Goal: Task Accomplishment & Management: Complete application form

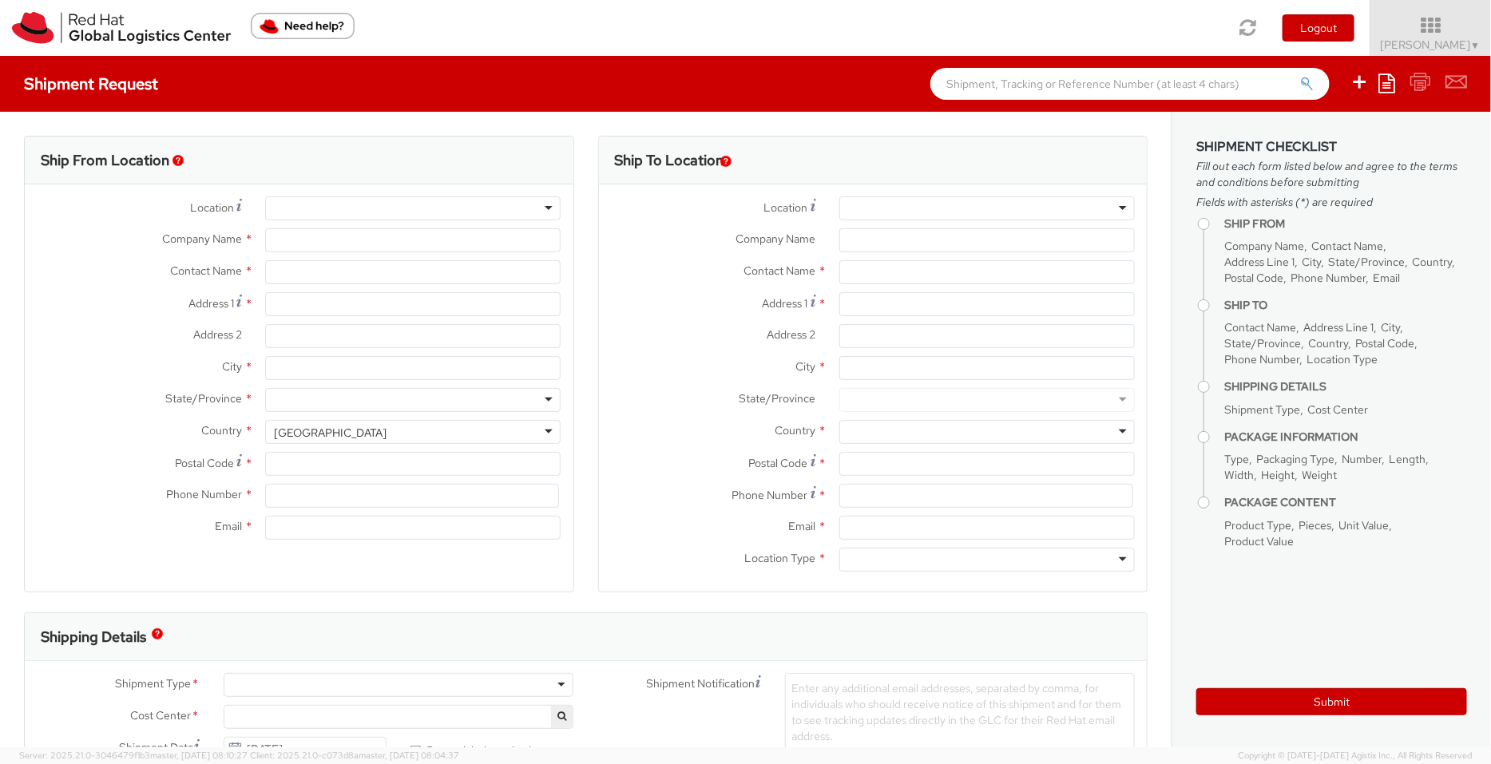
select select "901"
select select
type input "Red Hat India Private Limited"
type input "[PERSON_NAME]"
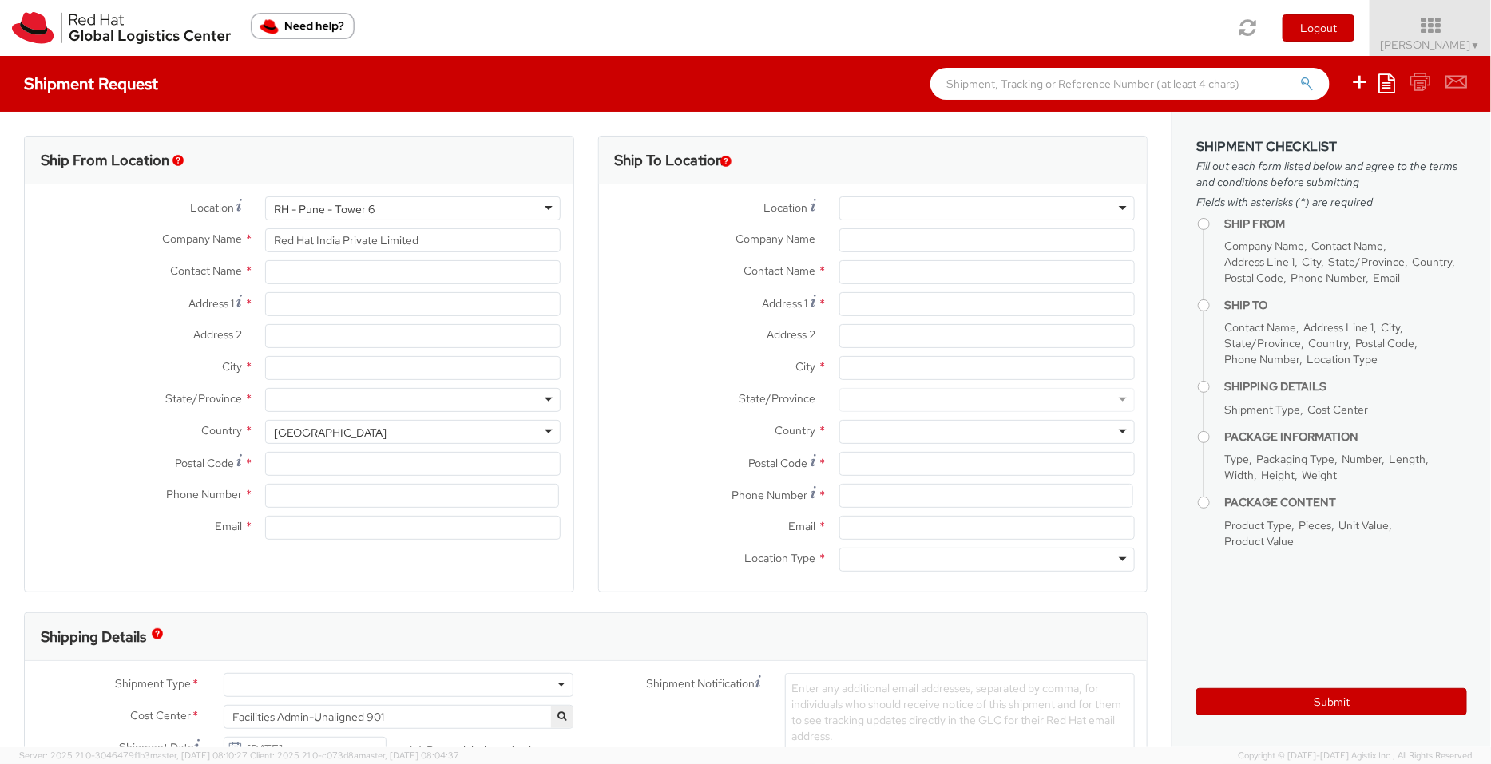
type input "Level 3, Wing A&B, Tower 6, Cybercity"
type input "Magarpatta City, Hadapsar"
type input "PUNE"
type input "411013"
type input "912066817076"
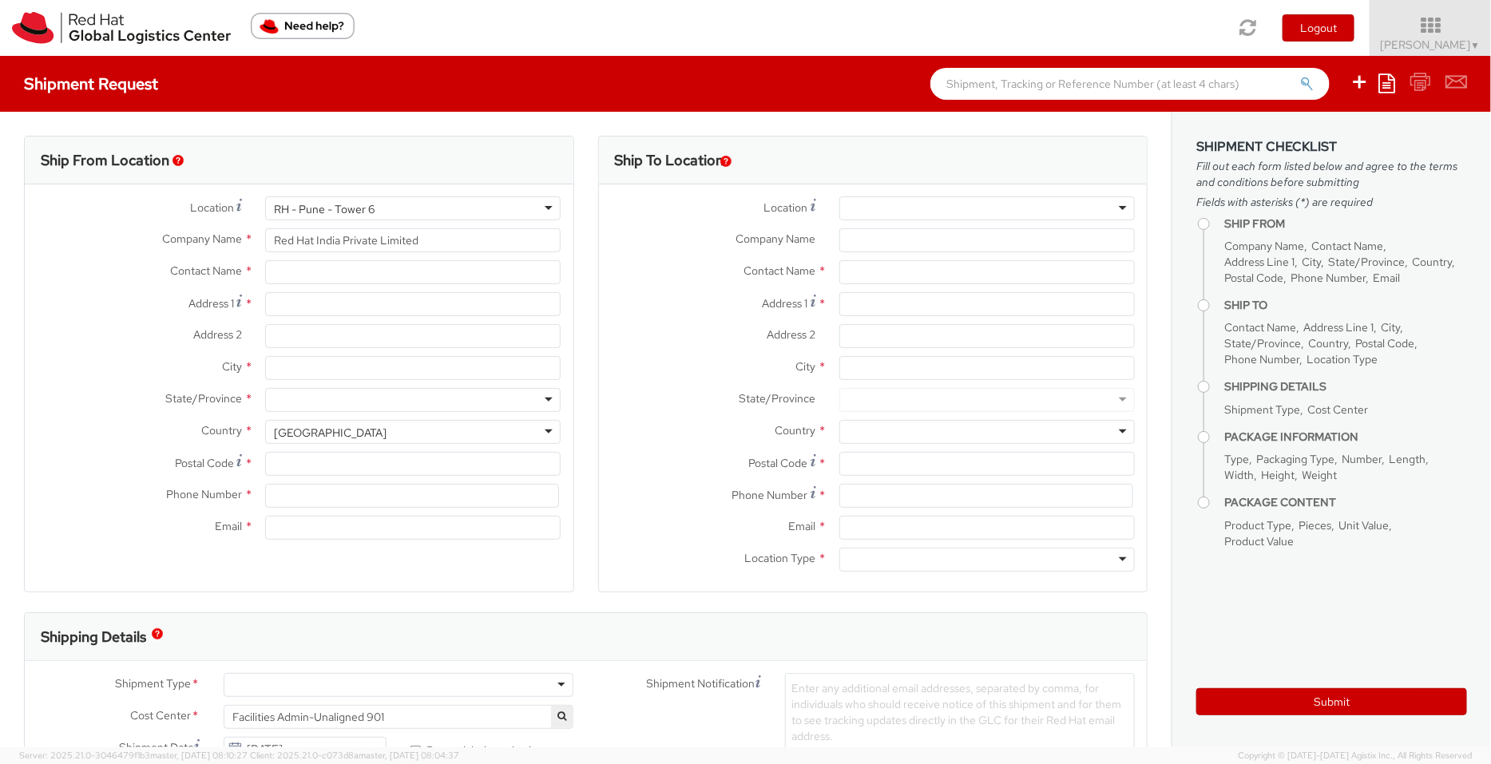
type input "psengupt@redhat.com"
select select "CM"
select select "KGS"
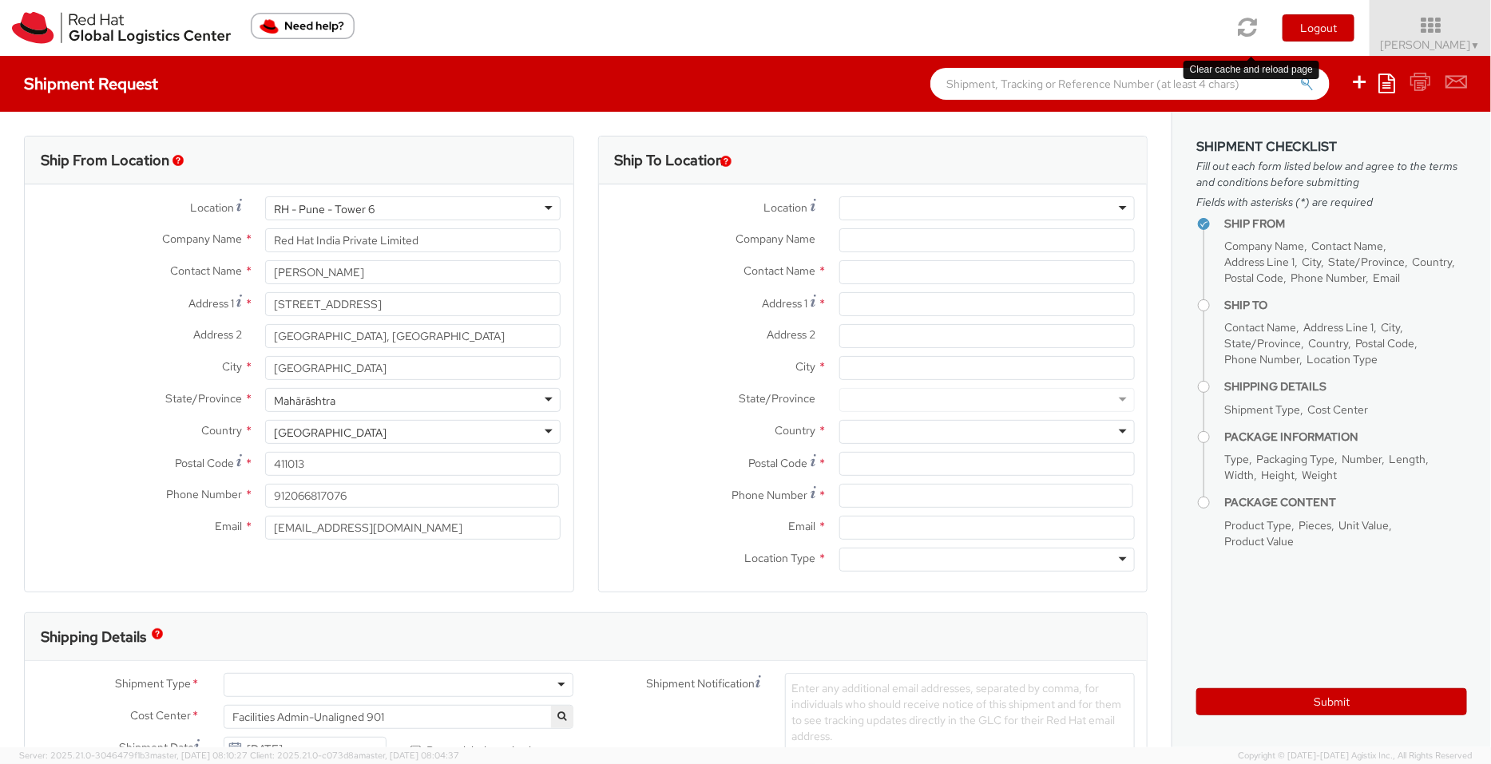
click at [1253, 26] on icon at bounding box center [1247, 27] width 19 height 22
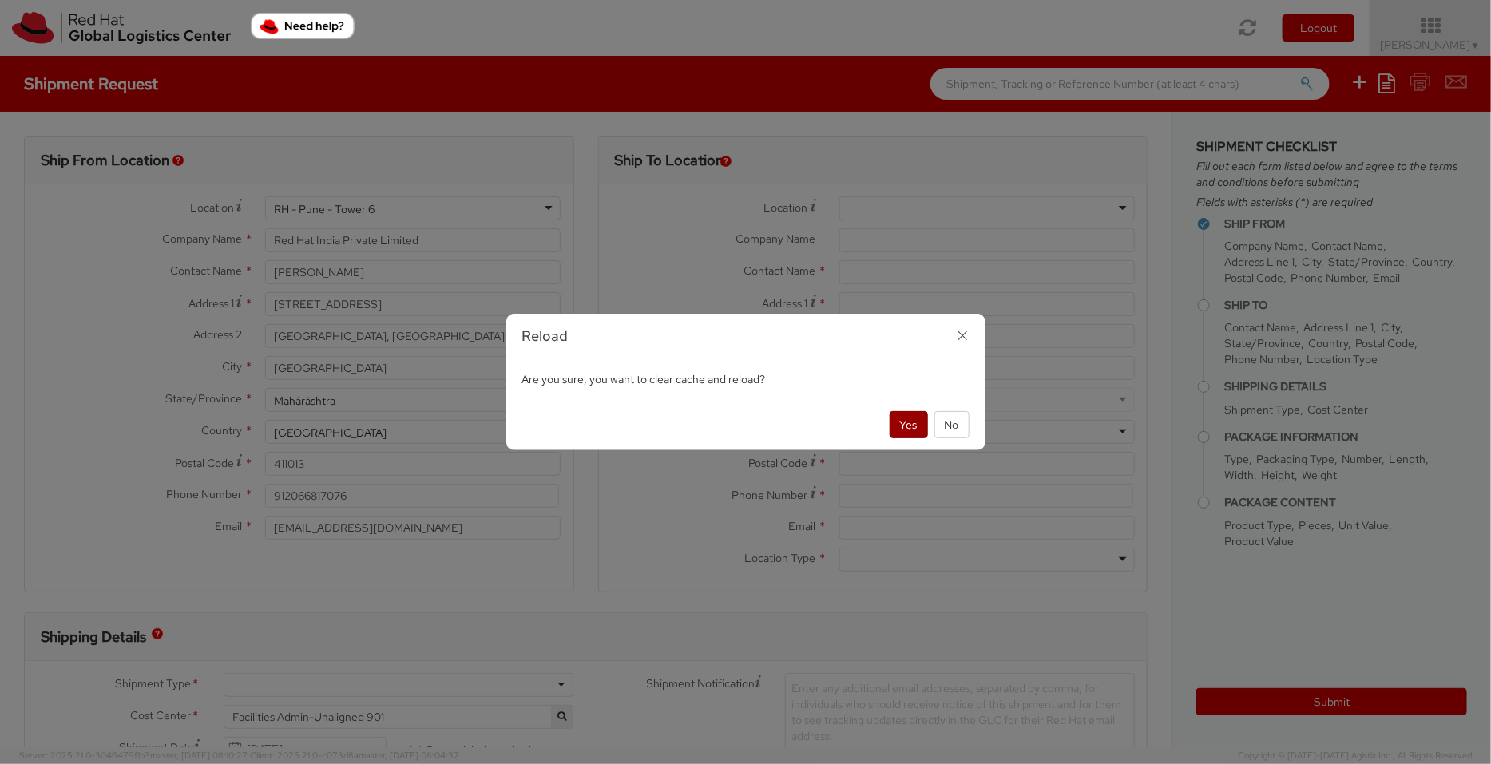
click at [910, 420] on button "Yes" at bounding box center [908, 424] width 38 height 27
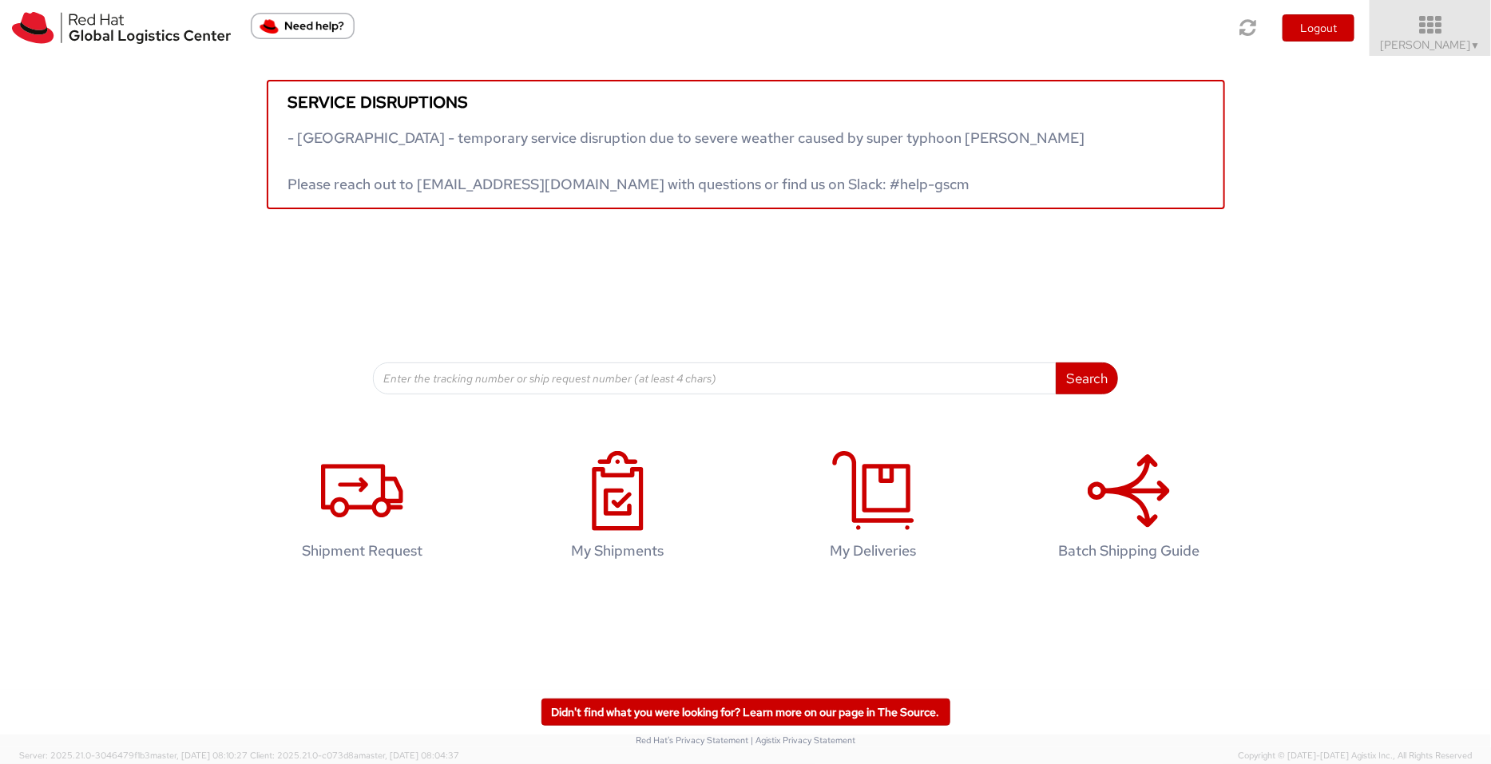
click at [1192, 42] on span "Pallav Sen Gupta ▼" at bounding box center [1430, 45] width 100 height 14
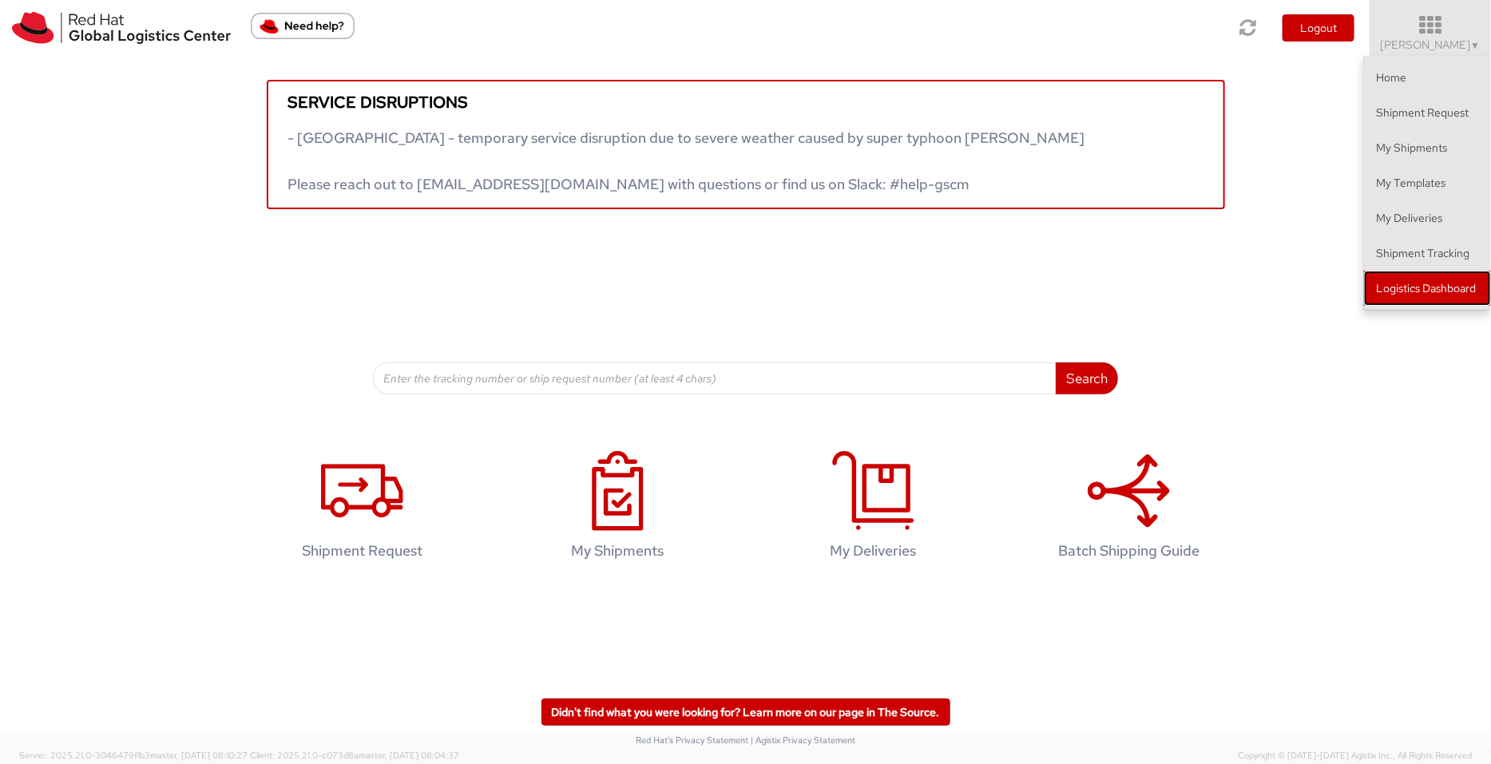
click at [1192, 299] on link "Logistics Dashboard" at bounding box center [1427, 288] width 127 height 35
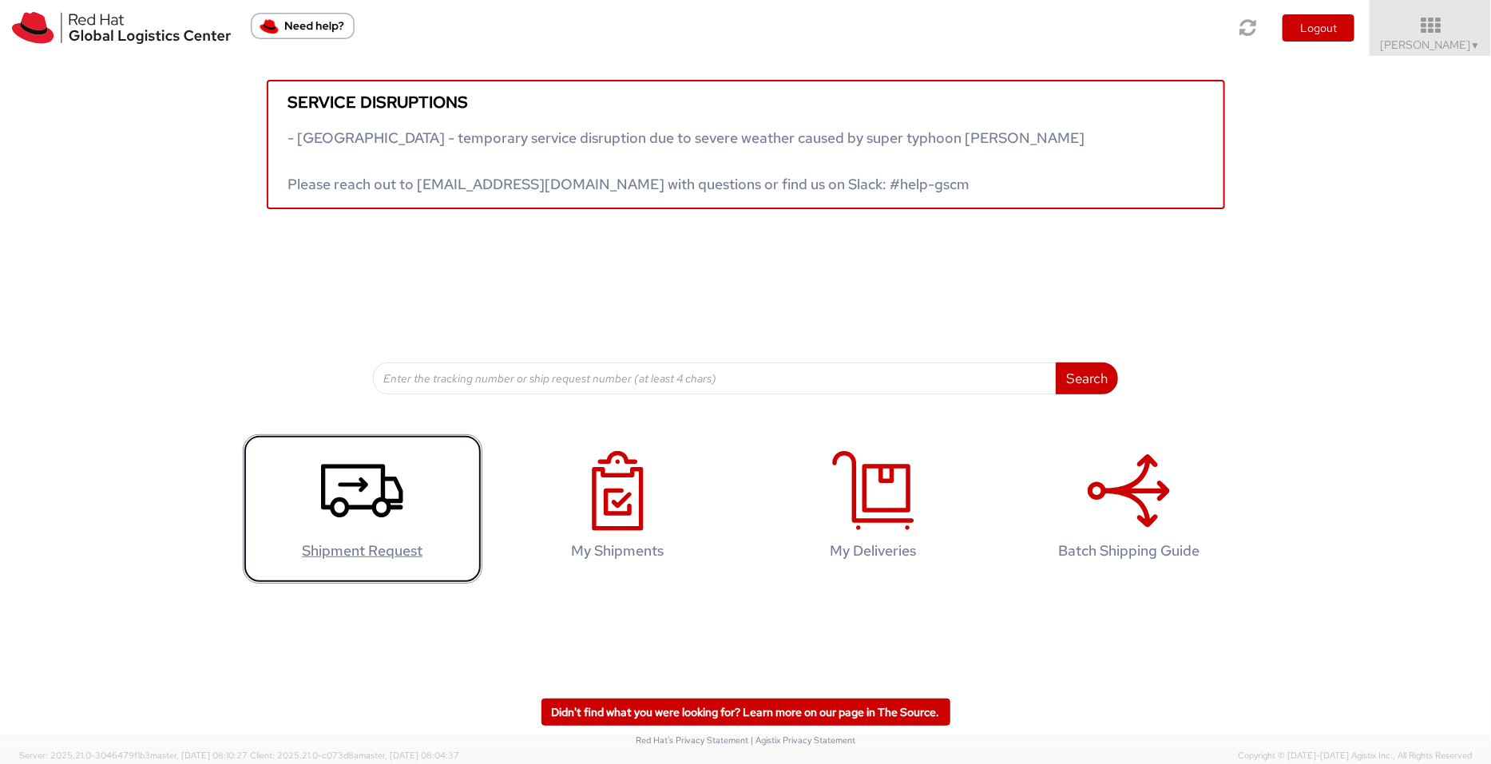
click at [351, 502] on icon at bounding box center [362, 491] width 82 height 80
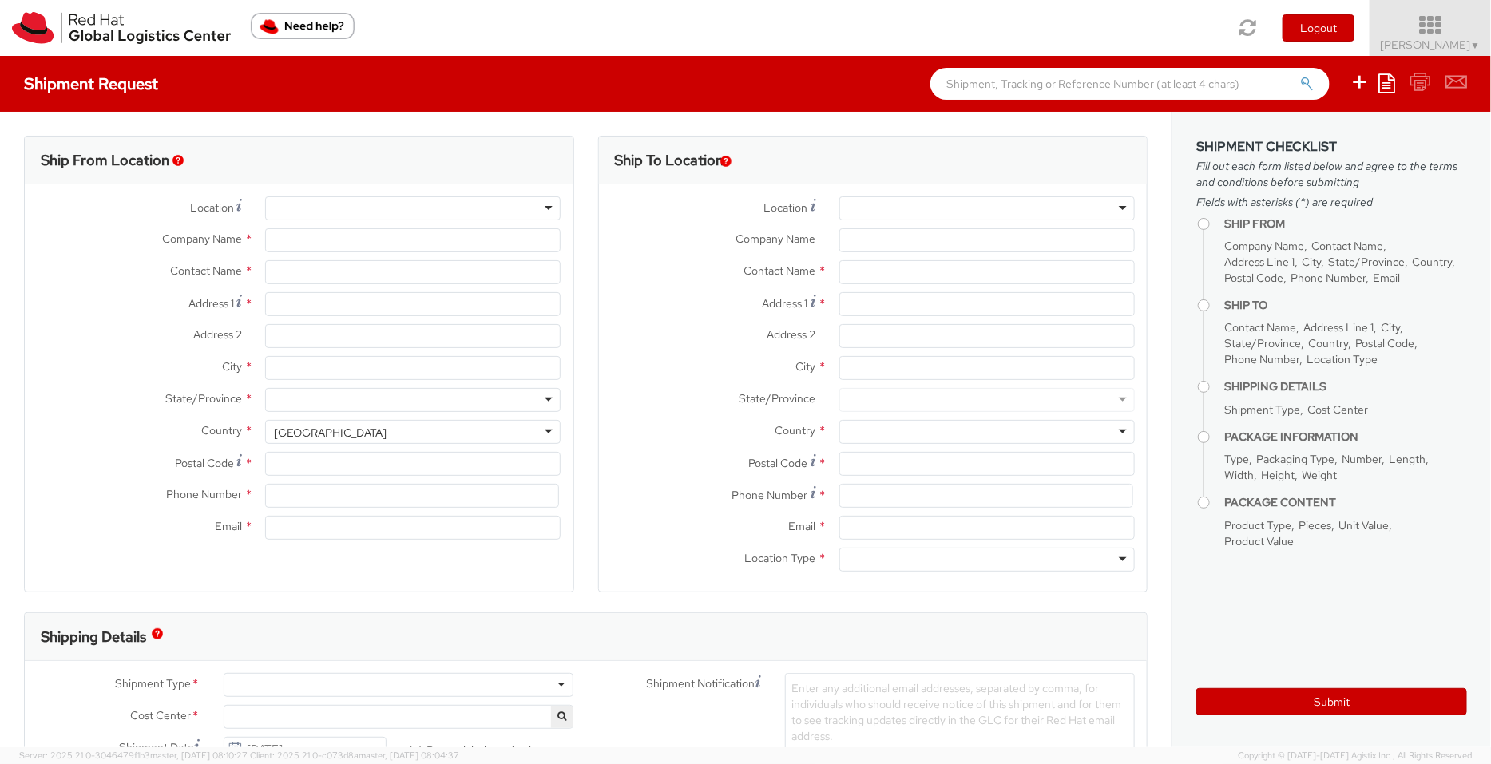
select select "901"
select select
click at [1469, 35] on icon at bounding box center [1430, 25] width 140 height 22
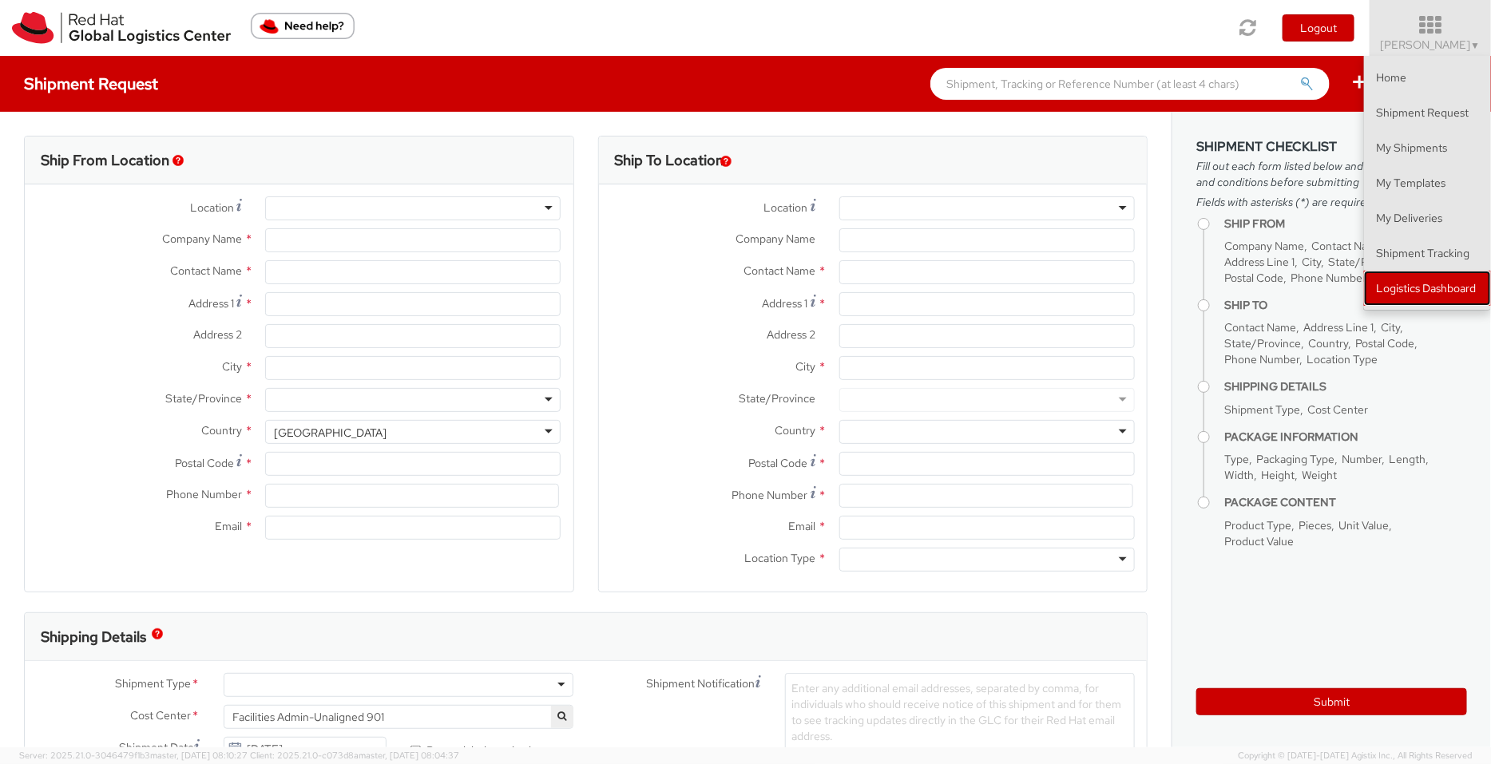
click at [1483, 299] on link "Logistics Dashboard" at bounding box center [1427, 288] width 127 height 35
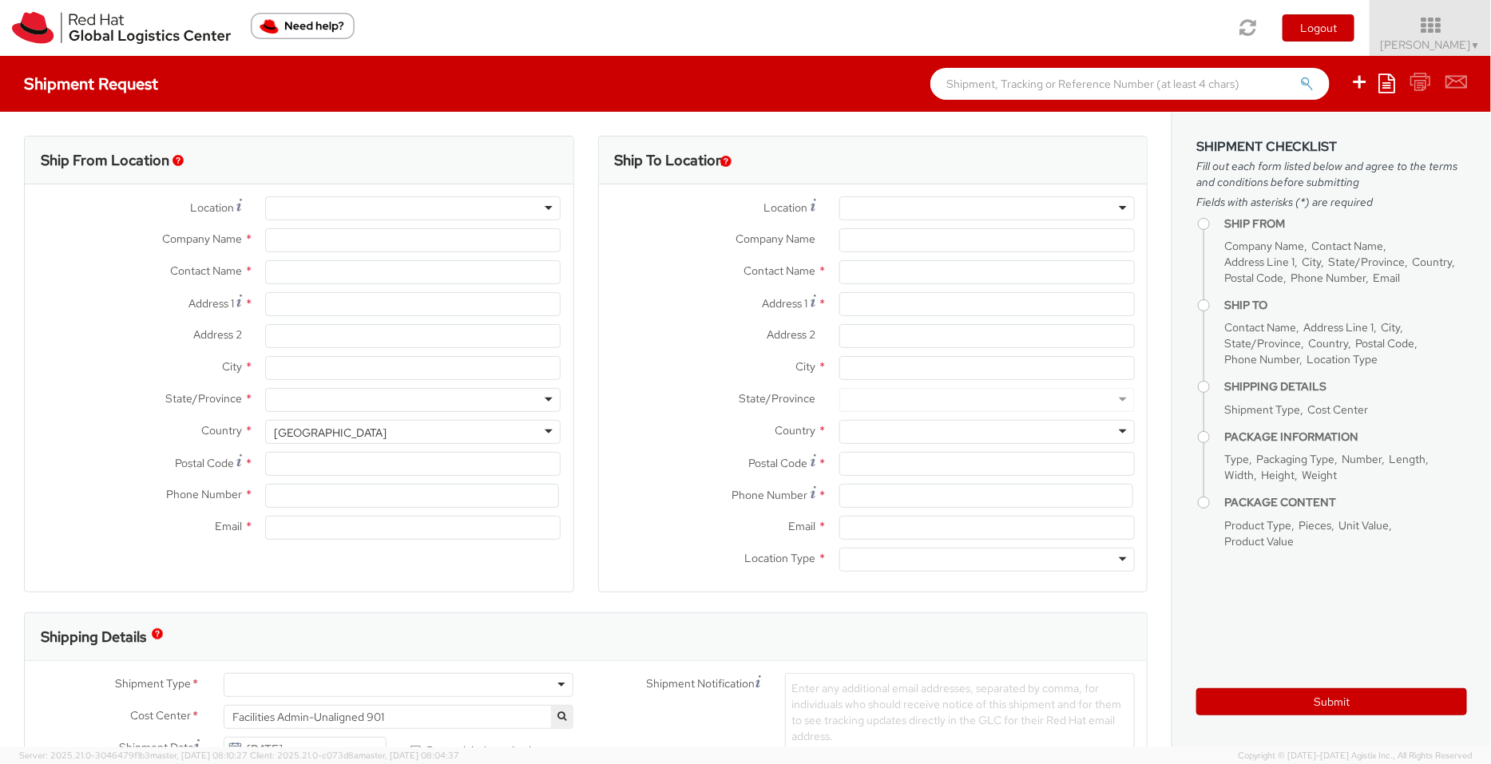
type input "Red Hat India Private Limited"
type input "[PERSON_NAME]"
type input "[STREET_ADDRESS]"
type input "[GEOGRAPHIC_DATA], [GEOGRAPHIC_DATA]"
type input "[GEOGRAPHIC_DATA]"
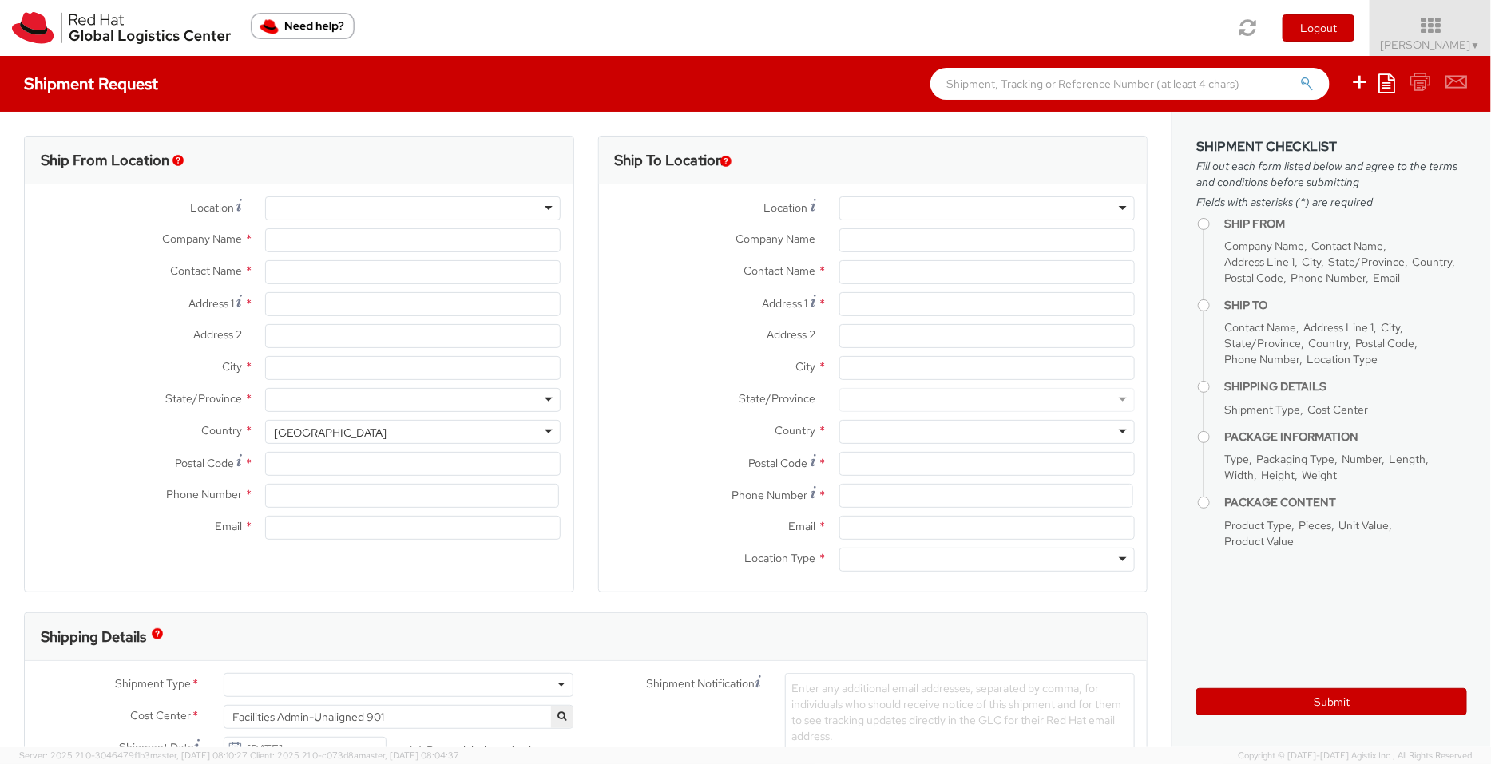
type input "411013"
type input "912066817076"
type input "[EMAIL_ADDRESS][DOMAIN_NAME]"
select select "CM"
select select "KGS"
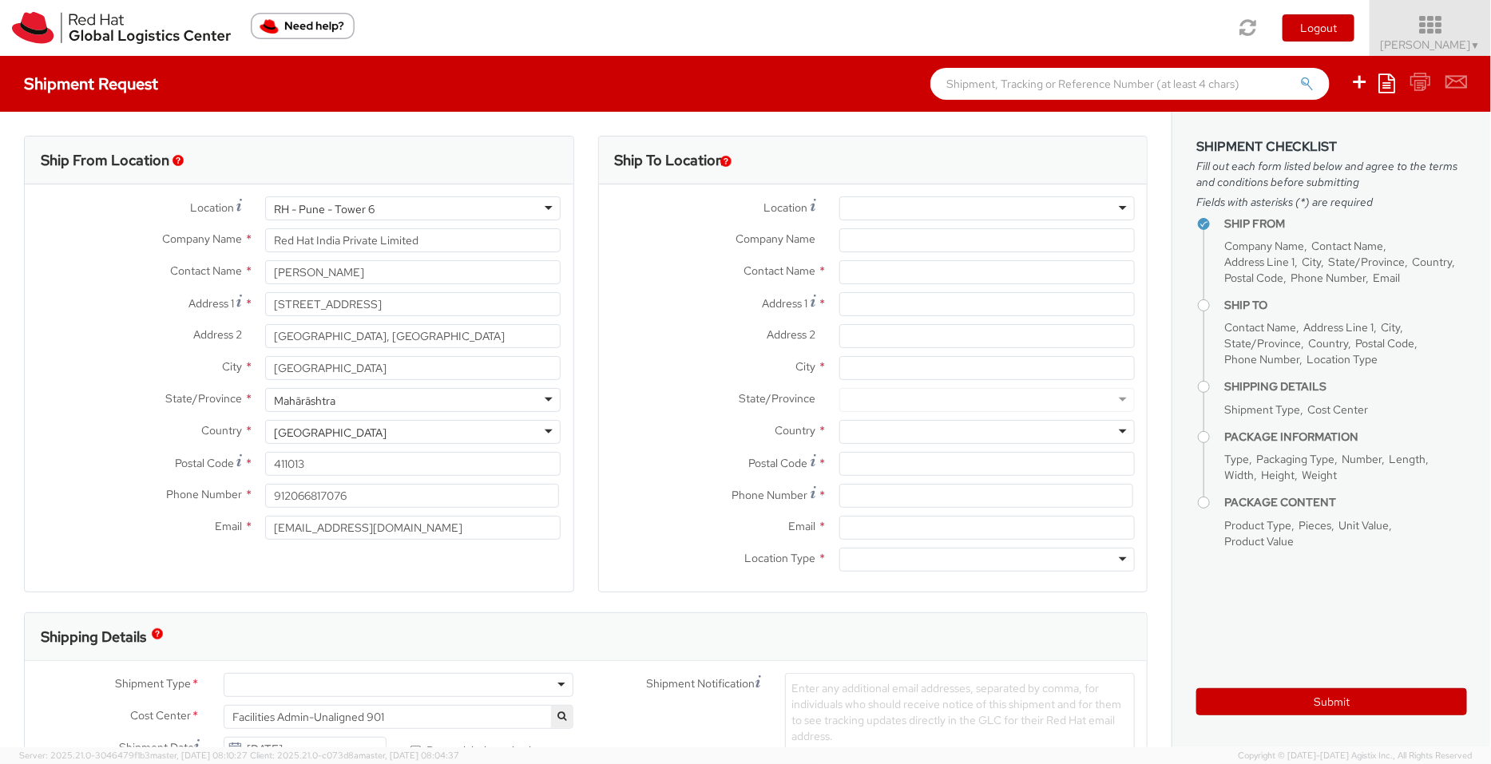
click at [1461, 23] on icon at bounding box center [1430, 25] width 140 height 22
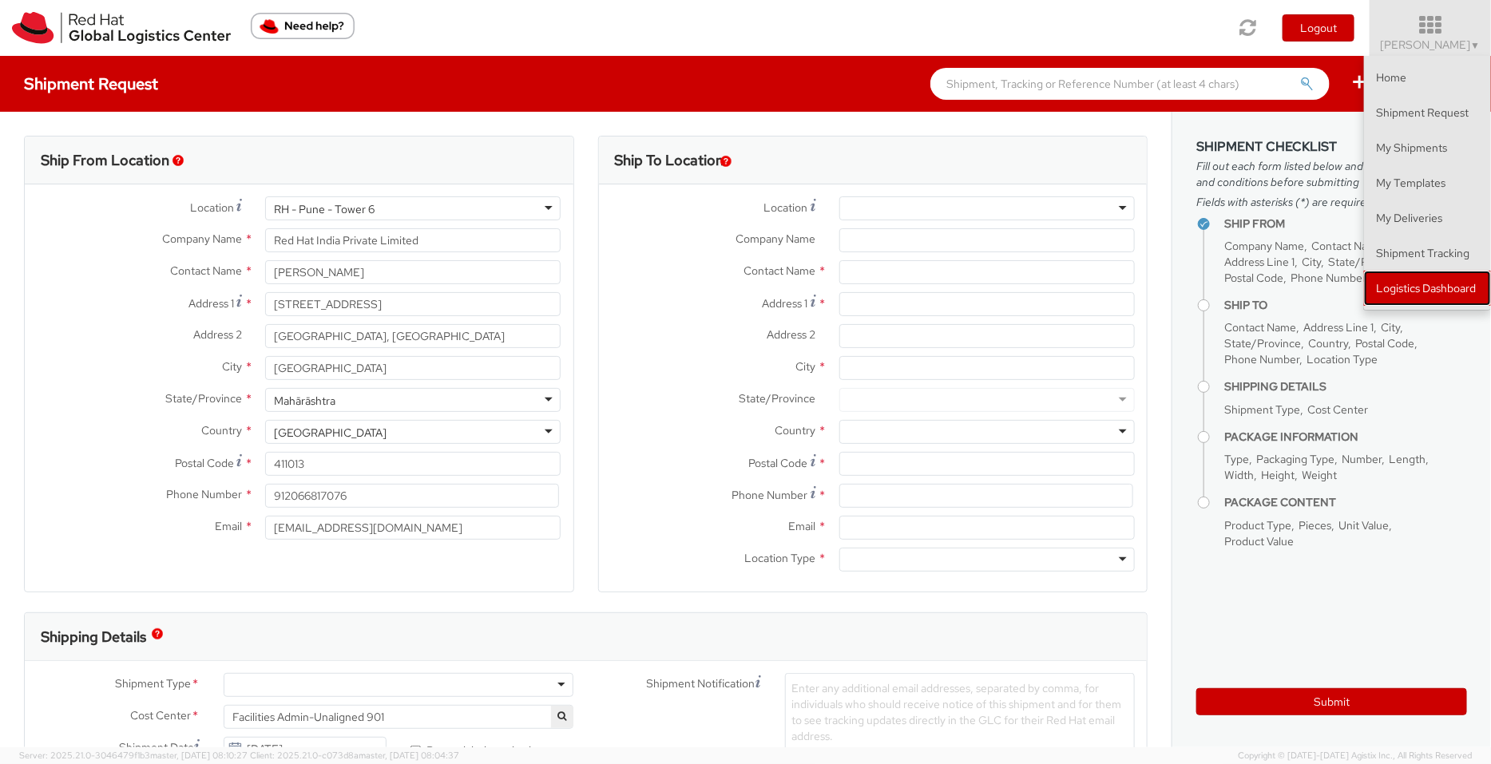
click at [1470, 295] on link "Logistics Dashboard" at bounding box center [1427, 288] width 127 height 35
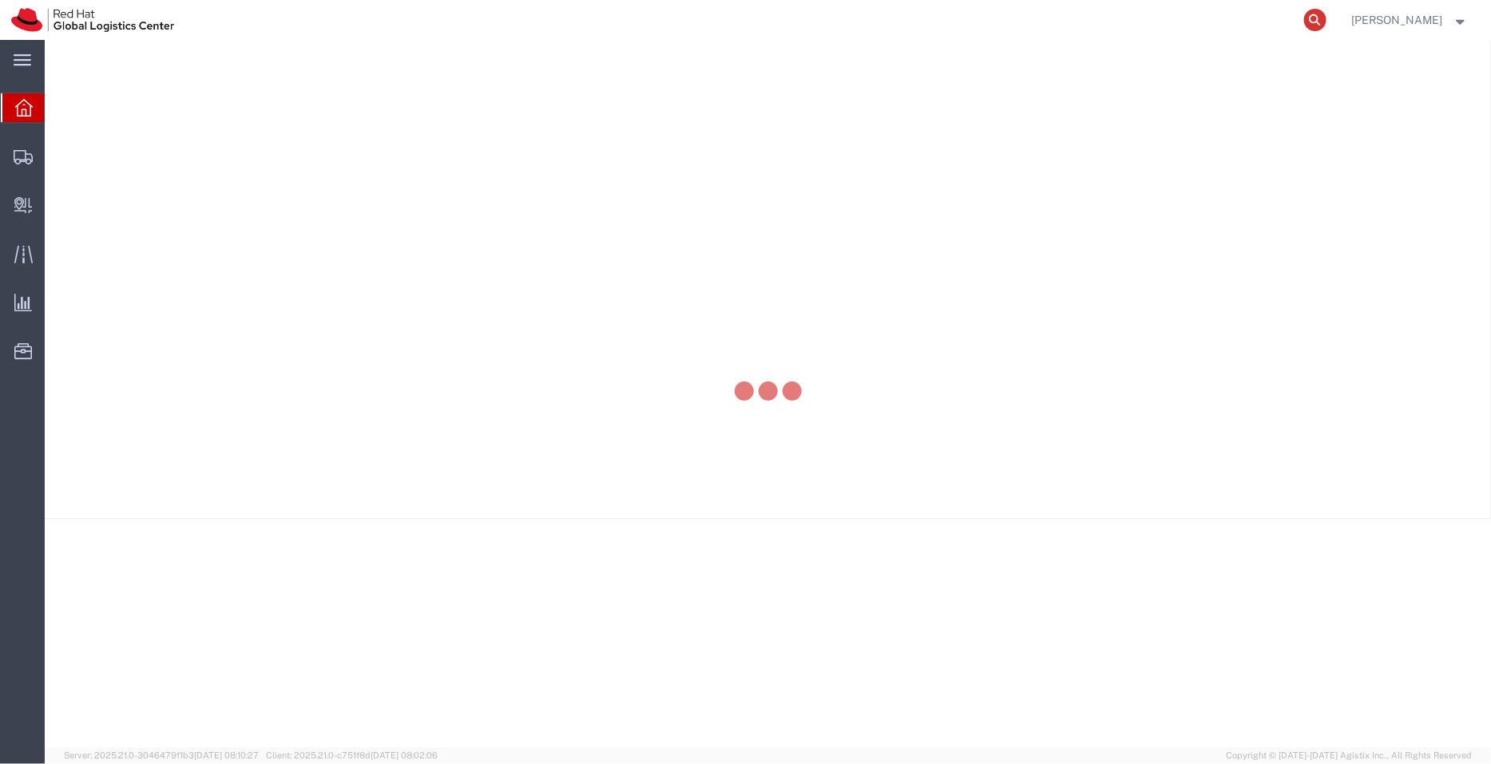
click at [1319, 21] on icon at bounding box center [1315, 20] width 22 height 22
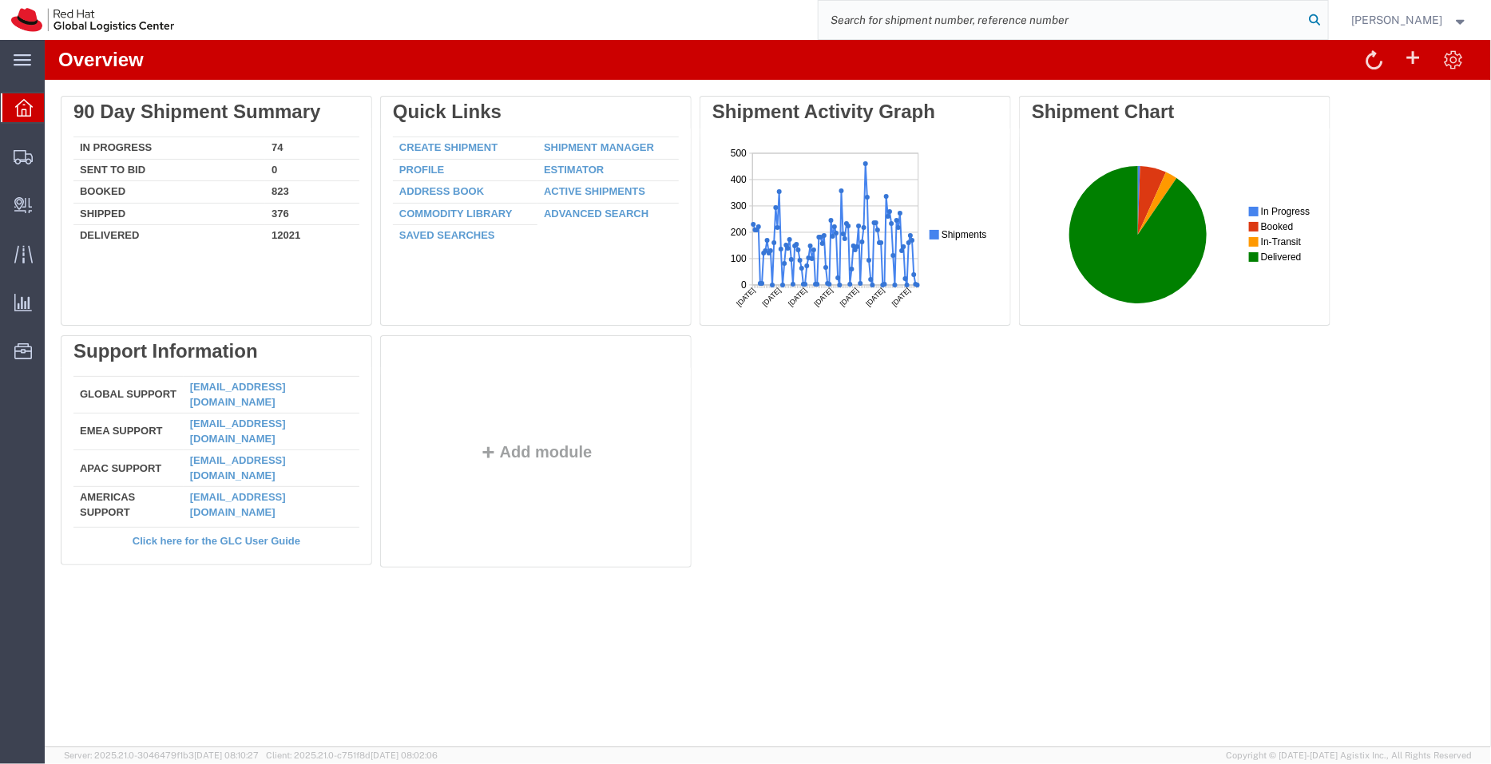
paste input "53605221832"
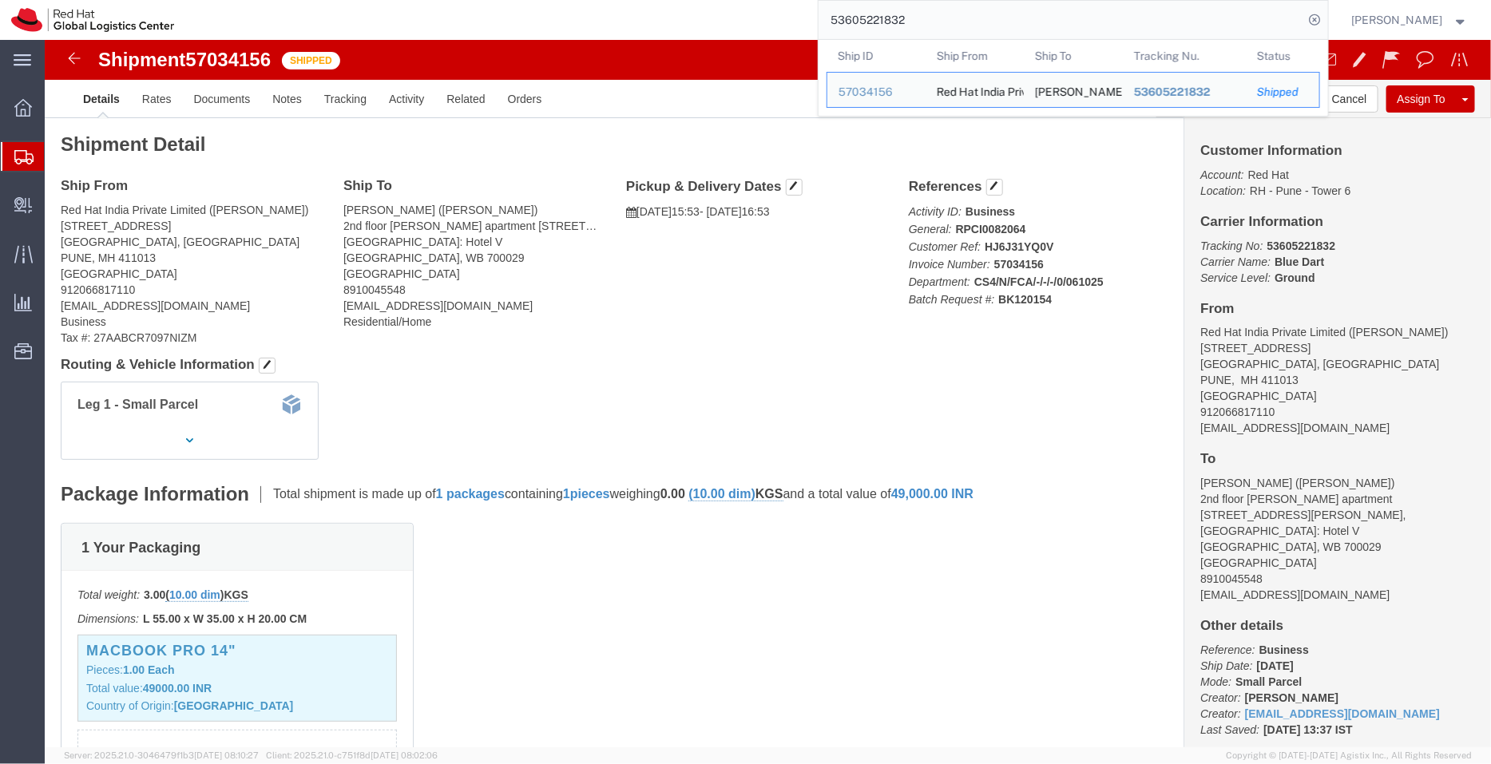
drag, startPoint x: 828, startPoint y: 46, endPoint x: 742, endPoint y: 6, distance: 95.0
paste input "6245243"
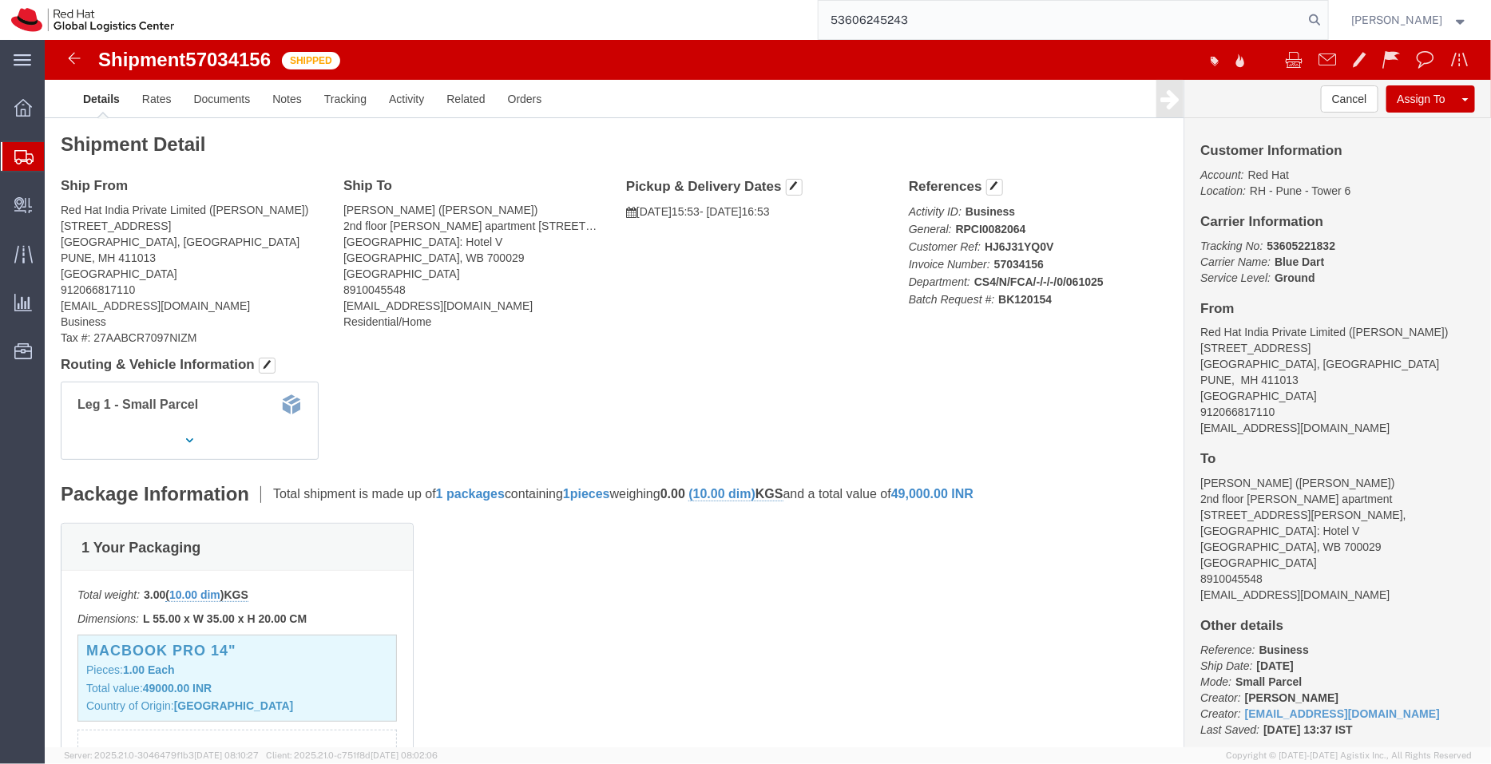
type input "53606245243"
click at [0, 0] on span "Shipment Manager" at bounding box center [0, 0] width 0 height 0
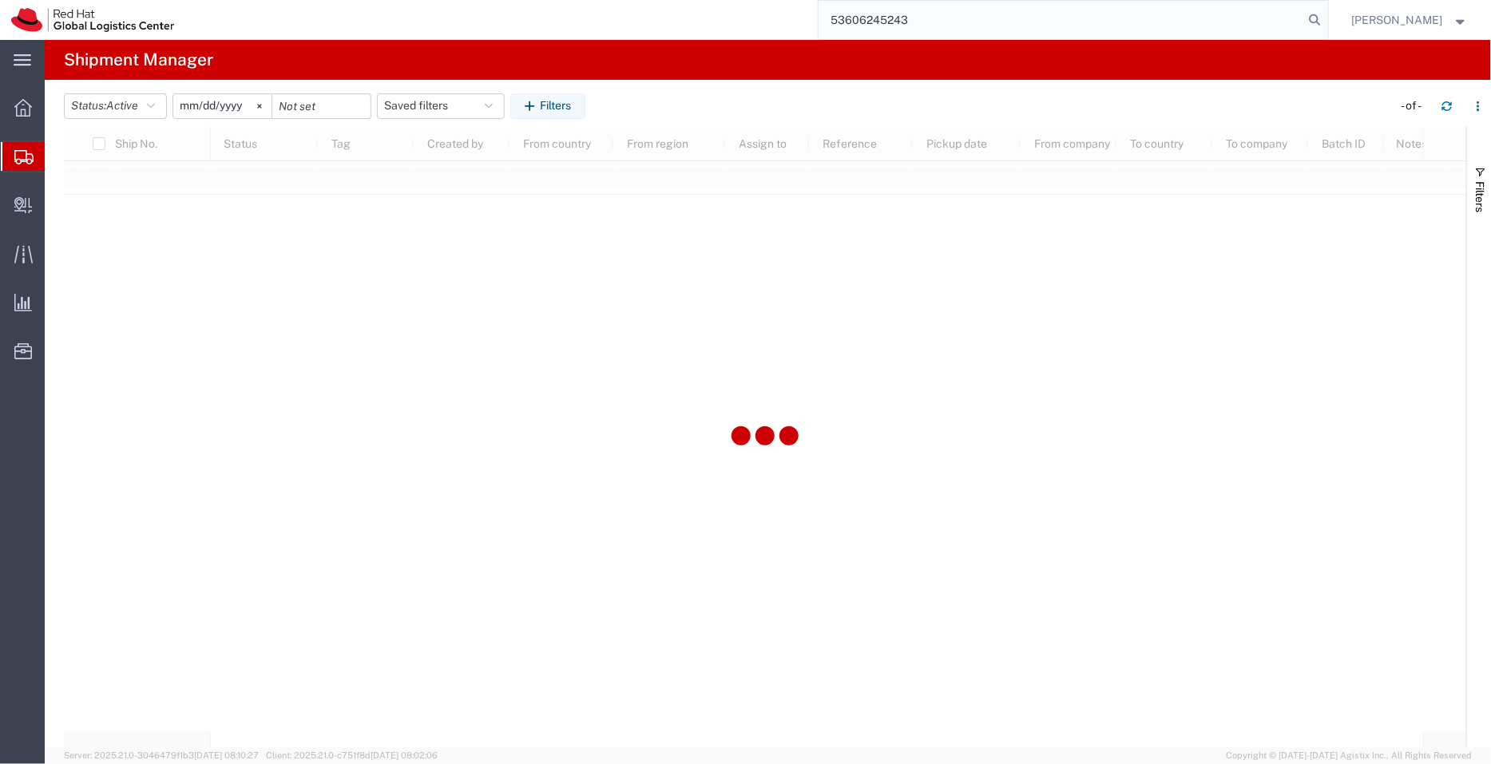
type input "2022-09-01"
type input "2030-04-30"
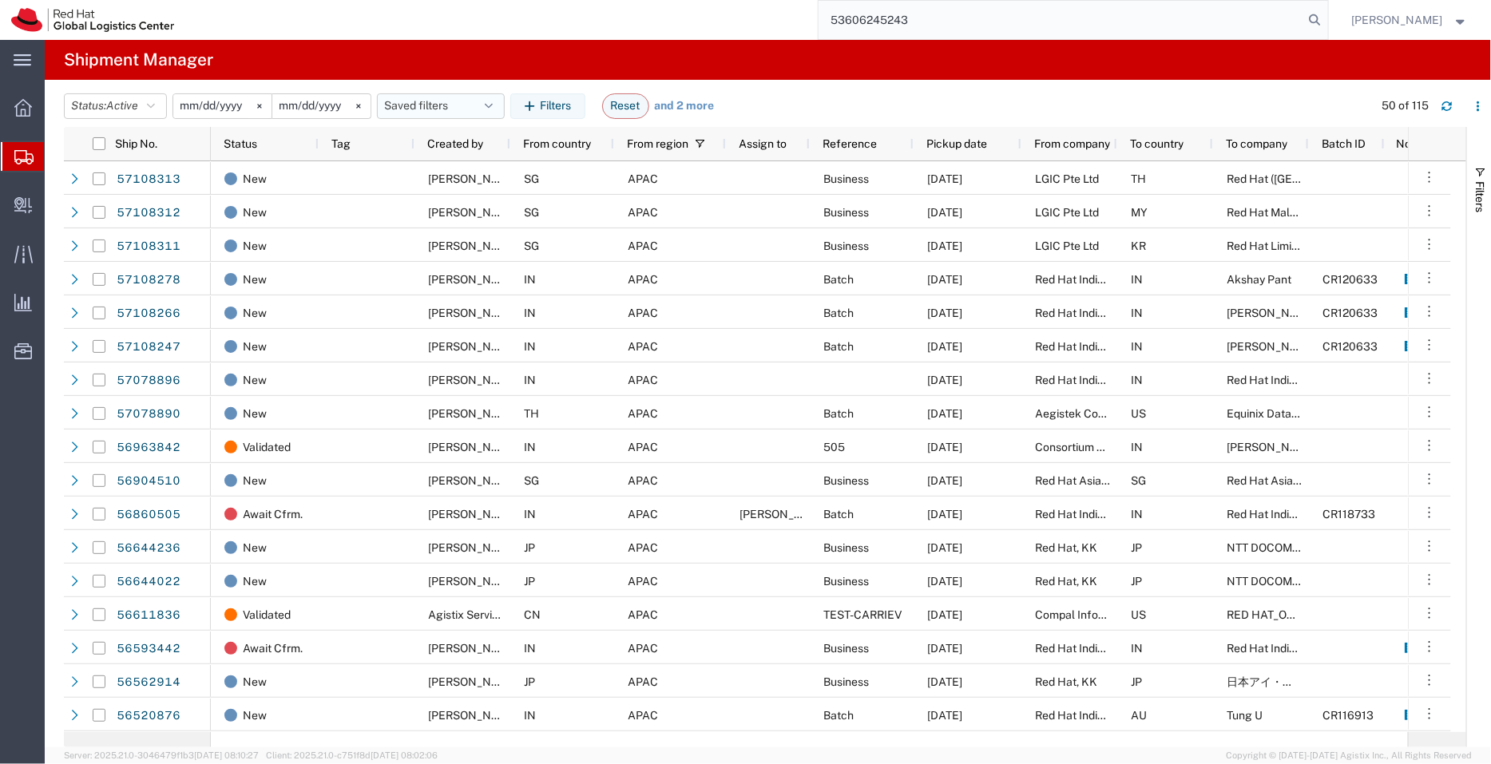
click at [470, 105] on button "Saved filters" at bounding box center [441, 106] width 128 height 26
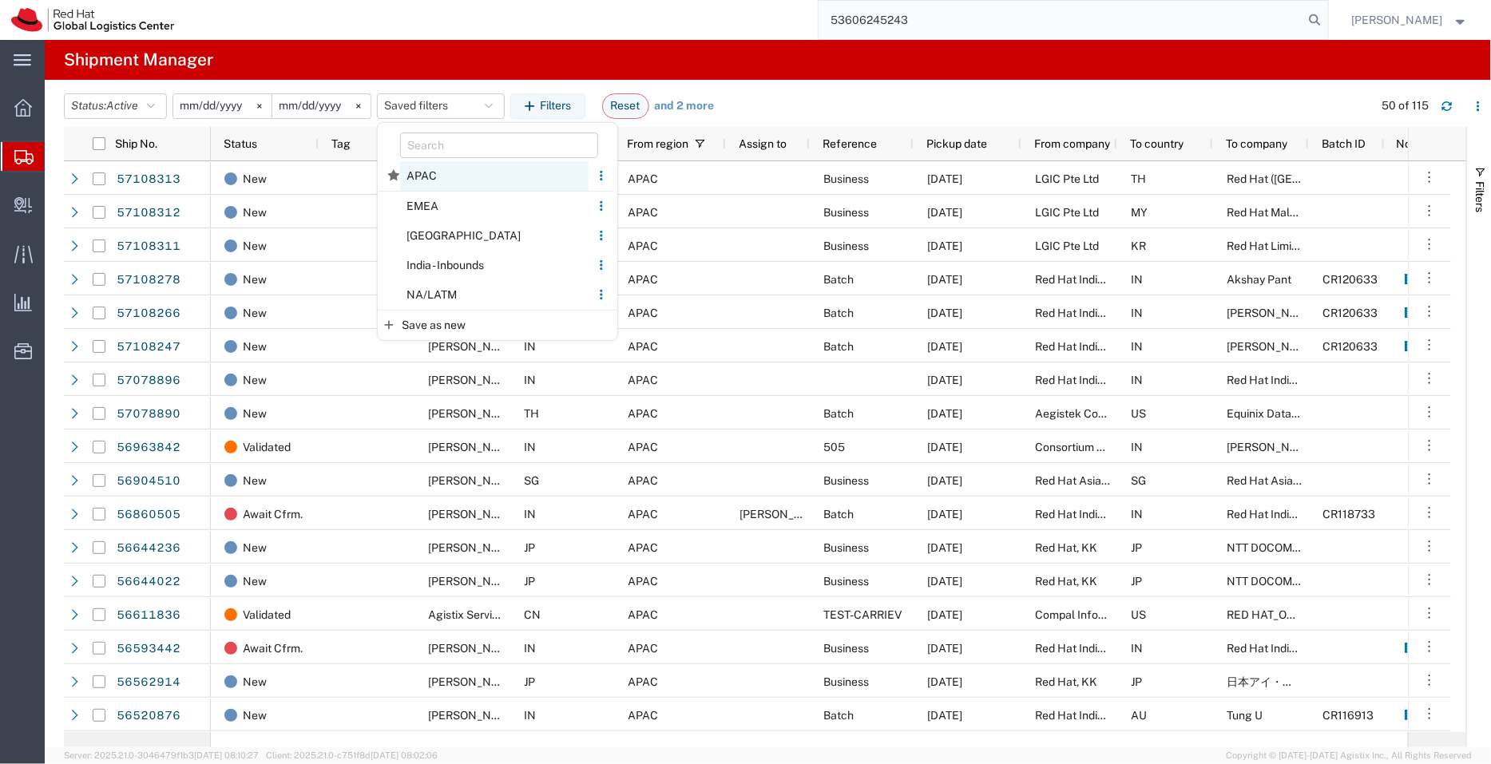
click at [456, 184] on span "APAC" at bounding box center [494, 176] width 188 height 30
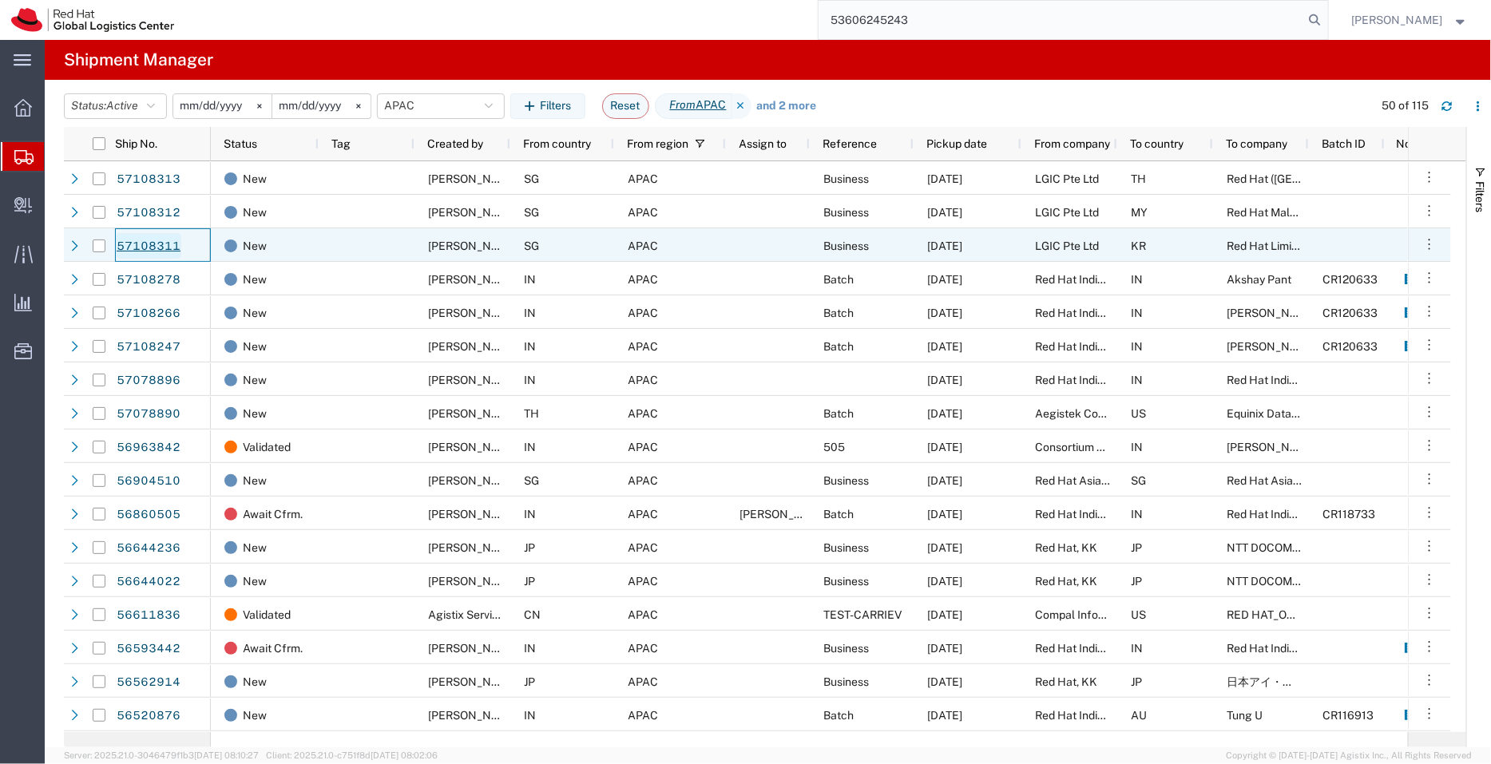
click at [141, 248] on link "57108311" at bounding box center [148, 246] width 65 height 26
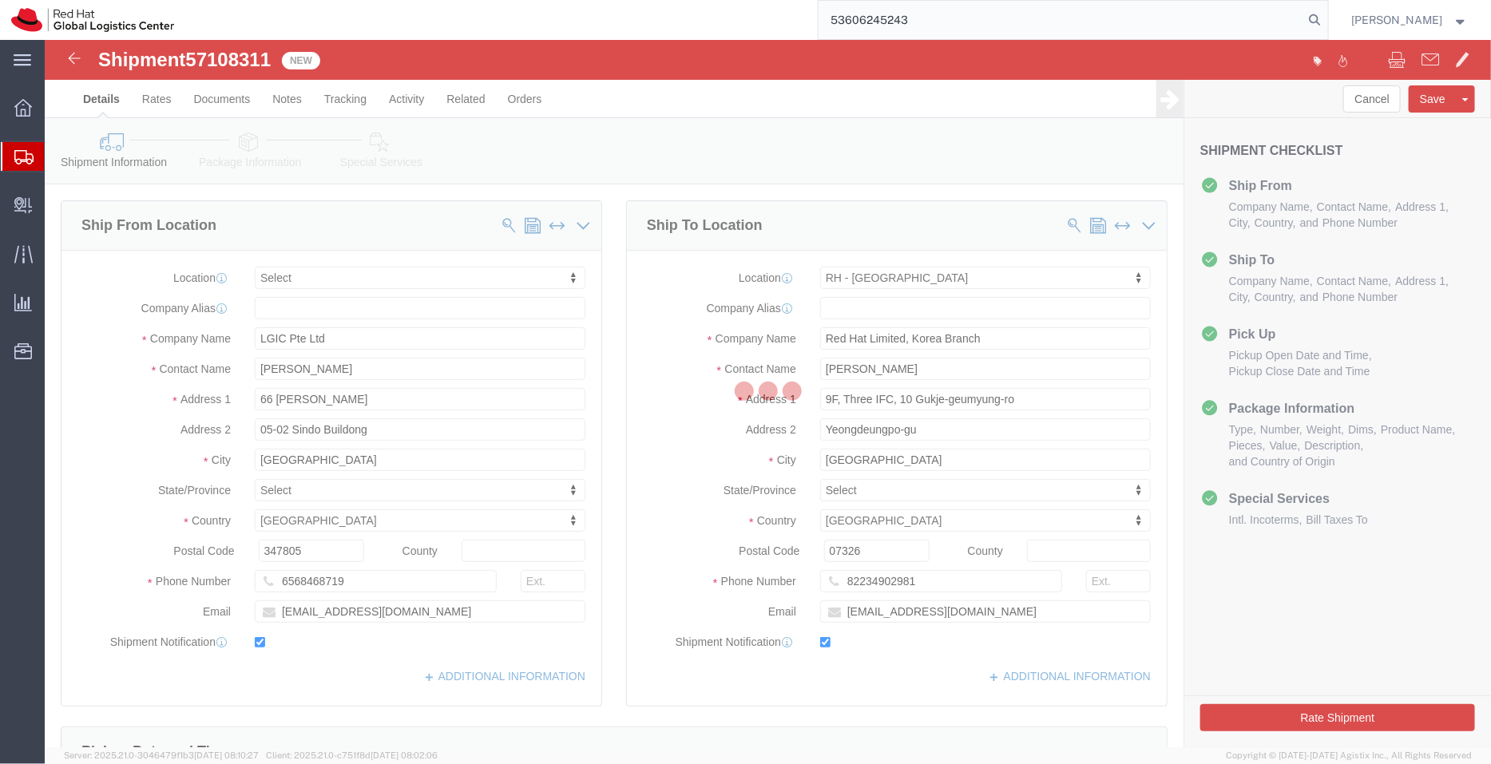
select select
select select "65851"
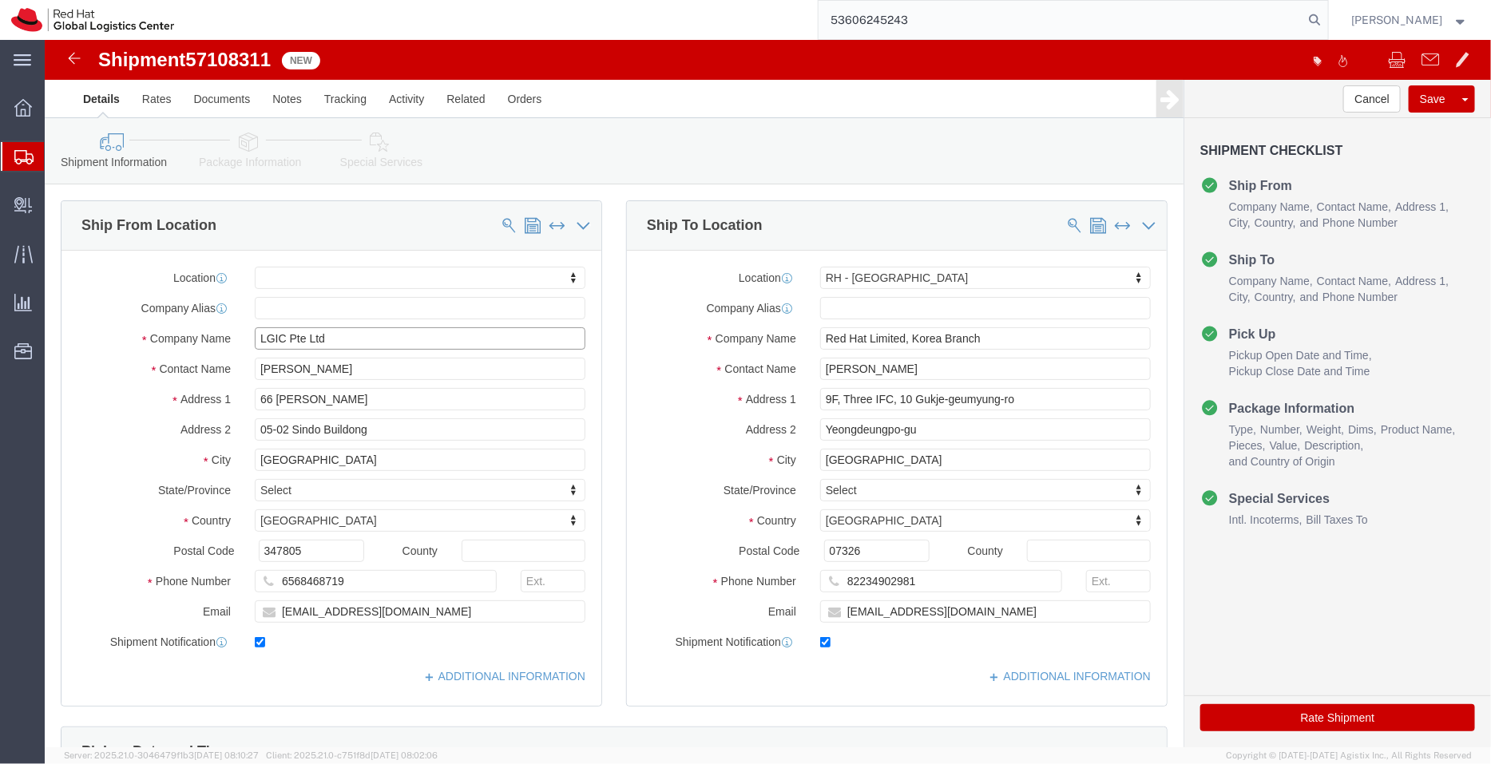
drag, startPoint x: 332, startPoint y: 291, endPoint x: 178, endPoint y: 257, distance: 157.9
click div "Location My Profile Location [GEOGRAPHIC_DATA] - [GEOGRAPHIC_DATA] - [GEOGRAPHI…"
paste input "Red Hat [GEOGRAPHIC_DATA]"
type input "Red Hat Asia Pacific Pte Ltd"
drag, startPoint x: 307, startPoint y: 331, endPoint x: 168, endPoint y: 332, distance: 138.1
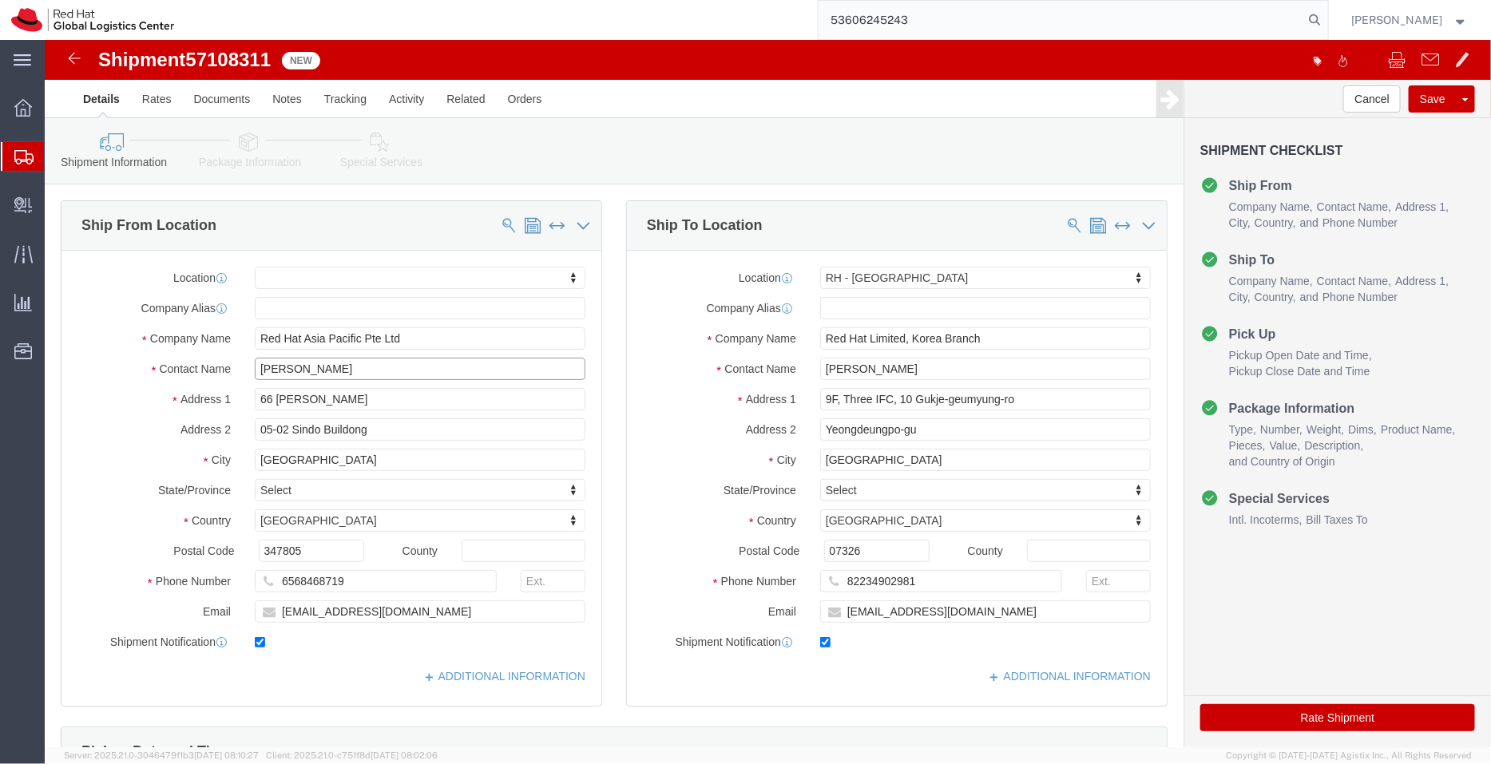
click div "Contact Name Sally Yow"
paste input "Tracy Thomson/"
type input "Tracy Thomson/ Sally Yow"
click link "ADDITIONAL INFORMATION"
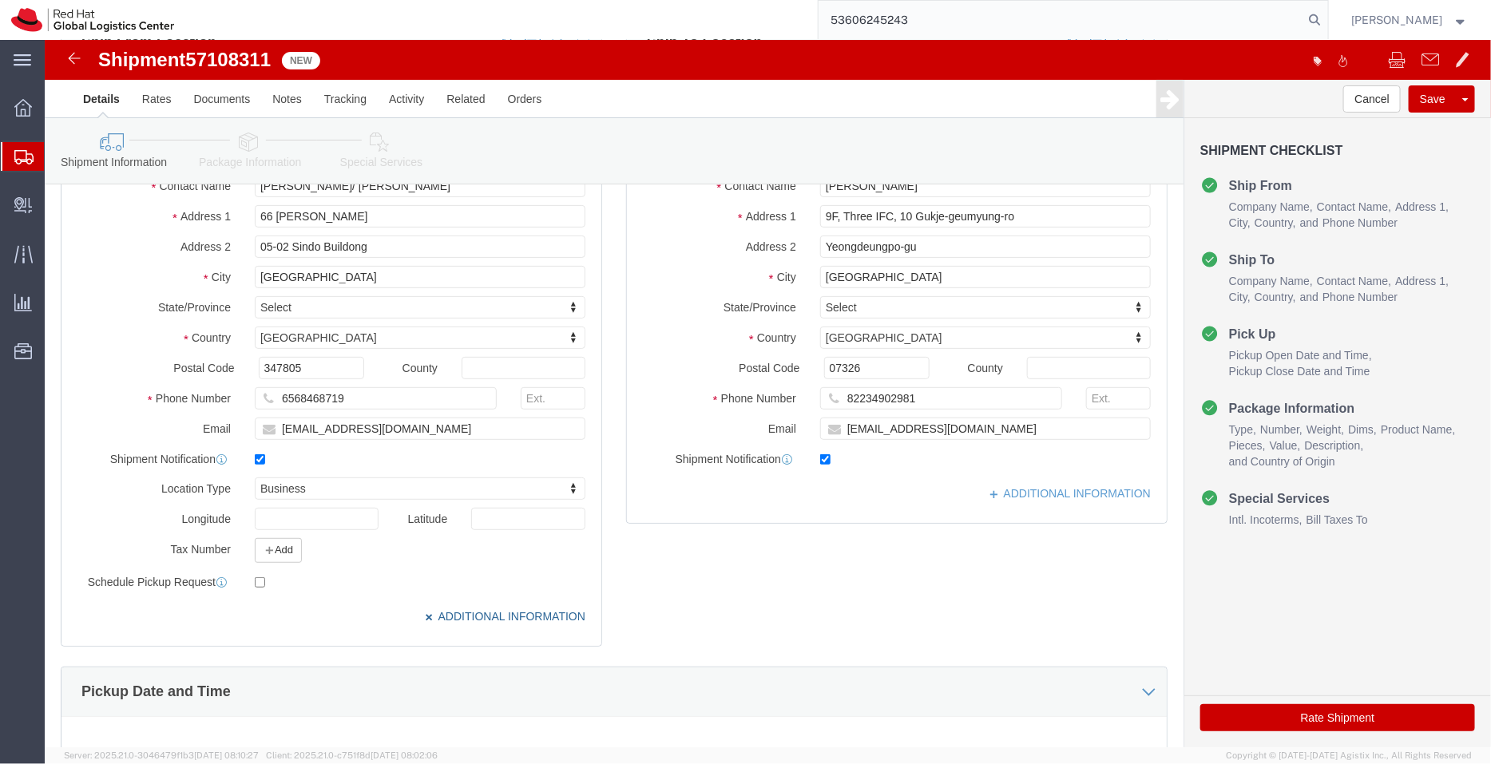
scroll to position [188, 0]
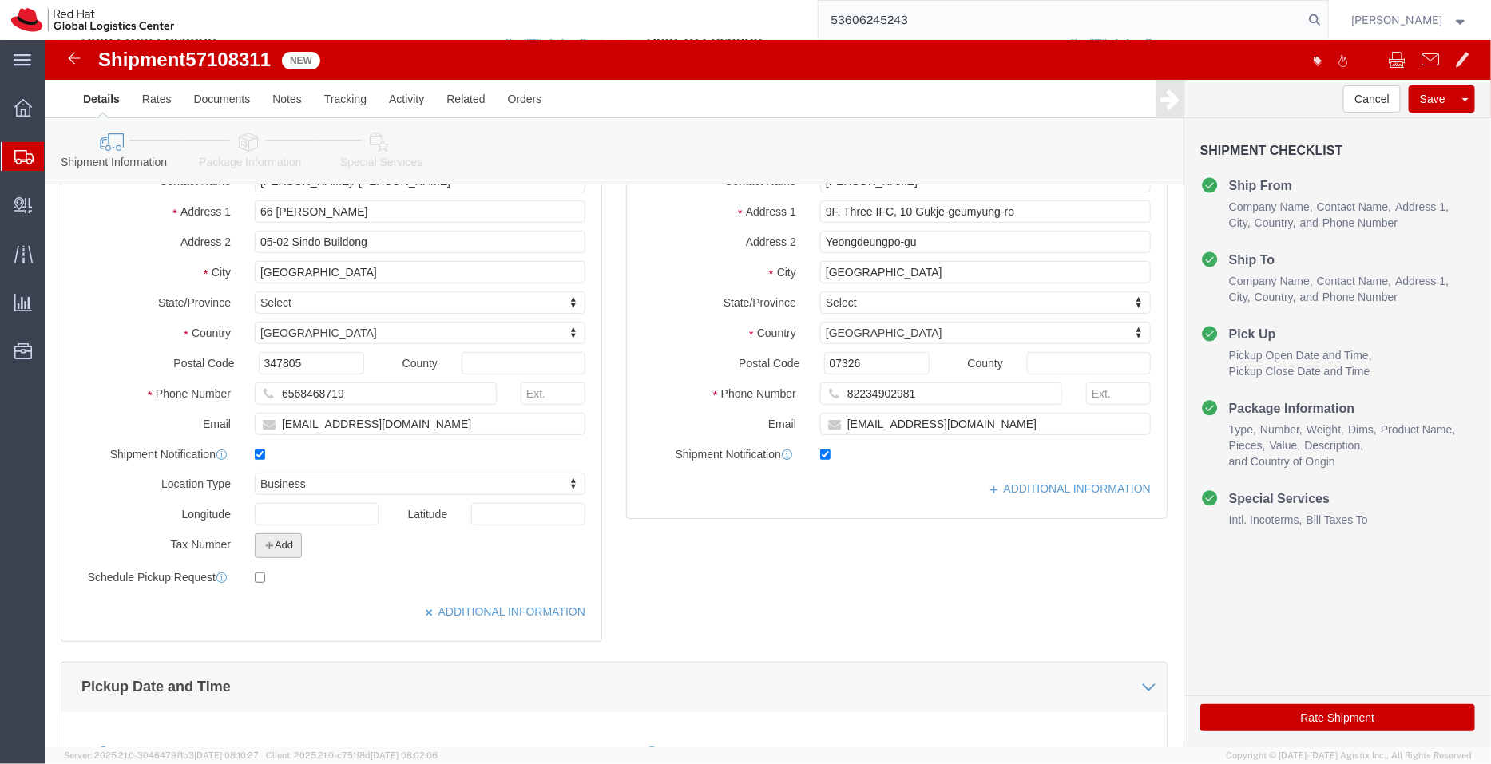
click button "Add"
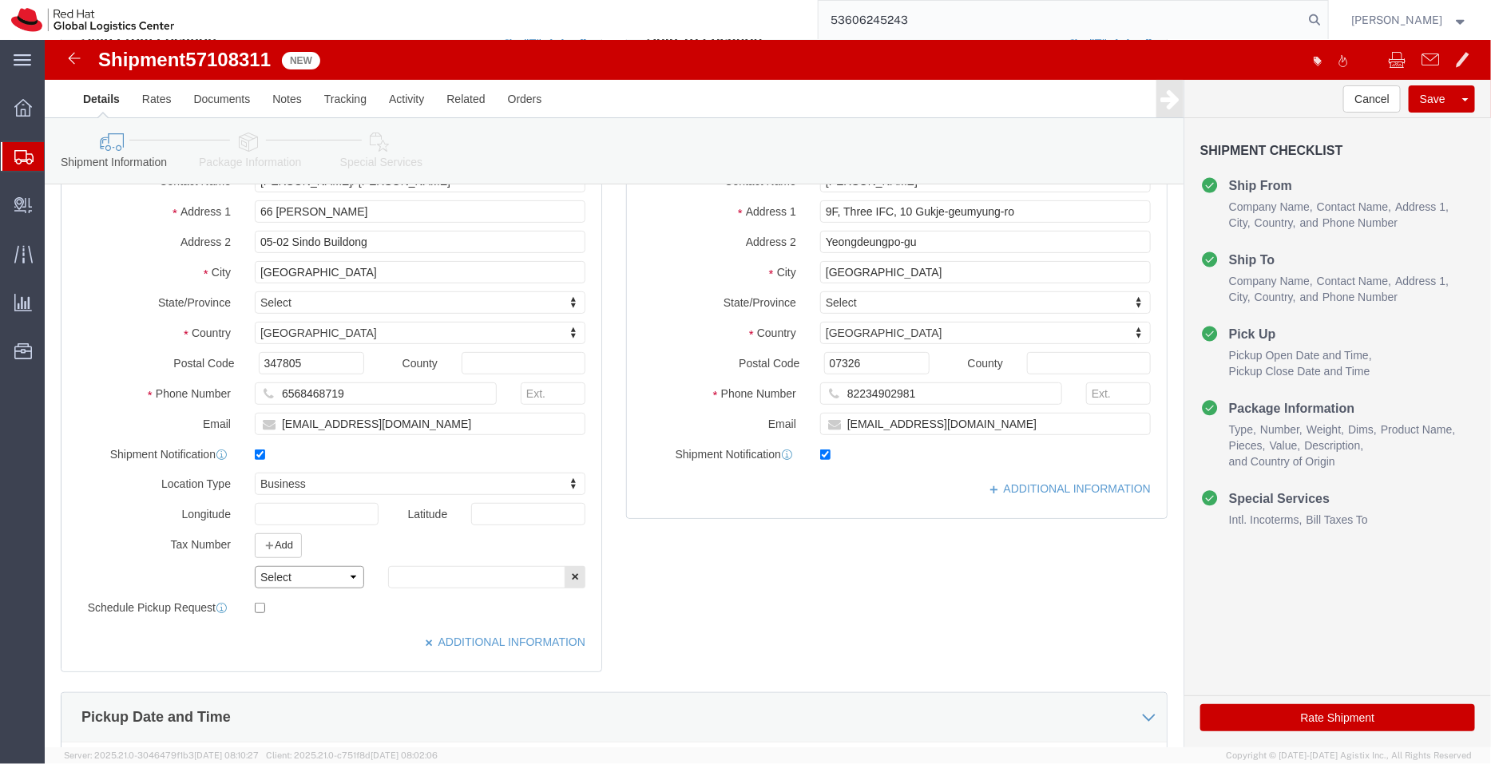
click select "Select EIN EORI TIN VAT Other"
select select "TIN"
click select "Select EIN EORI TIN VAT Other"
click input "text"
paste input "200004388R"
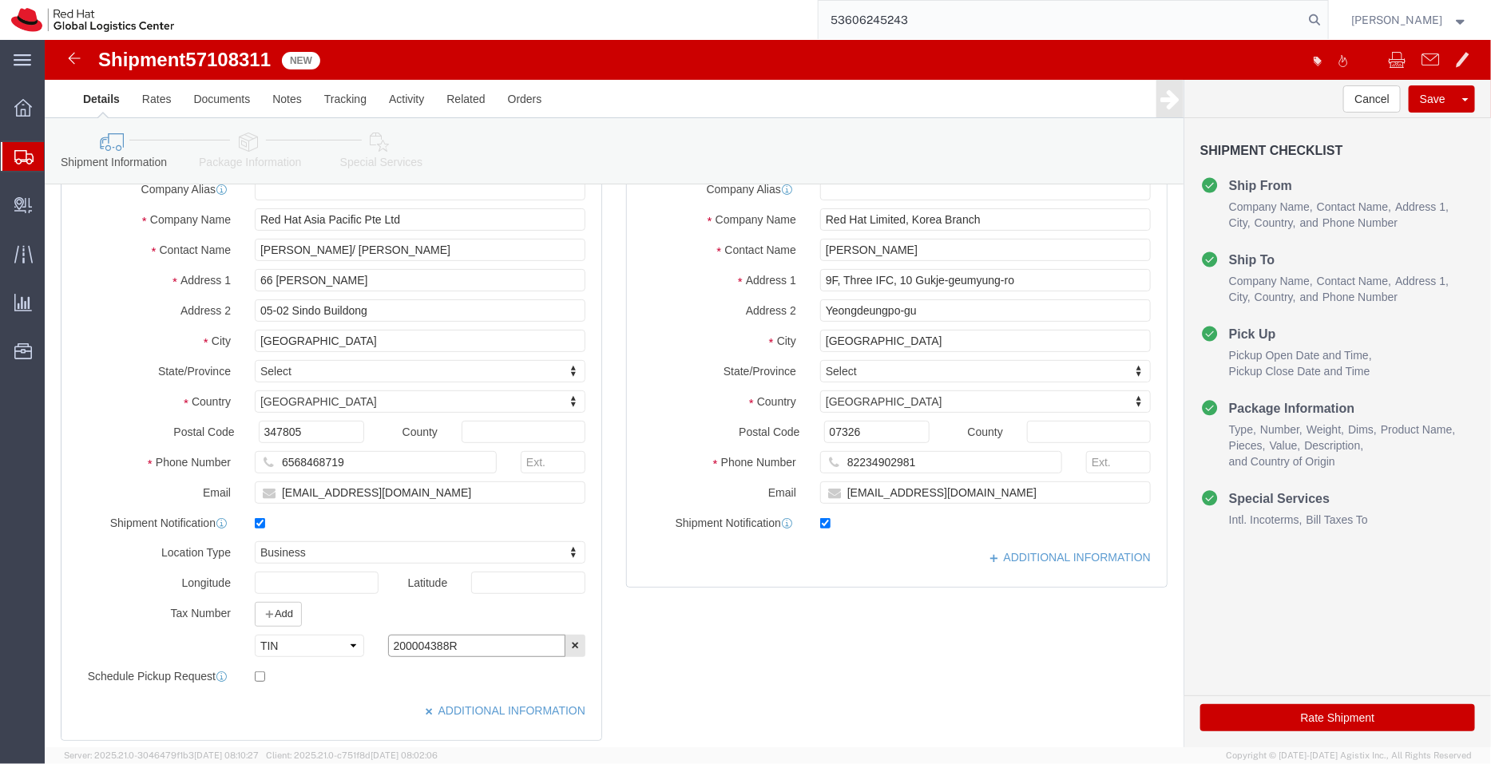
scroll to position [124, 0]
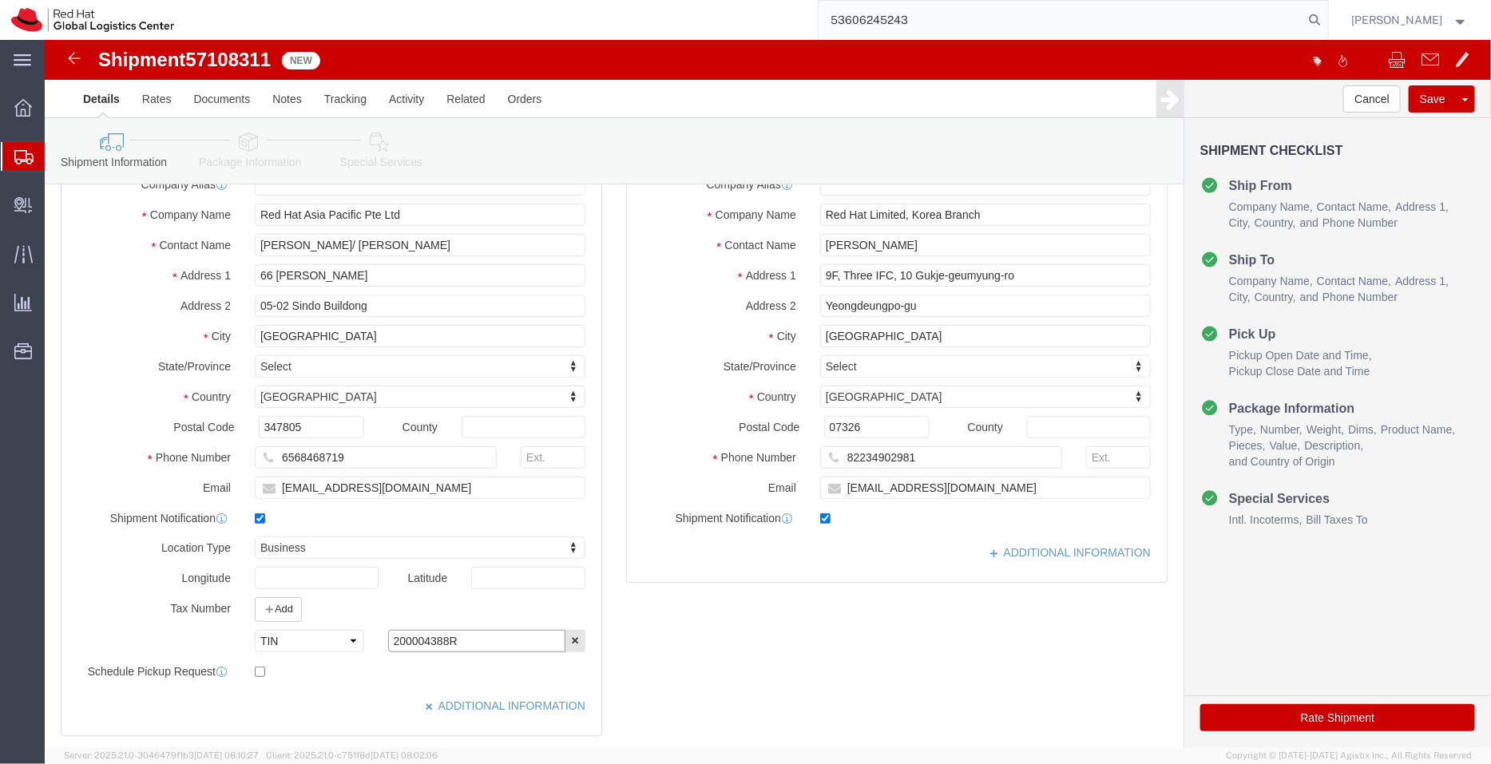
type input "200004388R"
click input "nyo@redhat.com"
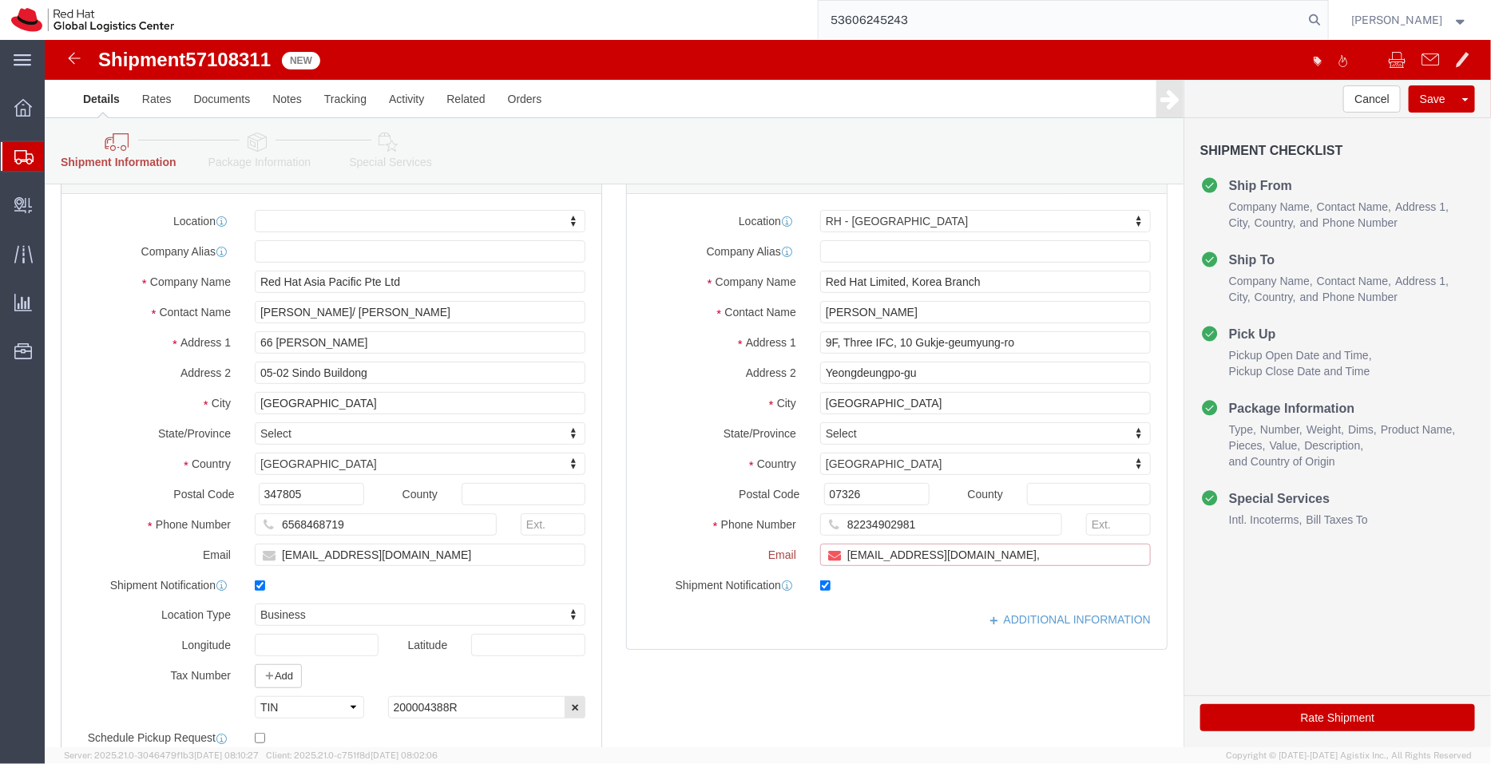
paste input "APAClogistics@redhat.com"
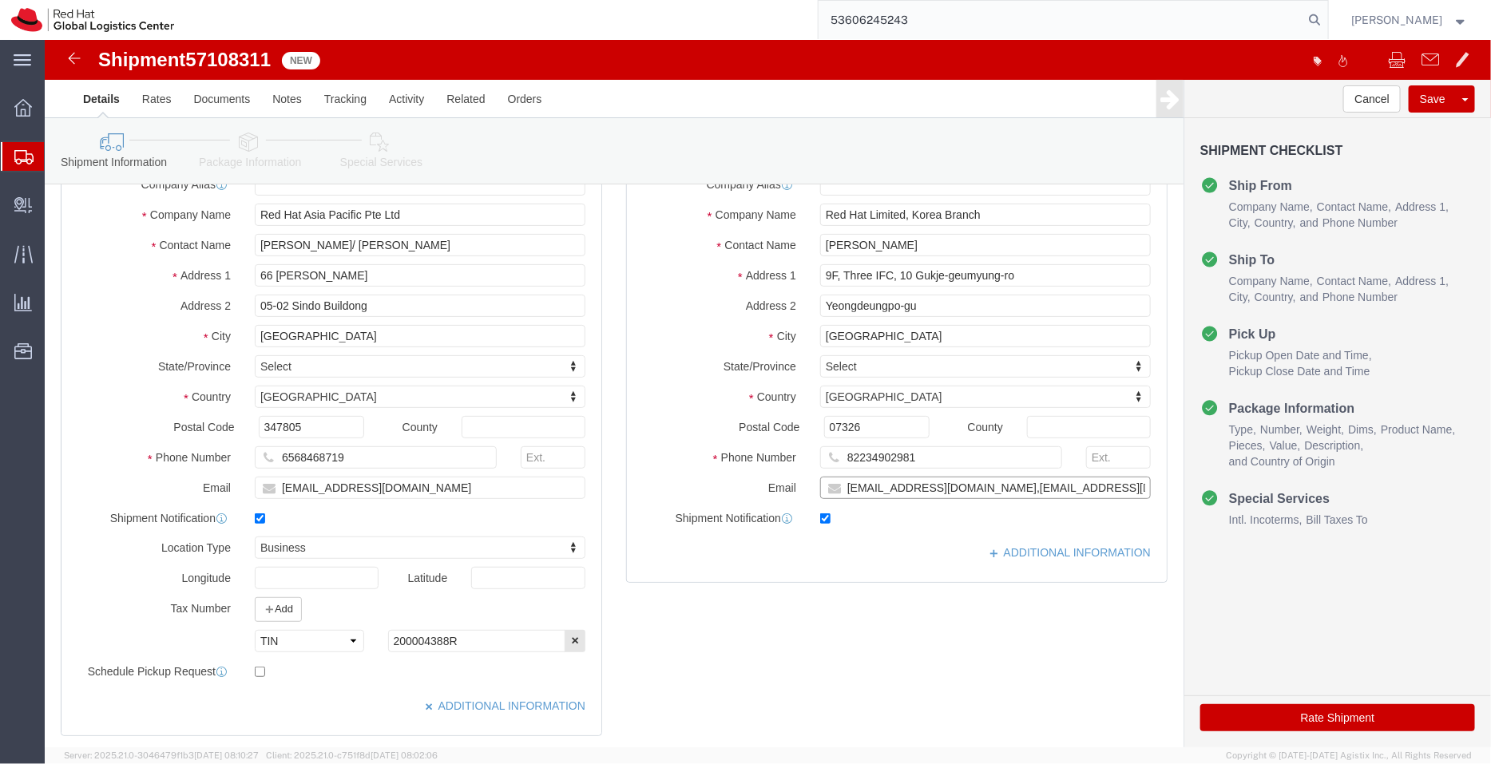
type input "nyo@redhat.com,APAClogistics@redhat.com"
click div "ADDITIONAL INFORMATION"
click link "ADDITIONAL INFORMATION"
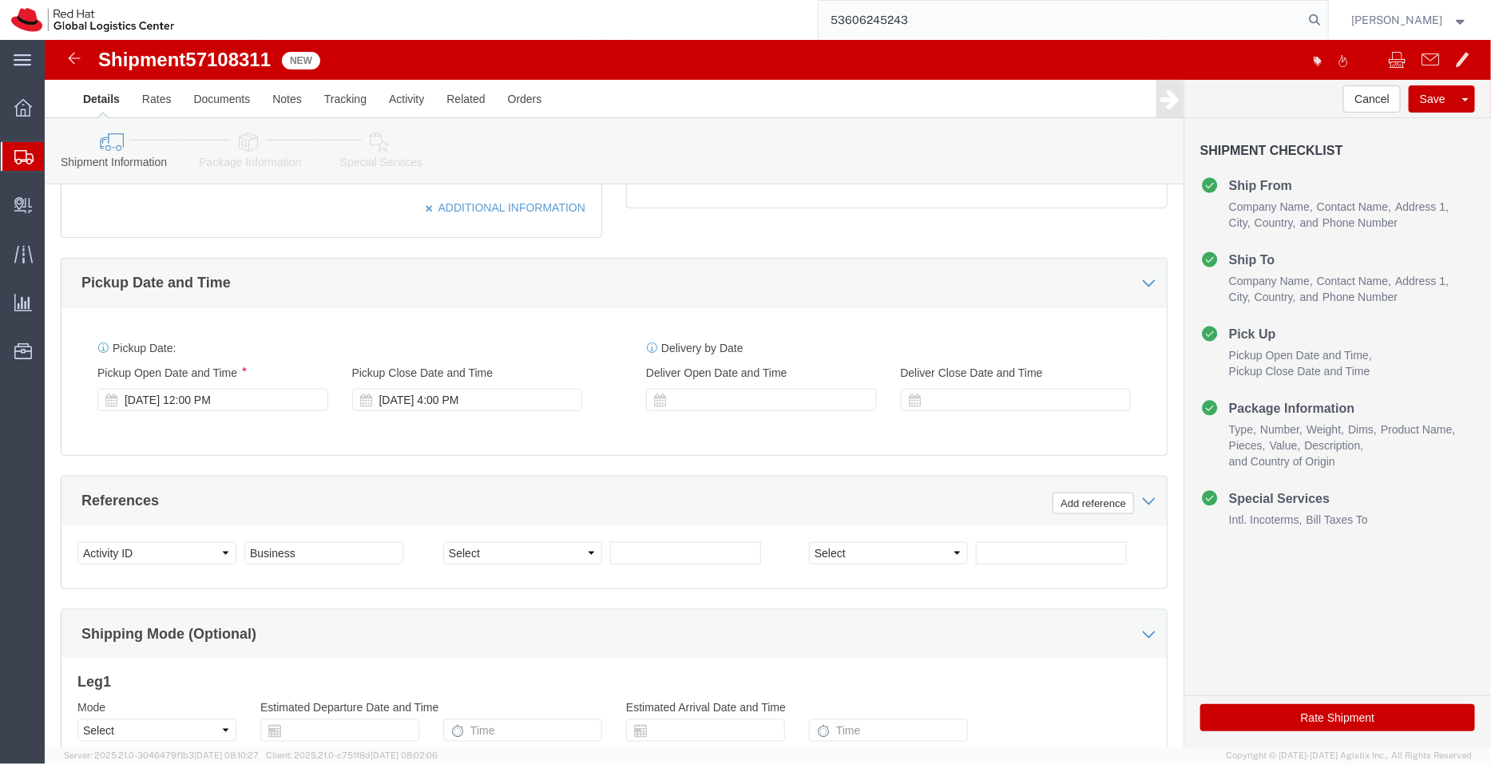
scroll to position [659, 0]
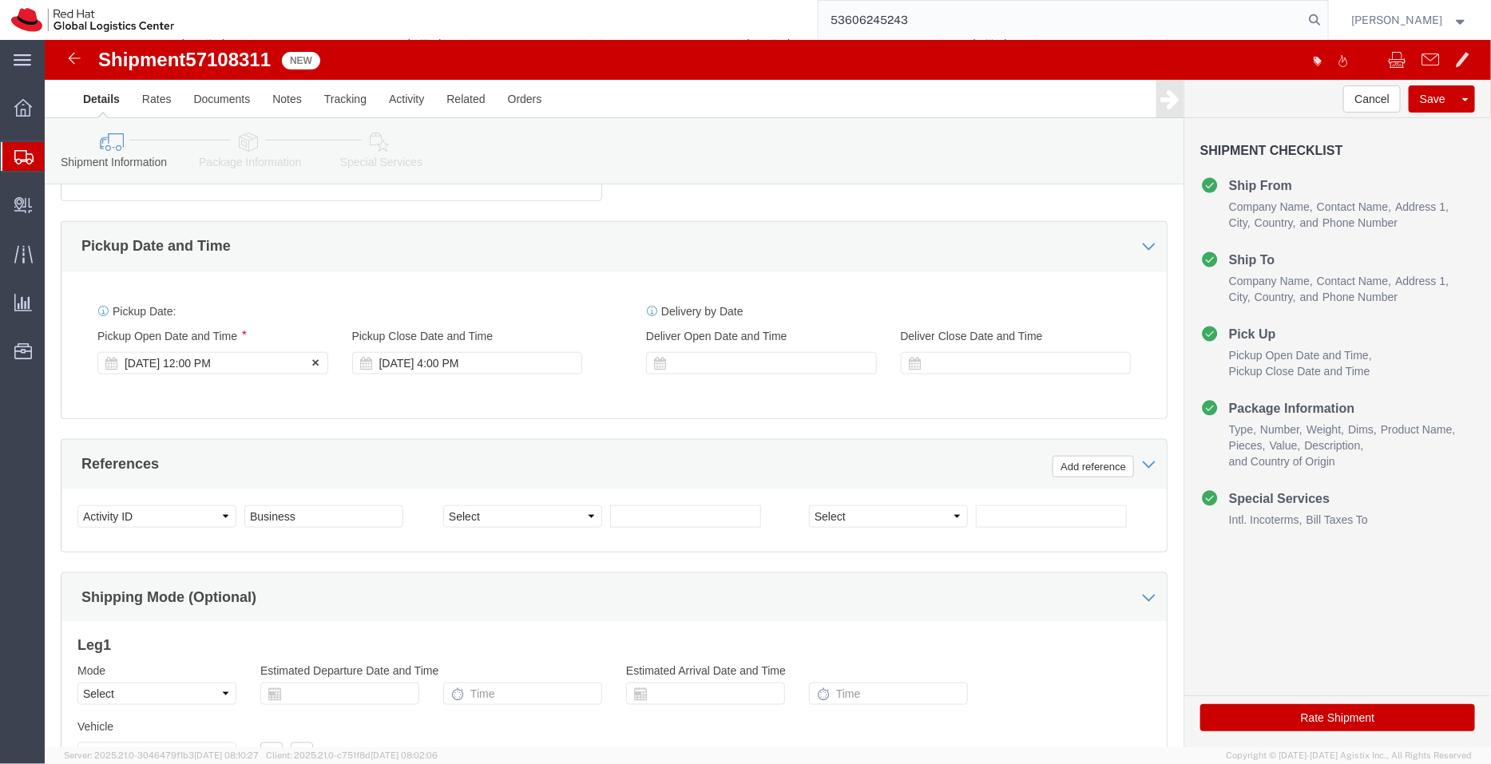
click div "Oct 13 2025 12:00 PM"
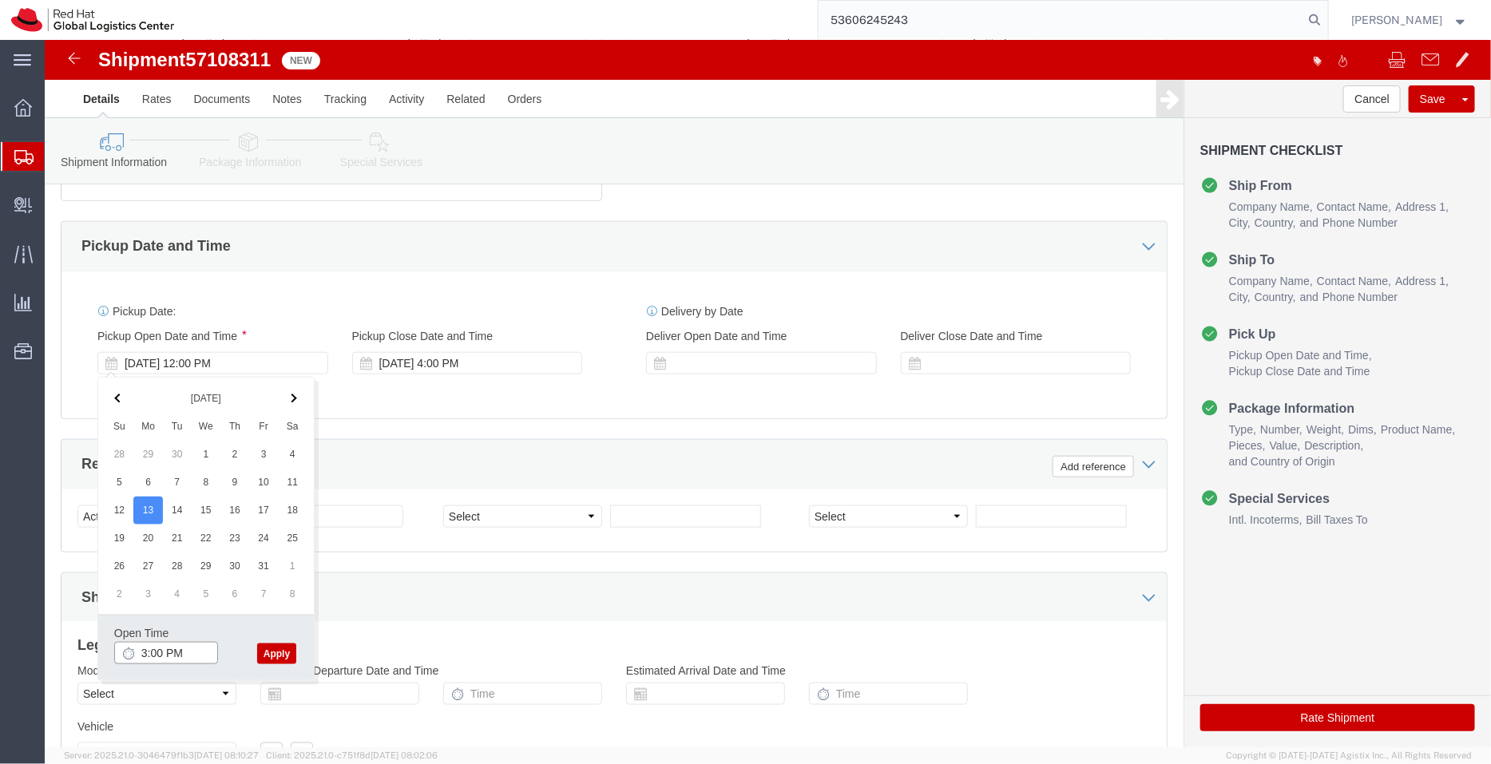
type input "3:00 PM"
click button "Apply"
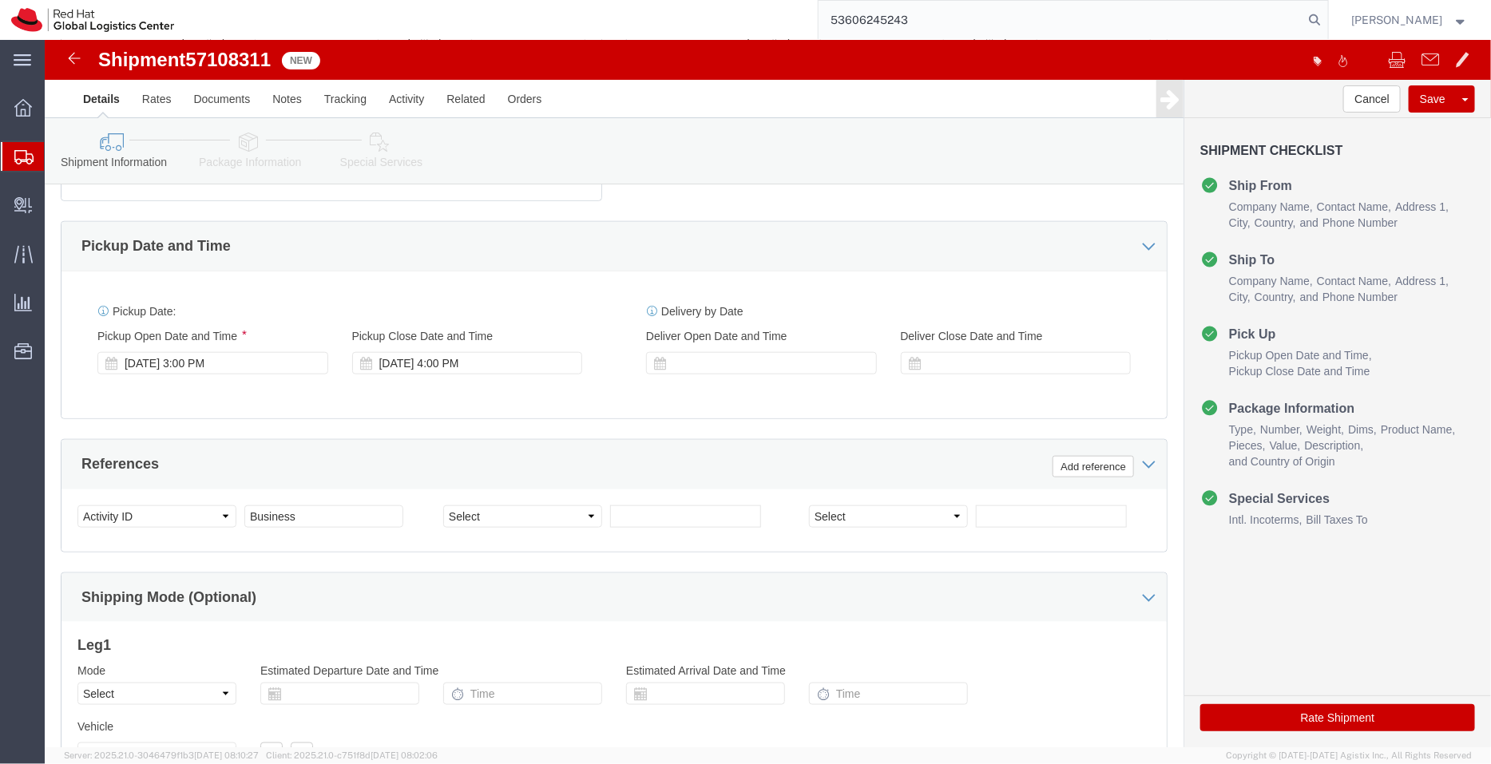
scroll to position [817, 0]
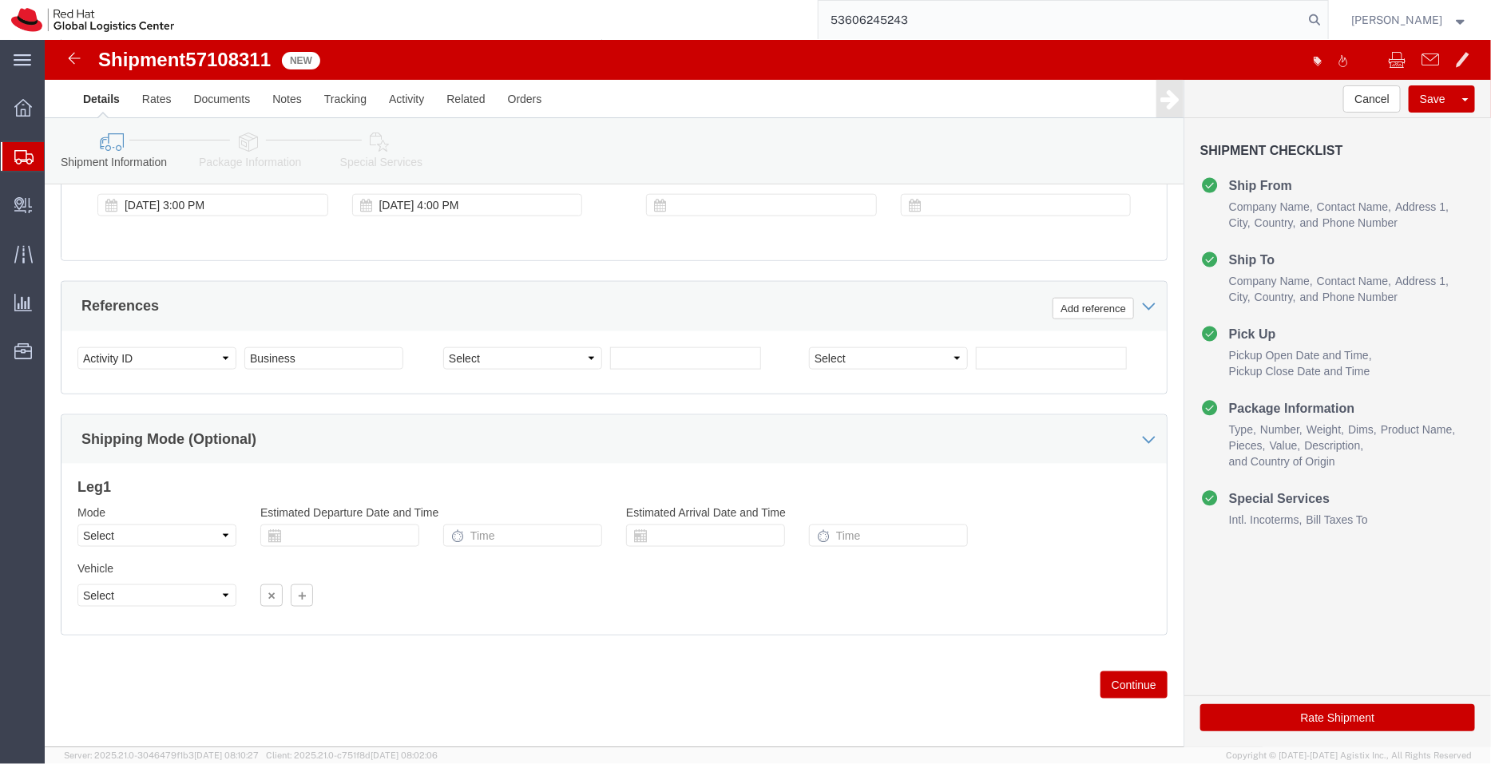
click icon
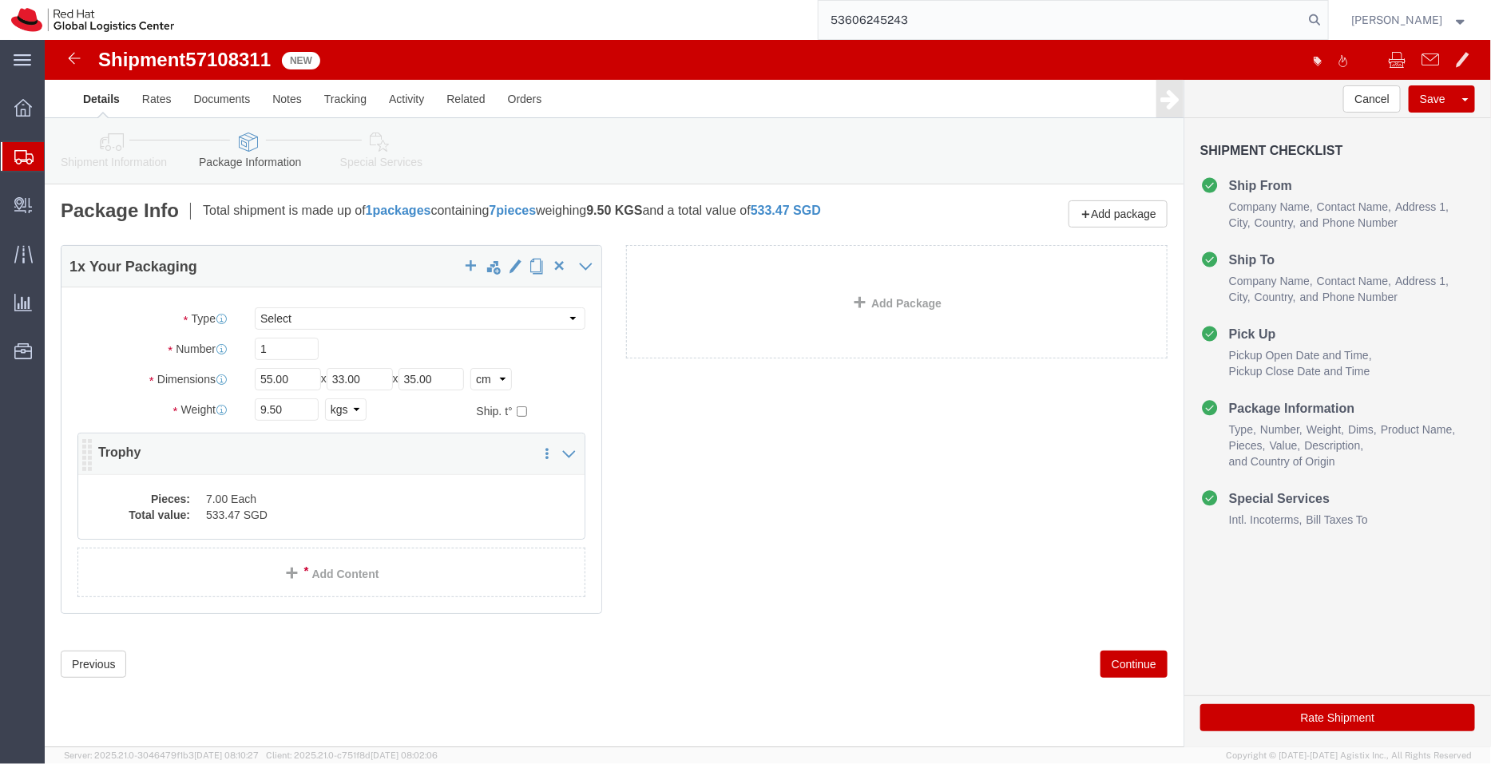
click dd "7.00 Each"
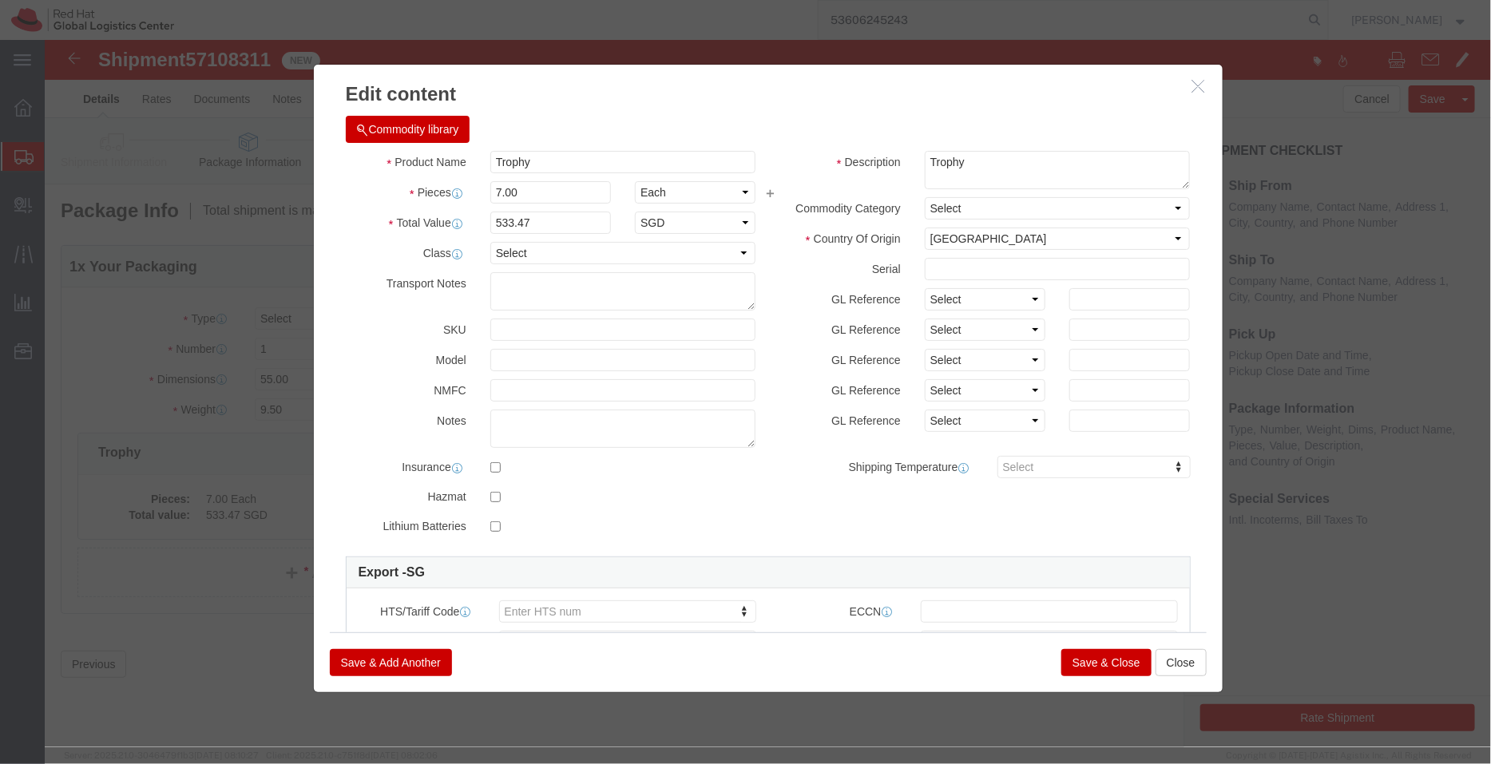
click button "button"
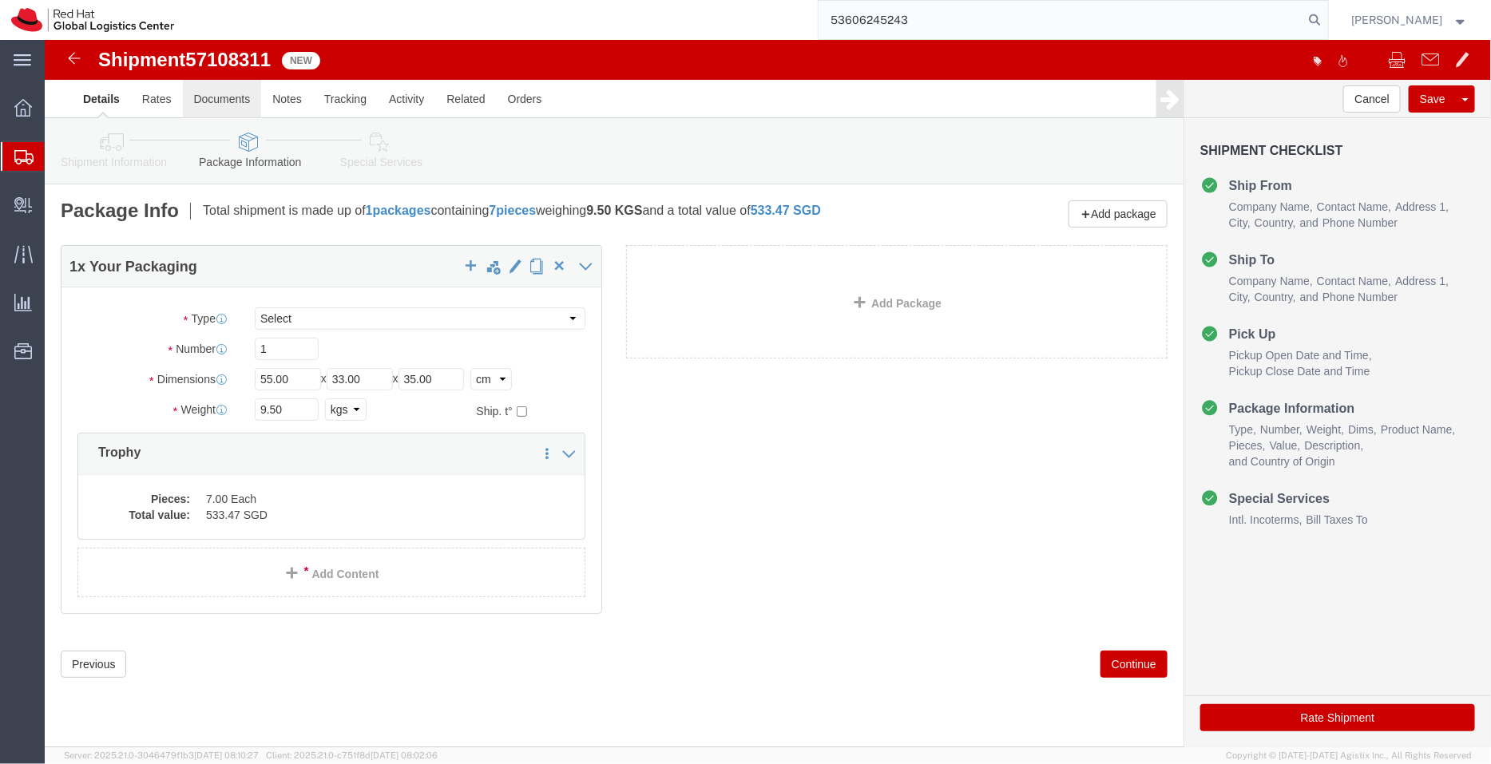
click link "Documents"
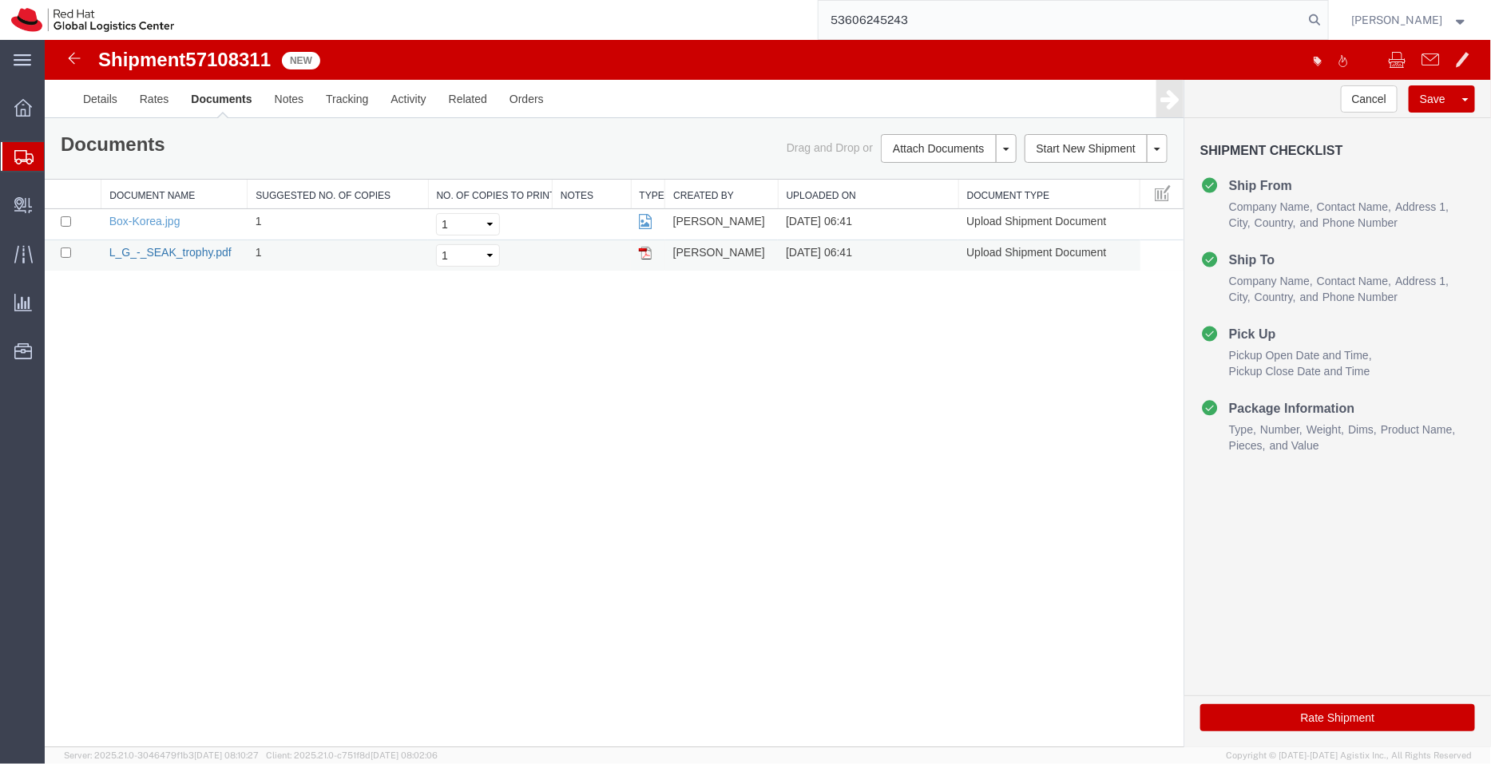
click at [163, 247] on link "L_G_-_SEAK_trophy.pdf" at bounding box center [170, 251] width 122 height 13
click at [107, 101] on link "Details" at bounding box center [99, 98] width 57 height 38
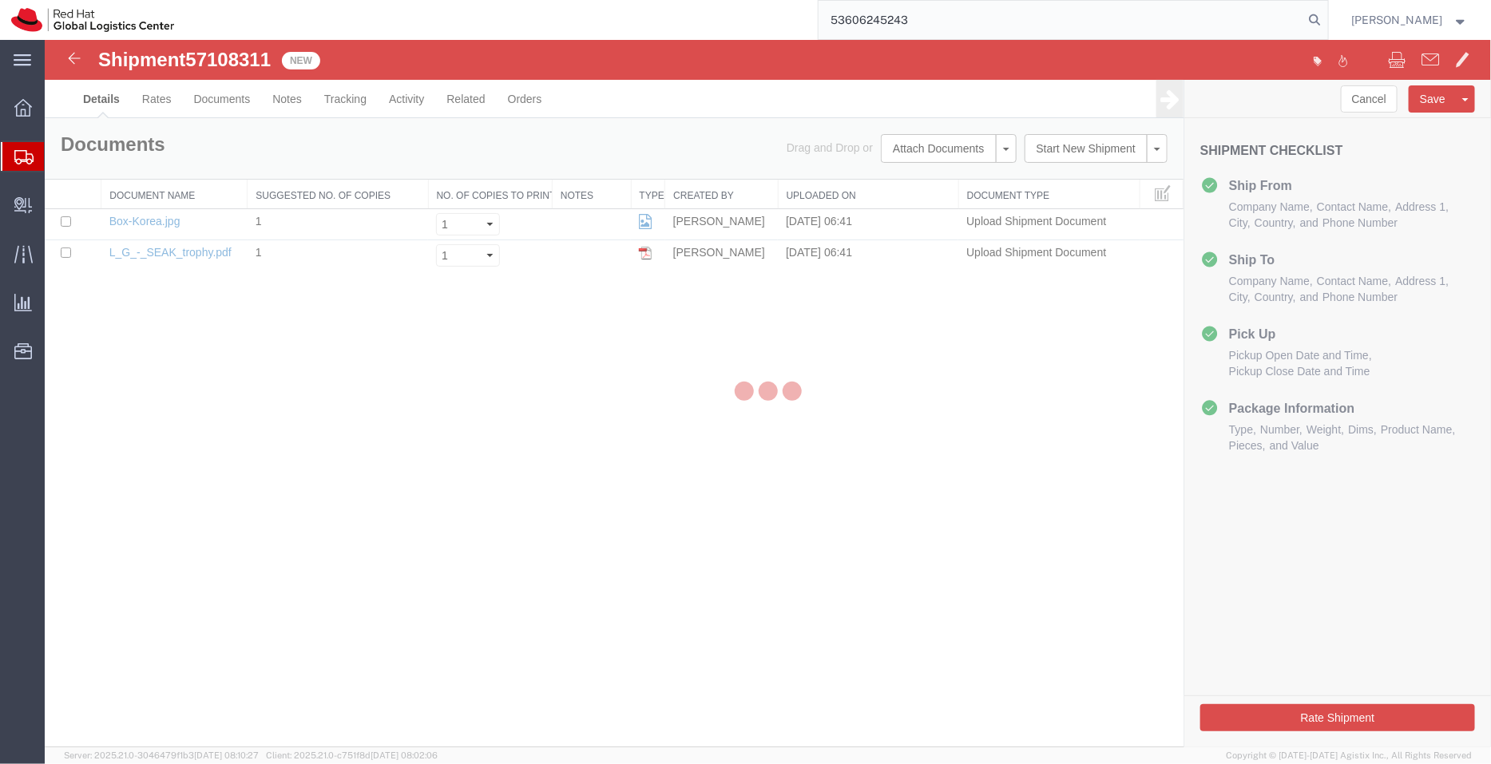
select select "65851"
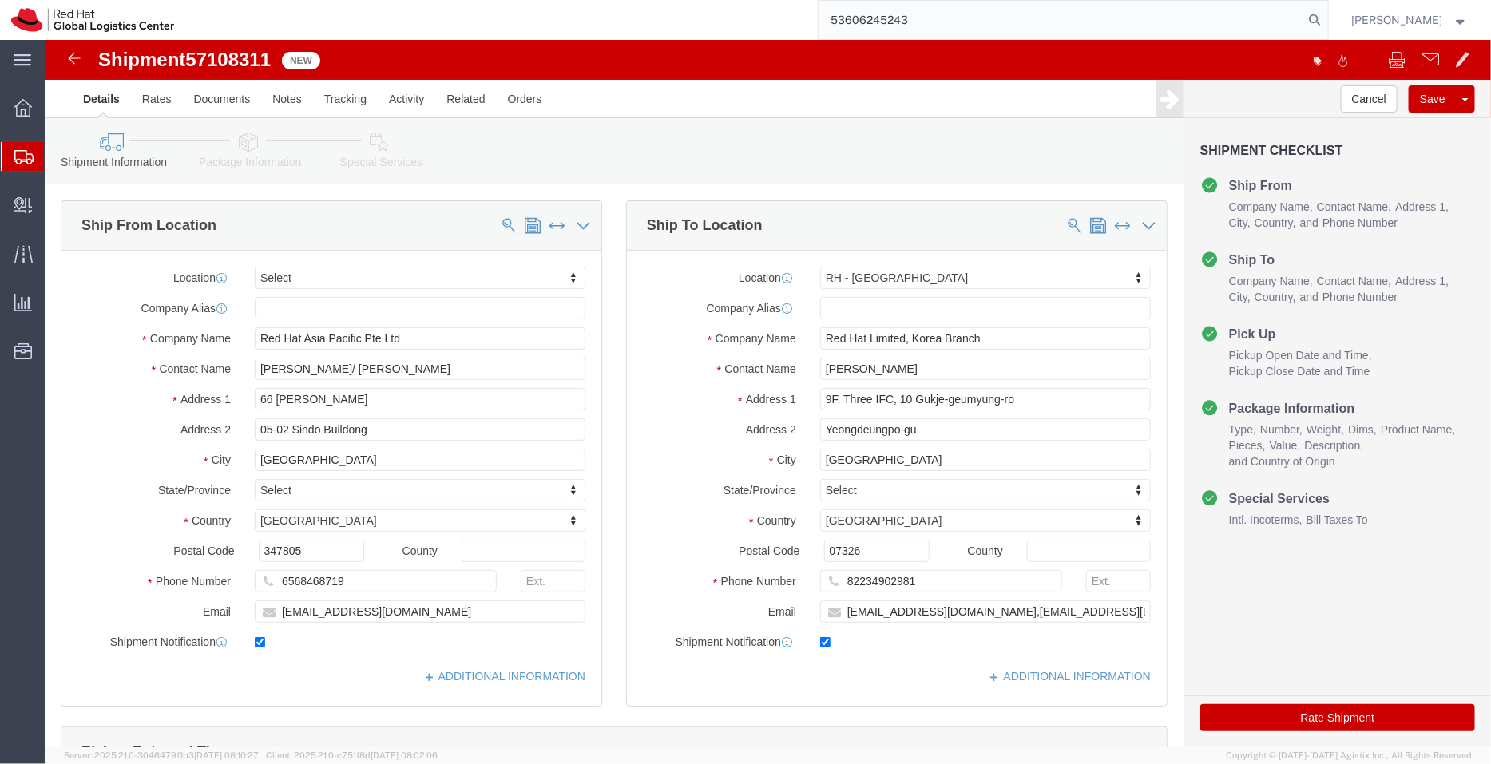
click icon
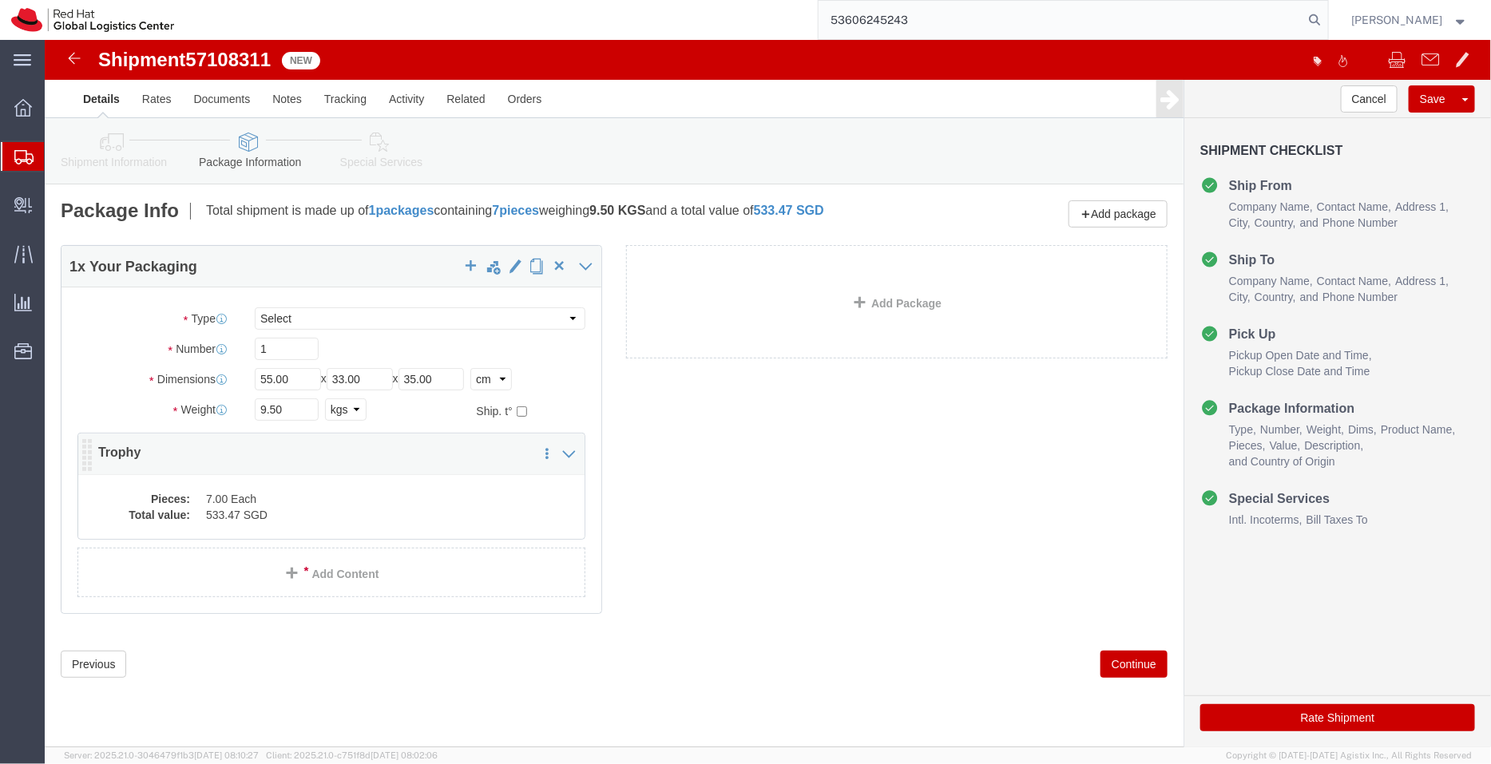
click dd "7.00 Each"
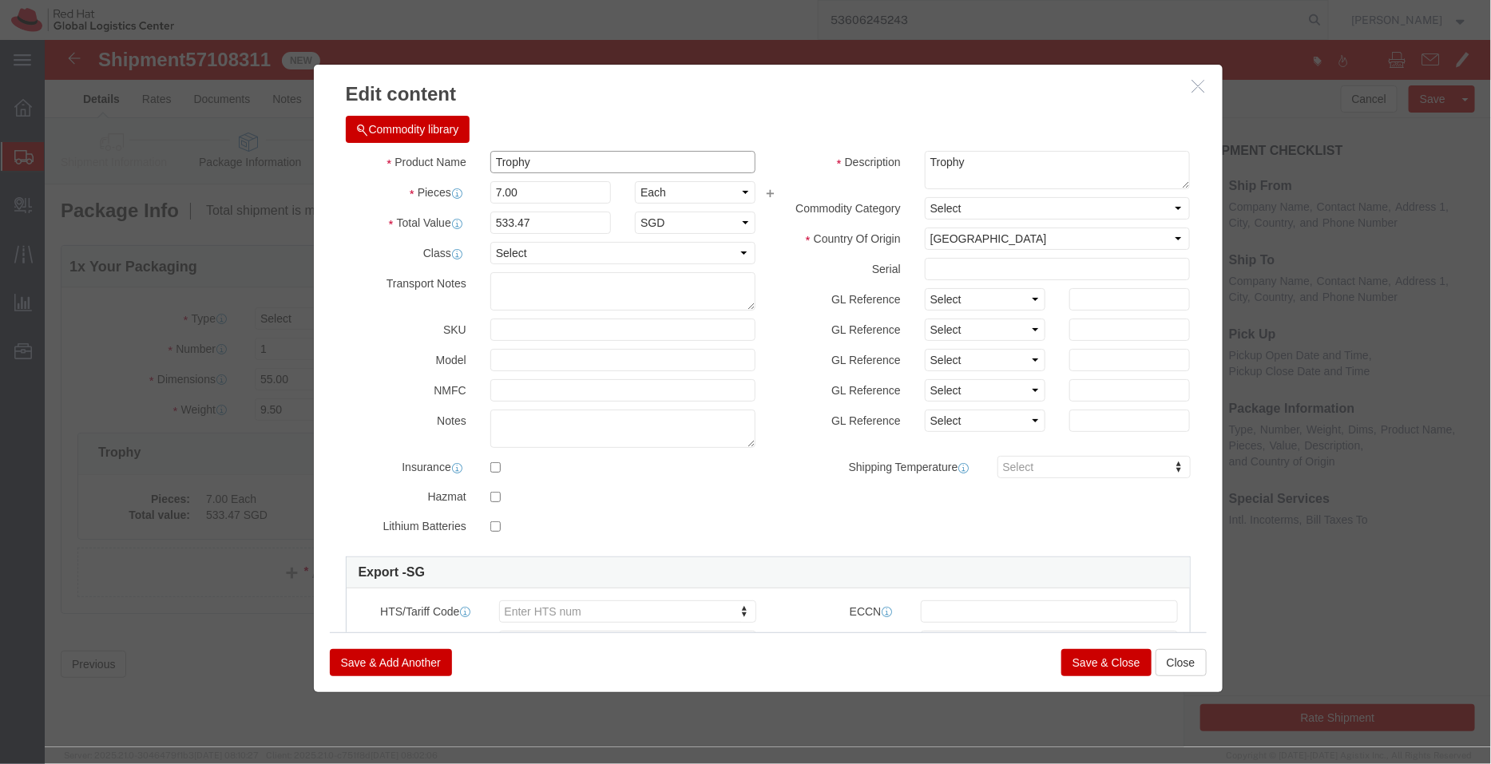
drag, startPoint x: 497, startPoint y: 122, endPoint x: 382, endPoint y: 126, distance: 114.2
click div "Product Name Trophy"
paste input "Awards"
type input "Awards"
drag, startPoint x: 486, startPoint y: 150, endPoint x: 374, endPoint y: 164, distance: 112.6
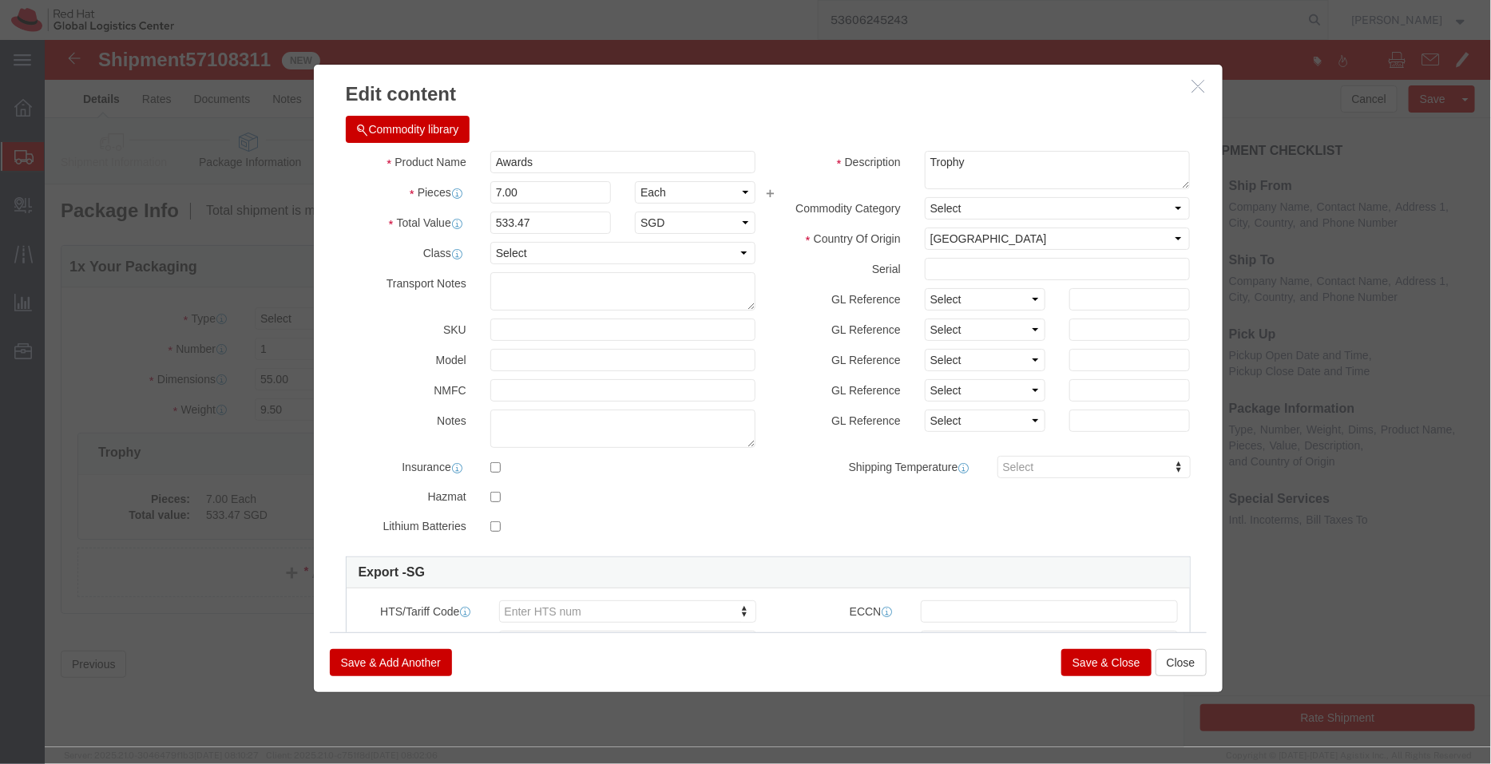
click div
click input "7.00"
drag, startPoint x: 487, startPoint y: 155, endPoint x: 398, endPoint y: 153, distance: 88.6
click div "Pieces 7.00 Select Bag Barrels 100Board Feet Bottle Box Blister Pack Carats Can…"
type input "1"
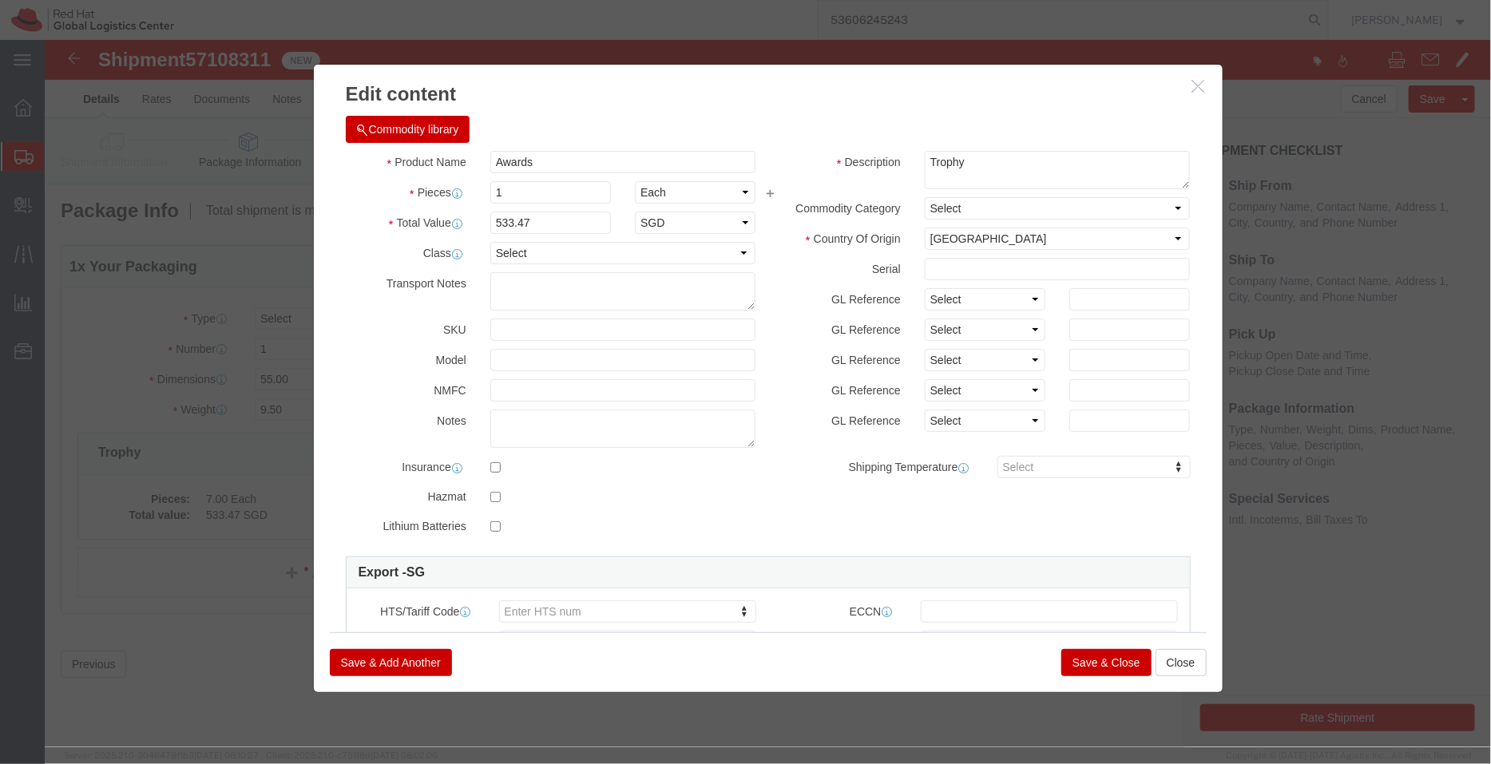
type input "76.21"
click div "Commodity library Product Name Awards Pieces 1 Select Bag Barrels 100Board Feet…"
drag, startPoint x: 474, startPoint y: 152, endPoint x: 407, endPoint y: 147, distance: 67.3
click div "Pieces 1 Select Bag Barrels 100Board Feet Bottle Box Blister Pack Carats Can Ca…"
type input "7"
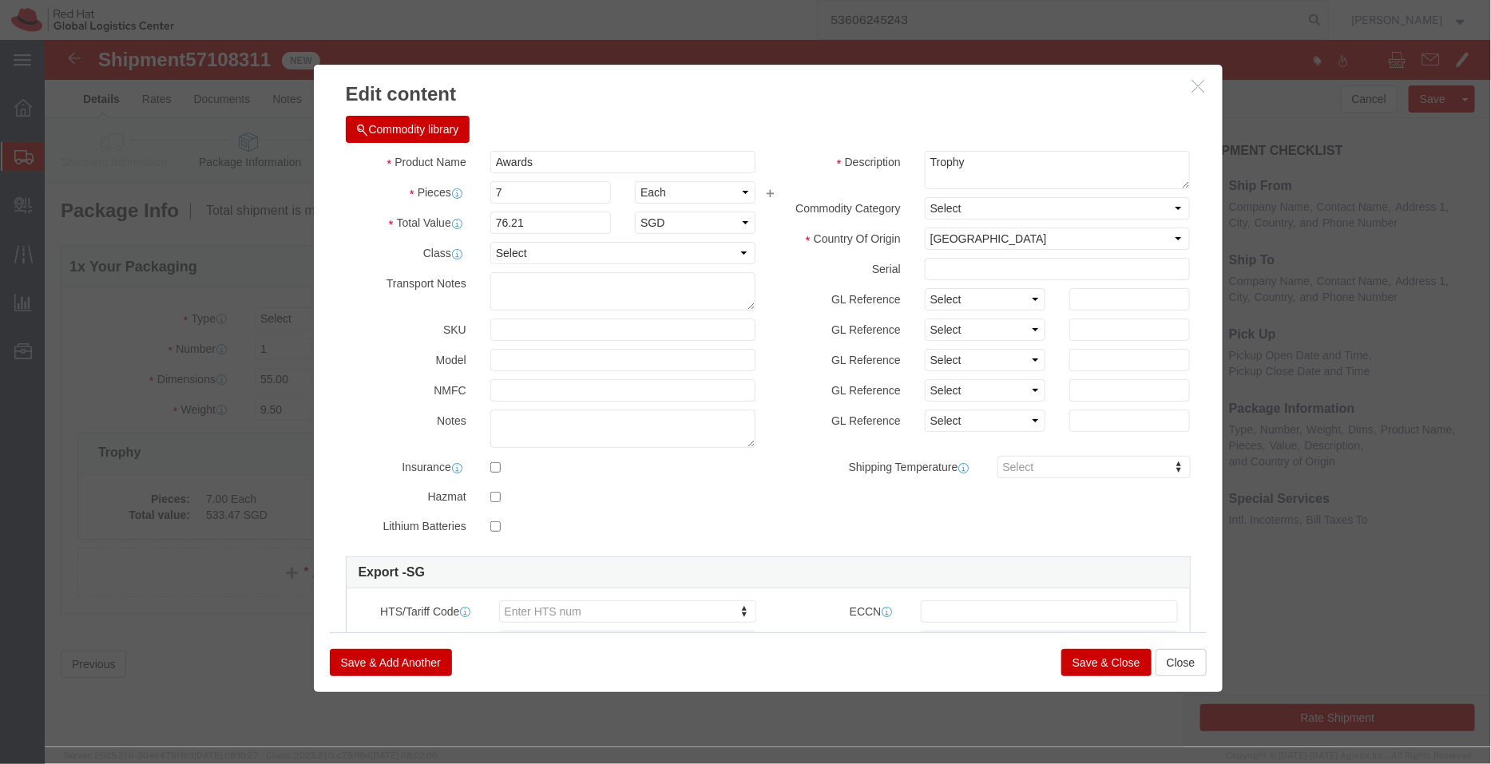
type input "533.47"
click div "Commodity library"
drag, startPoint x: 923, startPoint y: 129, endPoint x: 818, endPoint y: 114, distance: 105.6
click div "Description Trophy"
paste textarea "Metal nameplate (sample - not for resale, value for customs purpose only)"
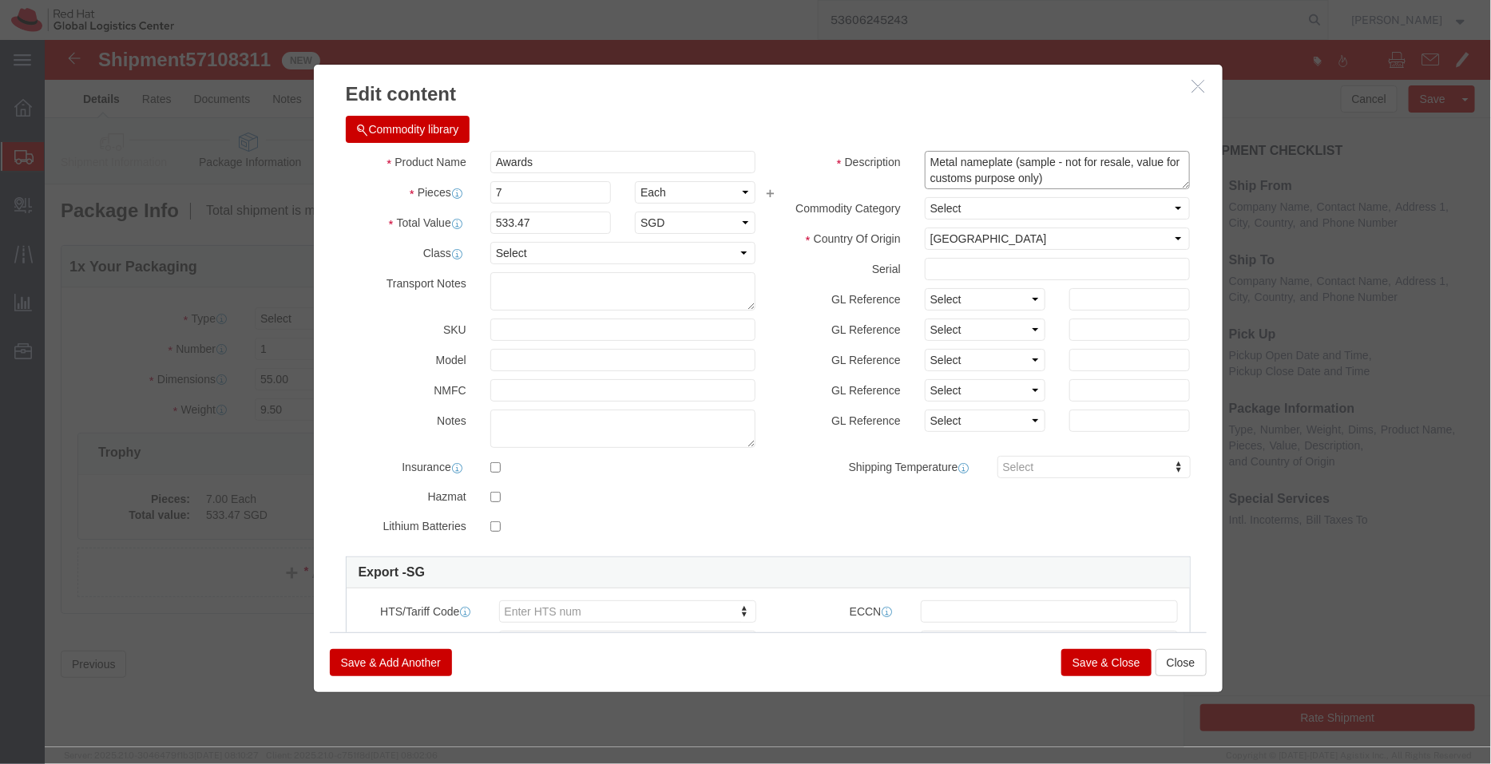
click textarea "Trophy"
type textarea "- with Metal nameplate (gifts - not for resale, value for customs purpose only)"
type input "8306000000"
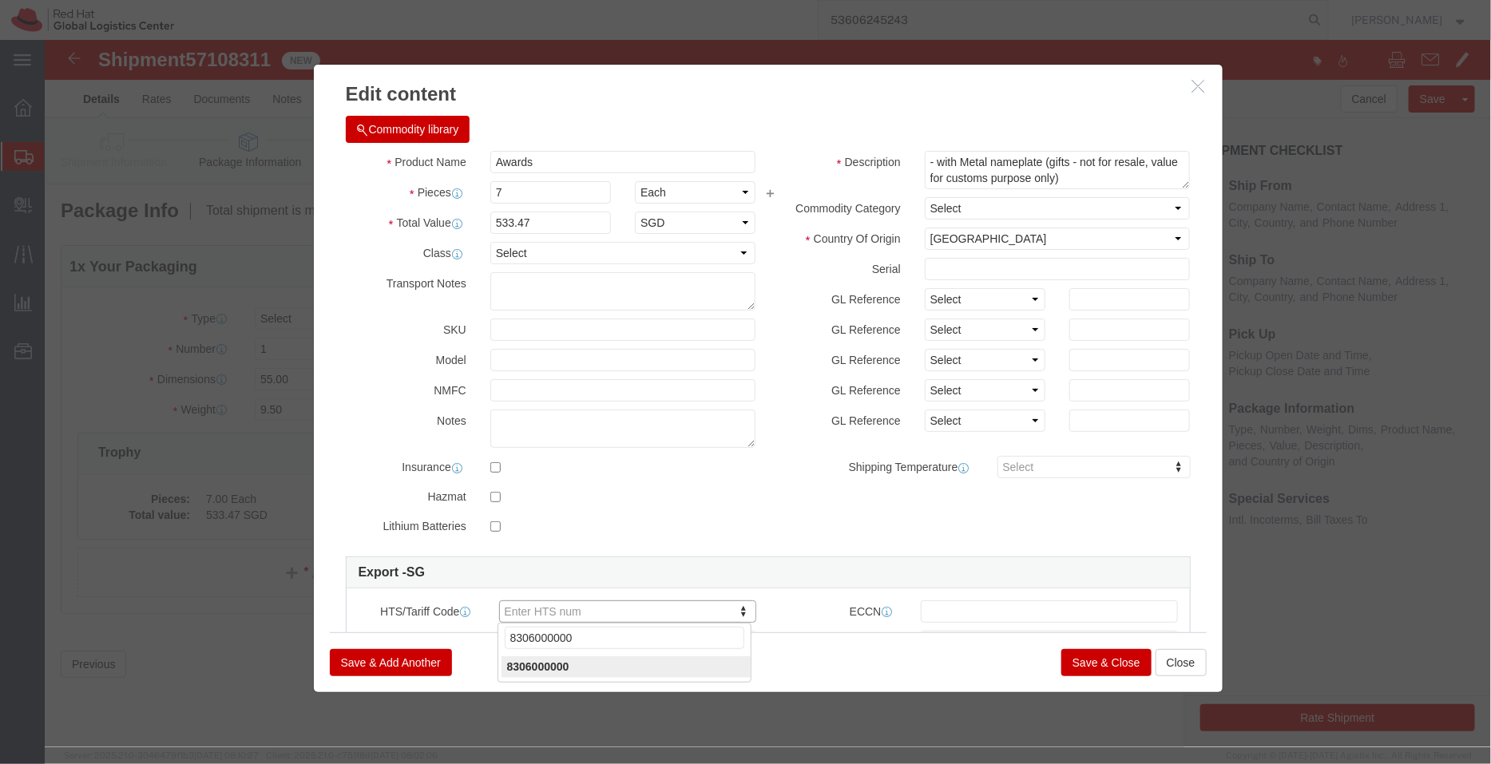
type input "8306000000"
click button "Save & Close"
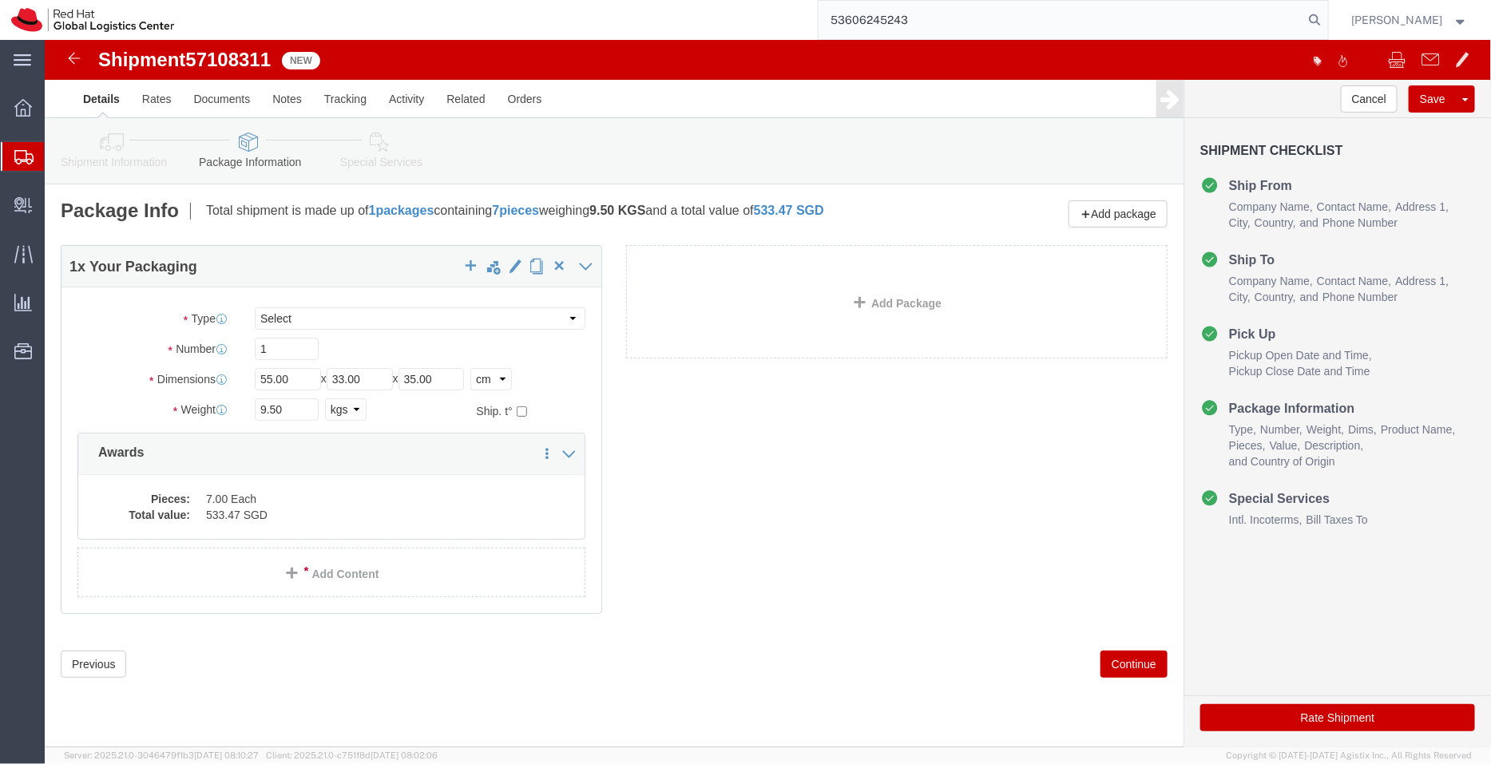
click icon
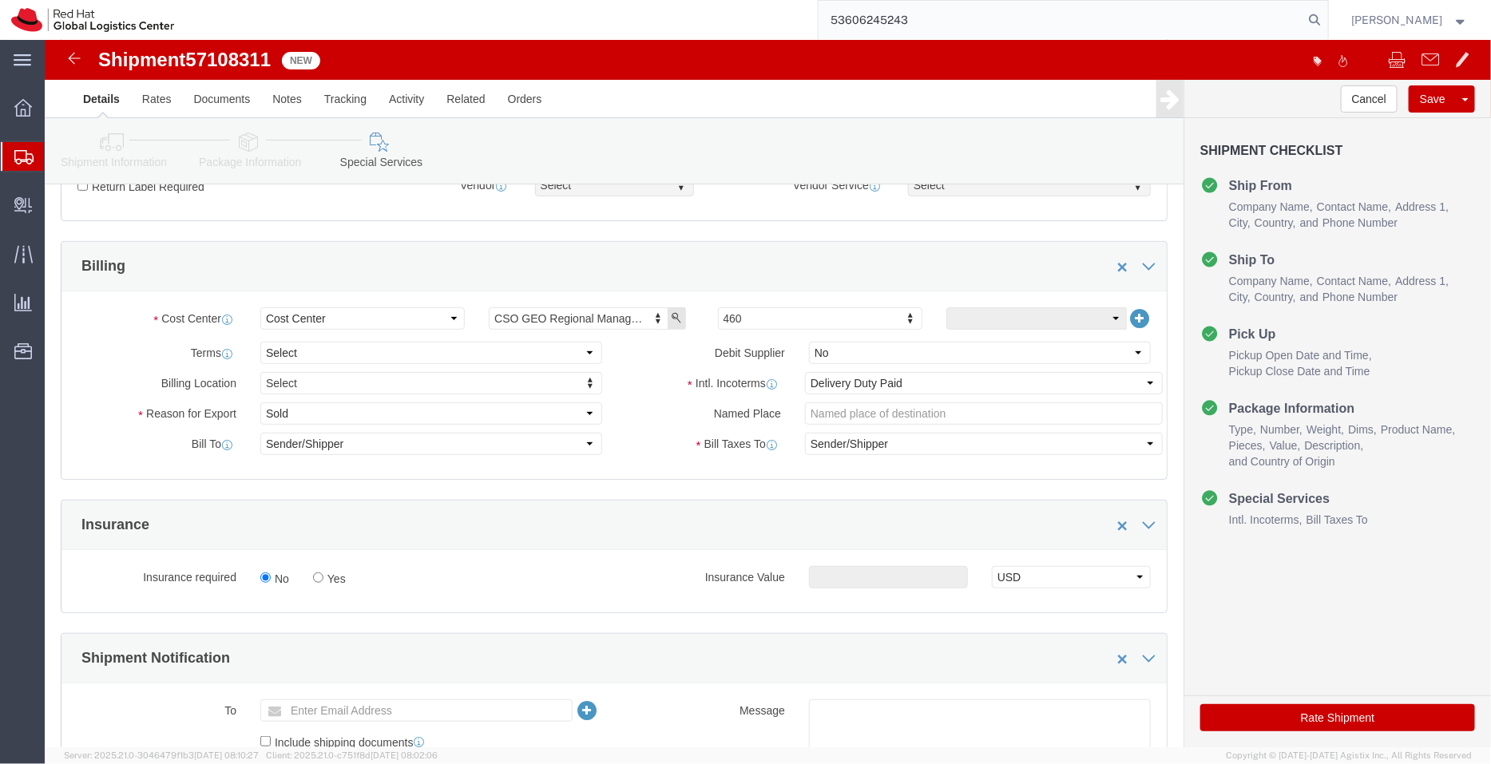
scroll to position [271, 0]
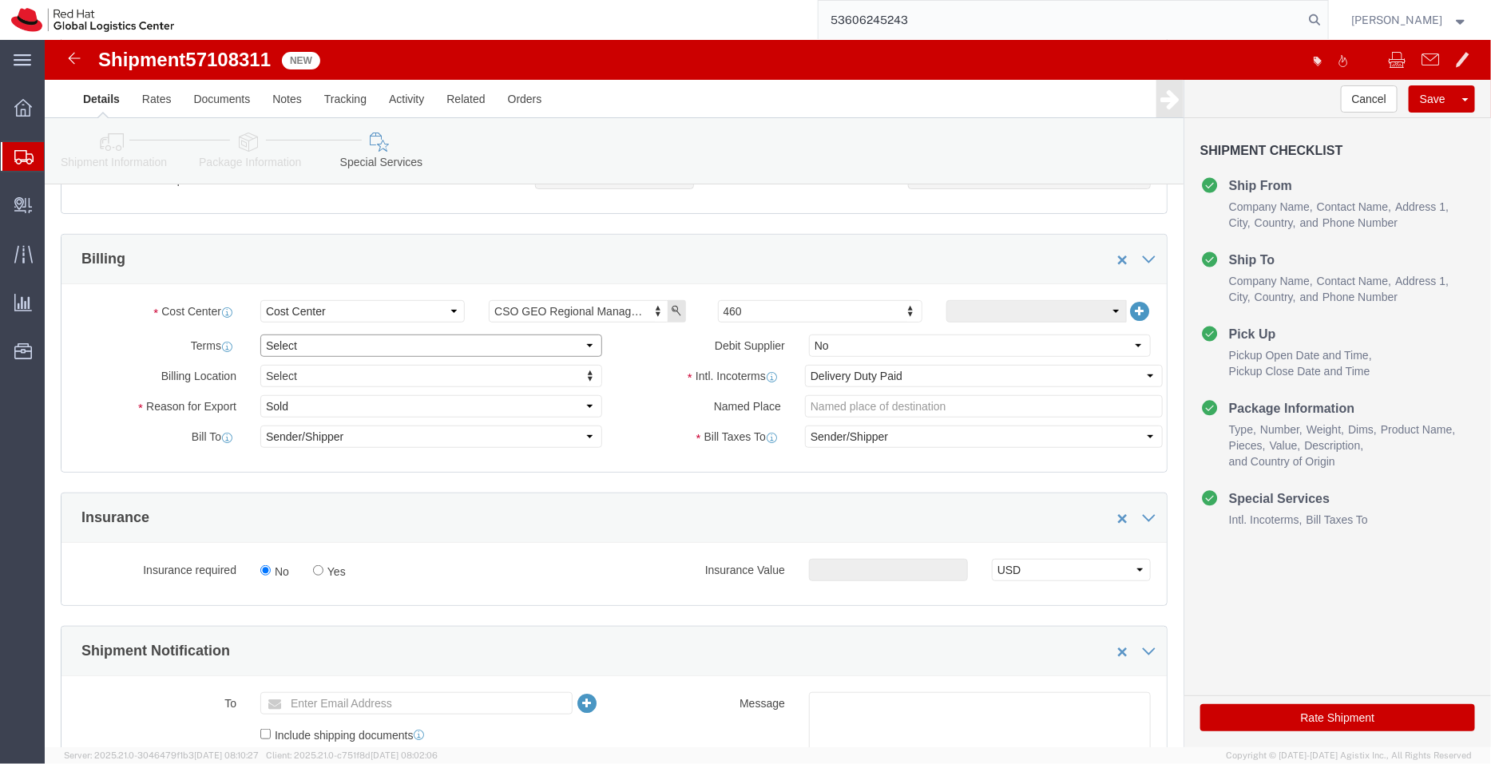
click select "Select Free of Charge Free of Cost NET 30 NET 45 NET 60 See Comment"
select select "FREE_OF_COST"
click select "Select Free of Charge Free of Cost NET 30 NET 45 NET 60 See Comment"
click select "Select Gift Personal Effects Repair/Warranty Return Sample Sold Temporary/Not S…"
select select "GIFT"
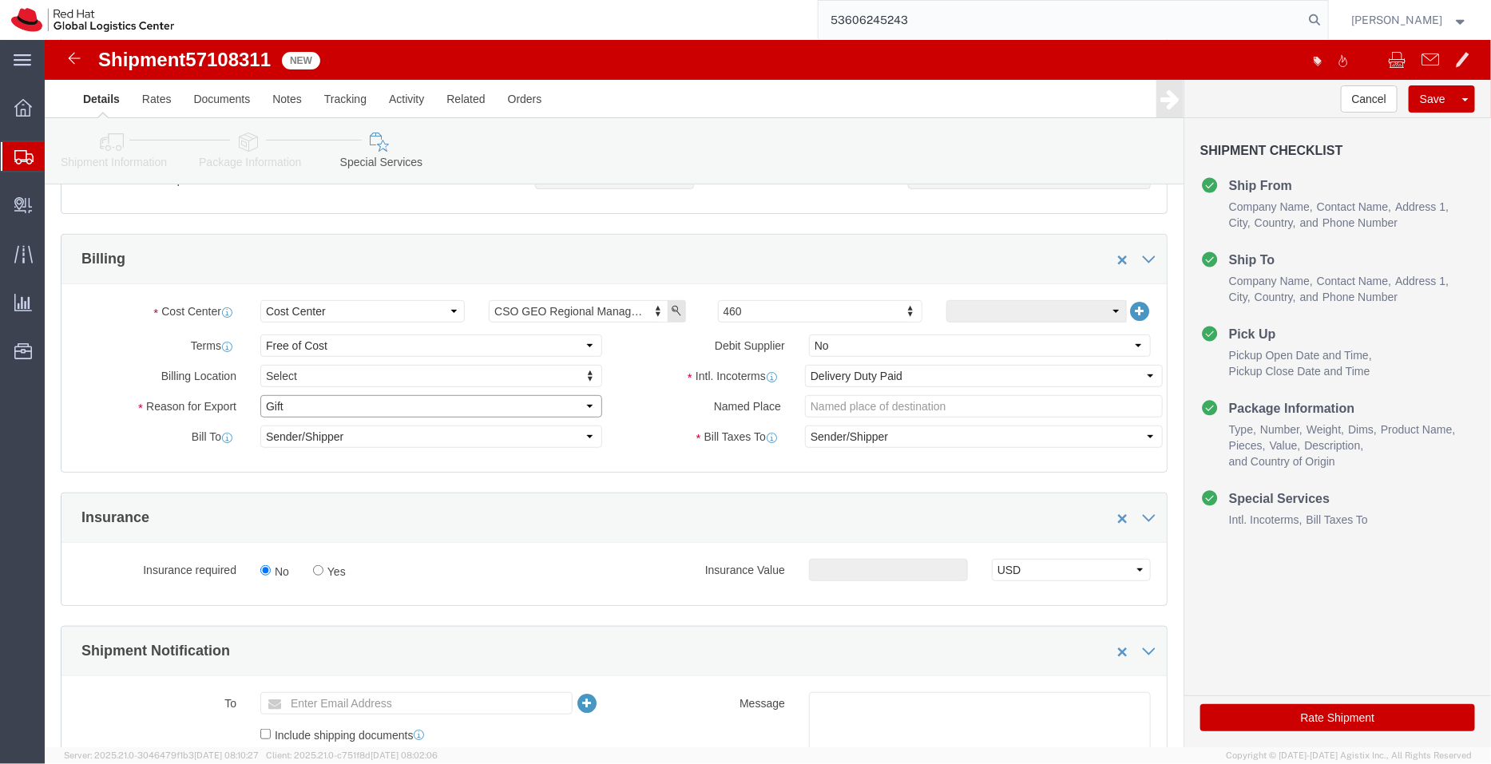
click select "Select Gift Personal Effects Repair/Warranty Return Sample Sold Temporary/Not S…"
click textarea
type textarea "Awards"
click icon
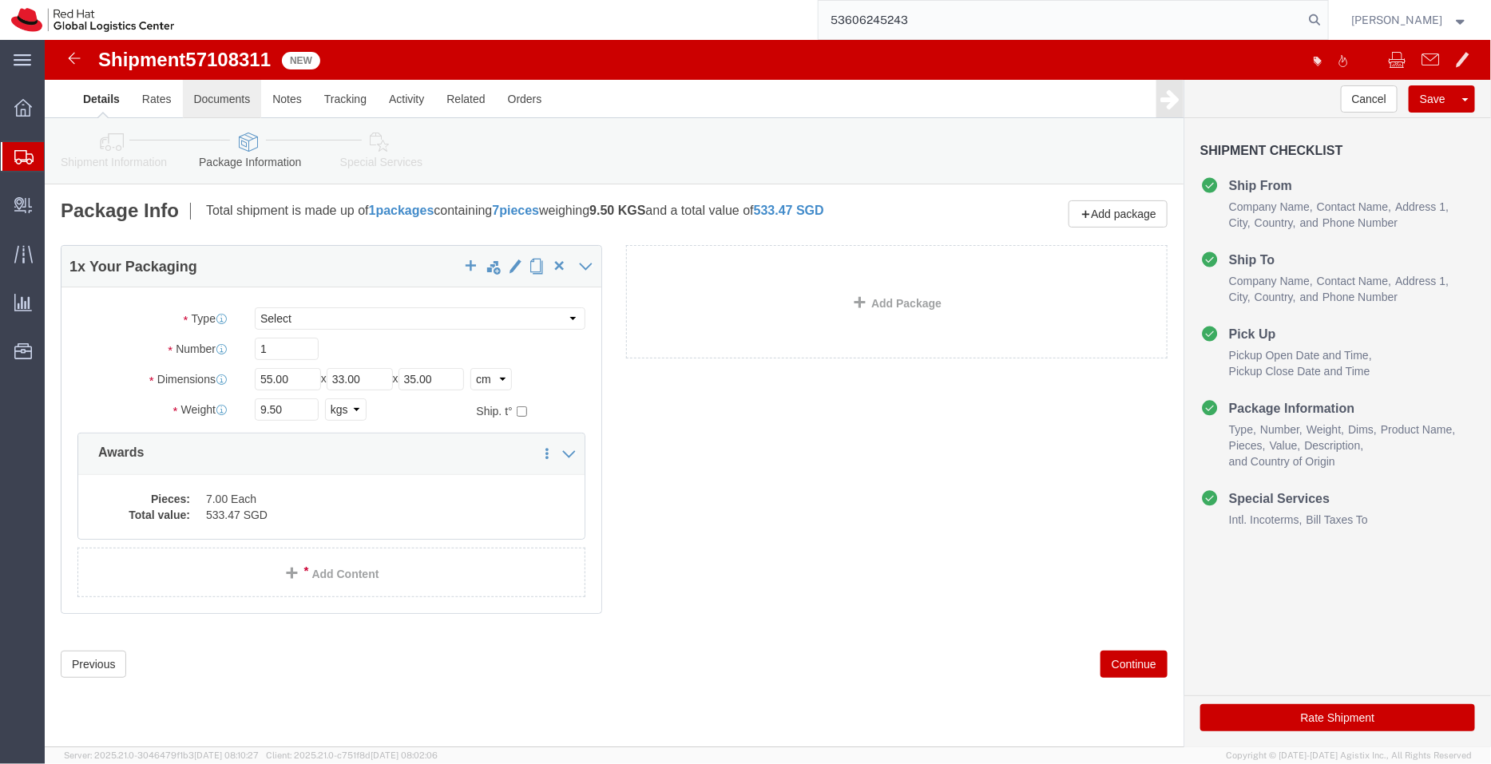
click link "Documents"
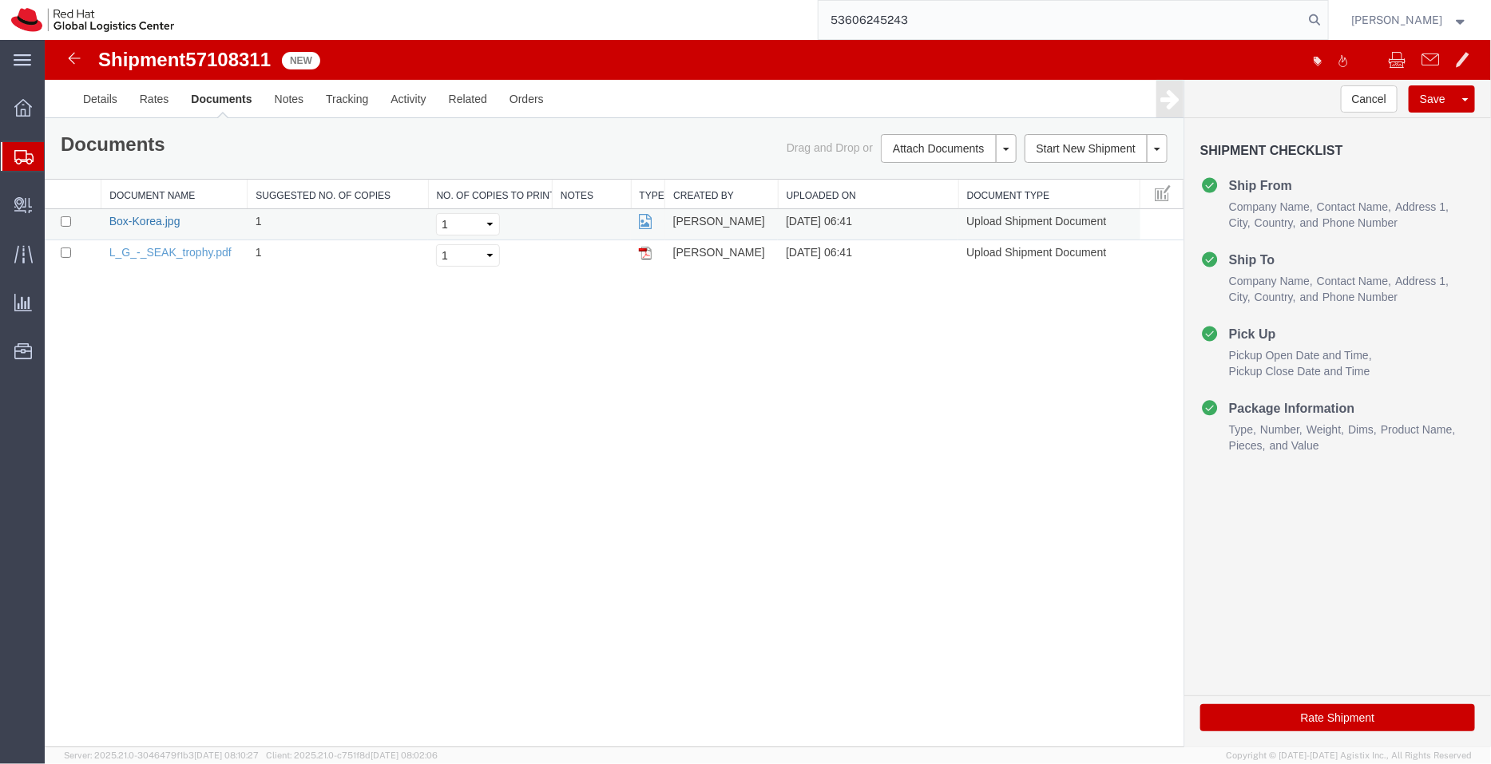
click at [159, 217] on link "Box-Korea.jpg" at bounding box center [144, 220] width 71 height 13
click at [94, 100] on link "Details" at bounding box center [99, 98] width 57 height 38
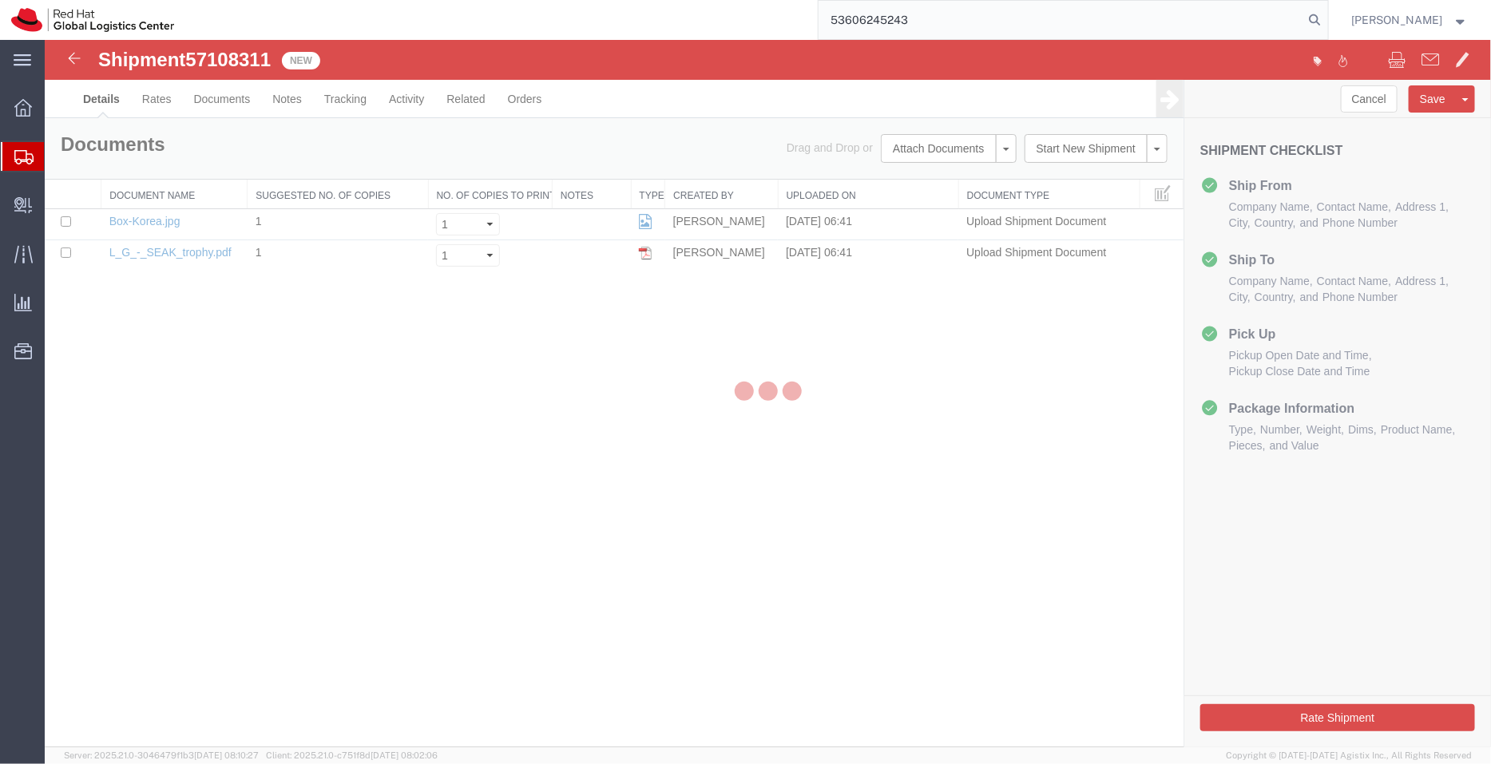
select select "65851"
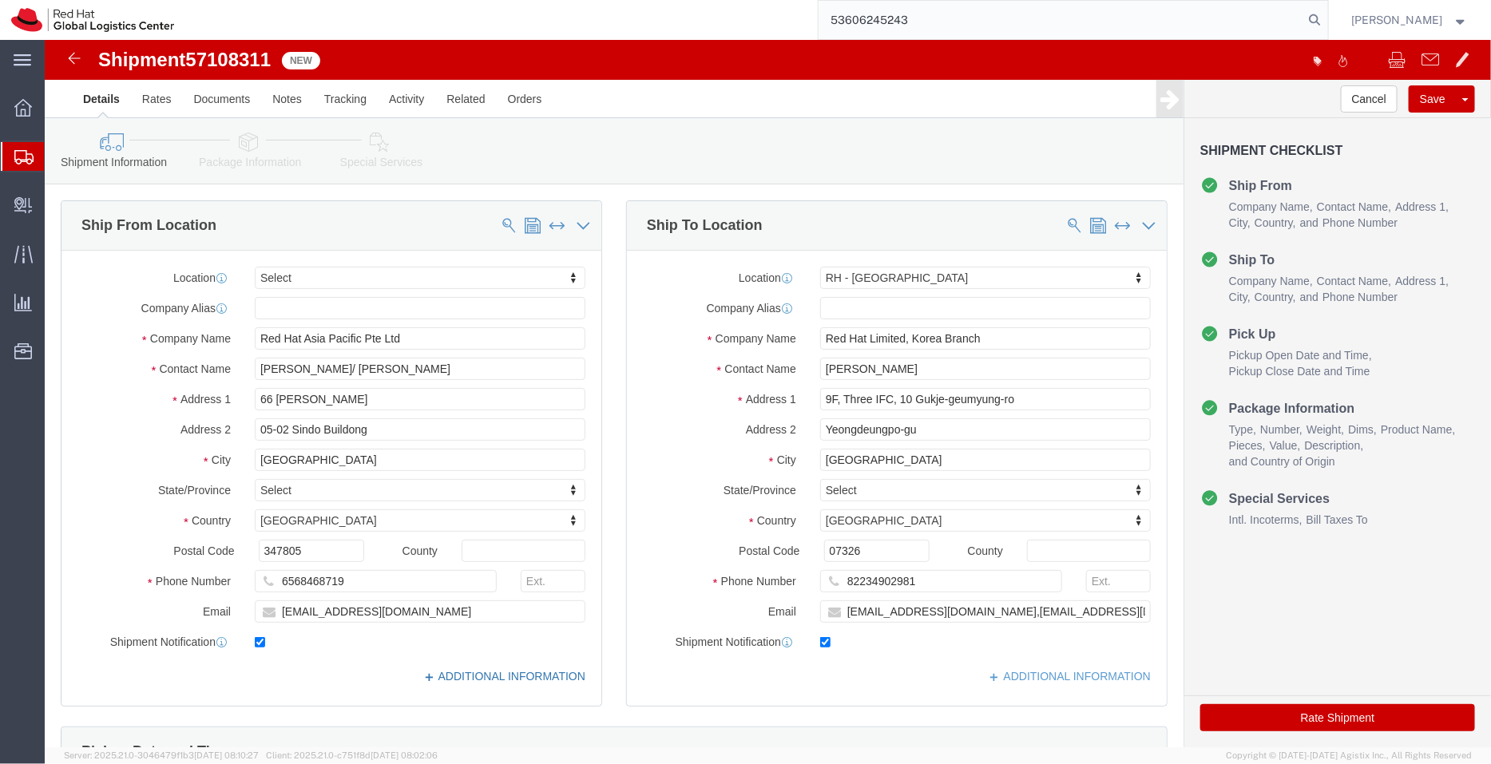
click link "ADDITIONAL INFORMATION"
click link "Package Information"
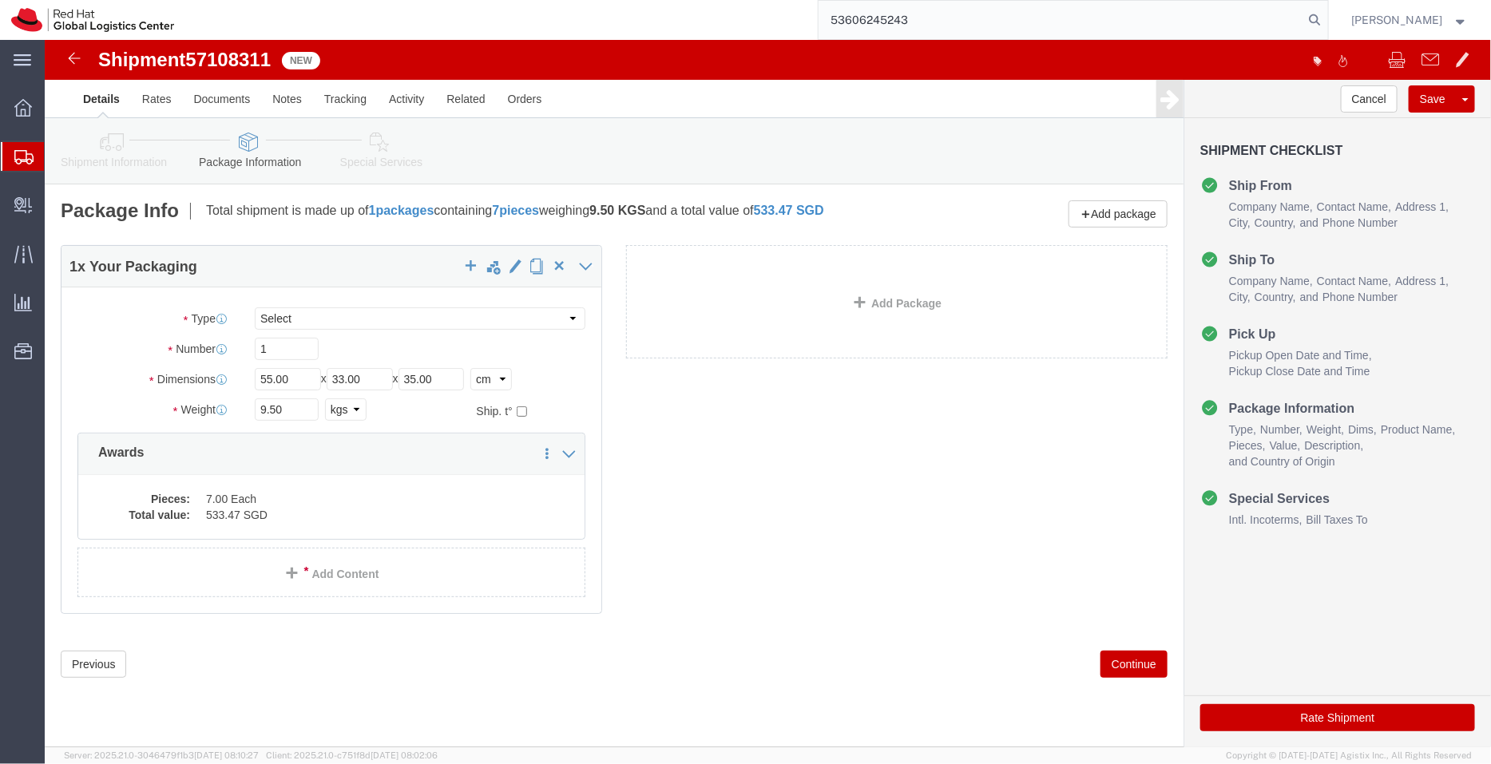
click link "Special Services"
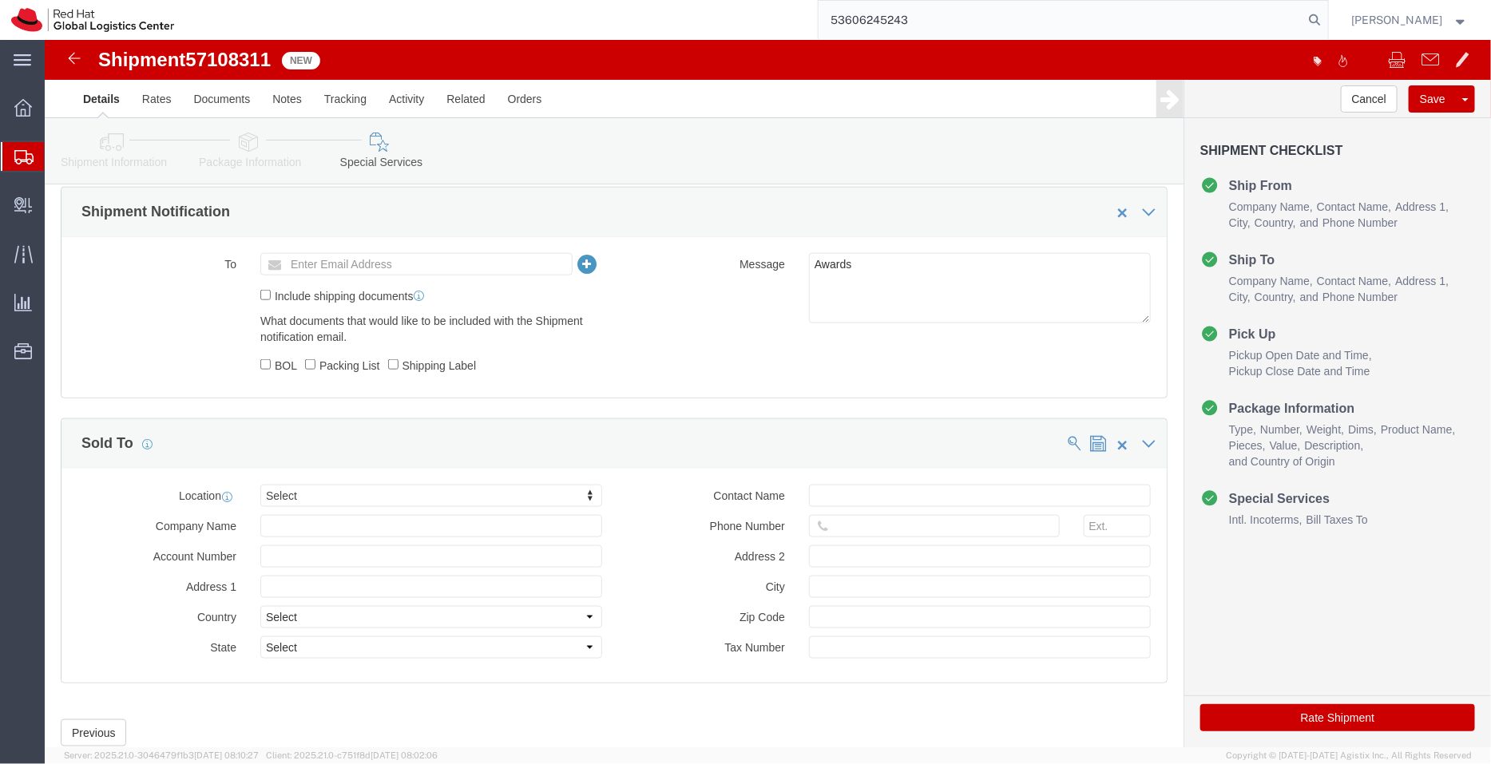
scroll to position [758, 0]
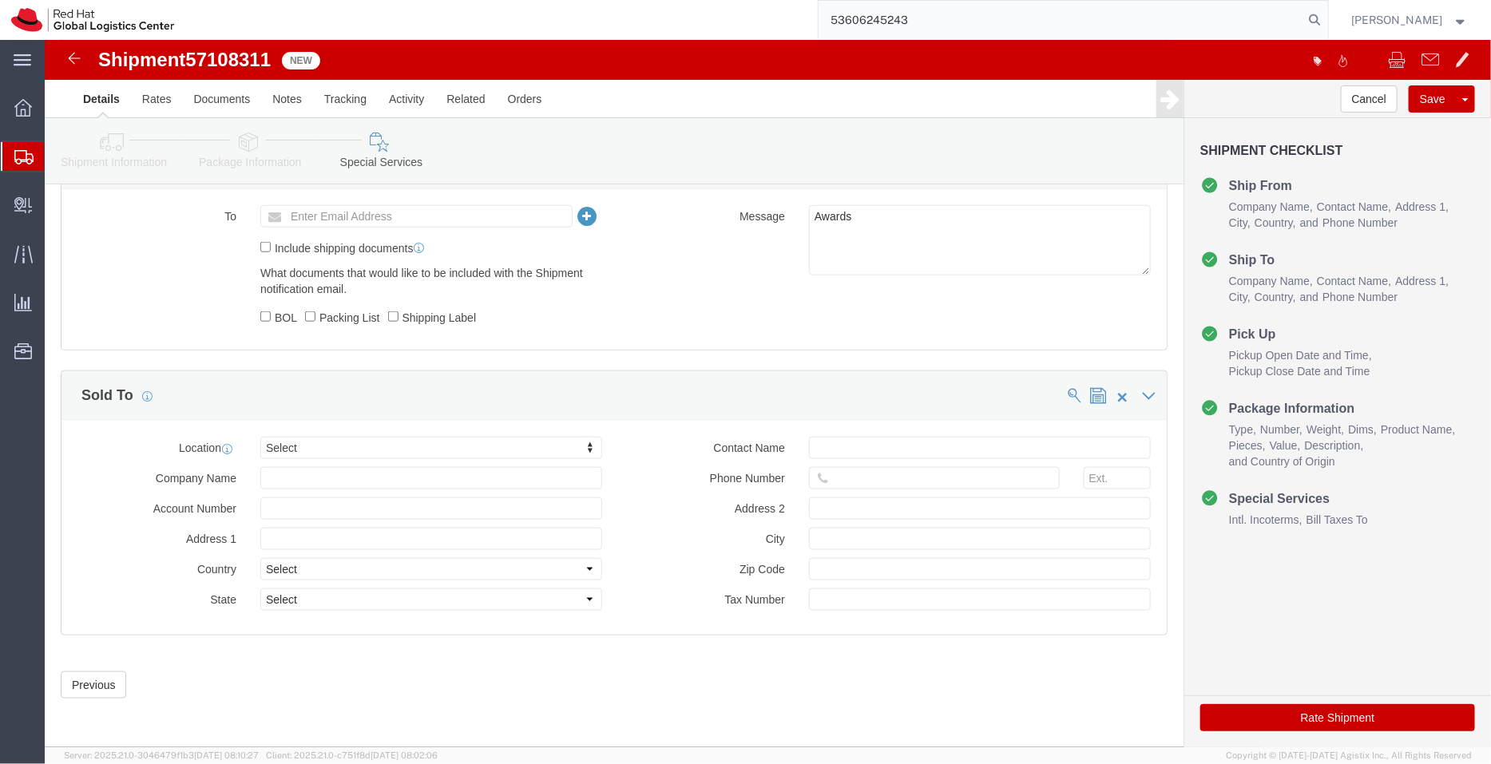
click button "Rate Shipment"
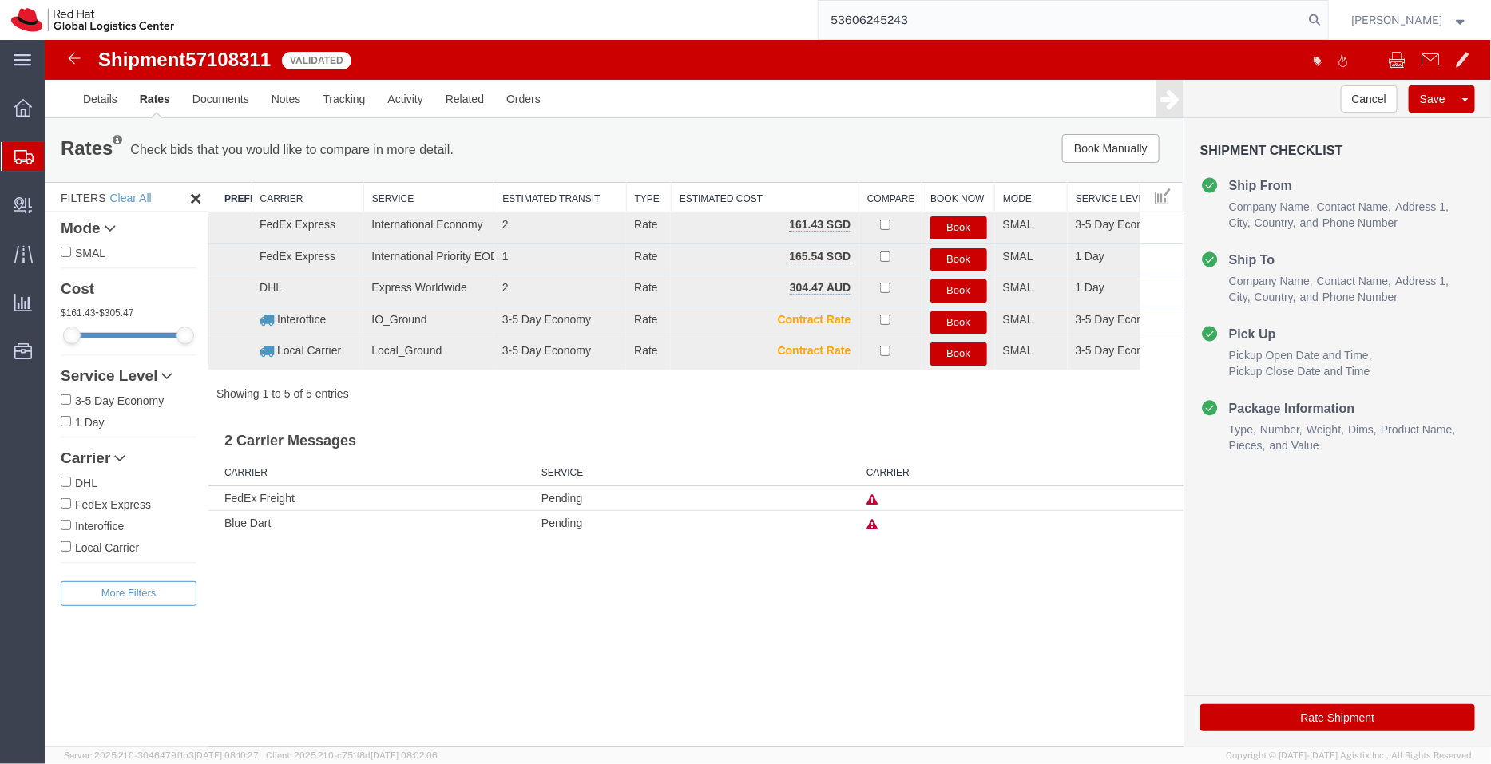
scroll to position [0, 0]
click at [960, 230] on button "Book" at bounding box center [957, 227] width 57 height 23
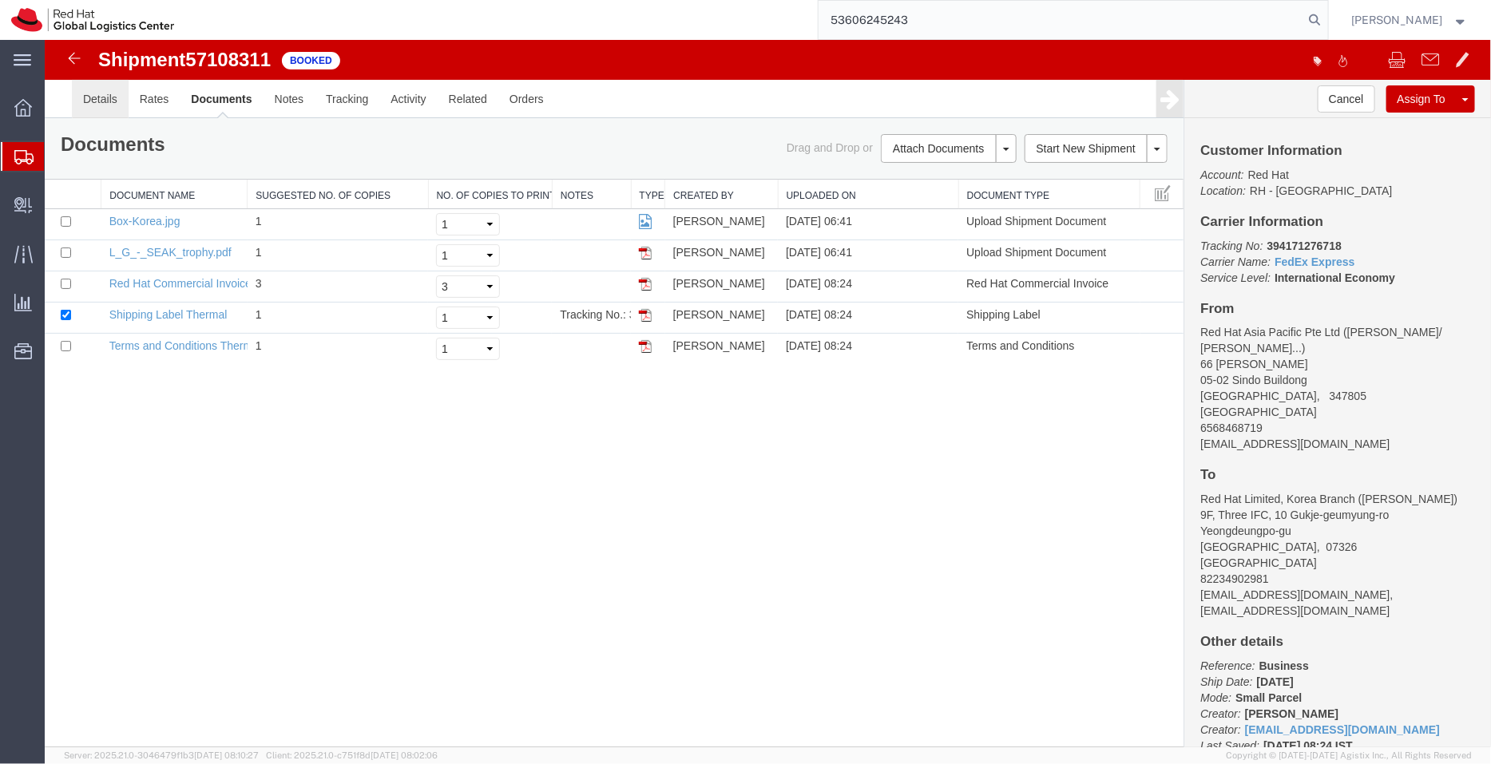
click at [105, 97] on link "Details" at bounding box center [99, 98] width 57 height 38
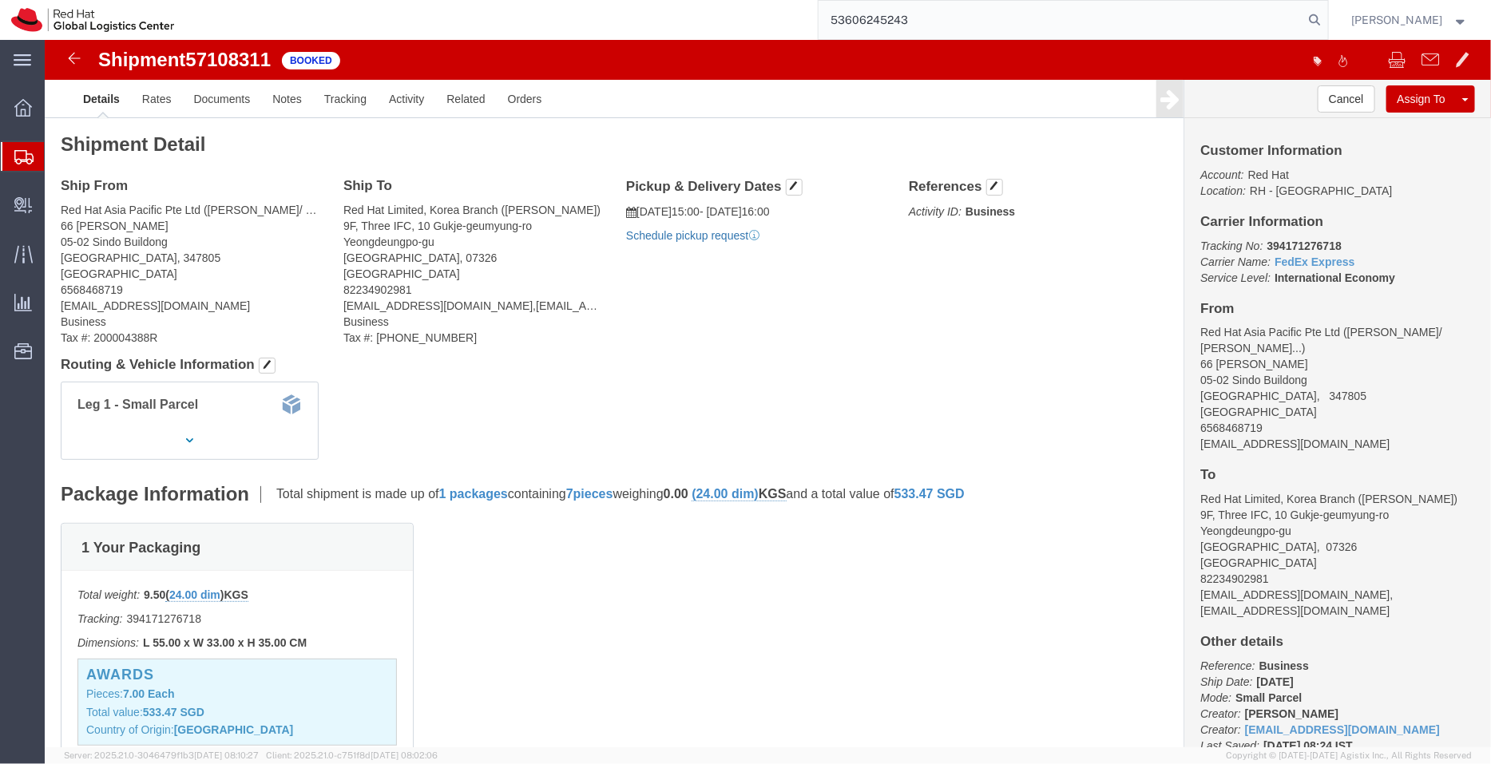
click link "Schedule pickup request"
drag, startPoint x: 768, startPoint y: 196, endPoint x: 588, endPoint y: 173, distance: 181.0
click div "Pickup & Delivery Dates 10/13/2025 15:00 - 10/13/2025 16:00 Pickup request numb…"
copy div "10/13/2025 15:00 - 10/13/2025 16:00 Pickup request number : SINA1123"
click link "Documents"
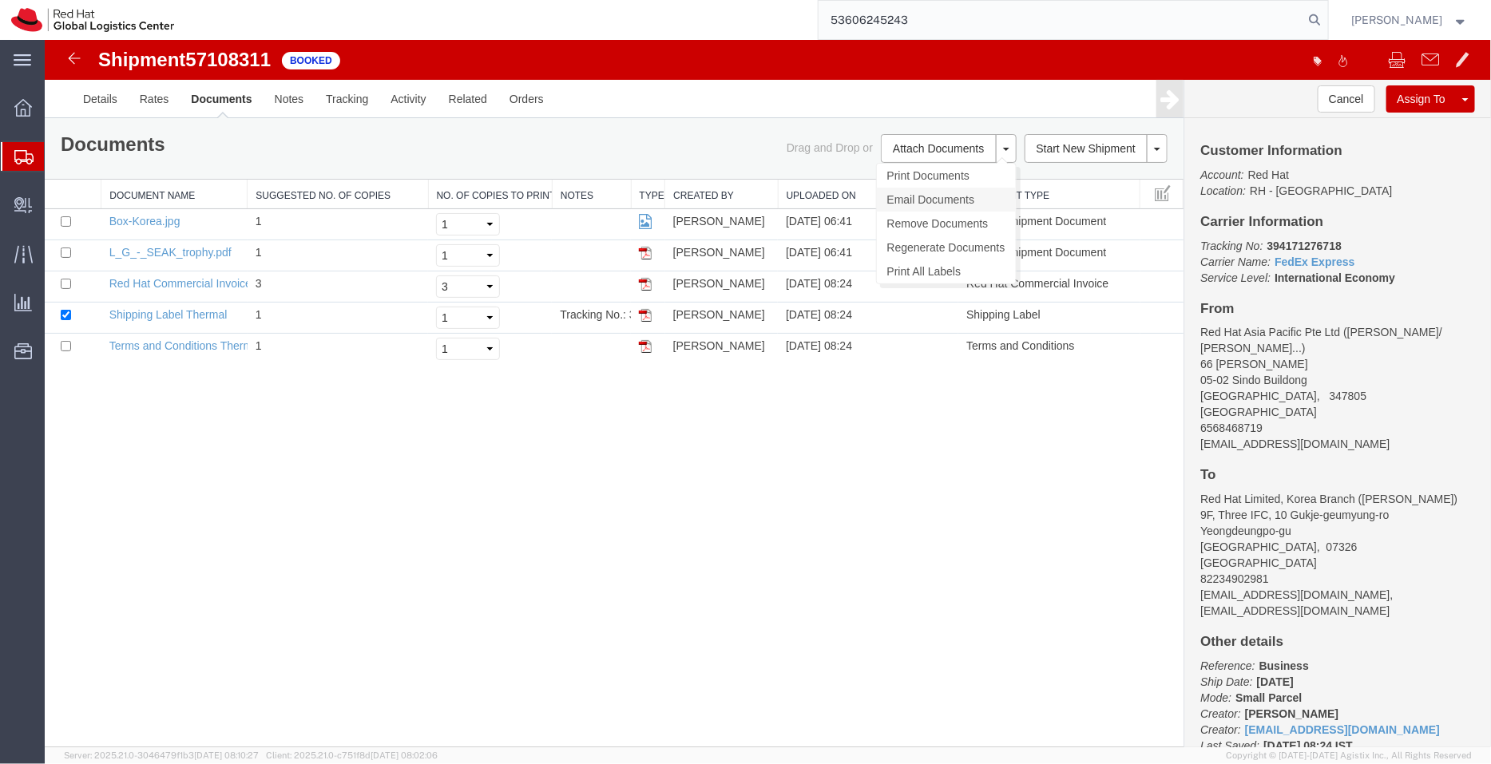
click at [933, 192] on link "Email Documents" at bounding box center [945, 199] width 139 height 24
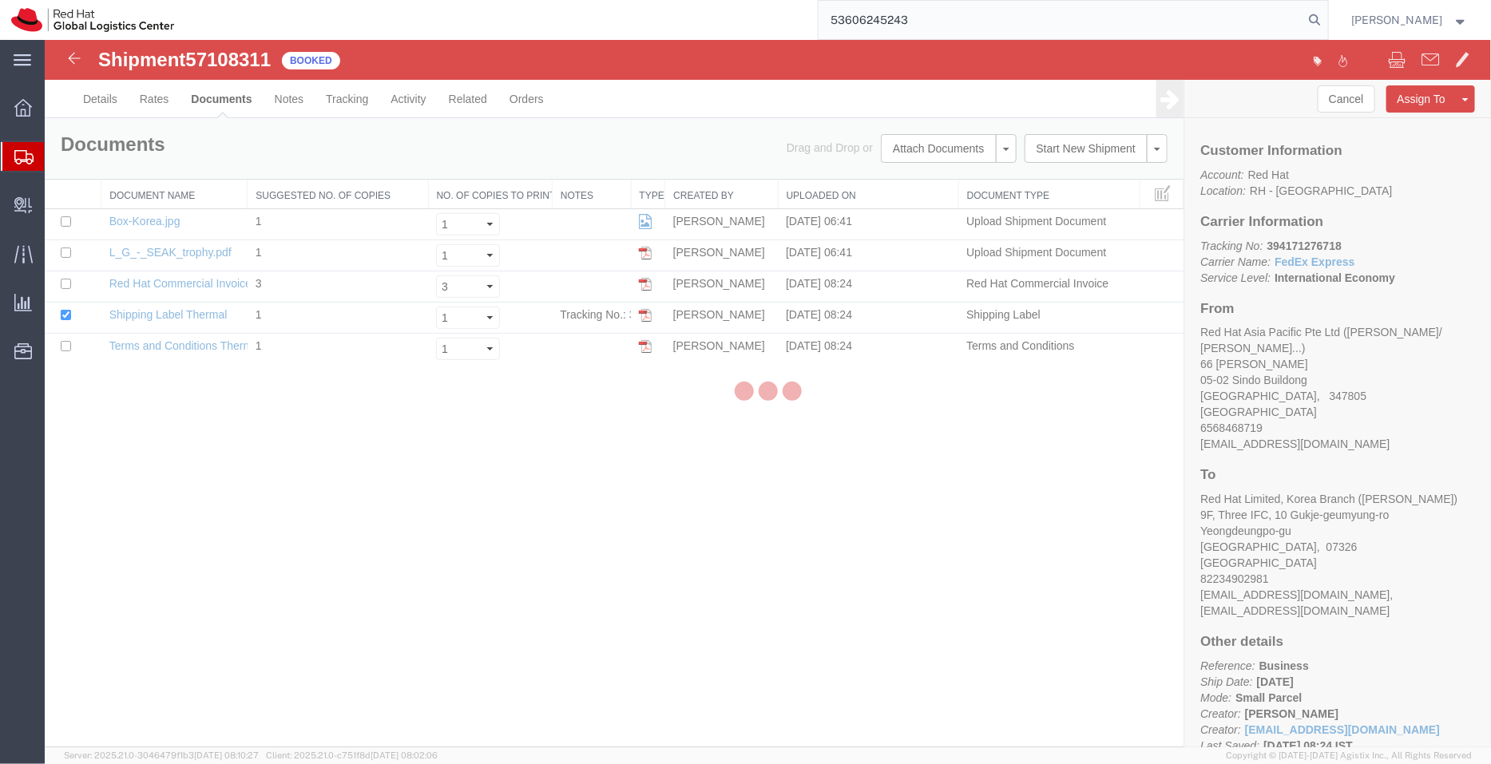
checkbox input "true"
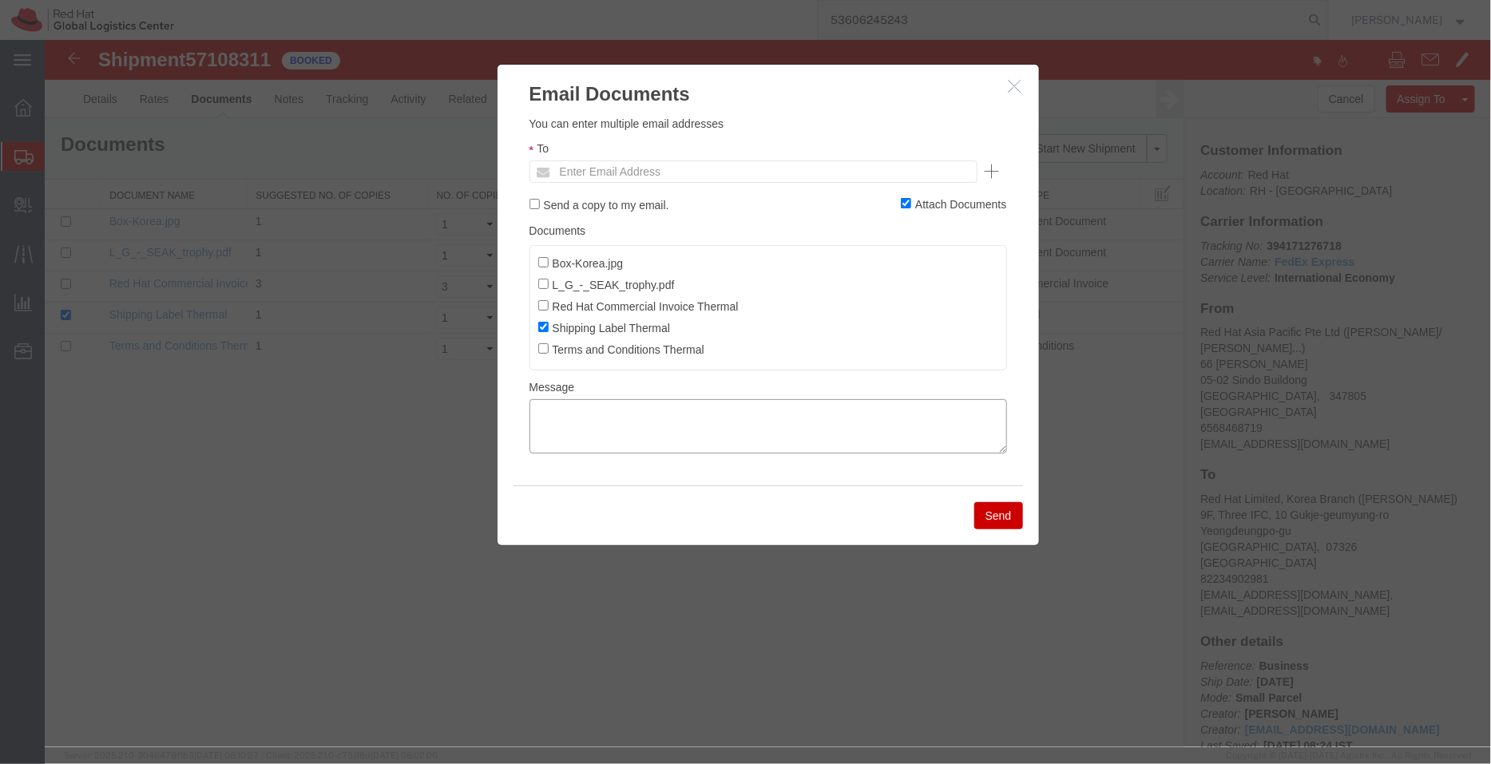
click at [700, 441] on textarea at bounding box center [767, 425] width 477 height 54
type textarea "B"
paste textarea "10/13/2025 15:00 - 10/13/2025 16:00 Pickup request number: SINA1123"
click at [532, 441] on textarea "10/13/2025 15:00 - 10/13/2025 16:00 Pickup request number: SINA1123" at bounding box center [767, 425] width 477 height 54
click at [531, 414] on textarea "10/13/2025 15:00 - 10/13/2025 16:00 FedEx Pickup request number: SINA1123" at bounding box center [767, 425] width 477 height 54
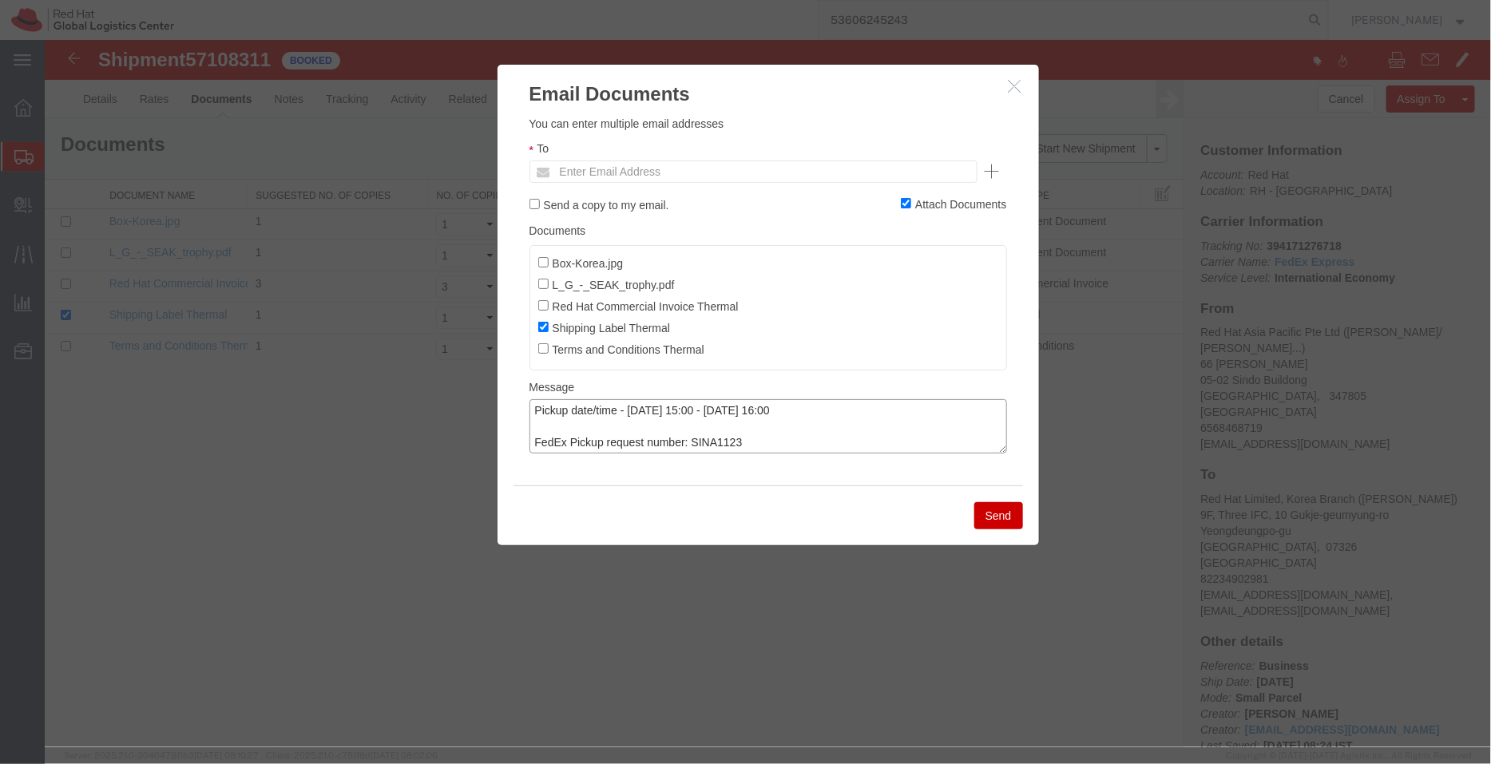
type textarea "Pickup date/time - 10/13/2025 15:00 - 10/13/2025 16:00 FedEx Pickup request num…"
click at [542, 307] on input "Red Hat Commercial Invoice Thermal" at bounding box center [542, 304] width 10 height 10
checkbox input "true"
click at [619, 176] on input "text" at bounding box center [644, 170] width 187 height 21
type input "tthomson"
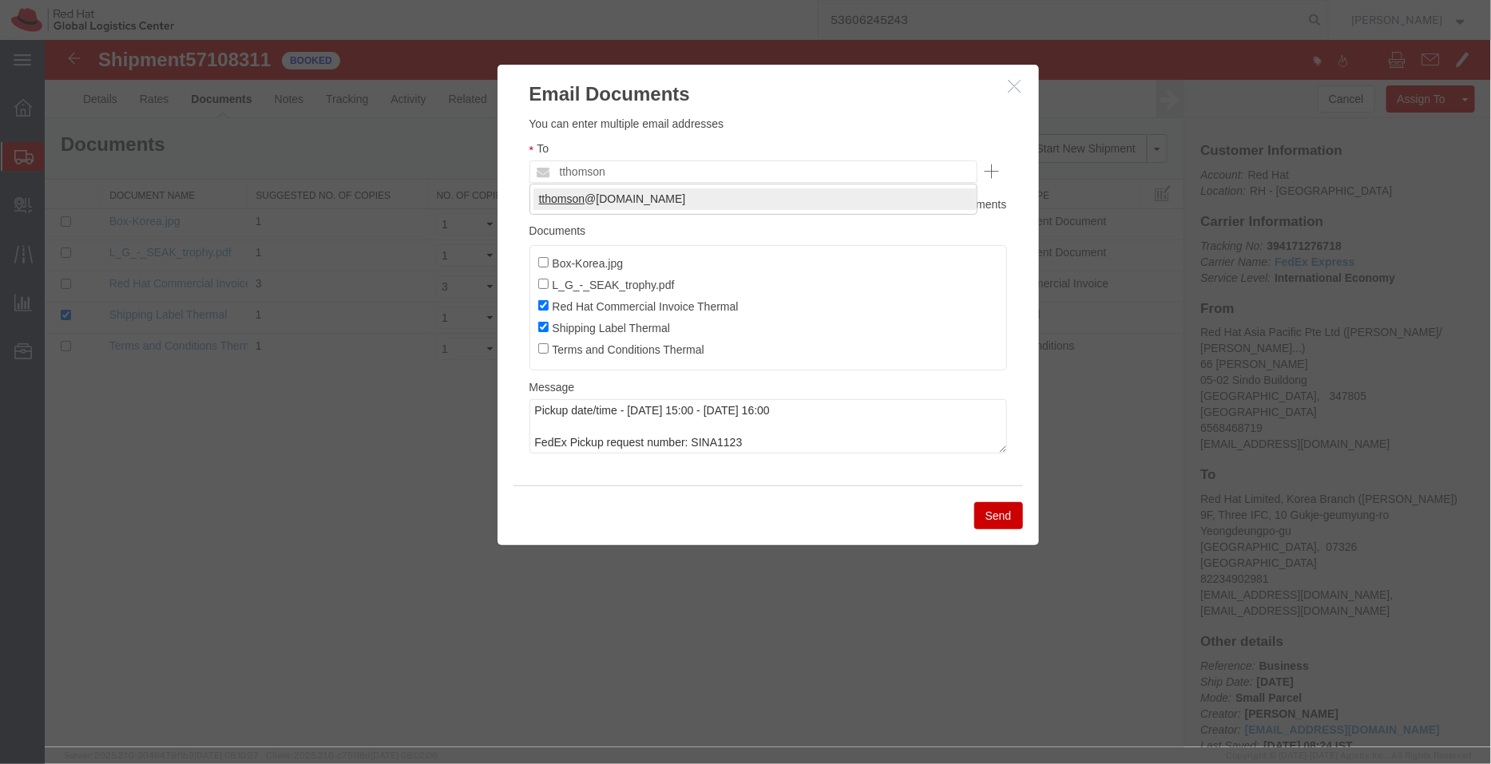
type input "tthomson@redhat.com"
click at [995, 510] on button "Send" at bounding box center [997, 514] width 49 height 27
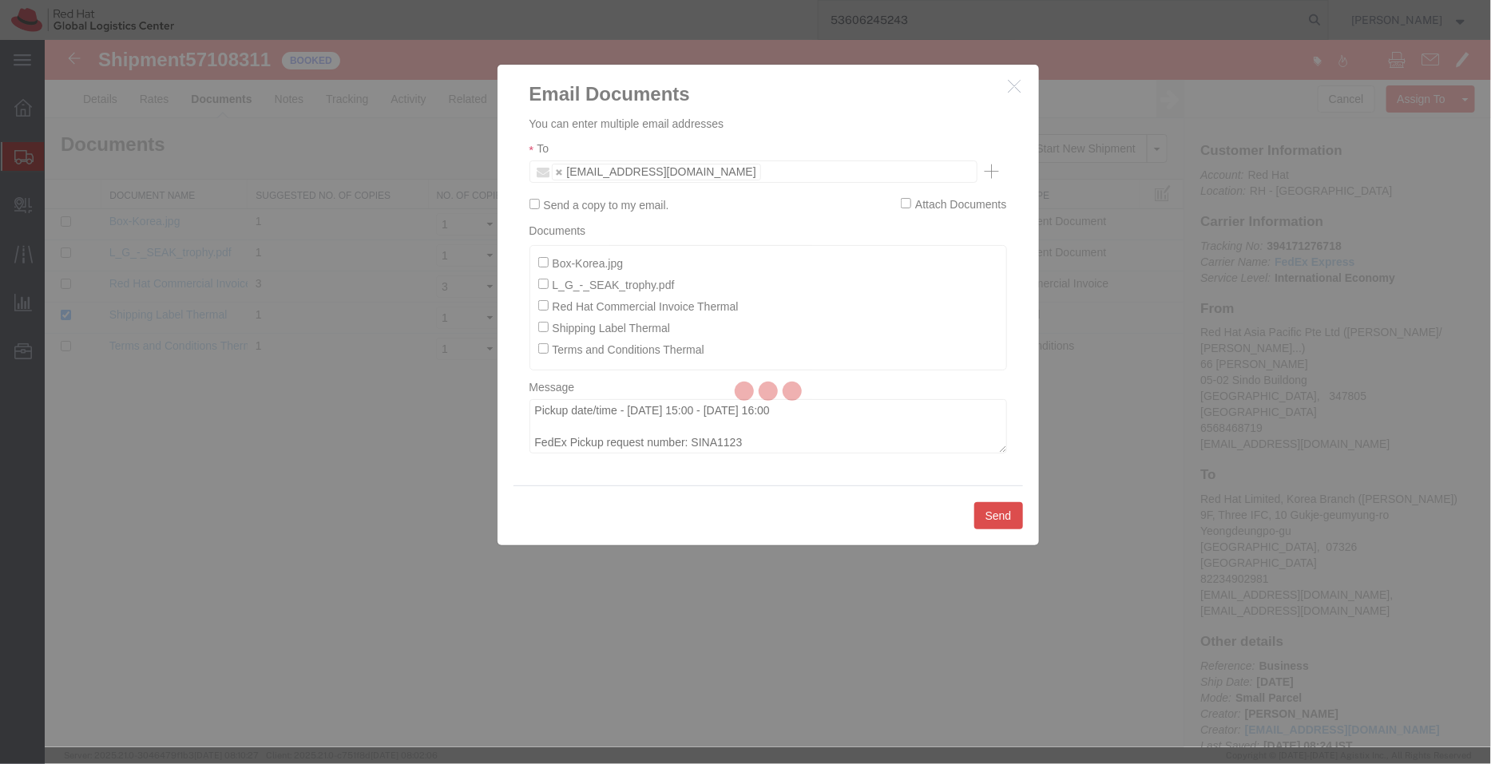
checkbox input "false"
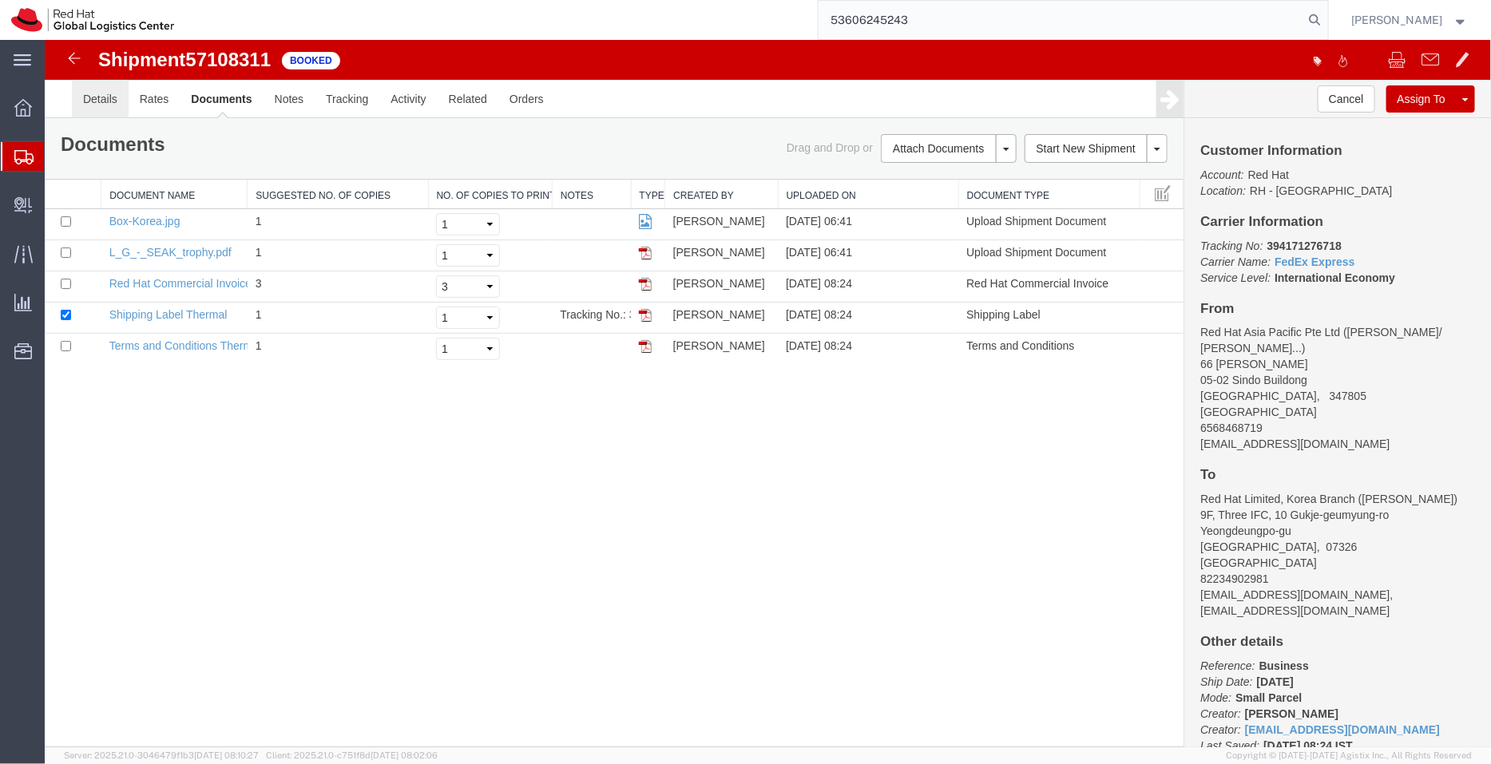
click at [104, 97] on link "Details" at bounding box center [99, 98] width 57 height 38
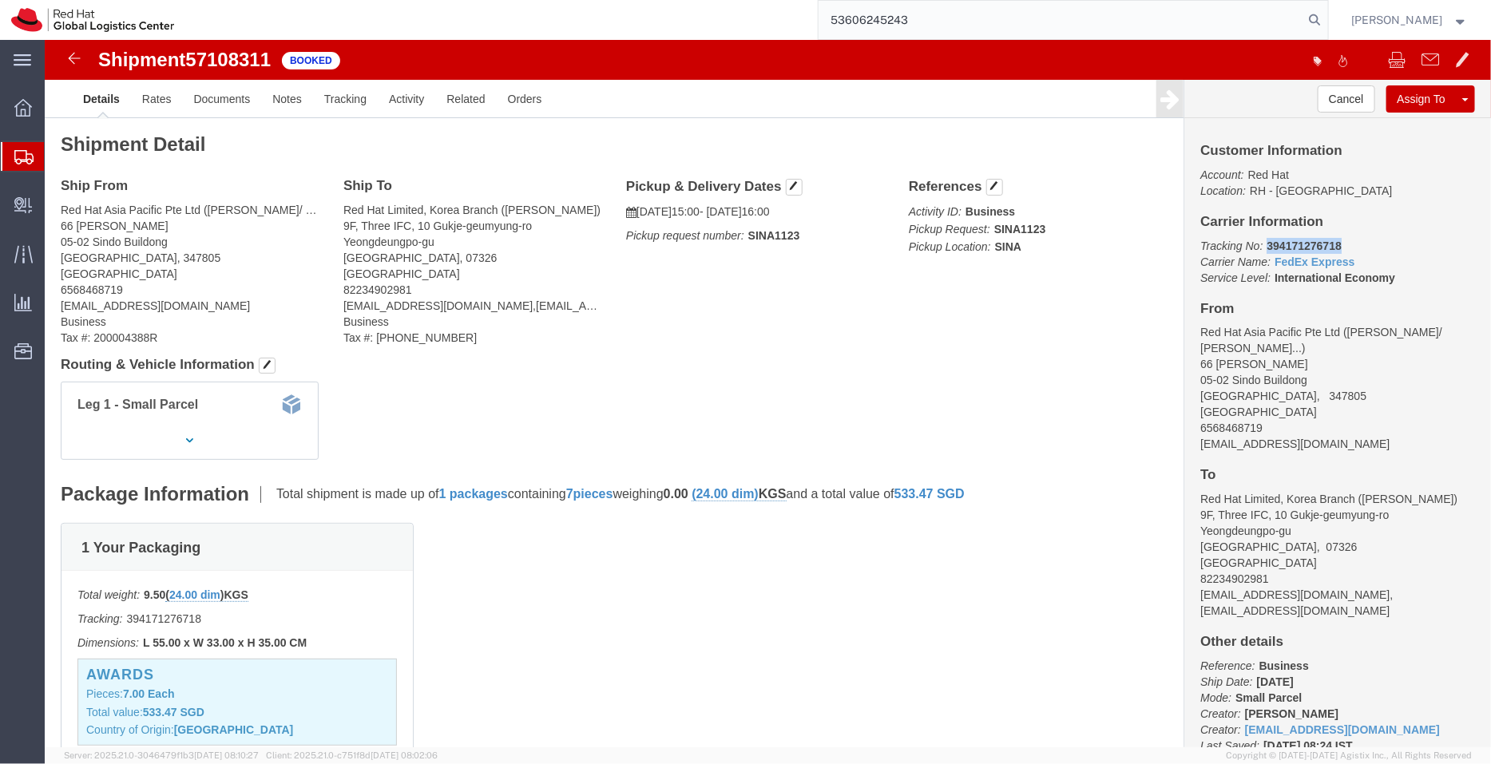
drag, startPoint x: 1297, startPoint y: 206, endPoint x: 1213, endPoint y: 205, distance: 83.8
click p "Tracking No: 394171276718 Carrier Name: FedEx Express FedEx Express Service Lev…"
copy b "394171276718"
click button "button"
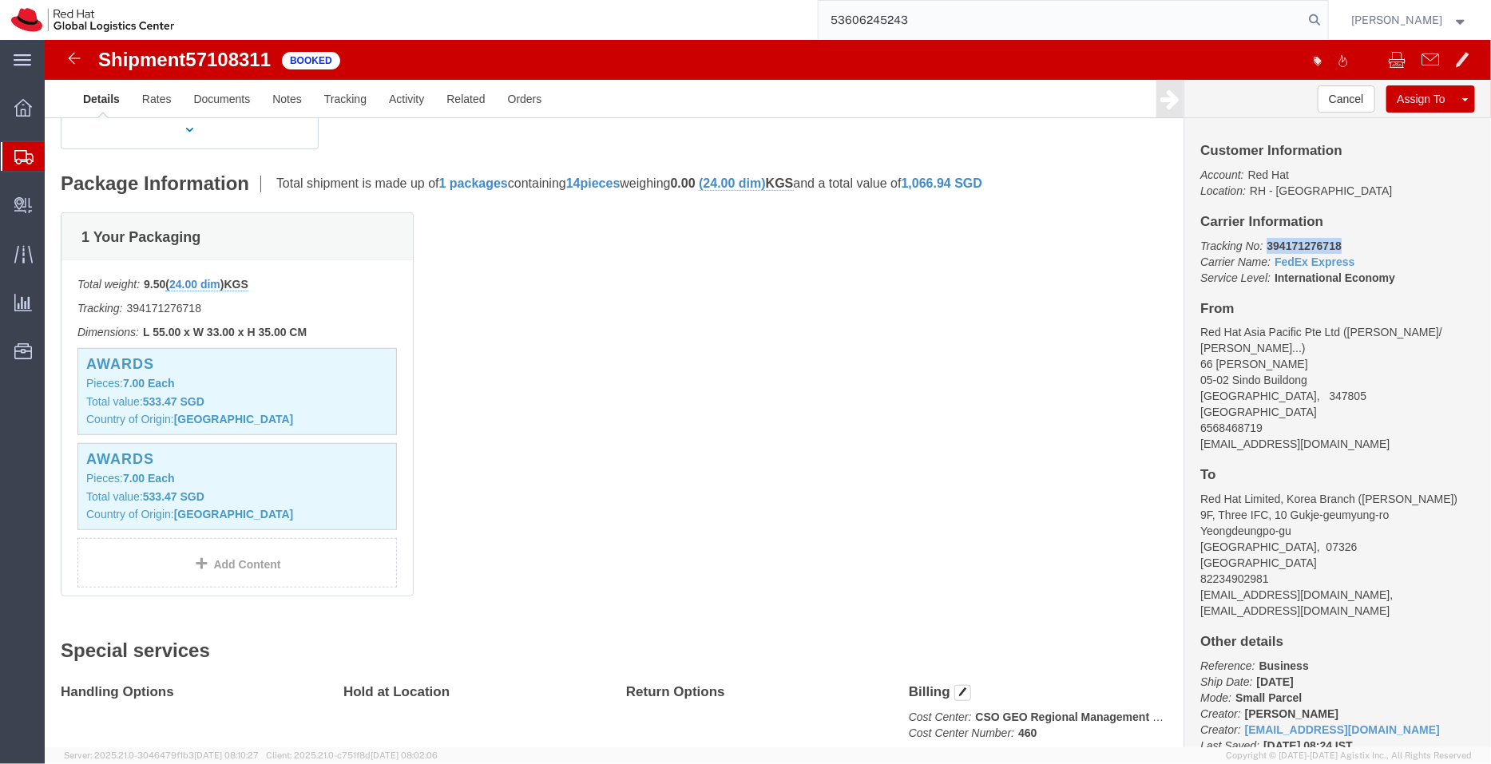
scroll to position [323, 0]
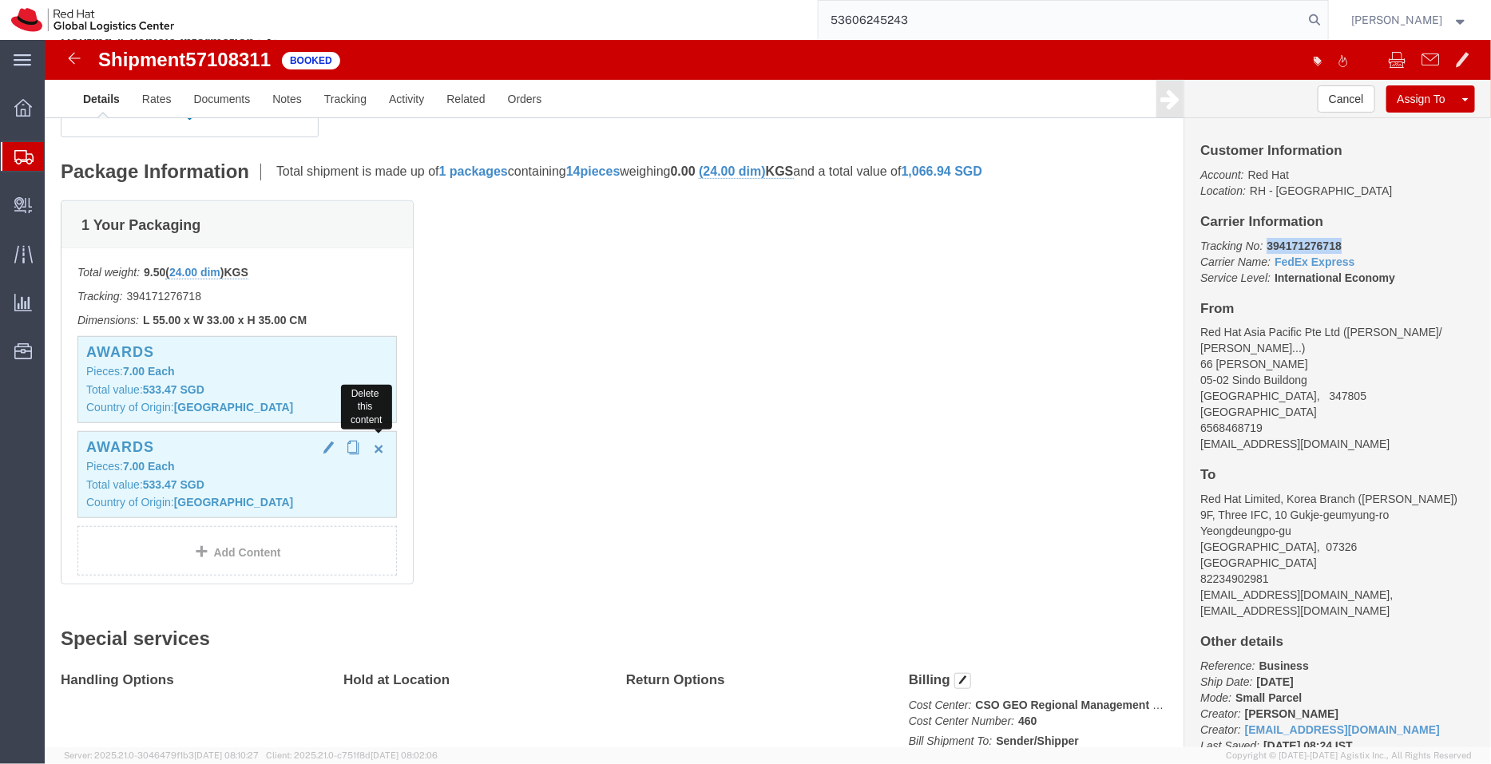
click span "button"
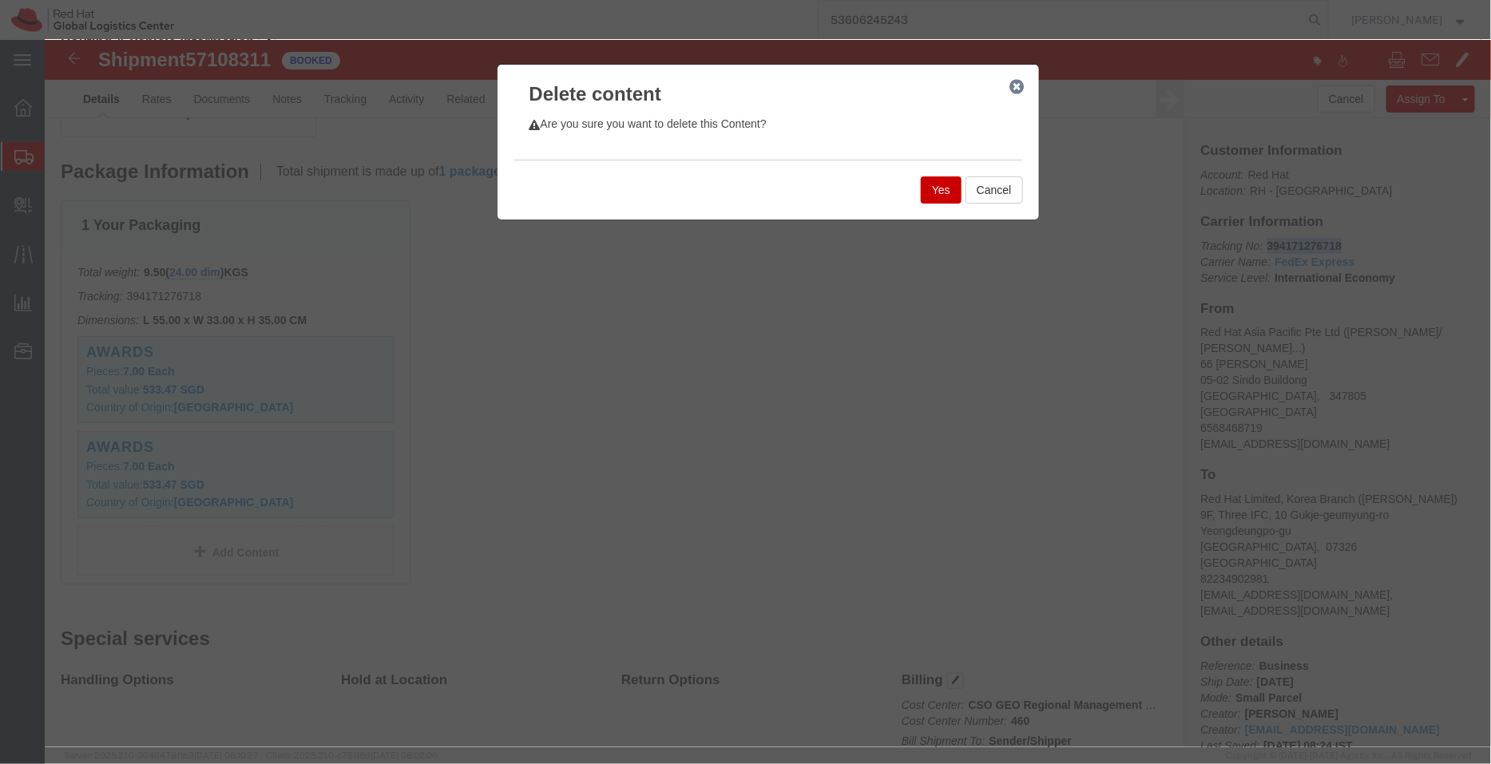
click button "Yes"
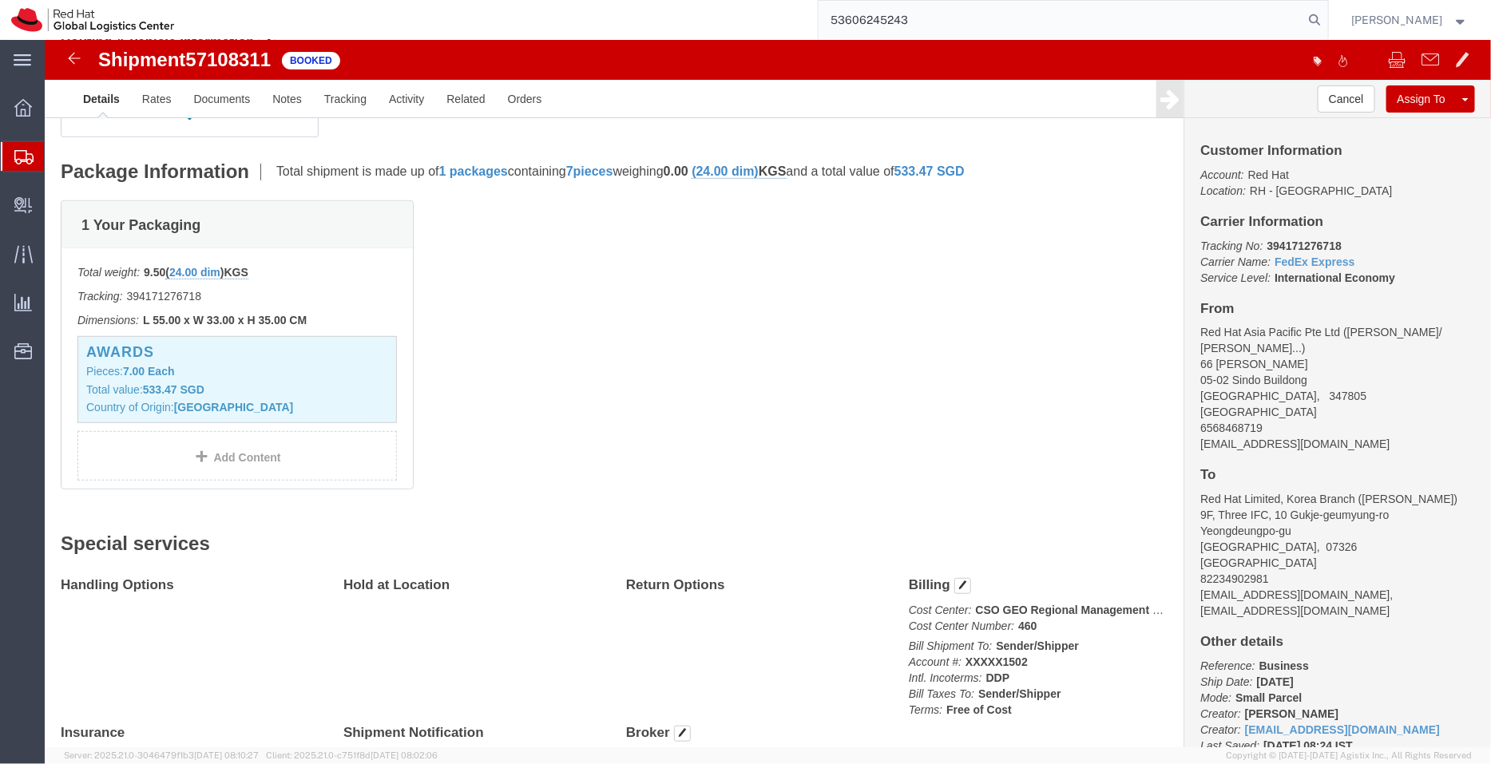
click p "Pieces: 7.00 Each"
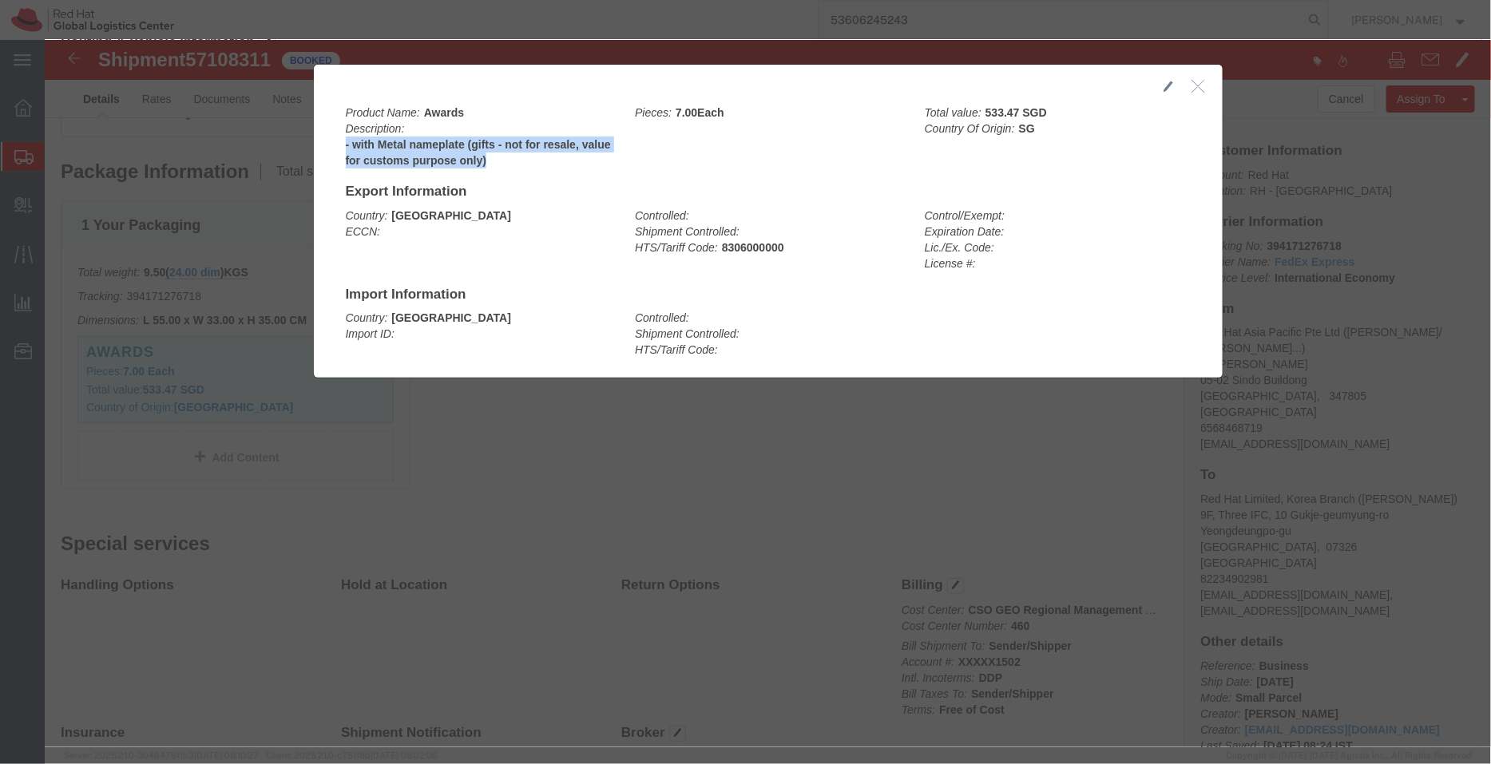
drag, startPoint x: 440, startPoint y: 118, endPoint x: 293, endPoint y: 115, distance: 146.9
click div "Product Name: Awards Description: - with Metal nameplate (gifts - not for resal…"
copy b "- with Metal nameplate (gifts - not for resale, value for customs purpose only)"
drag, startPoint x: 735, startPoint y: 205, endPoint x: 671, endPoint y: 213, distance: 64.4
click div "Controlled: Shipment Controlled: HTS/Tariff Code: 8306000000"
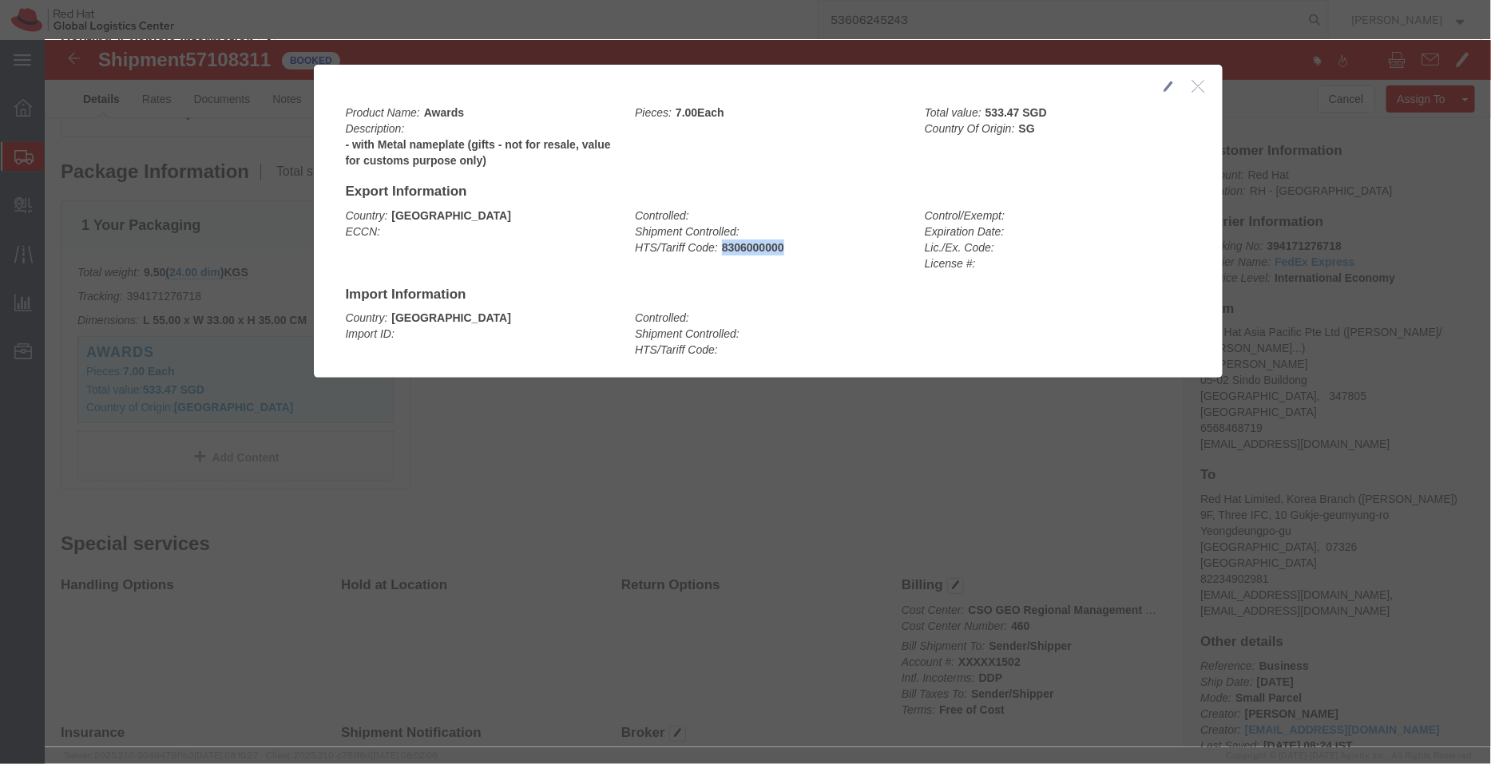
copy b "8306000000"
click button "button"
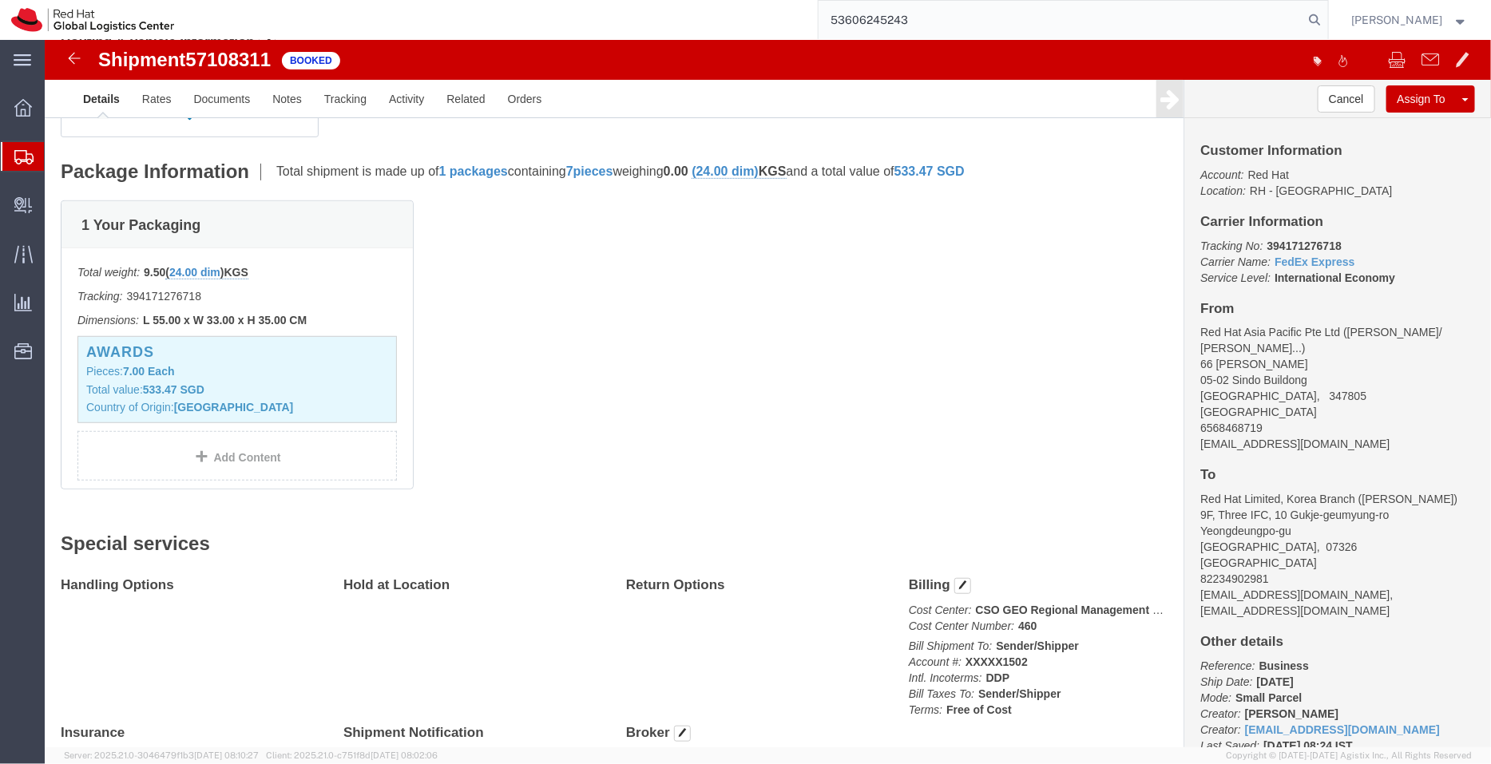
click b "394171276718"
drag, startPoint x: 1217, startPoint y: 204, endPoint x: 1302, endPoint y: 205, distance: 85.4
click p "Tracking No: 394171276718 Carrier Name: FedEx Express FedEx Express Service Lev…"
drag, startPoint x: 1262, startPoint y: 205, endPoint x: 1210, endPoint y: 205, distance: 52.7
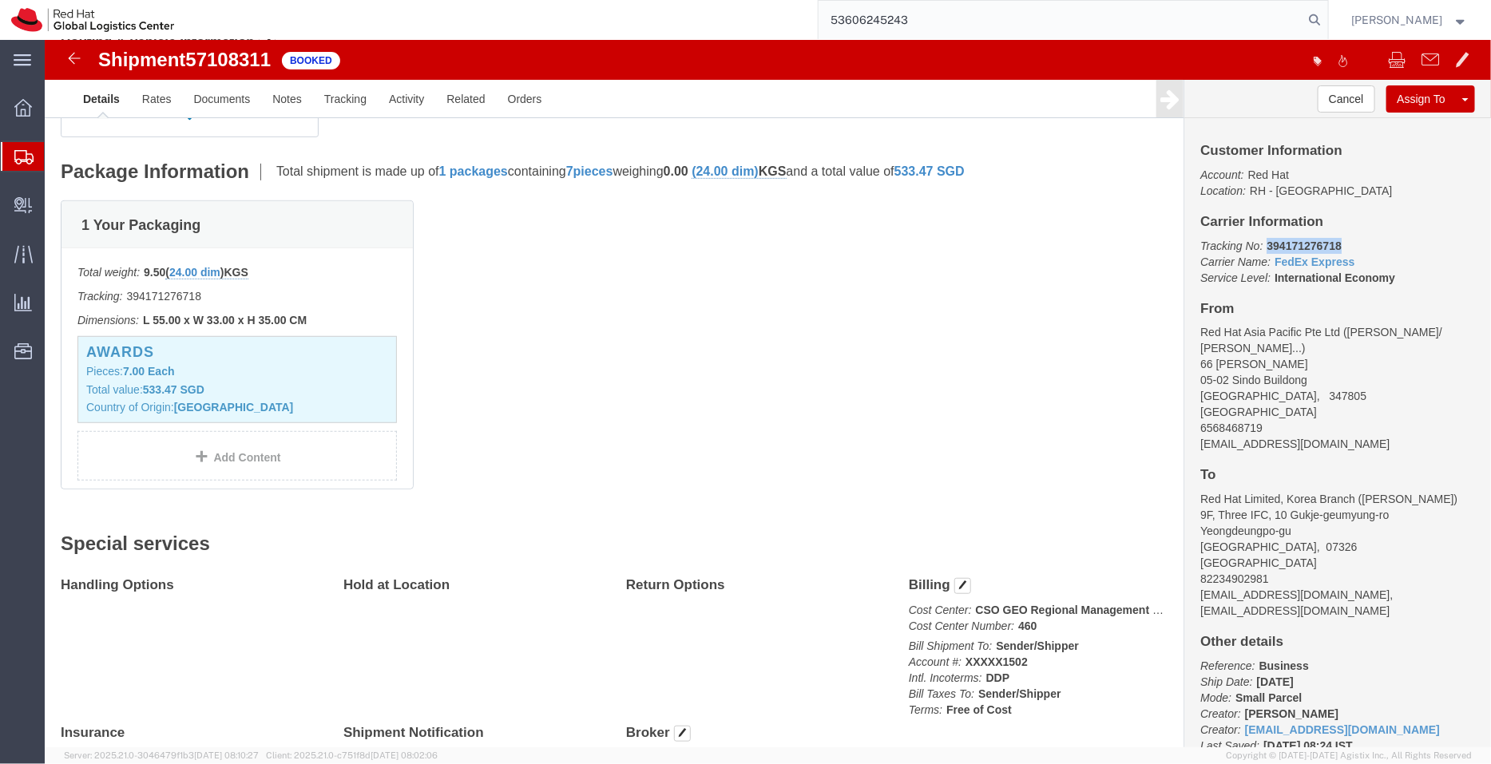
click p "Tracking No: 394171276718 Carrier Name: FedEx Express FedEx Express Service Lev…"
click p "Total value: 533.47 SGD"
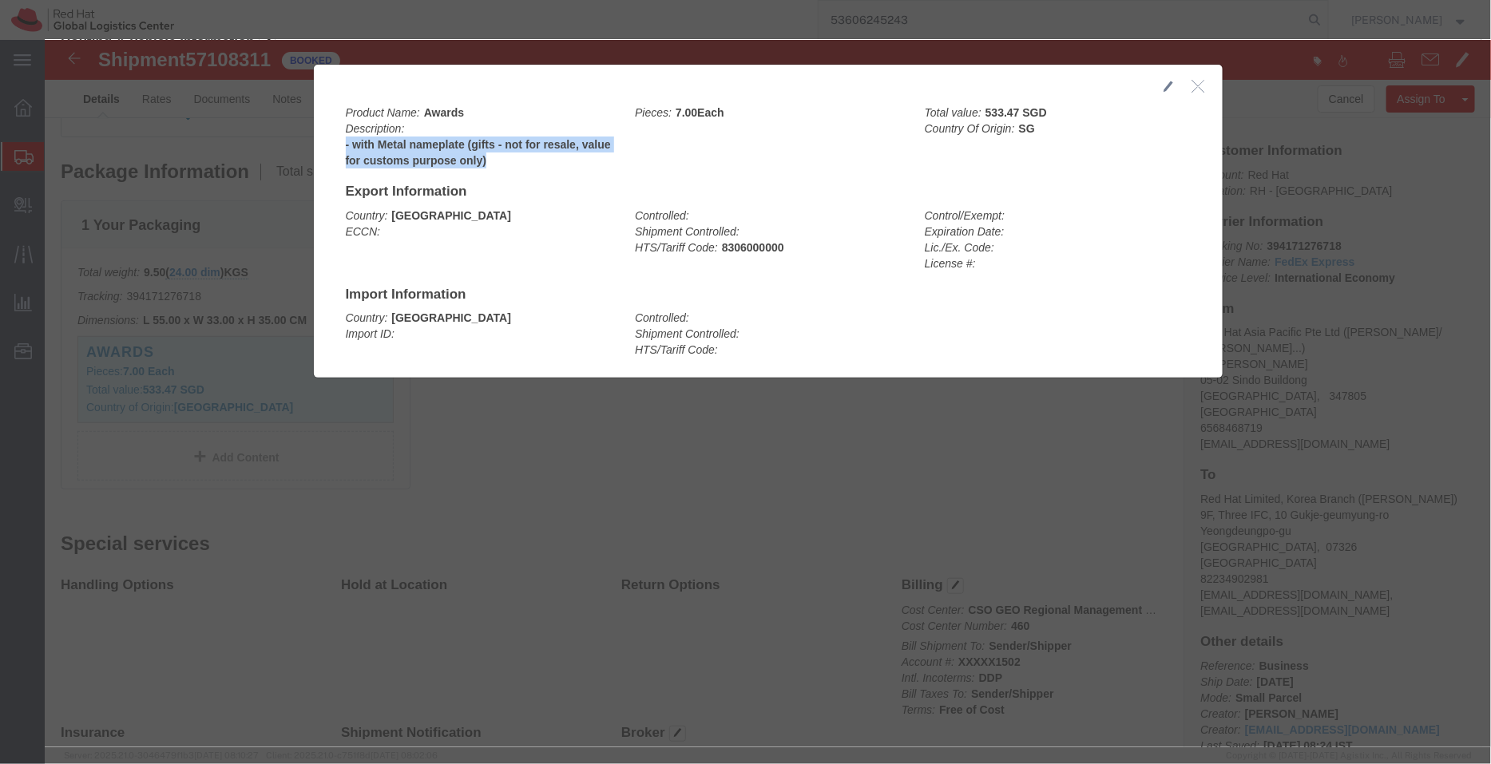
drag, startPoint x: 439, startPoint y: 123, endPoint x: 293, endPoint y: 115, distance: 146.3
click div "Product Name: Awards Description: - with Metal nameplate (gifts - not for resal…"
copy b "- with Metal nameplate (gifts - not for resale, value for customs purpose only)"
drag, startPoint x: 743, startPoint y: 208, endPoint x: 670, endPoint y: 209, distance: 73.5
click div "Controlled: Shipment Controlled: HTS/Tariff Code: 8306000000"
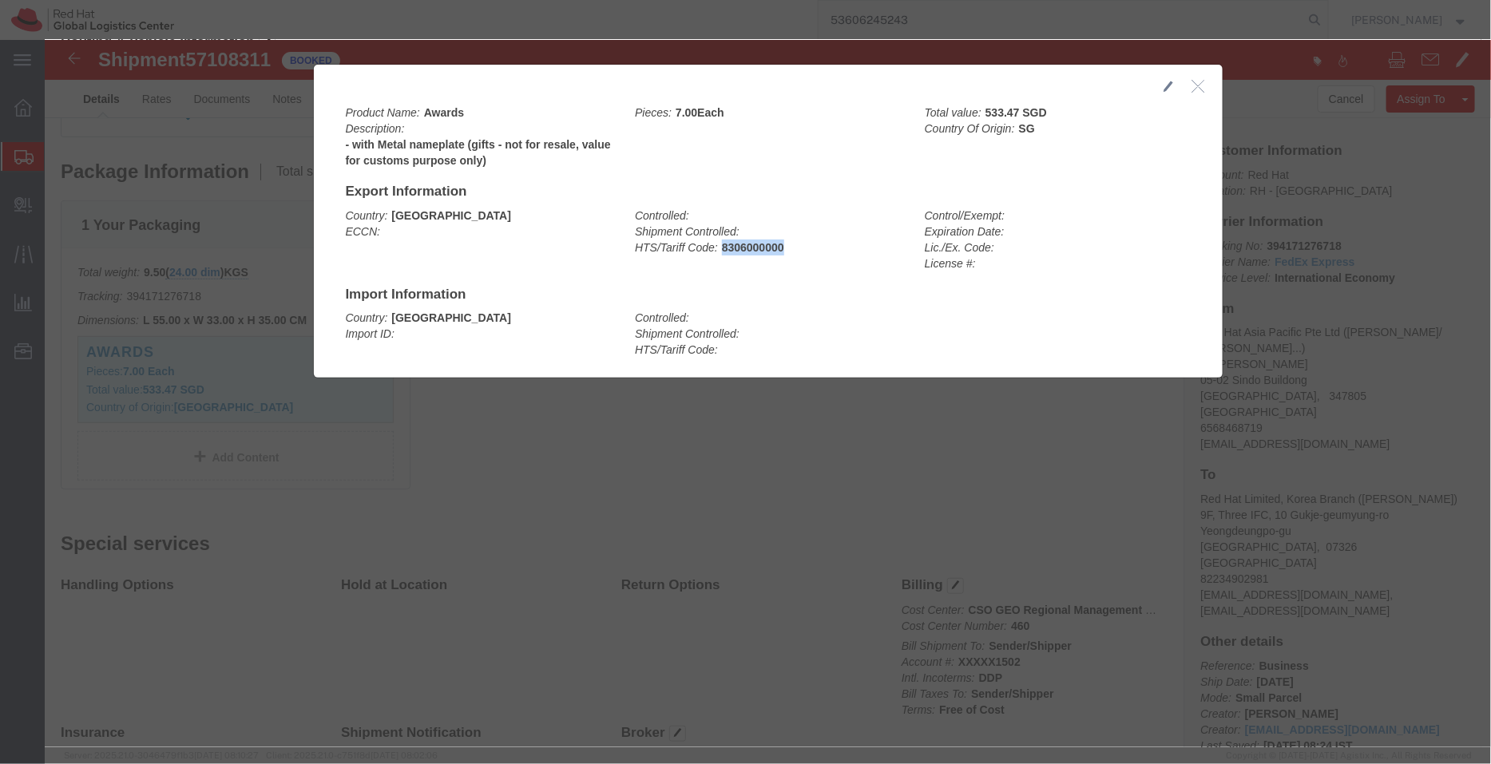
copy b "8306000000"
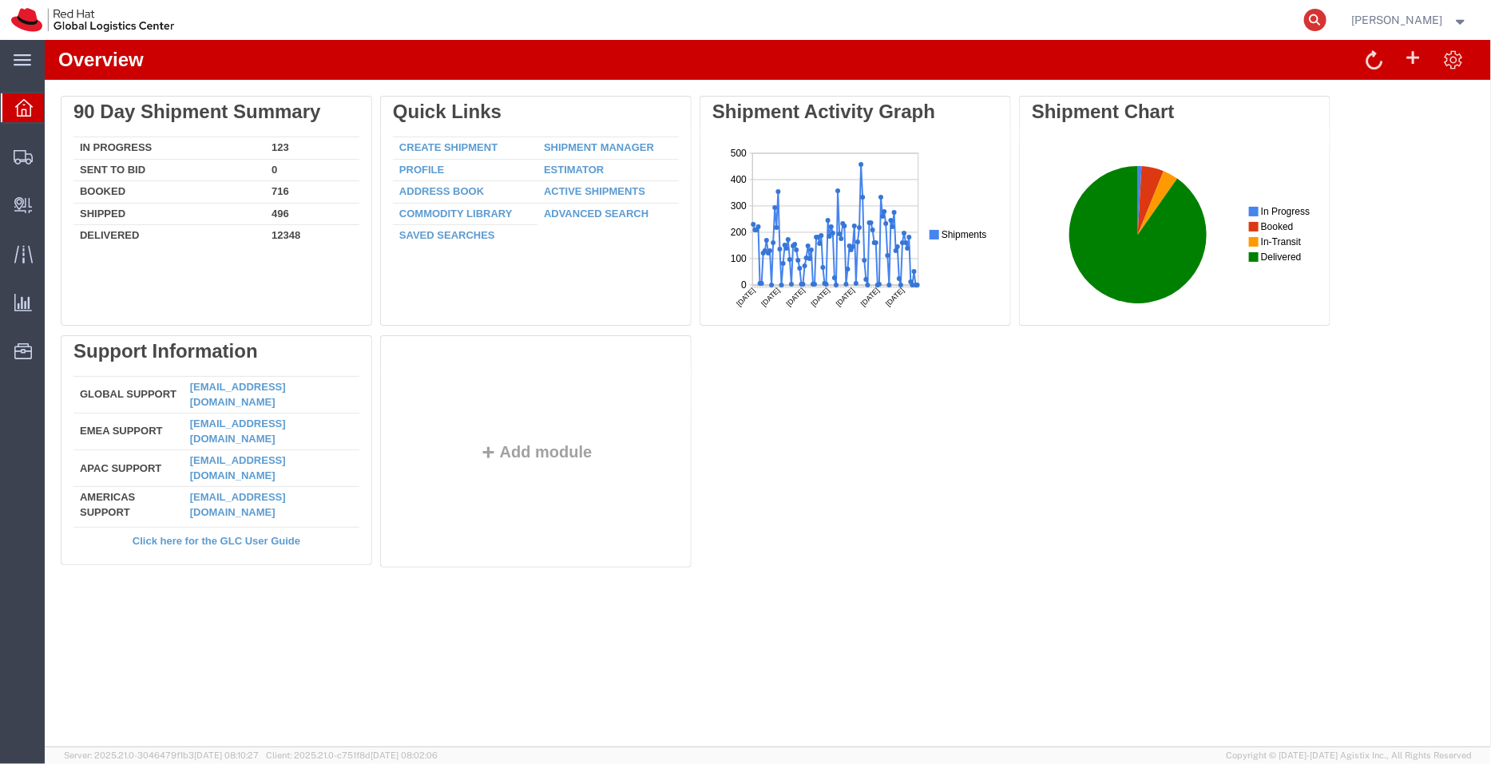
click at [1316, 22] on icon at bounding box center [1315, 20] width 22 height 22
paste input "393617611560"
type input "393617611560"
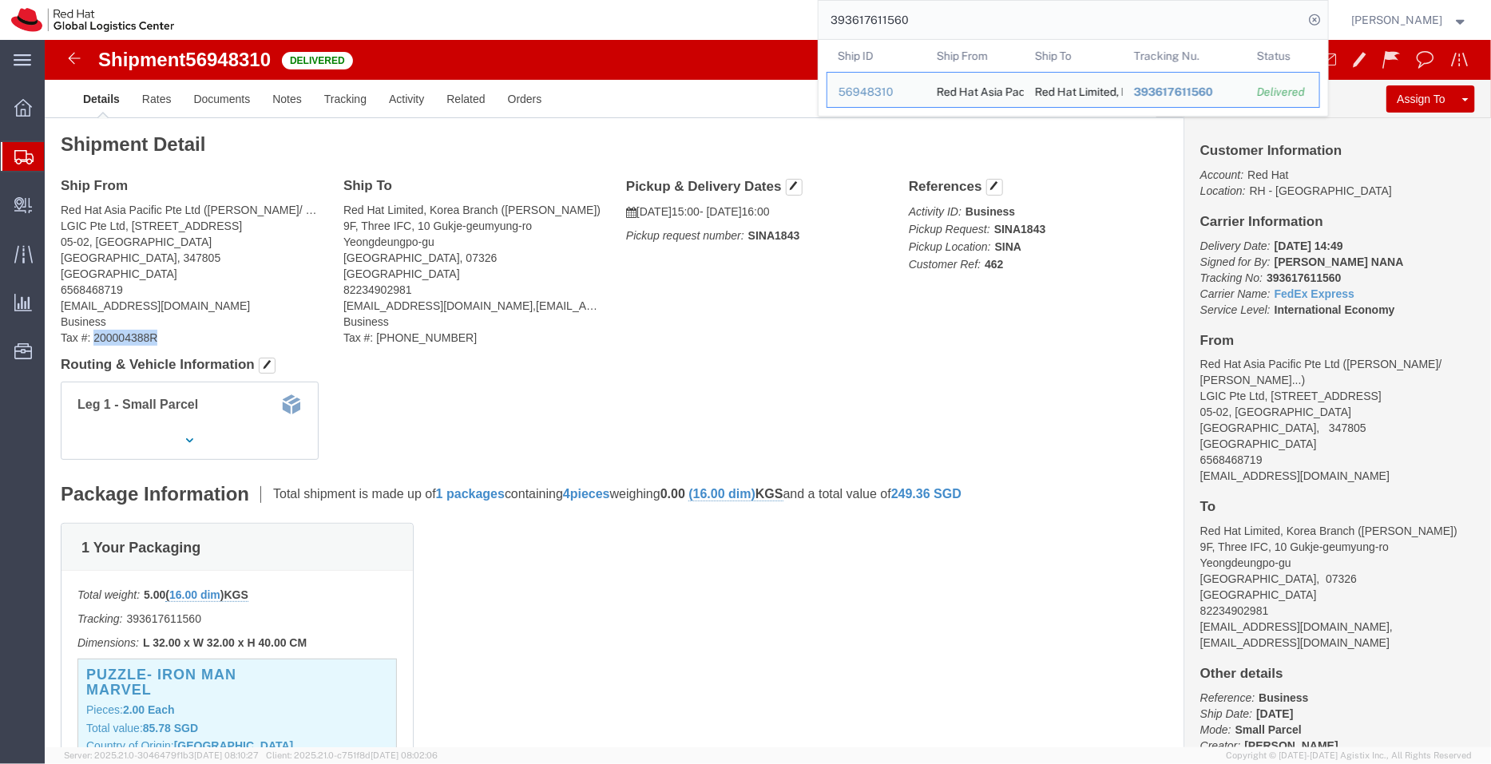
drag, startPoint x: 99, startPoint y: 297, endPoint x: 51, endPoint y: 297, distance: 47.9
click address "Red Hat Asia Pacific Pte Ltd ([PERSON_NAME]/ [PERSON_NAME]) LGIC Pte Ltd, [STRE…"
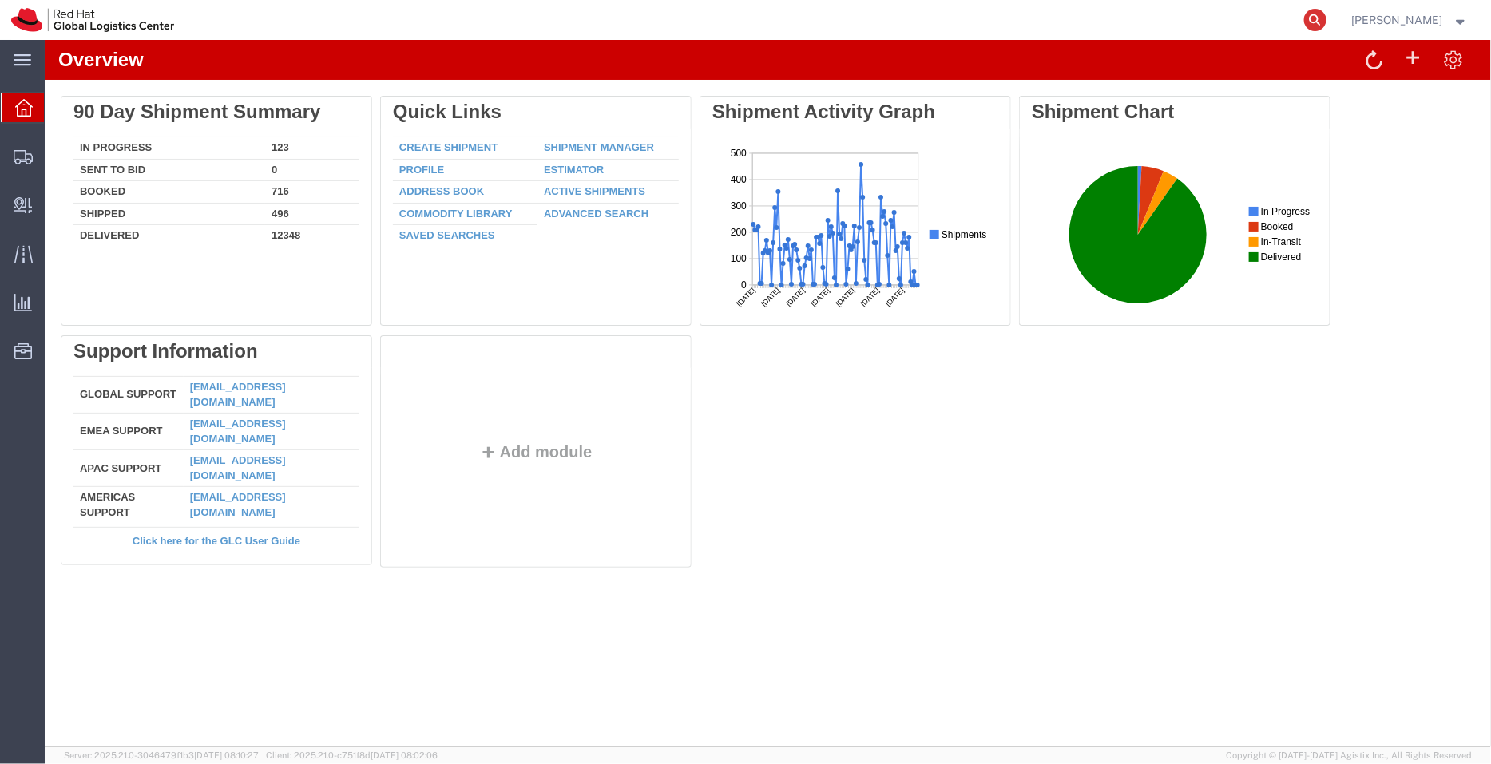
click at [1317, 18] on icon at bounding box center [1315, 20] width 22 height 22
paste input "393617611560"
click at [1317, 18] on icon at bounding box center [1315, 20] width 22 height 22
type input "393617611560"
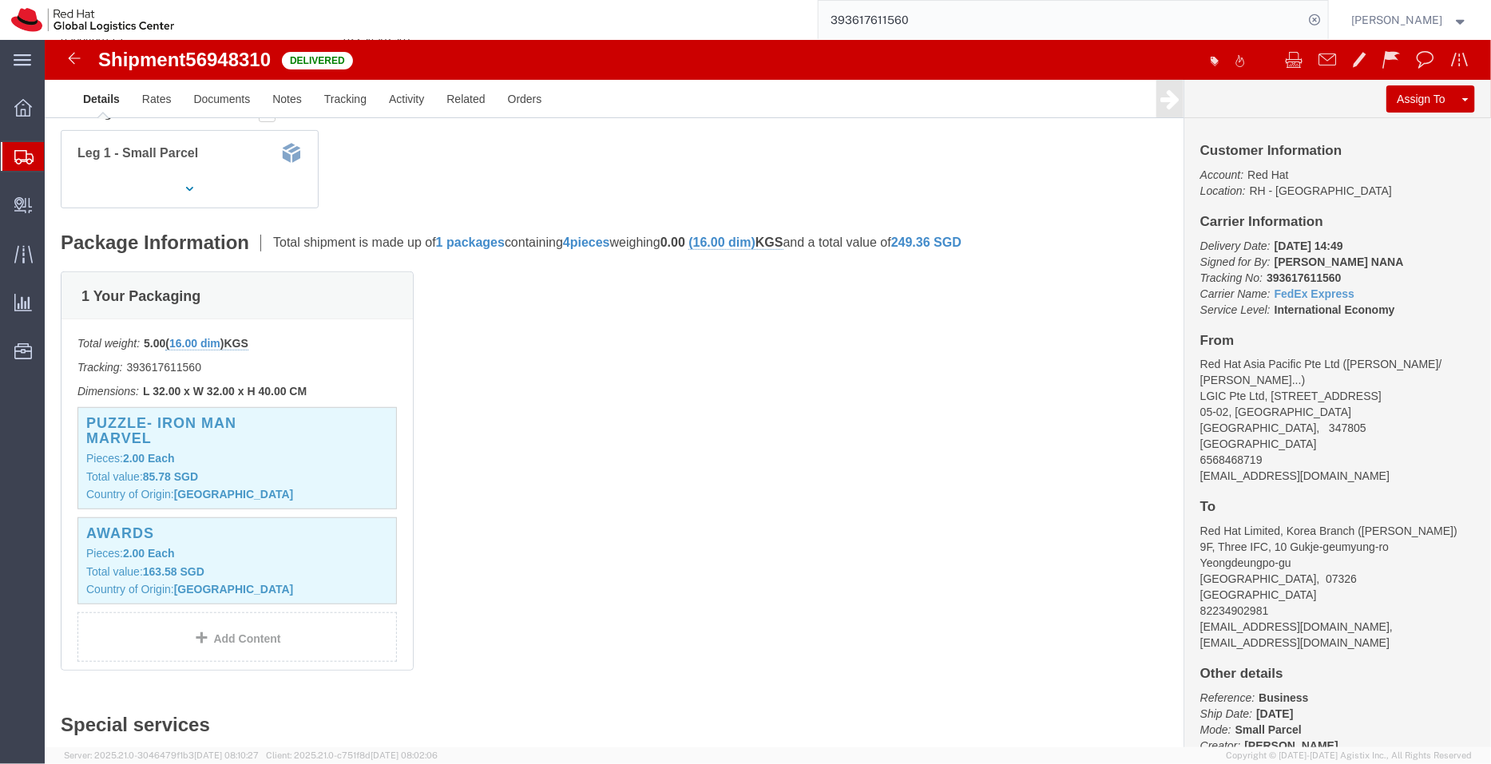
scroll to position [255, 0]
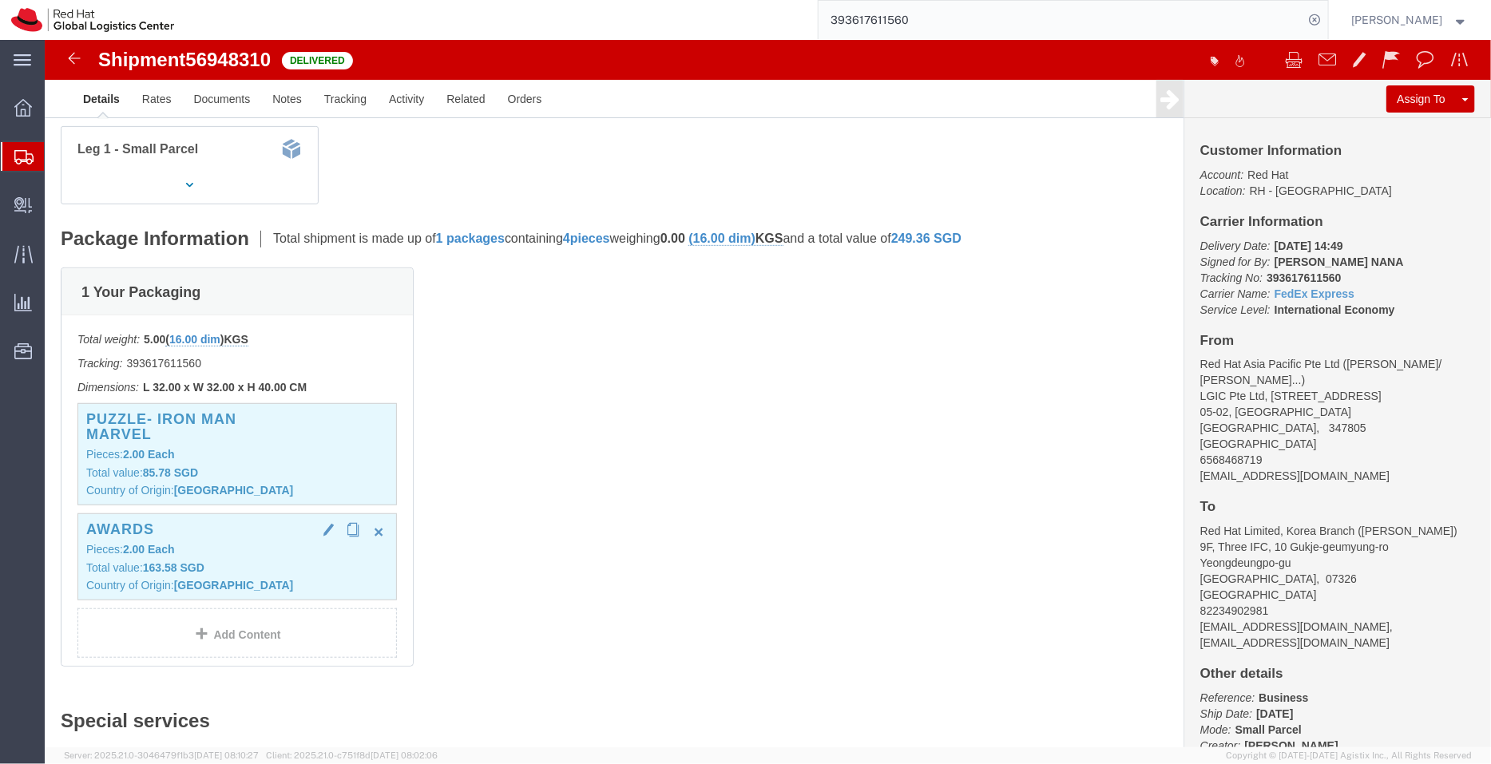
click p "Total value: 163.58 SGD"
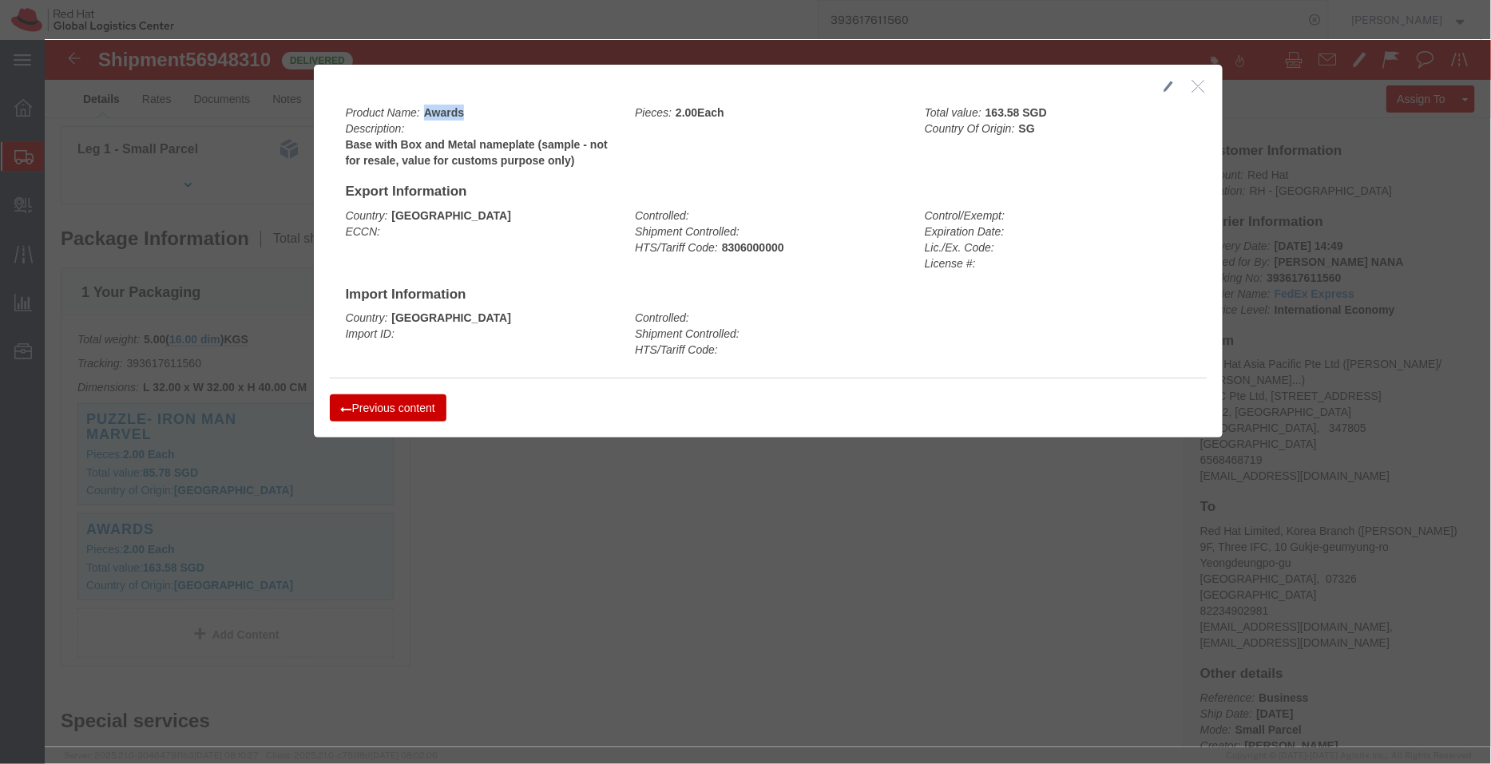
drag, startPoint x: 419, startPoint y: 69, endPoint x: 372, endPoint y: 77, distance: 47.8
click div "Product Name: Awards Description: Base with Box and Metal nameplate (sample - n…"
copy b "Awards"
drag, startPoint x: 398, startPoint y: 101, endPoint x: 530, endPoint y: 125, distance: 133.7
click b "Base with Box and Metal nameplate (sample - not for resale, value for customs p…"
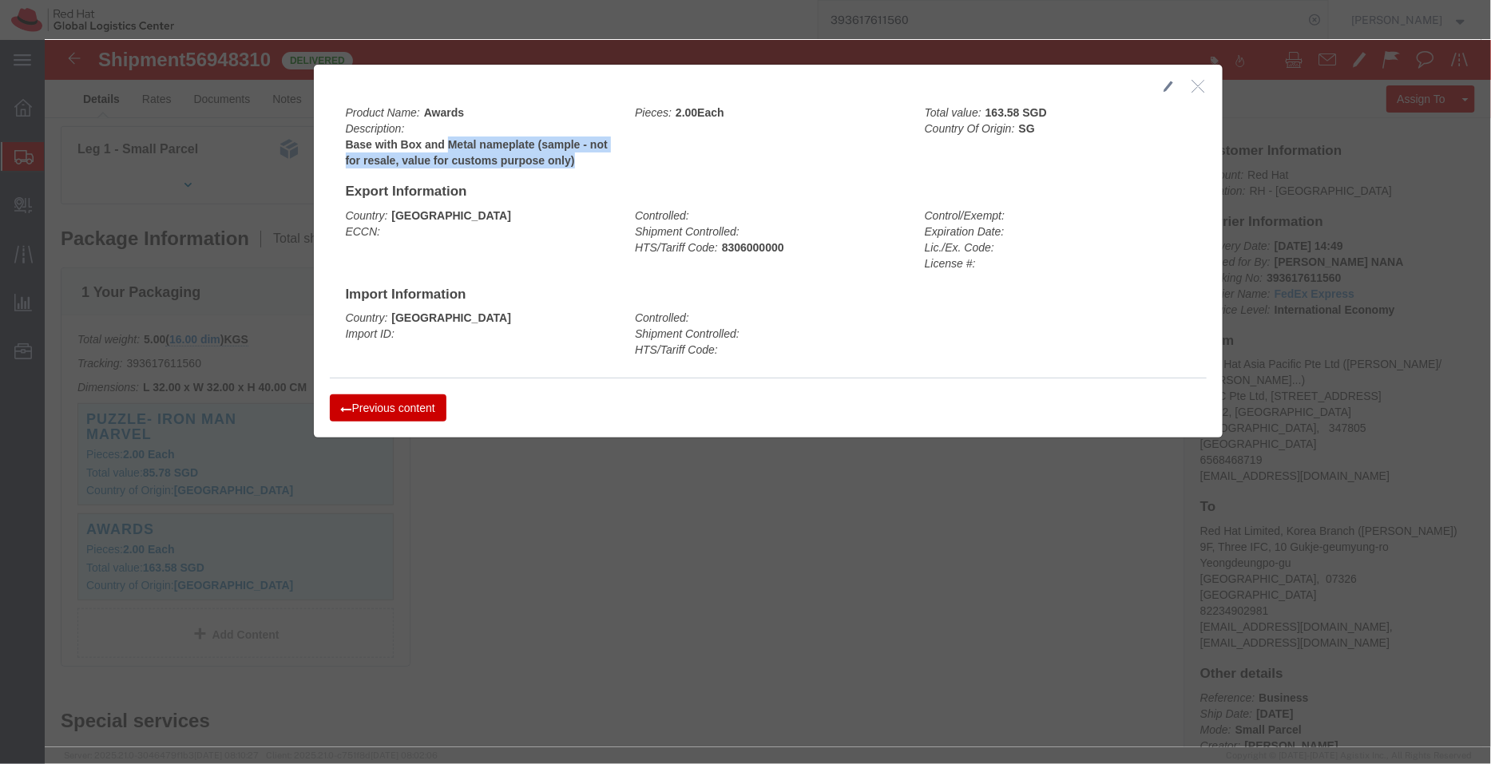
copy b "Metal nameplate (sample - not for resale, value for customs purpose only)"
drag, startPoint x: 733, startPoint y: 212, endPoint x: 671, endPoint y: 205, distance: 62.7
click div "Controlled: Shipment Controlled: HTS/Tariff Code: 8306000000"
copy b "8306000000"
click div "Product Name: Awards Description: Base with Box and Metal nameplate (sample - n…"
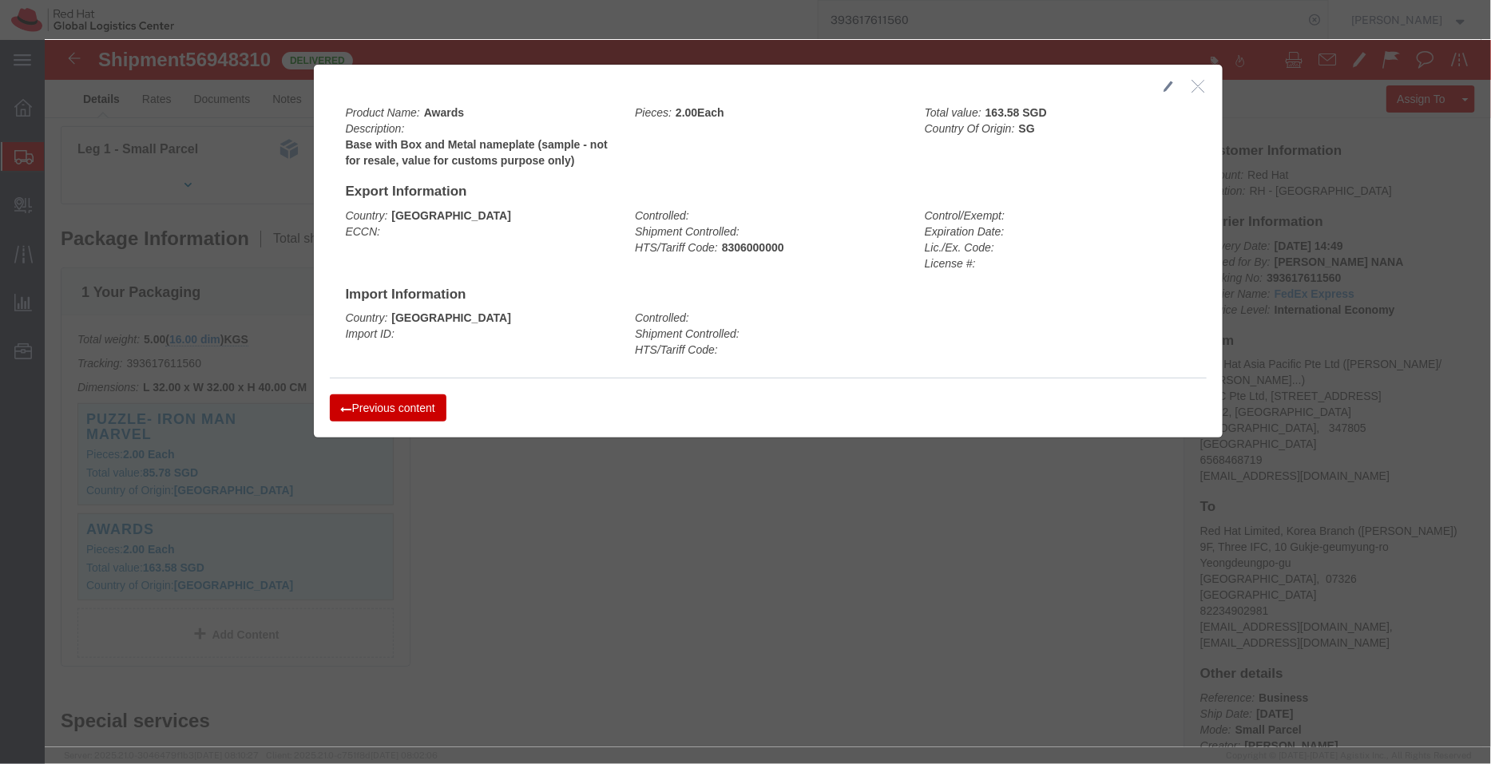
click icon "button"
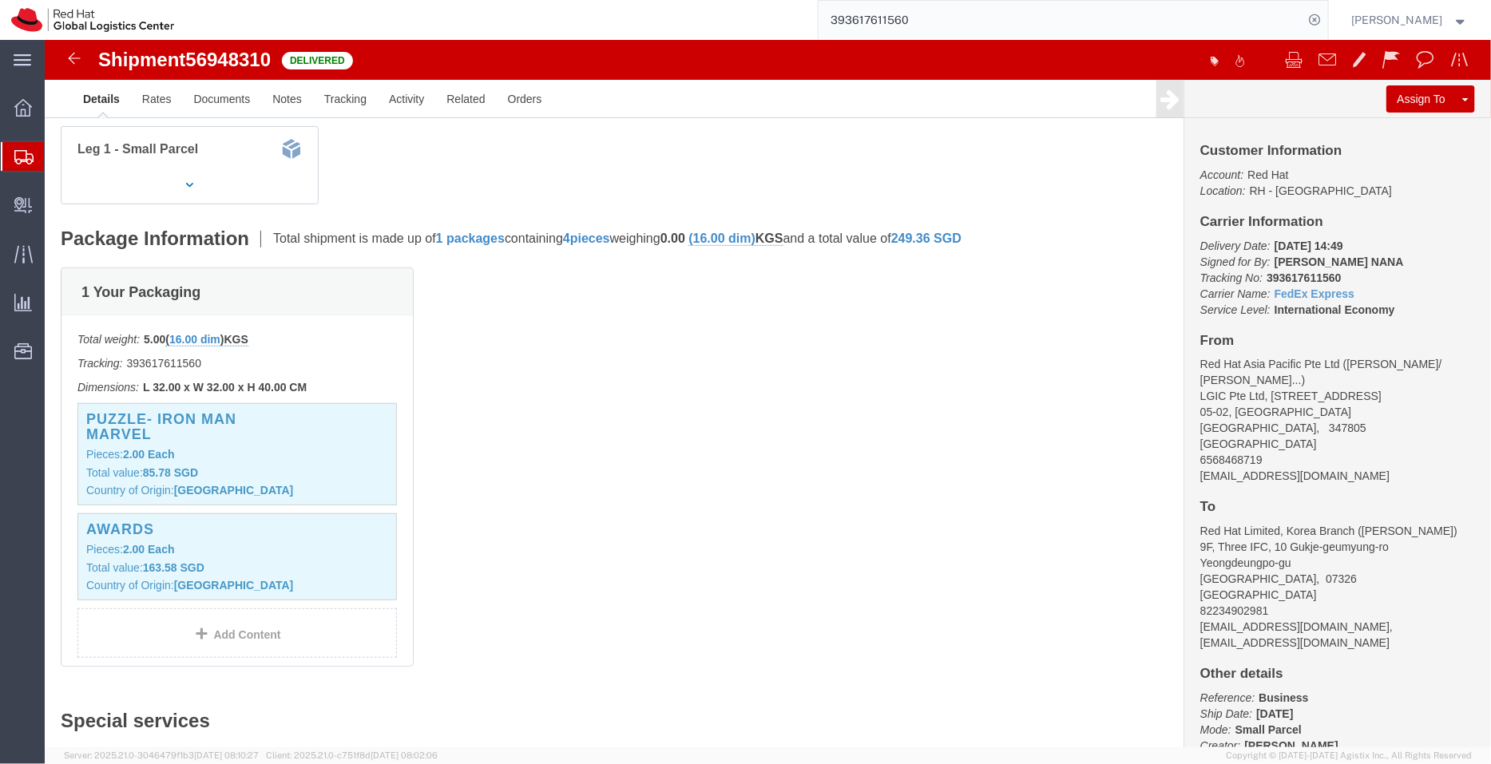
click at [0, 0] on span "Shipment Manager" at bounding box center [0, 0] width 0 height 0
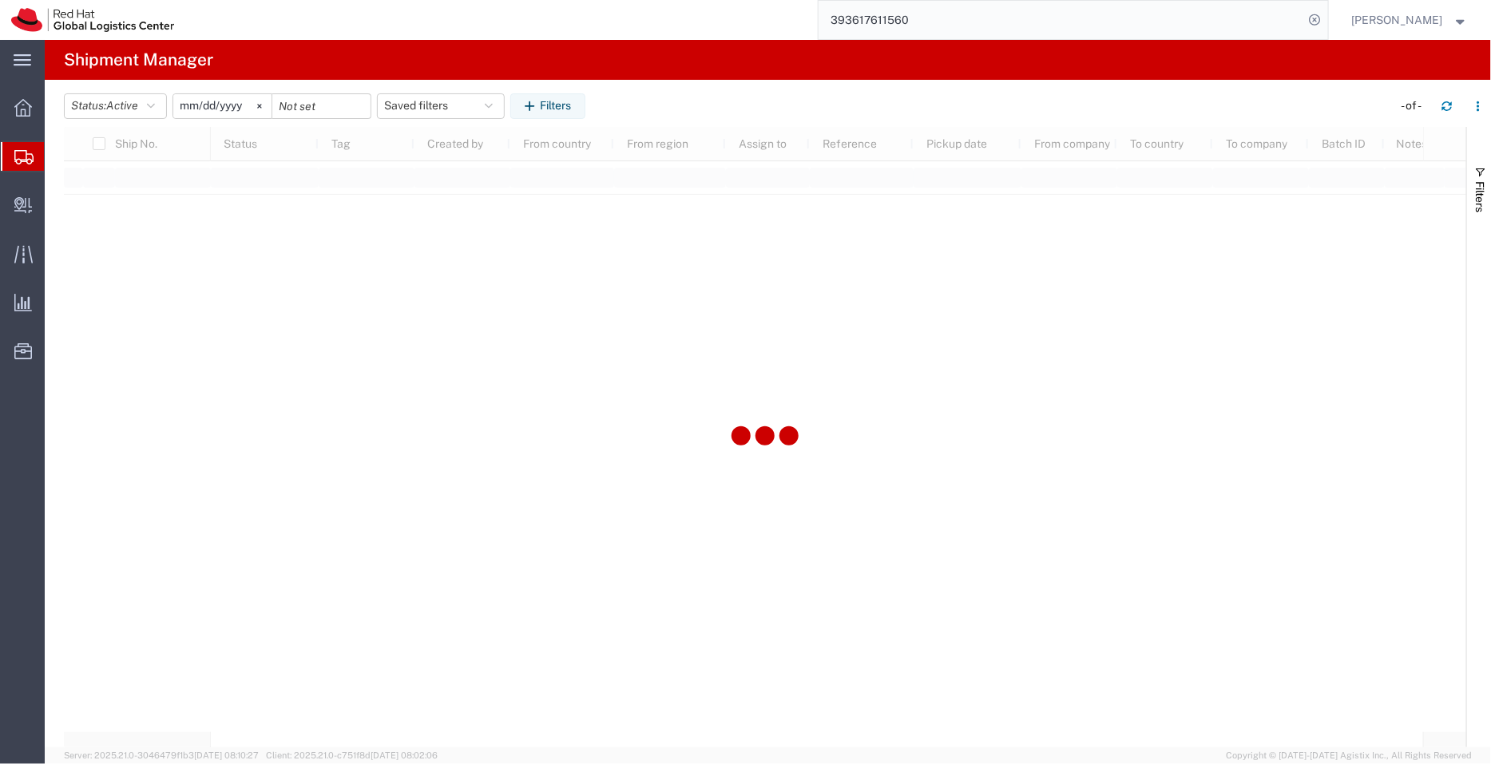
type input "[DATE]"
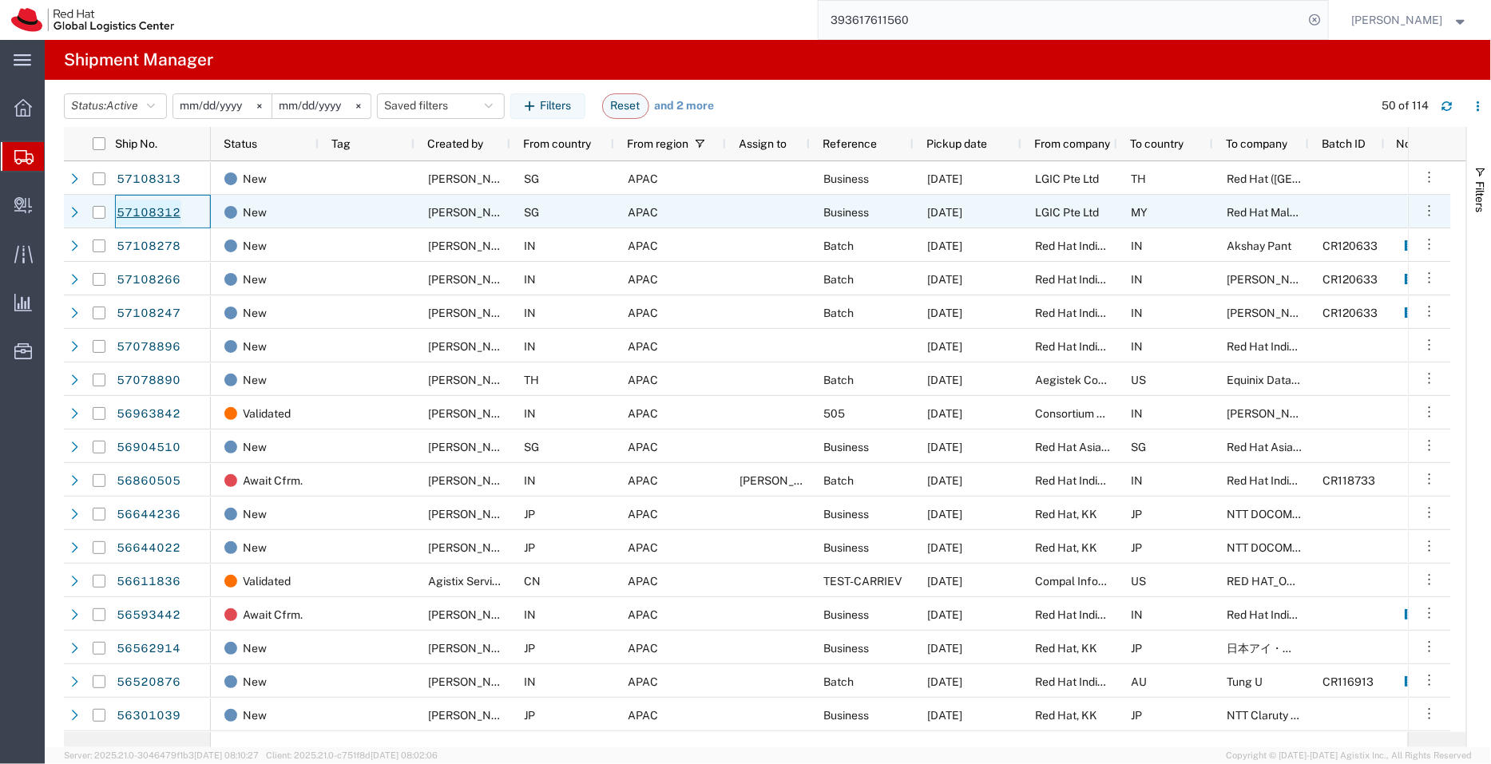
click at [156, 217] on link "57108312" at bounding box center [148, 213] width 65 height 26
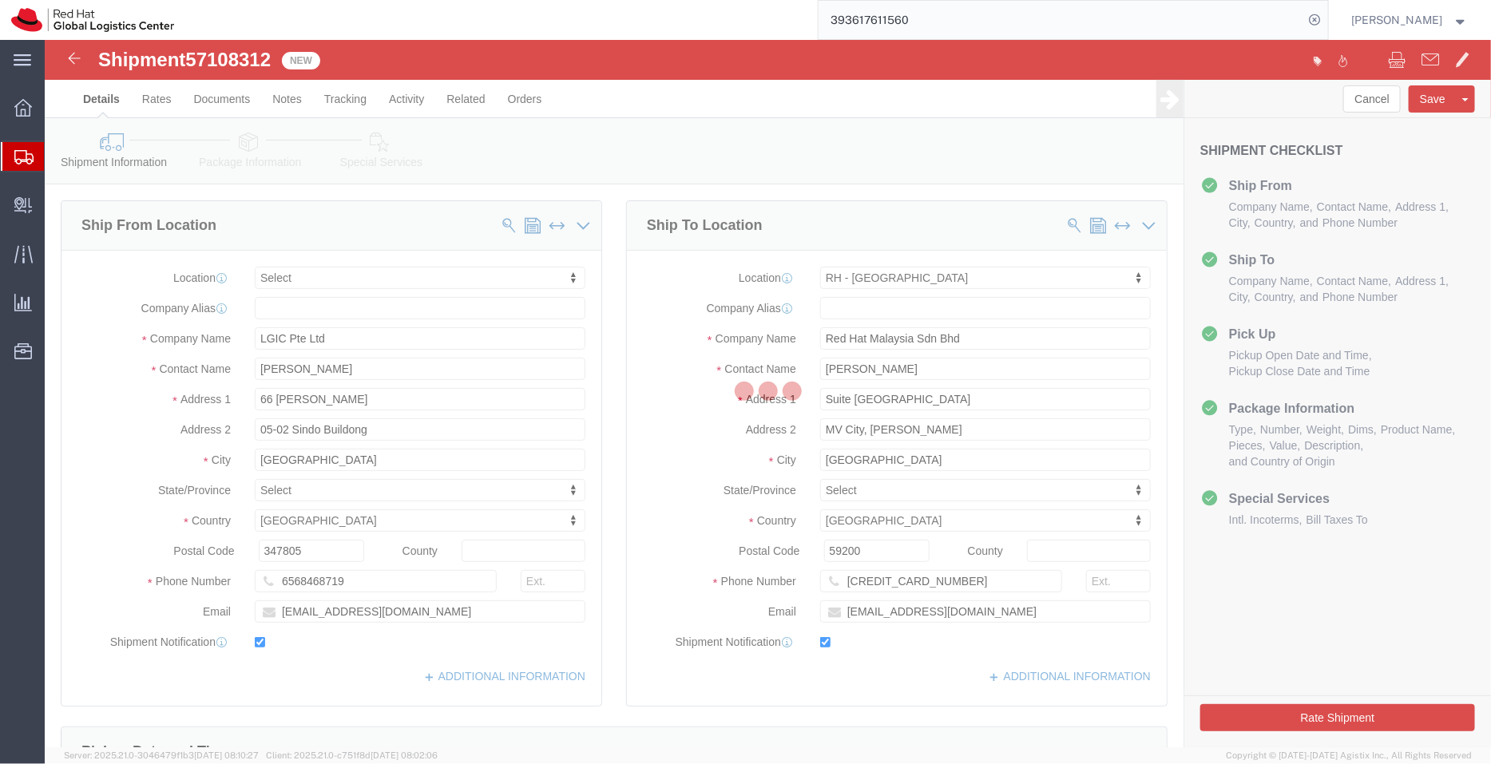
select select
select select "37977"
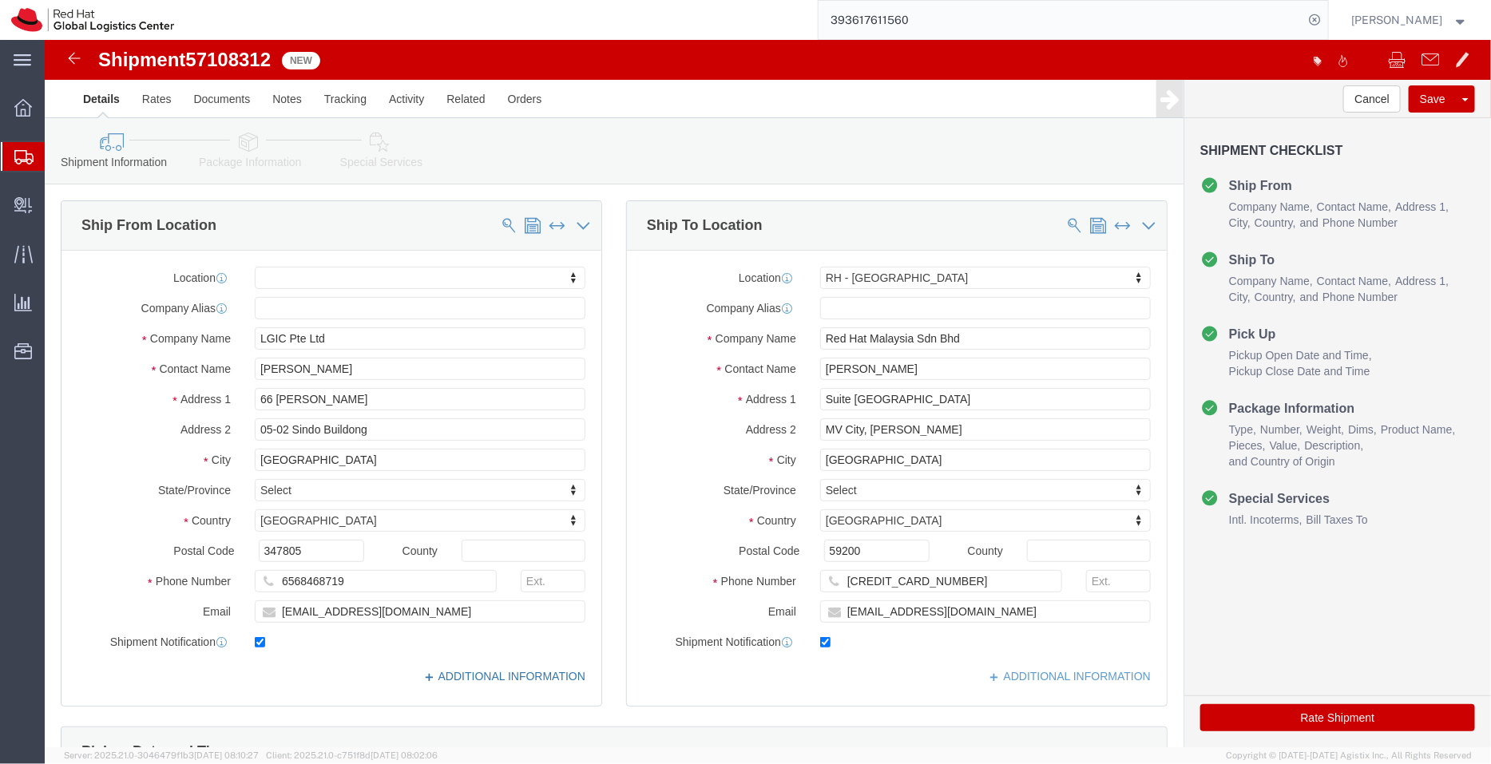
click link "ADDITIONAL INFORMATION"
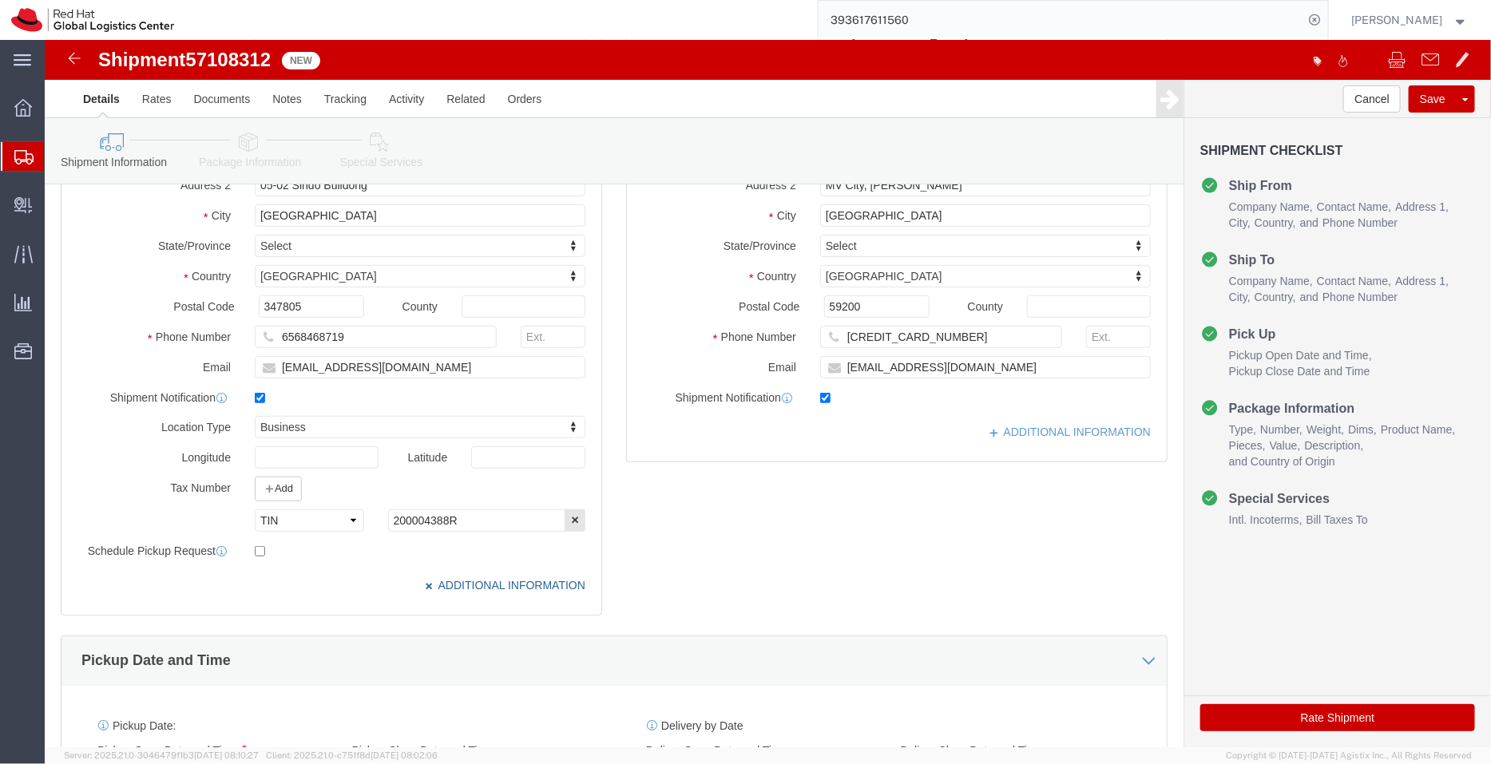
scroll to position [246, 0]
click input "echan@redhat.com"
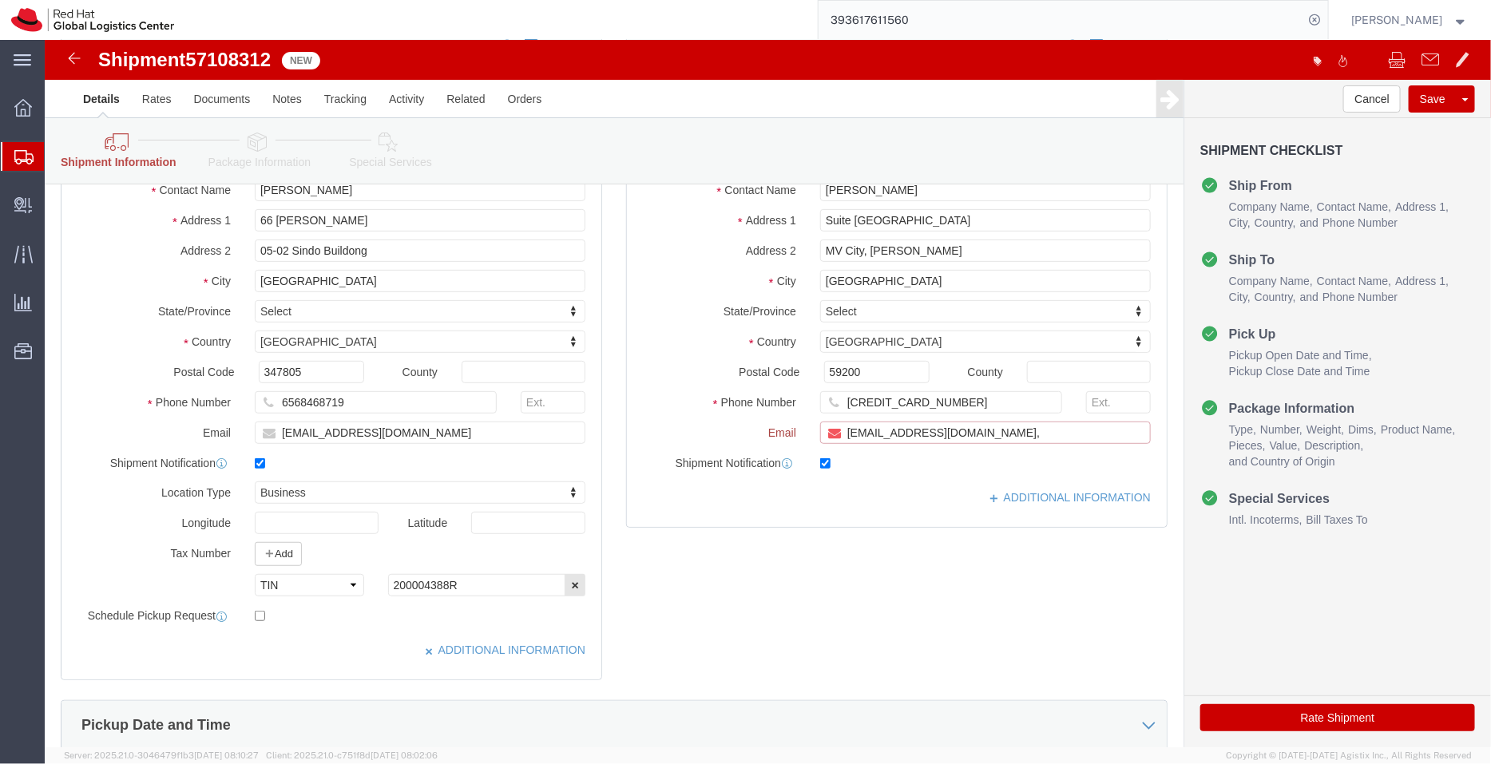
scroll to position [312, 0]
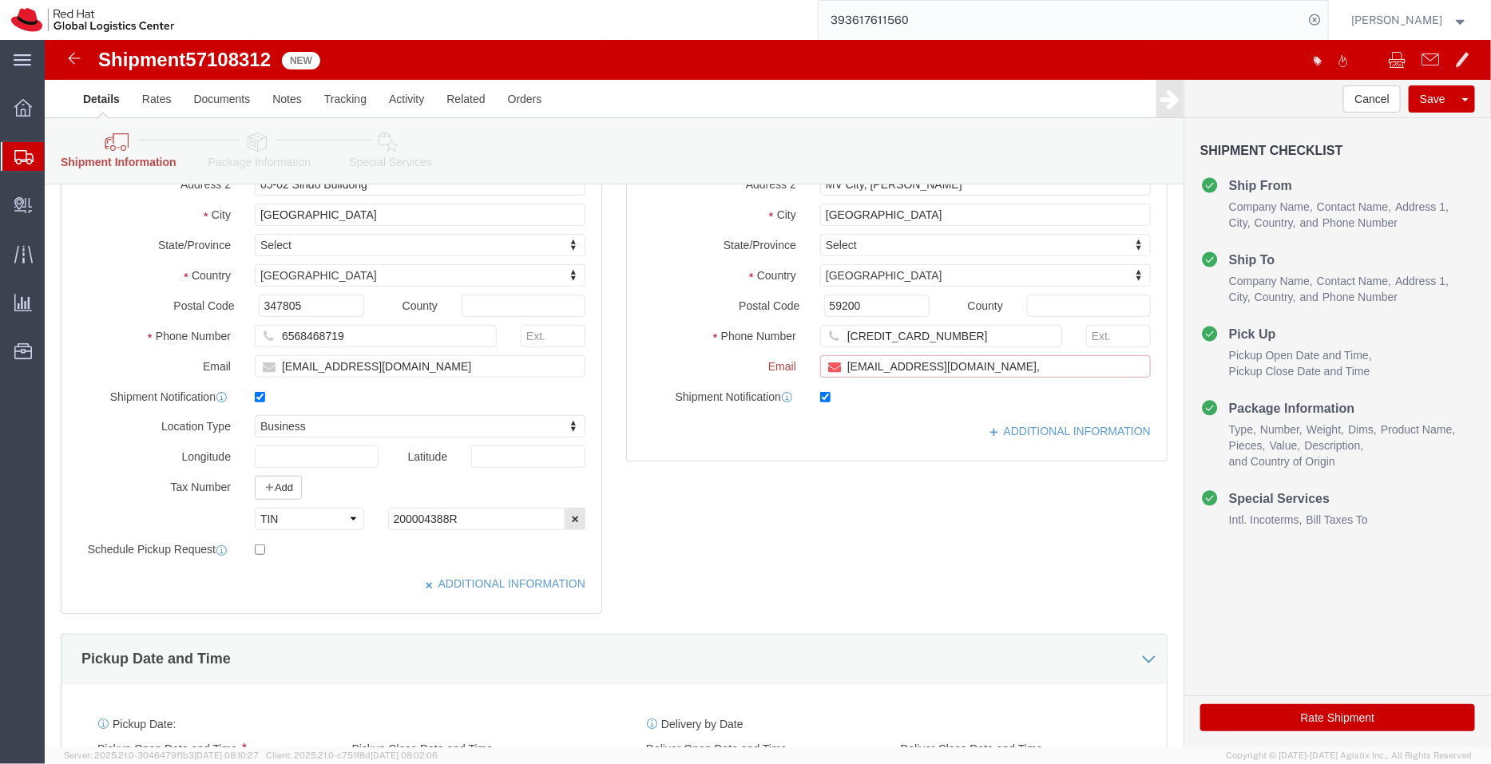
paste input "apaclogistics@redhat.com"
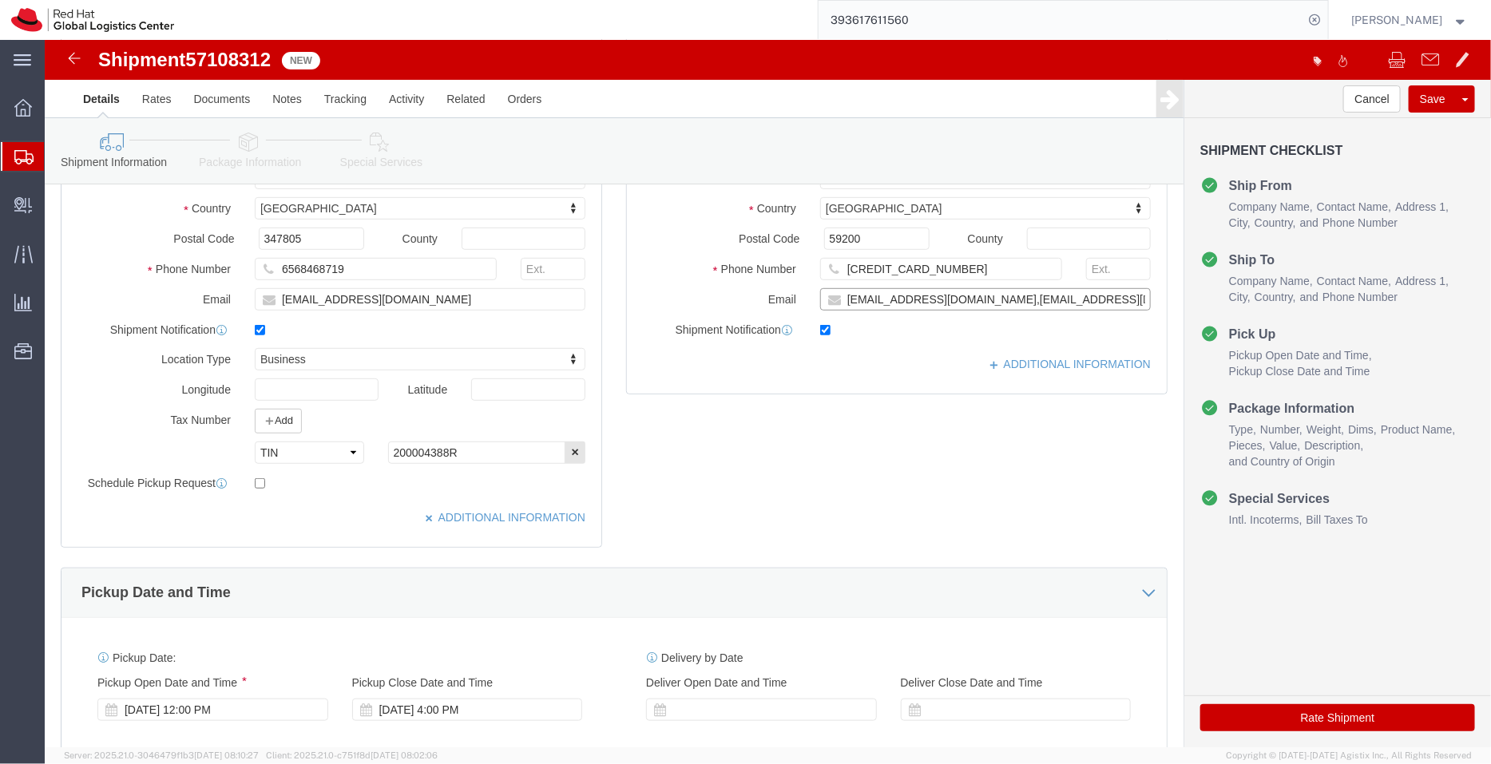
scroll to position [246, 0]
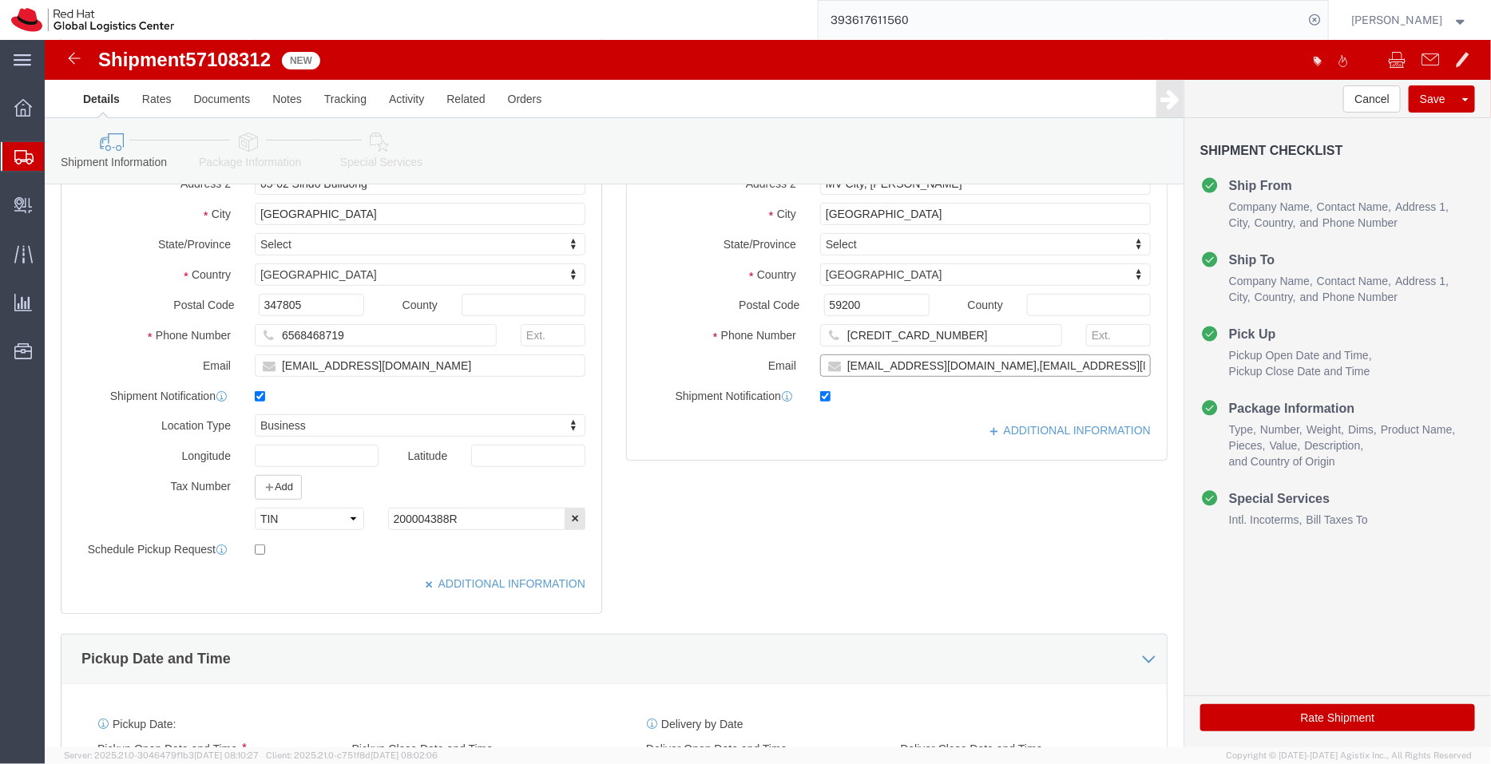
click input "echan@redhat.com,apaclogistics@redhat.com"
type input "echan@redhat.com,apaclogistics@redhat.com"
click link "ADDITIONAL INFORMATION"
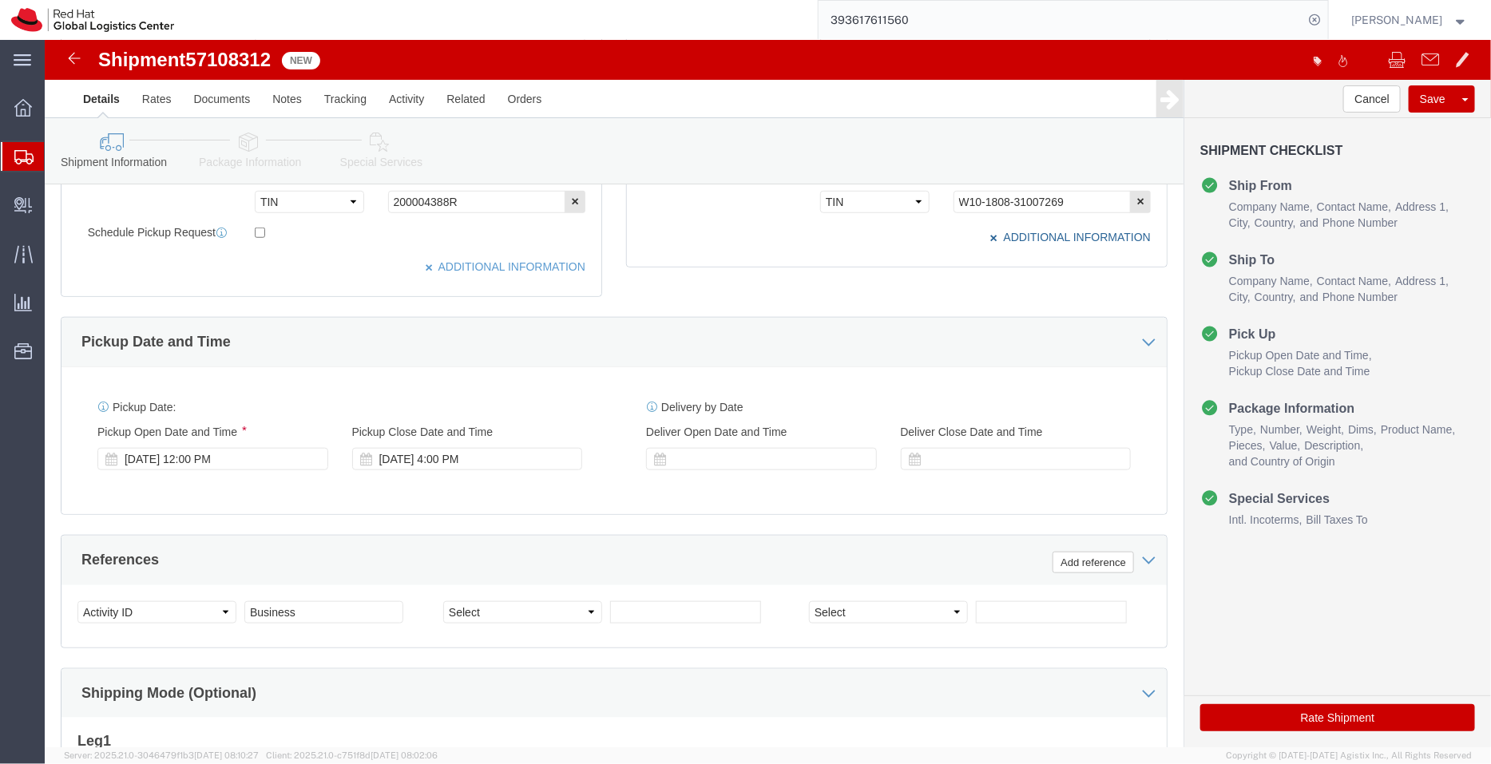
scroll to position [579, 0]
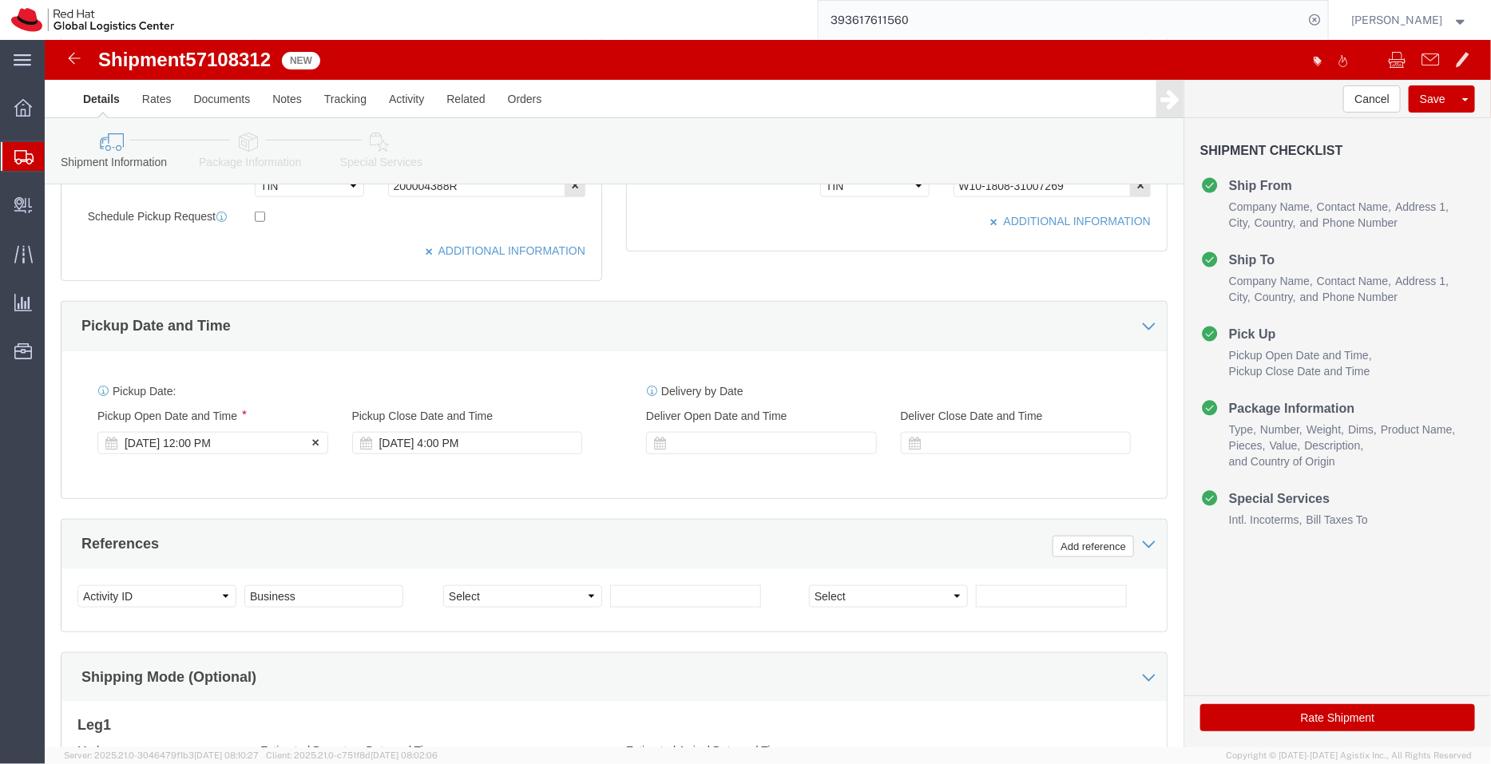
click div "Oct 13 2025 12:00 PM"
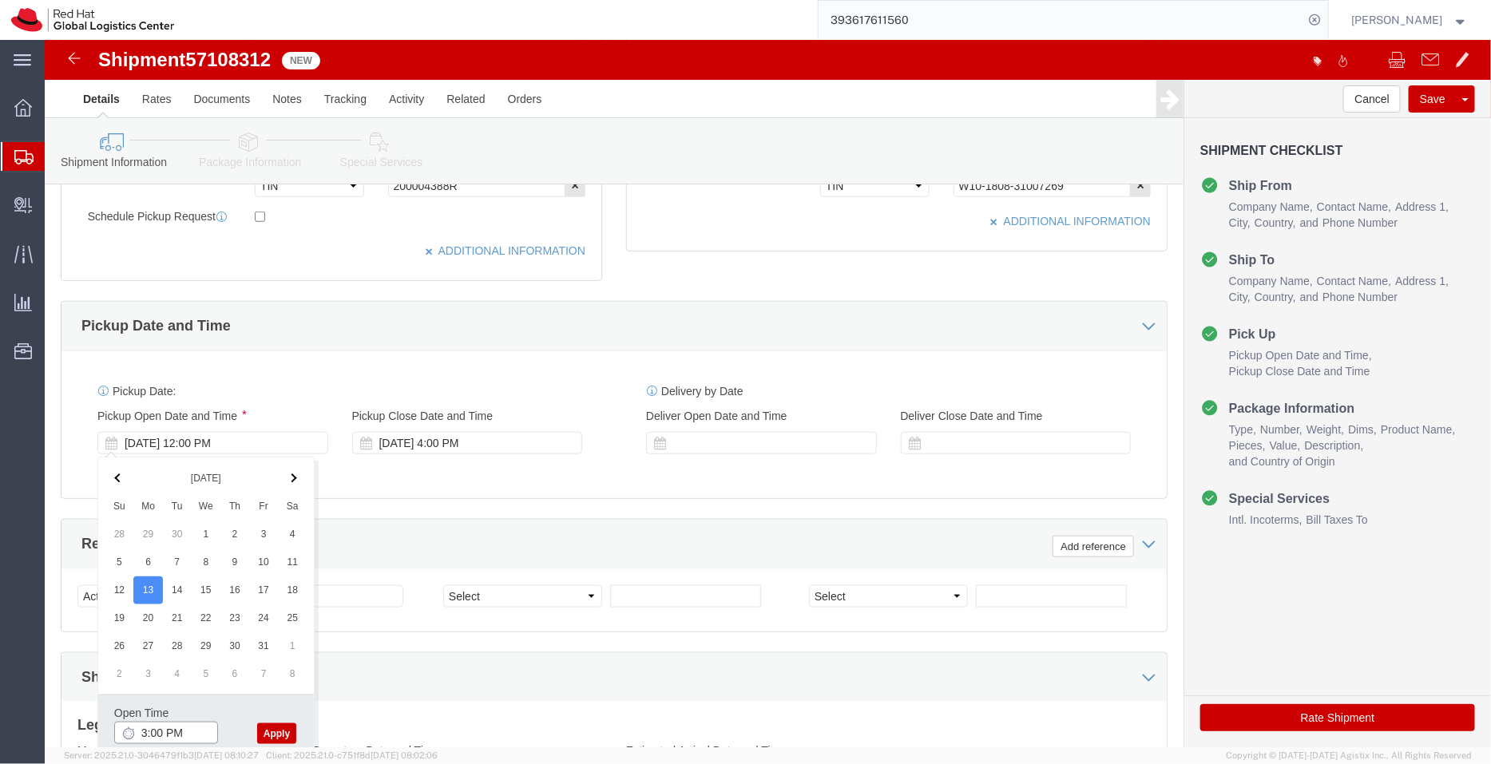
type input "3:00 PM"
click button "Apply"
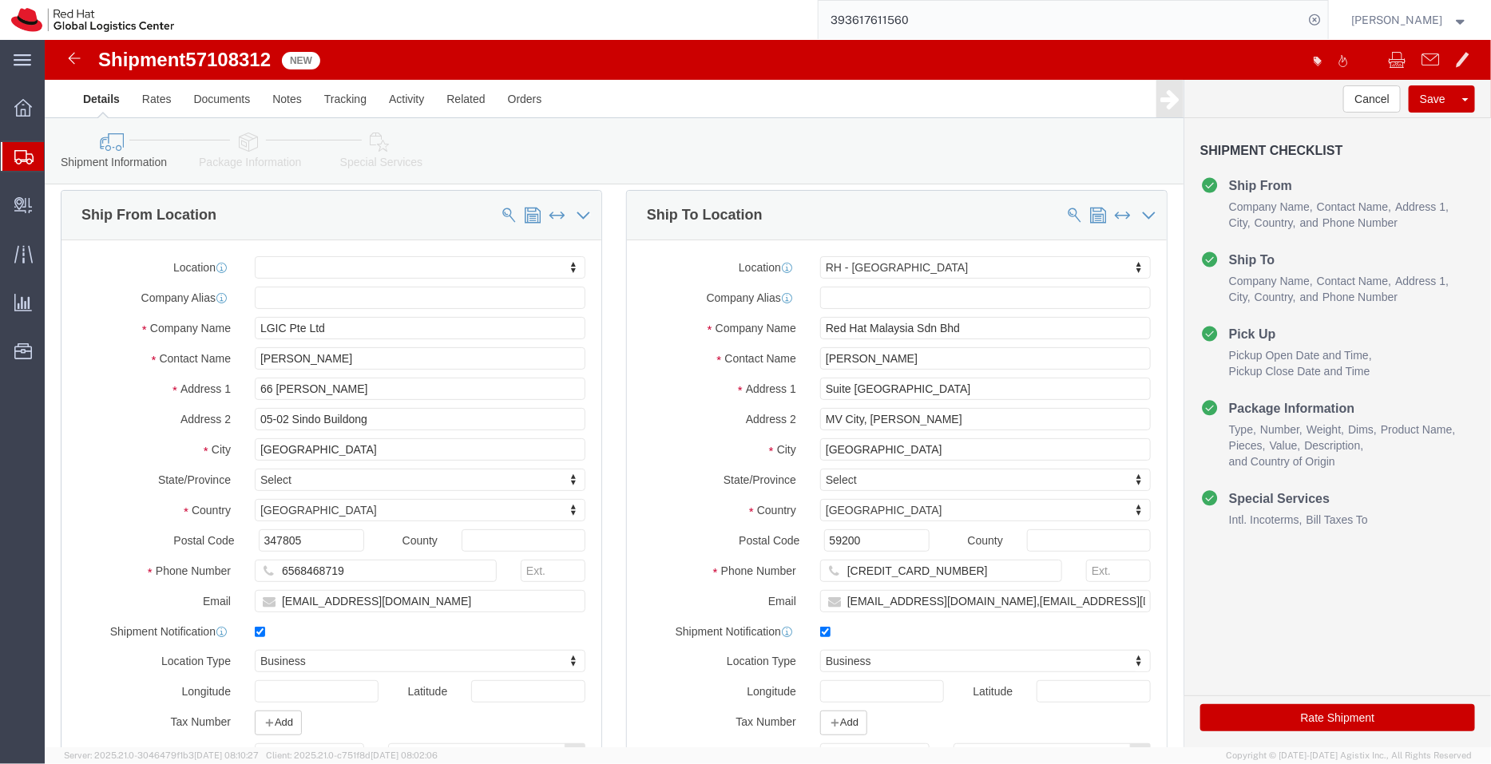
scroll to position [5, 0]
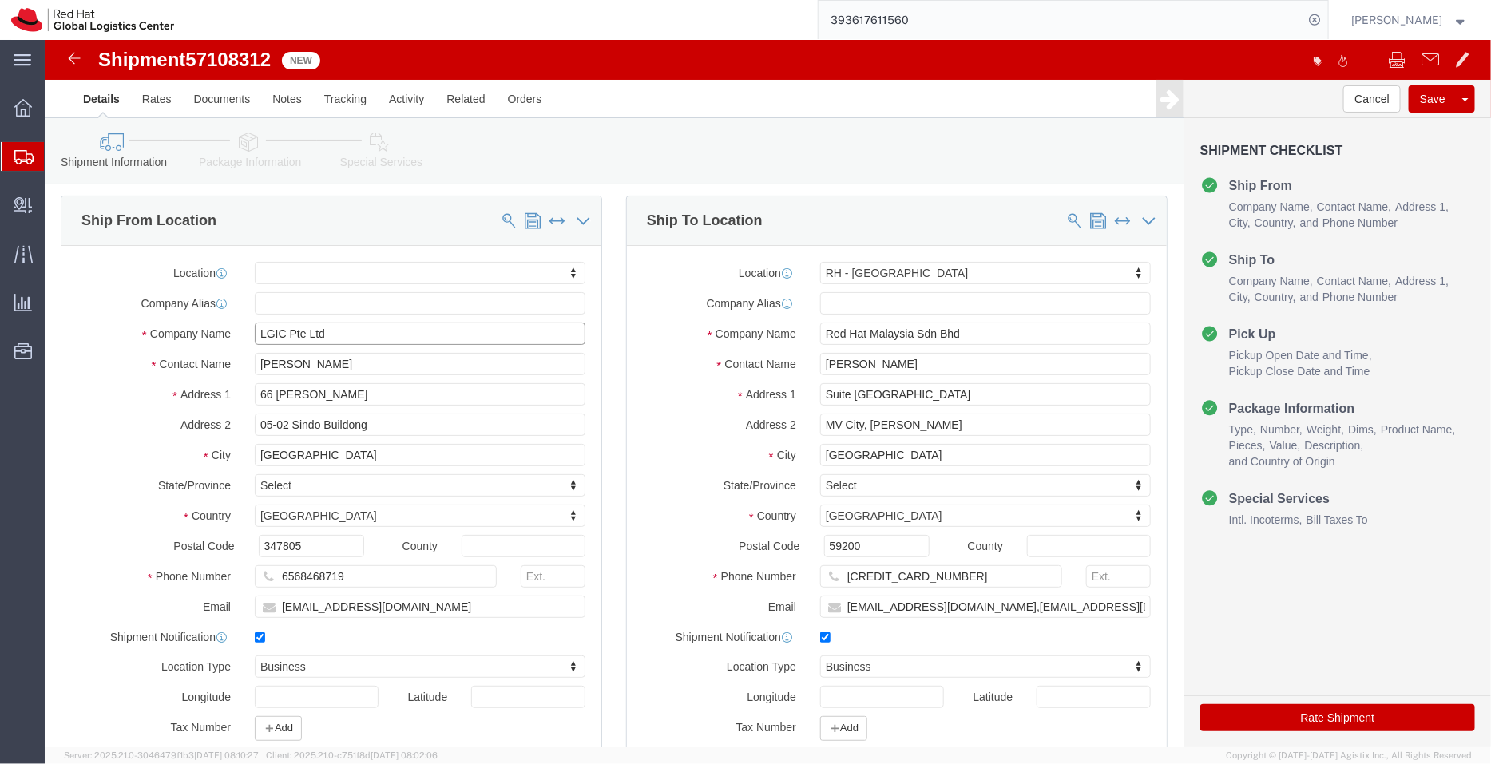
drag, startPoint x: 299, startPoint y: 287, endPoint x: 159, endPoint y: 287, distance: 139.7
click div "Company Name LGIC Pte Ltd"
paste input "Red Hat Asia Pacific"
type input "Red Hat Asia Pacific Pte Ltd"
drag, startPoint x: 305, startPoint y: 330, endPoint x: 172, endPoint y: 316, distance: 133.2
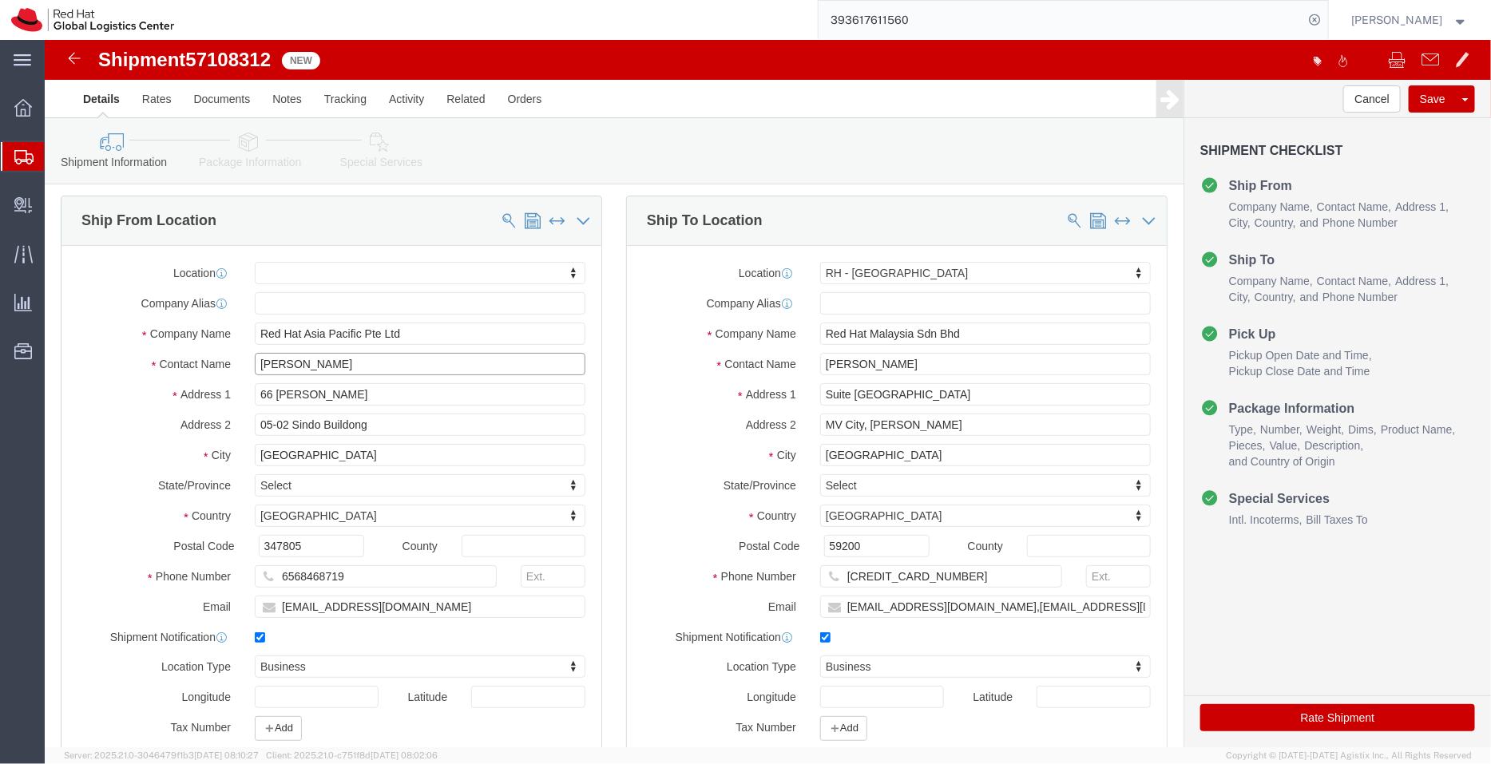
click div "Contact Name Sally Yow"
paste input "Tracy Thomson/"
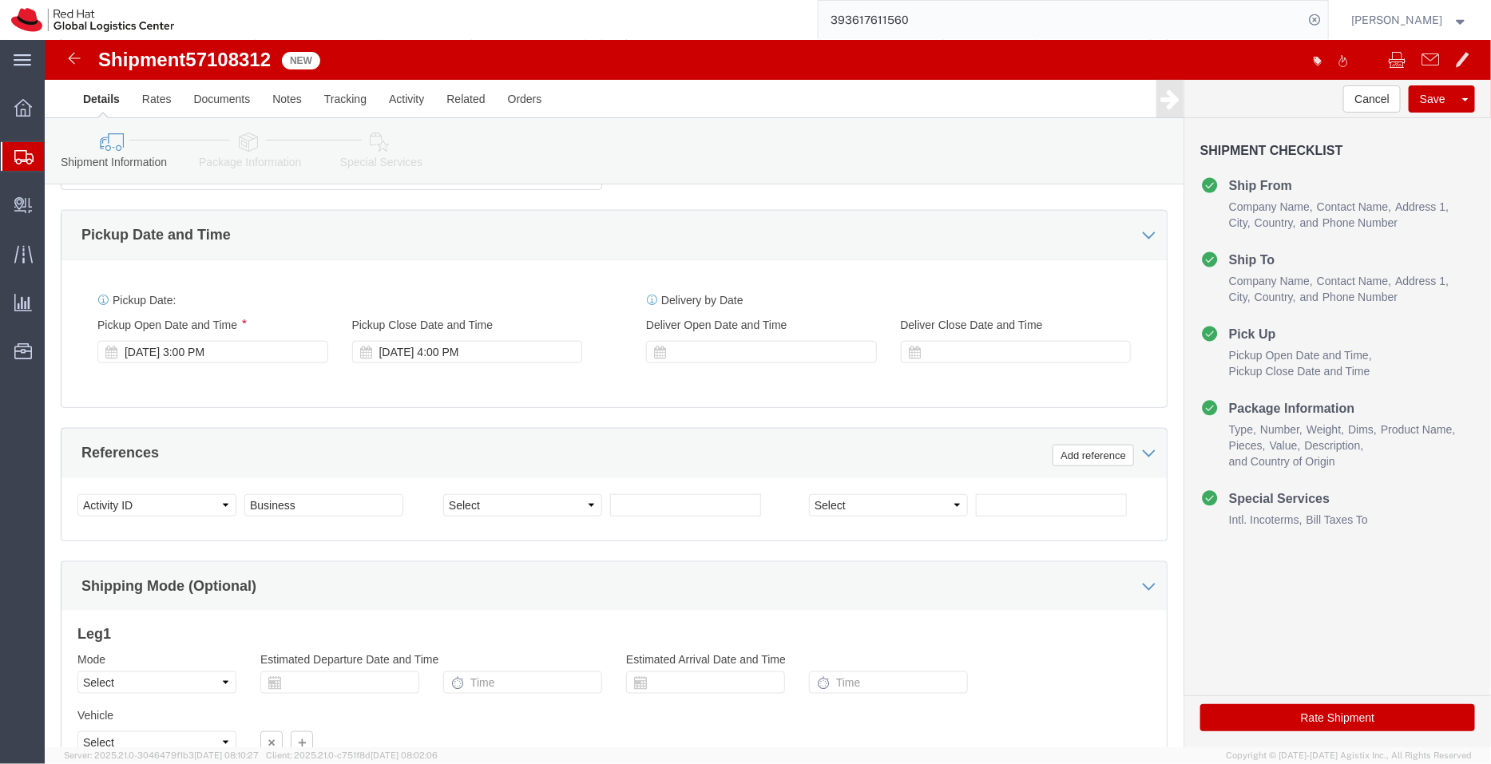
scroll to position [674, 0]
type input "Tracy Thomson/ Sally Yow"
click icon
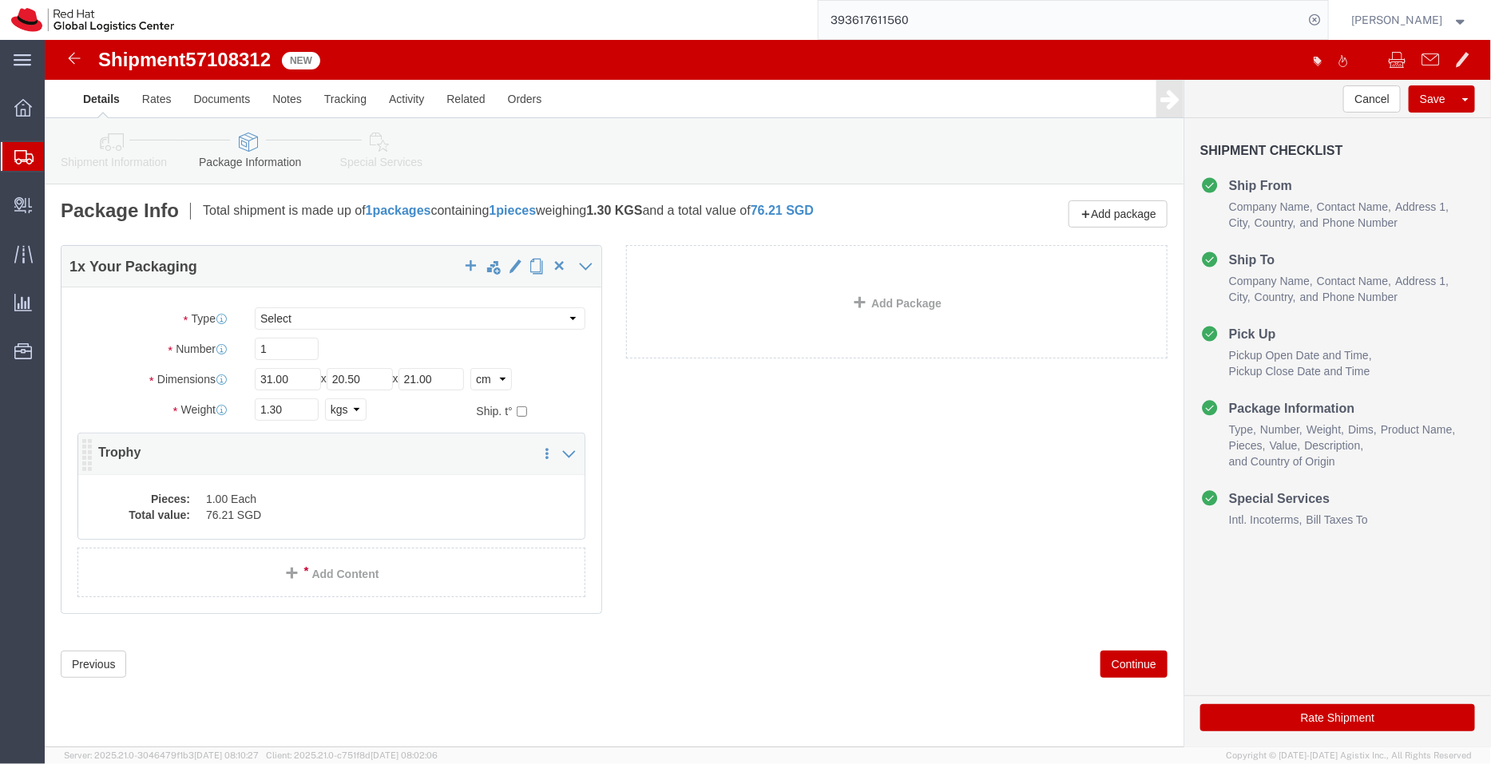
click dd "76.21 SGD"
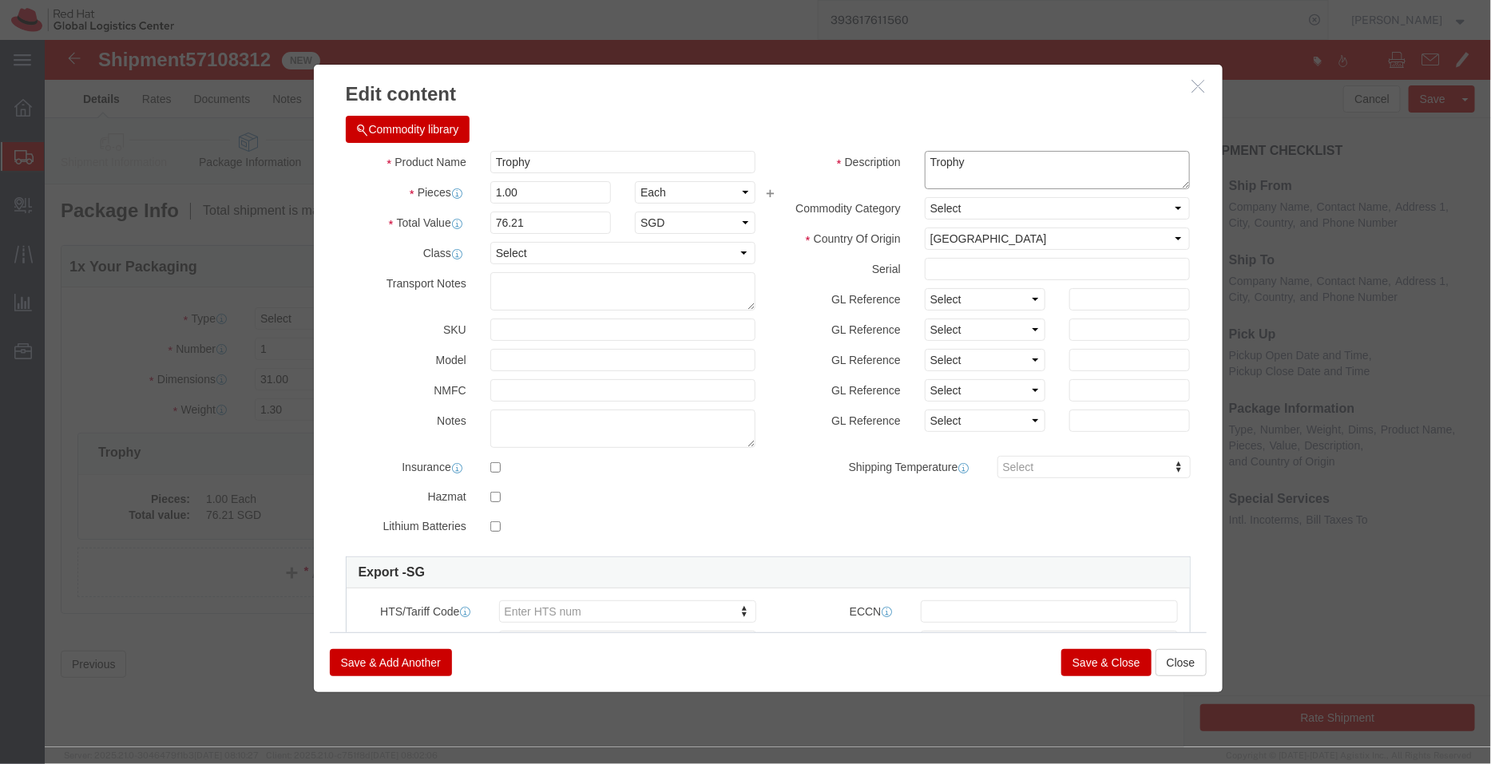
drag, startPoint x: 937, startPoint y: 141, endPoint x: 805, endPoint y: 114, distance: 135.3
click div "Description Trophy"
paste textarea "- with Metal nameplate (gifts - not for resale, value for customs purpose only)"
type textarea "- with Metal nameplate (gifts - not for resale, value for customs purpose only)"
drag, startPoint x: 521, startPoint y: 125, endPoint x: 370, endPoint y: 127, distance: 150.1
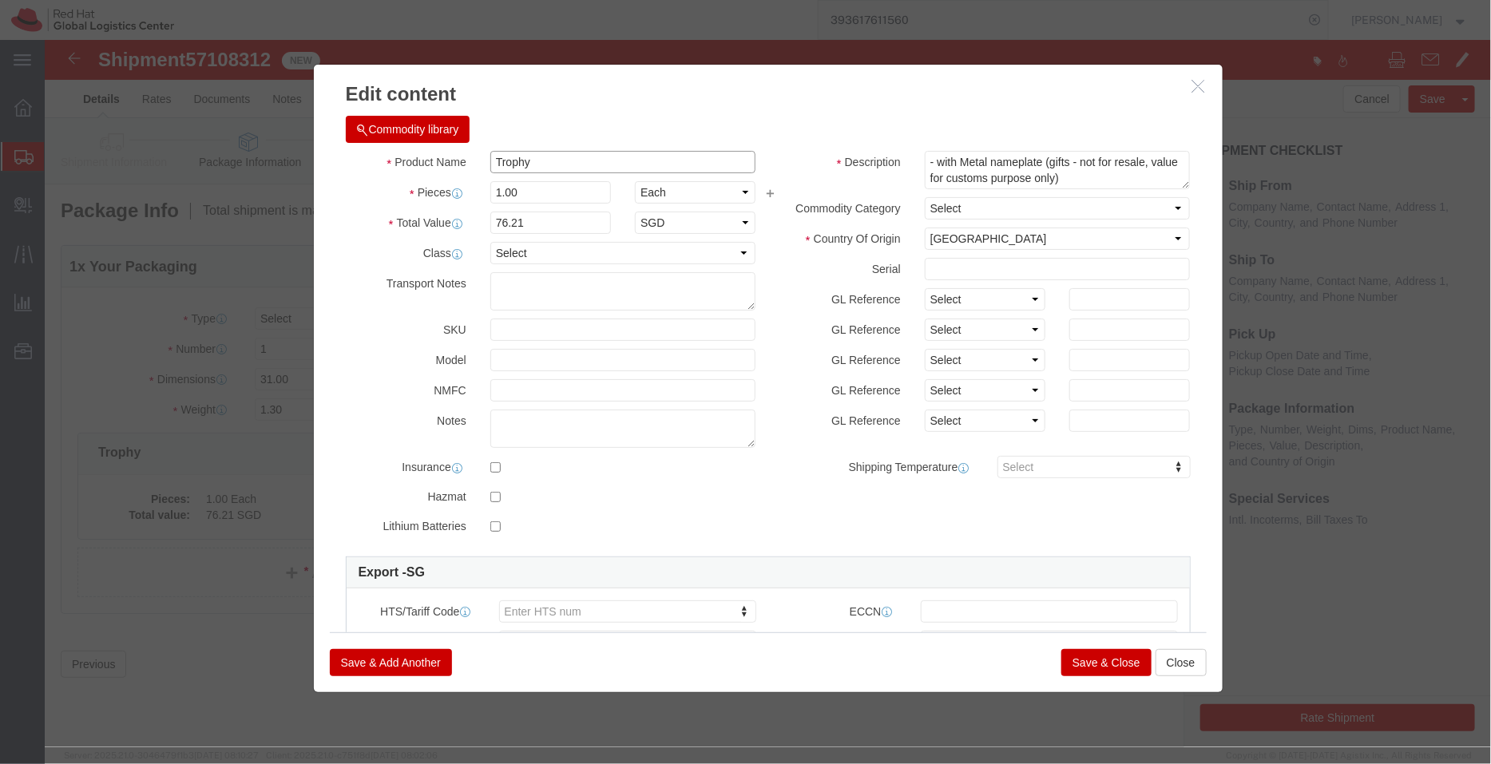
click div "Product Name Trophy"
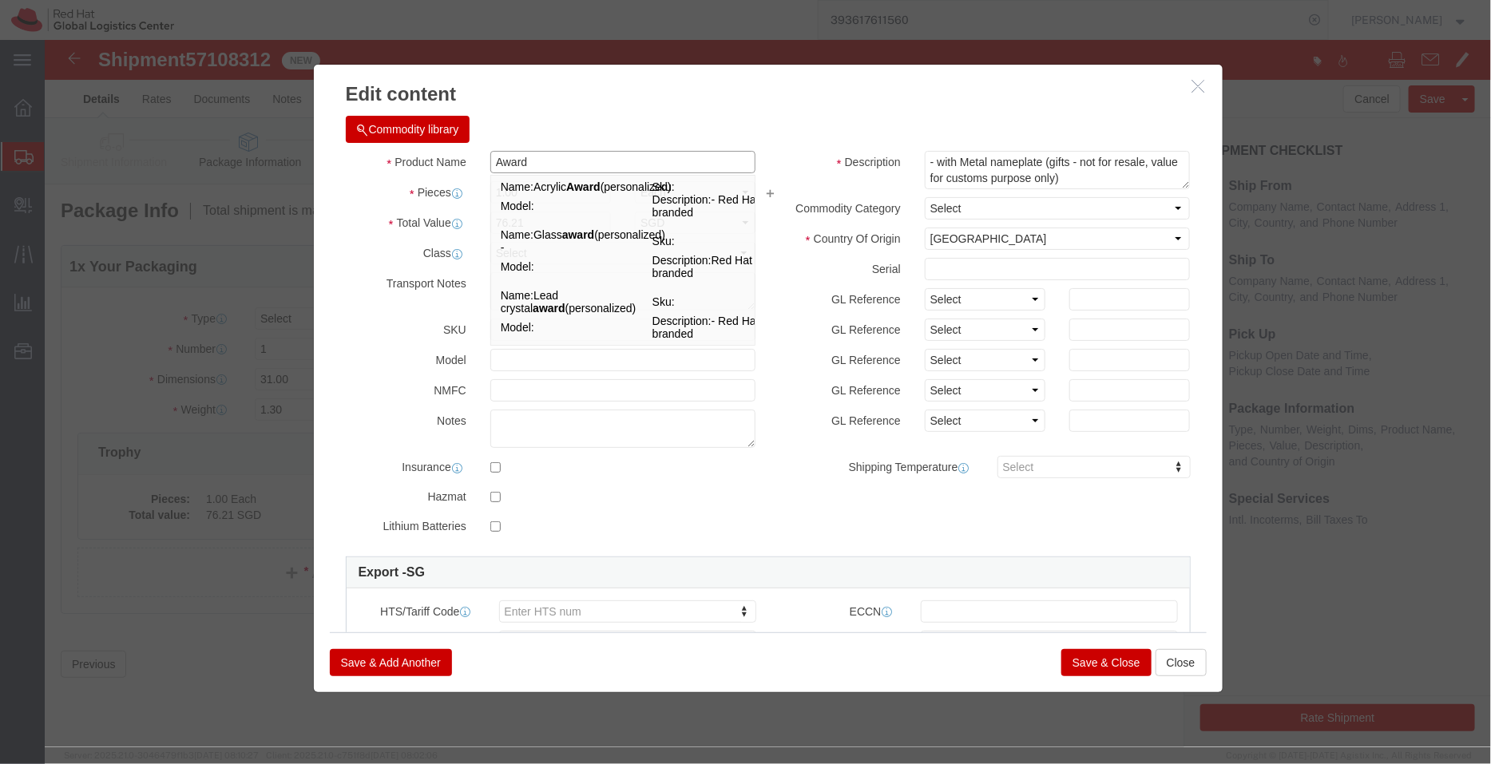
type input "Award"
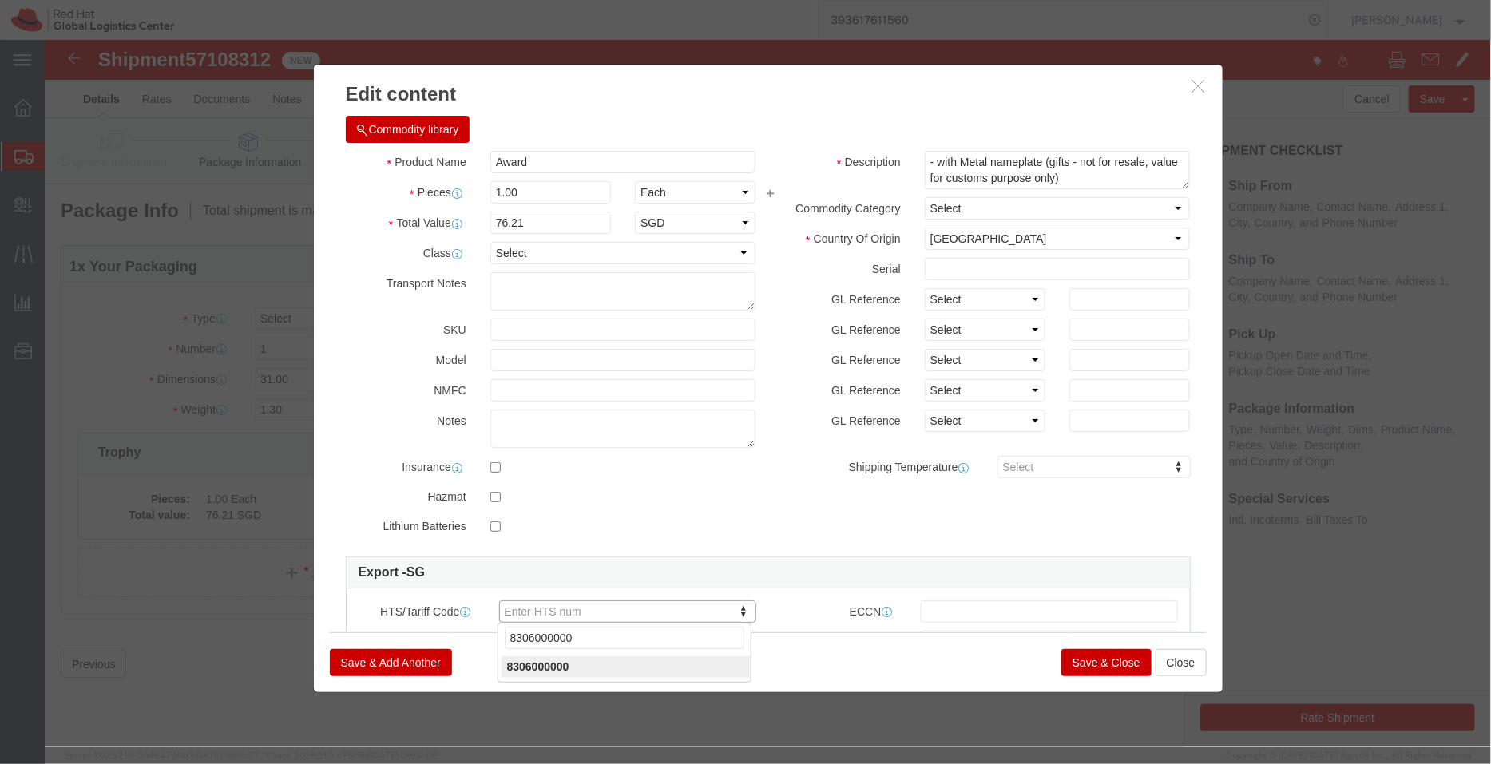
type input "8306000000"
click button "Save & Close"
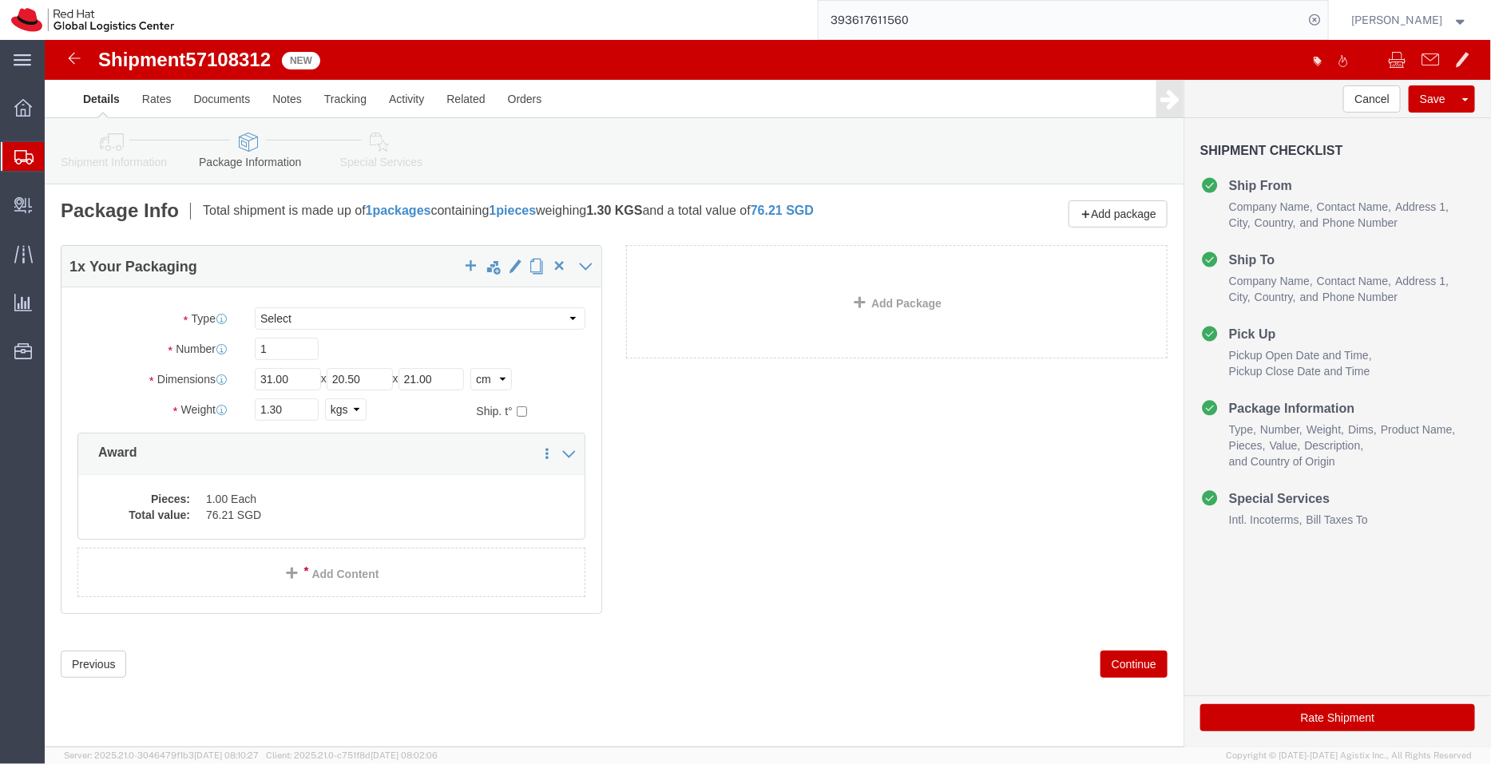
click icon
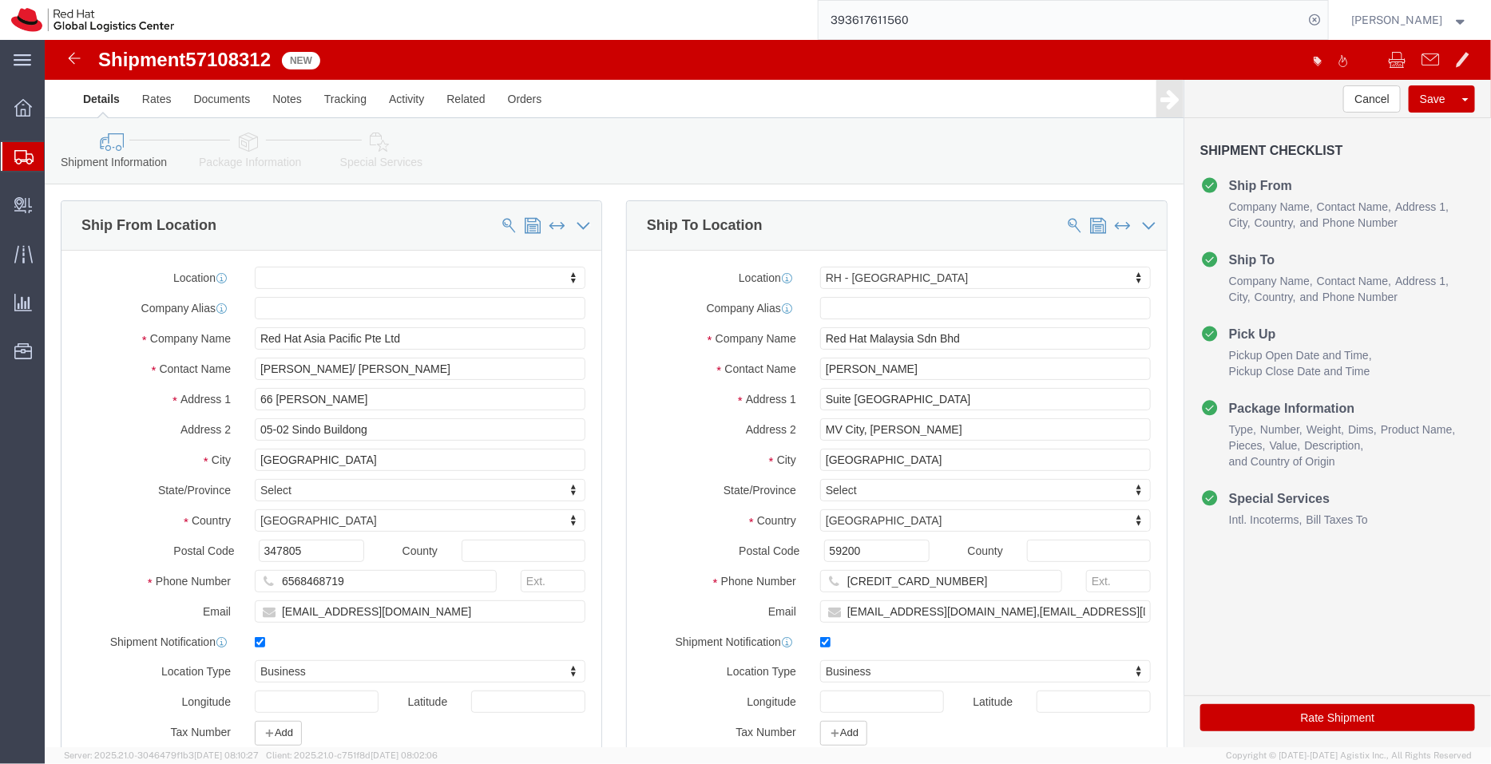
click icon
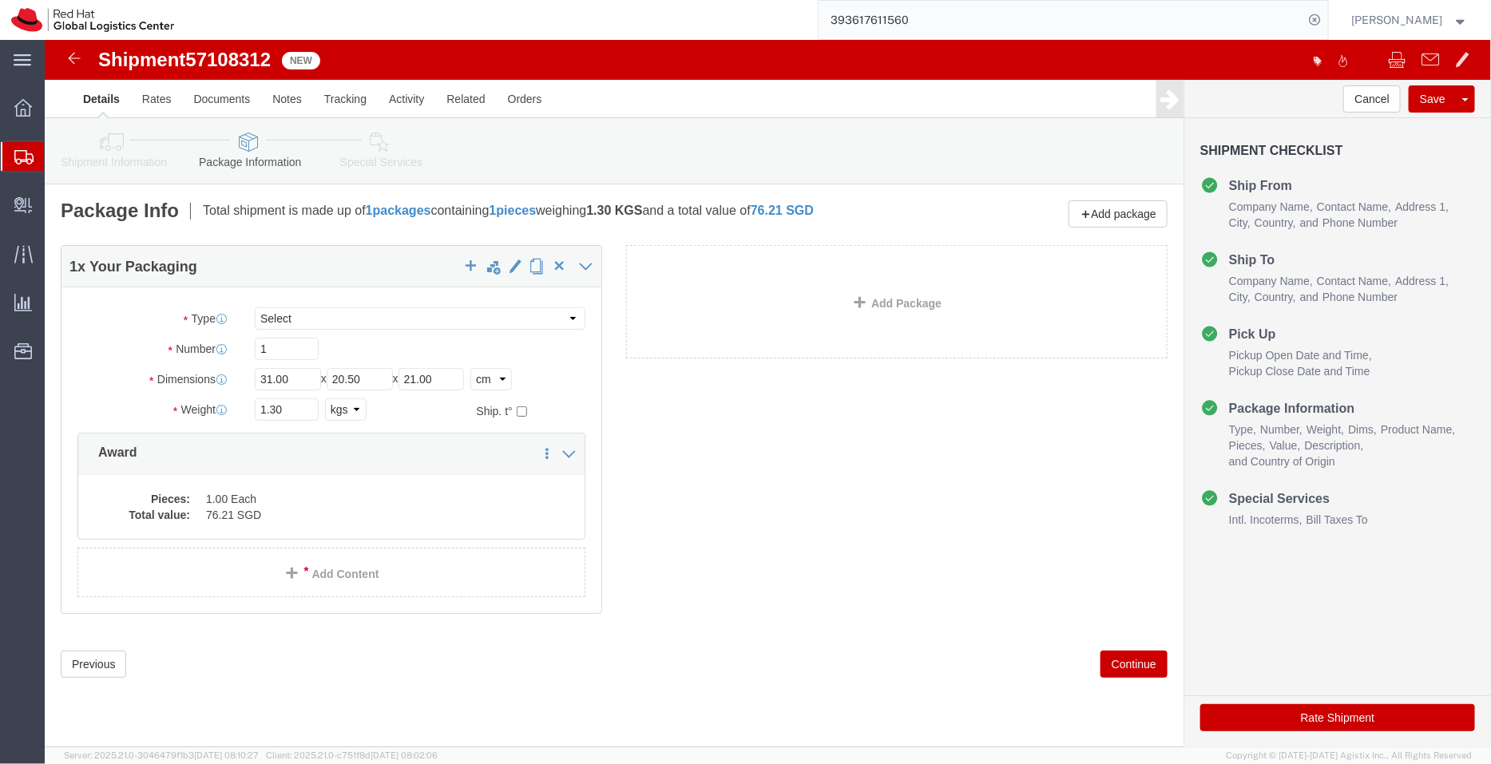
click icon
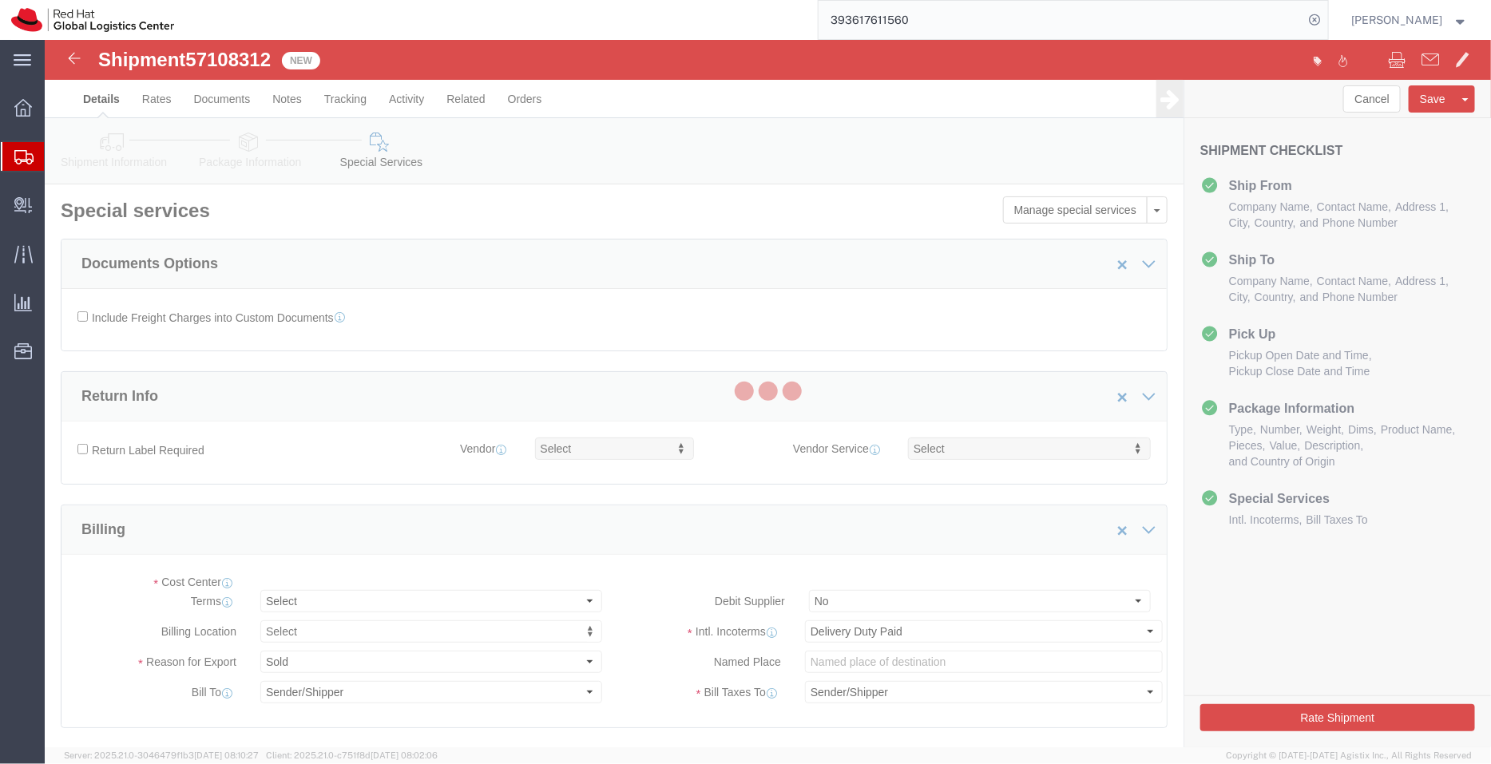
select select "COSTCENTER"
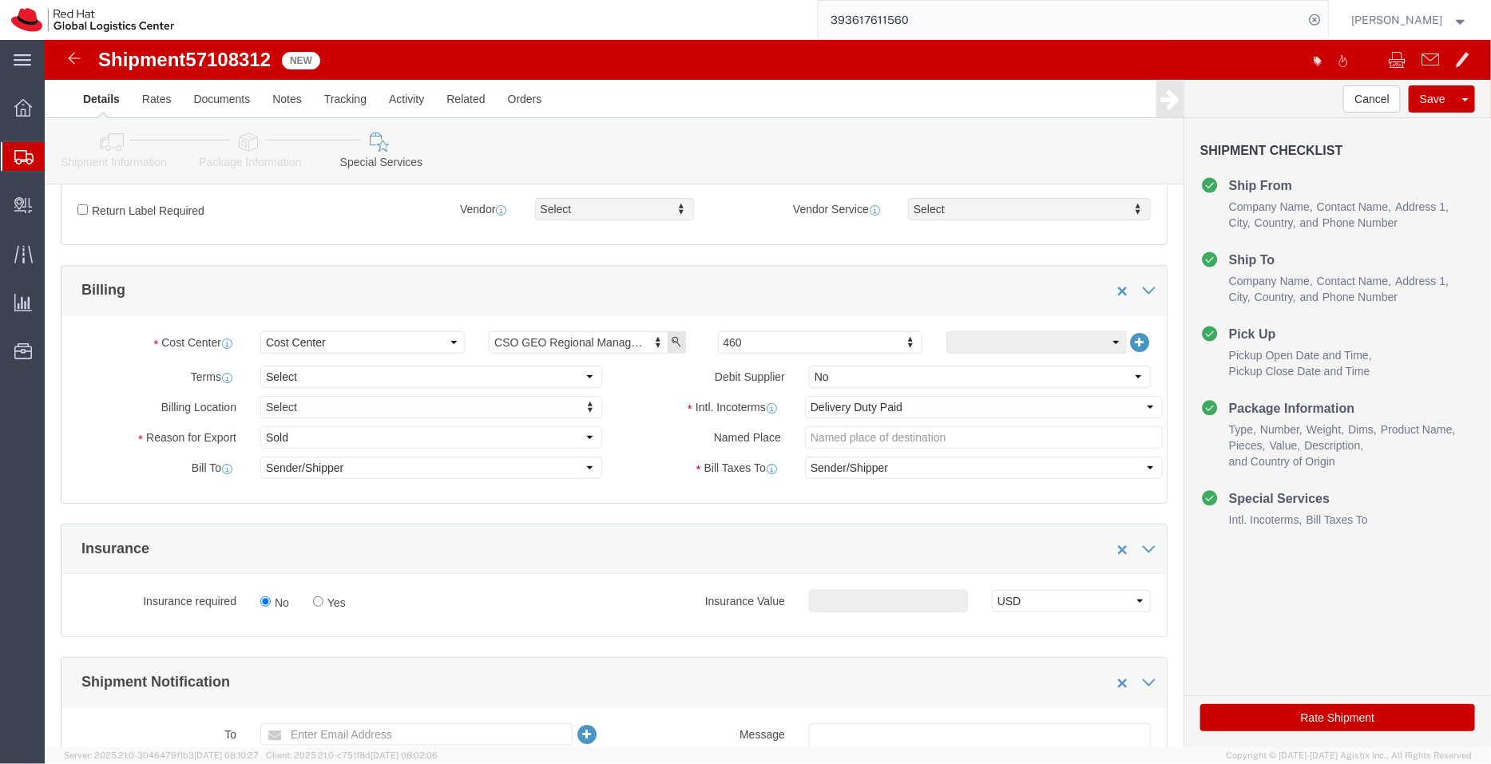
scroll to position [246, 0]
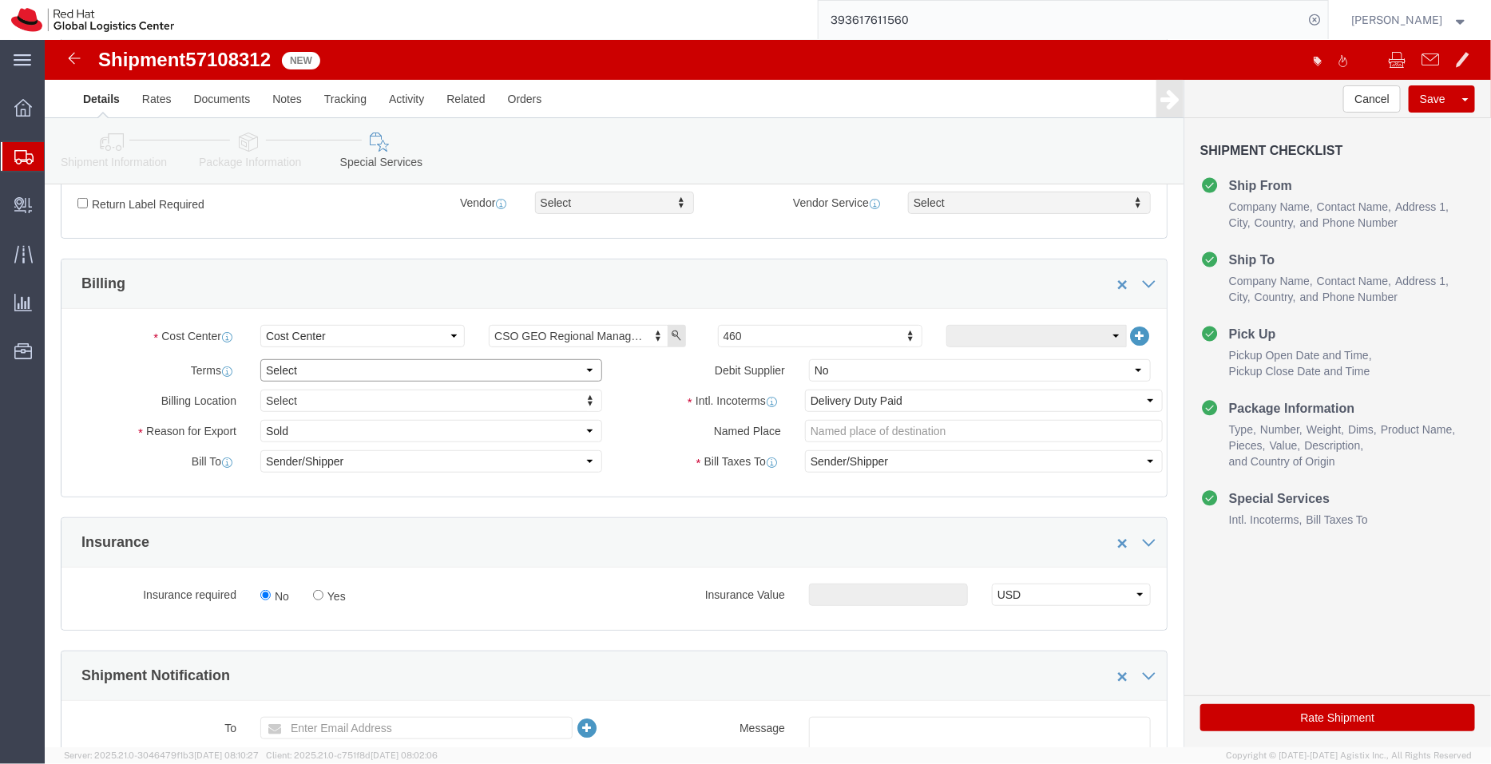
click select "Select Free of Charge Free of Cost NET 30 NET 45 NET 60 See Comment"
select select "FREE_OF_COST"
click select "Select Free of Charge Free of Cost NET 30 NET 45 NET 60 See Comment"
click select "Select Gift Personal Effects Repair/Warranty Return Sample Sold Temporary/Not S…"
select select "GIFT"
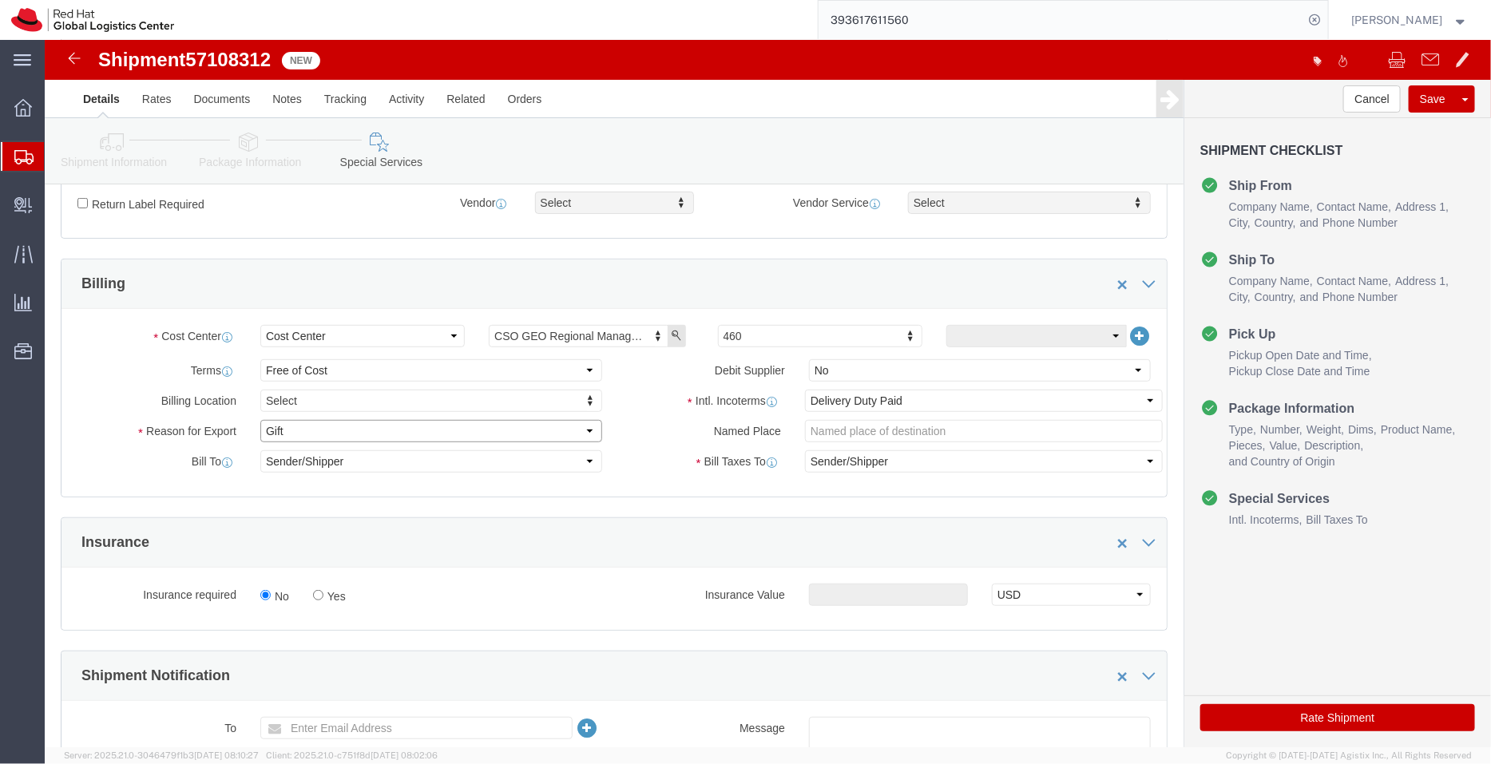
click select "Select Gift Personal Effects Repair/Warranty Return Sample Sold Temporary/Not S…"
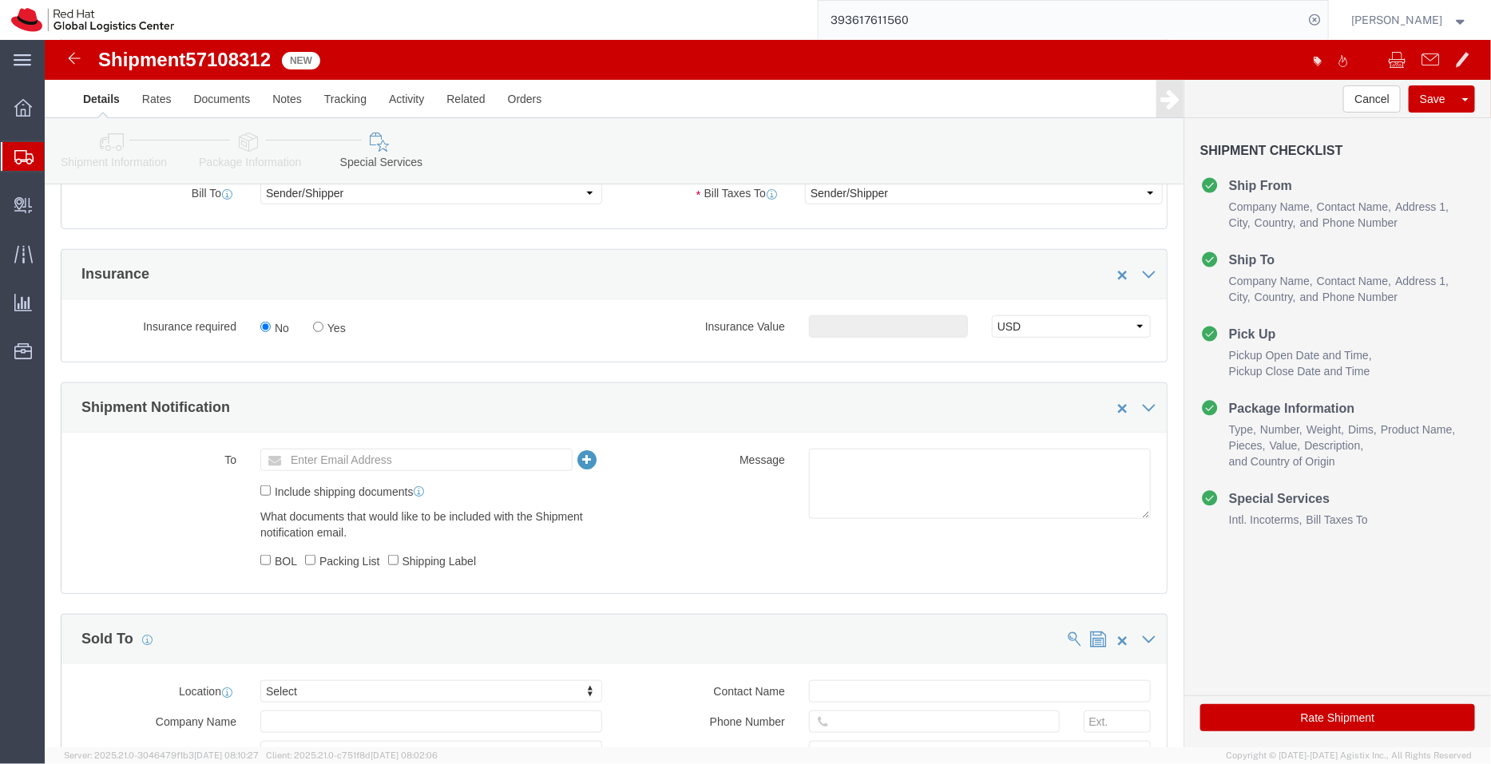
scroll to position [551, 0]
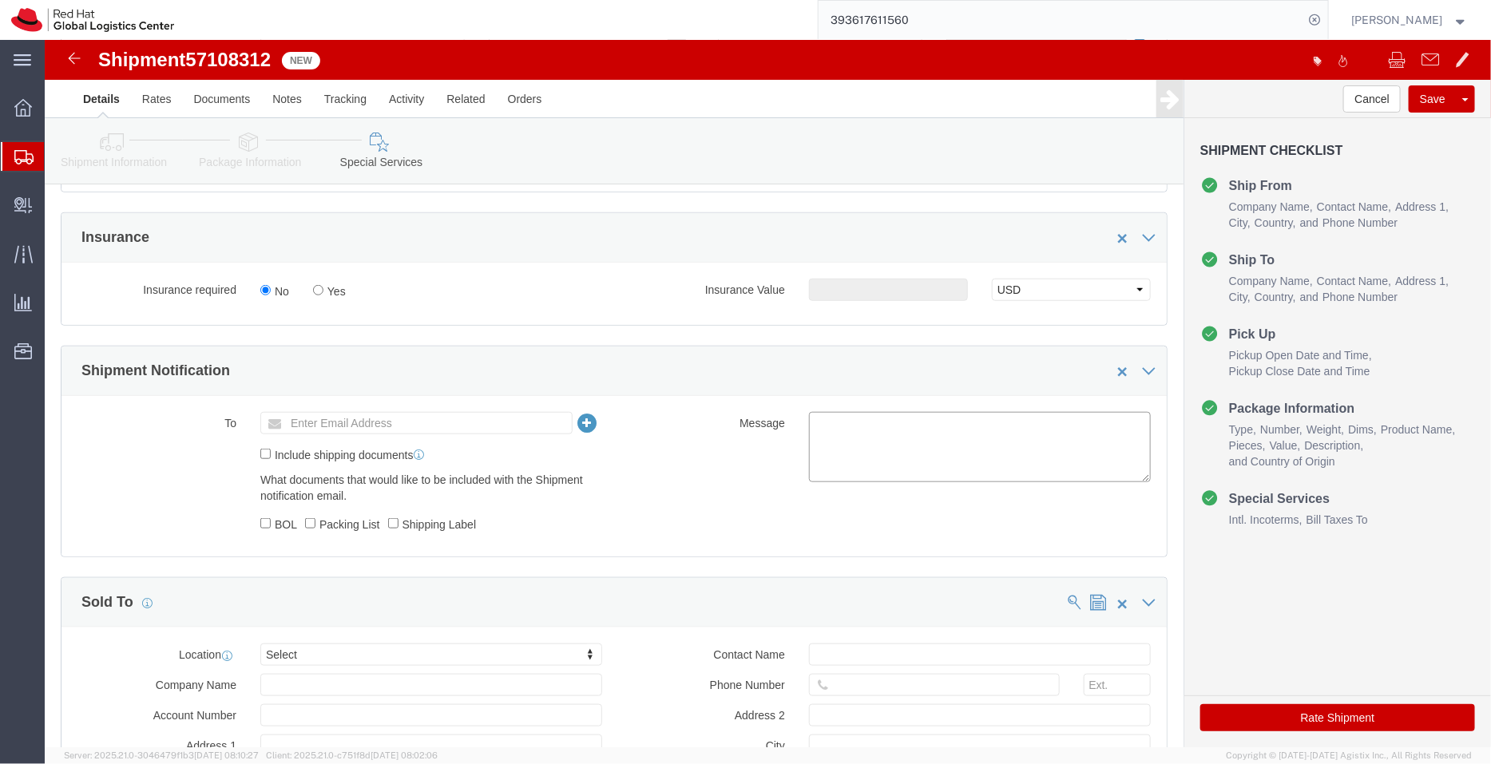
click textarea
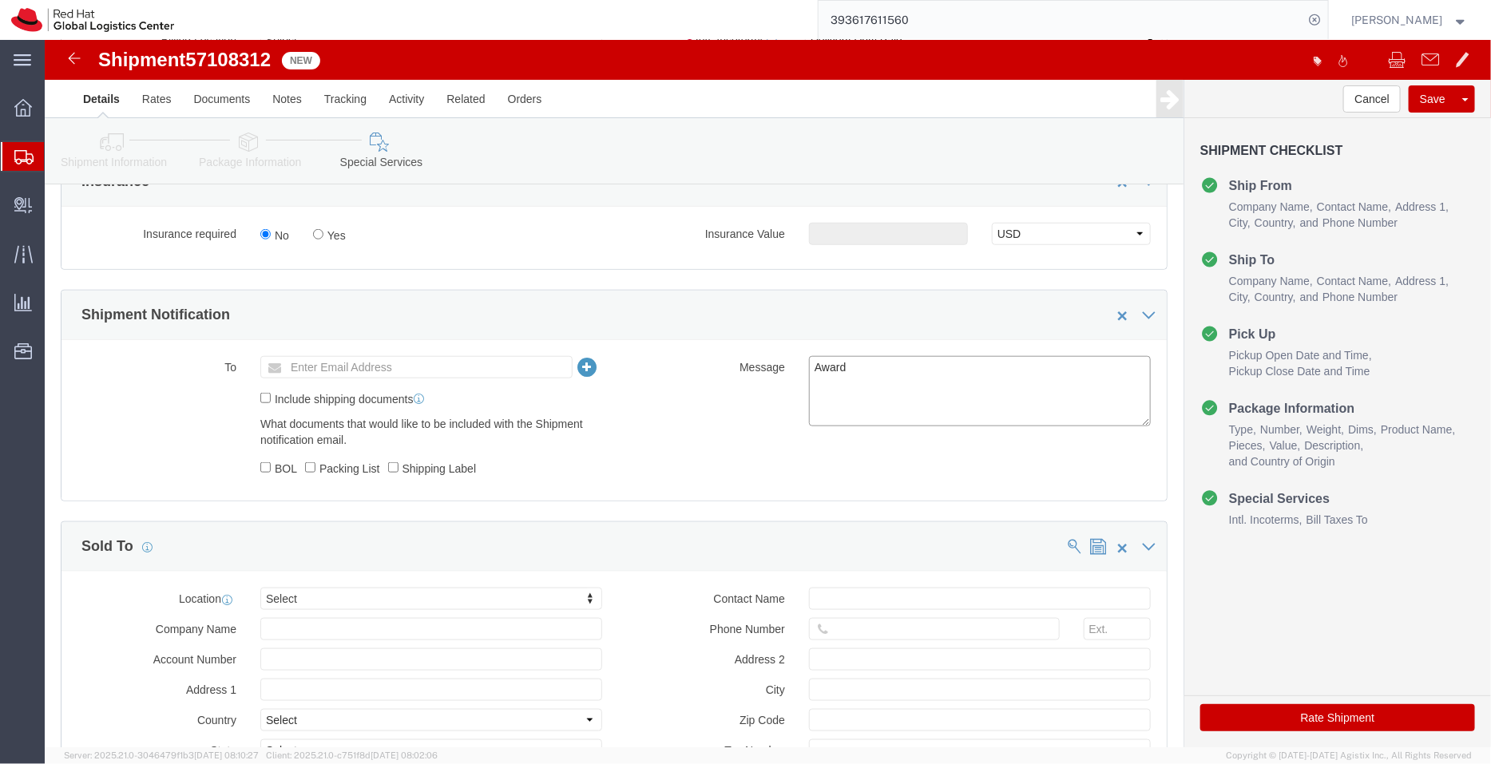
scroll to position [608, 0]
type textarea "Award"
type input "kual"
select select "37977"
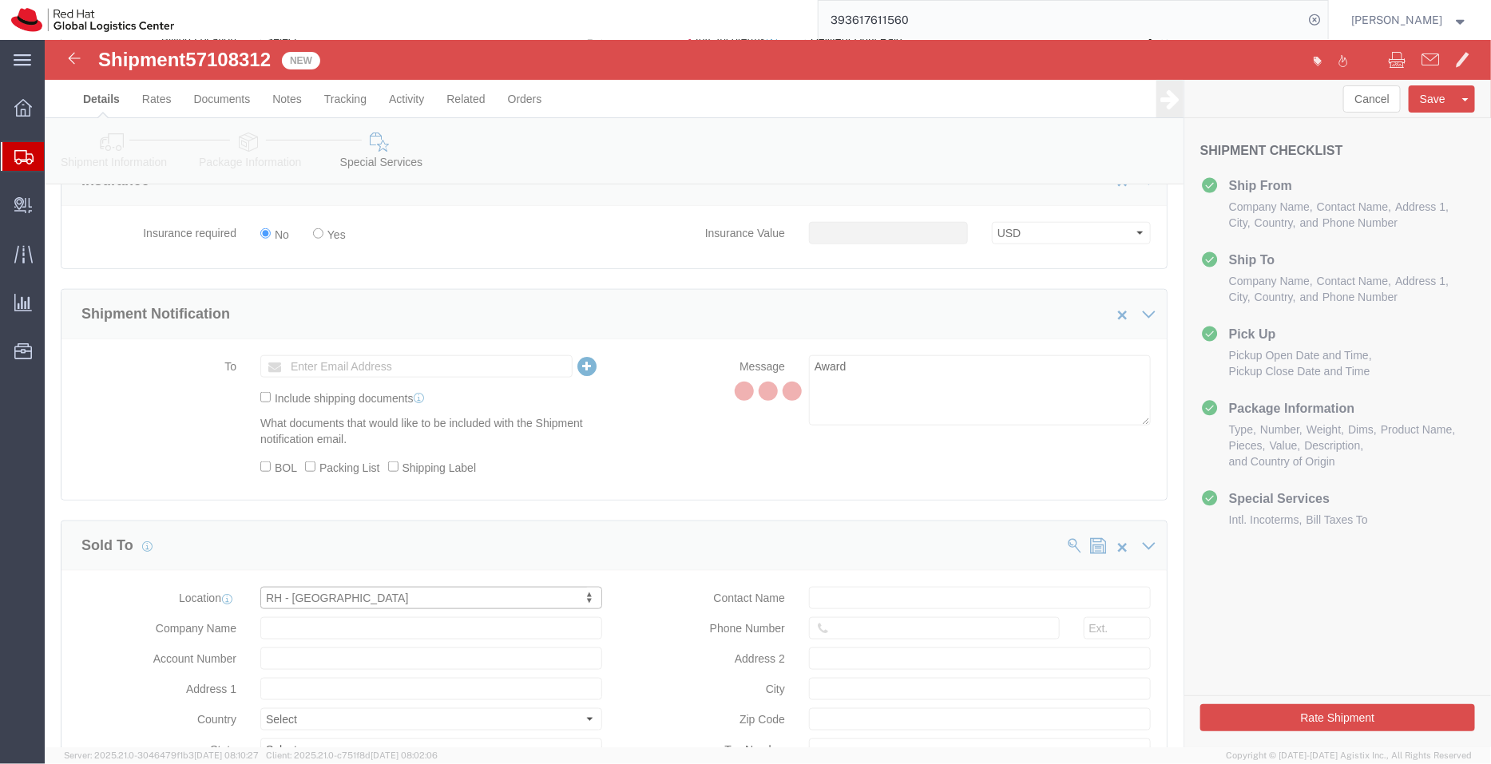
type input "Red Hat Malaysia Sdn Bhd"
type input "Suite 17.01, FL 17, Gardens S Tower"
select select "MY"
type input "60327330501"
type input "MV City, Lingkaran Syed Putra"
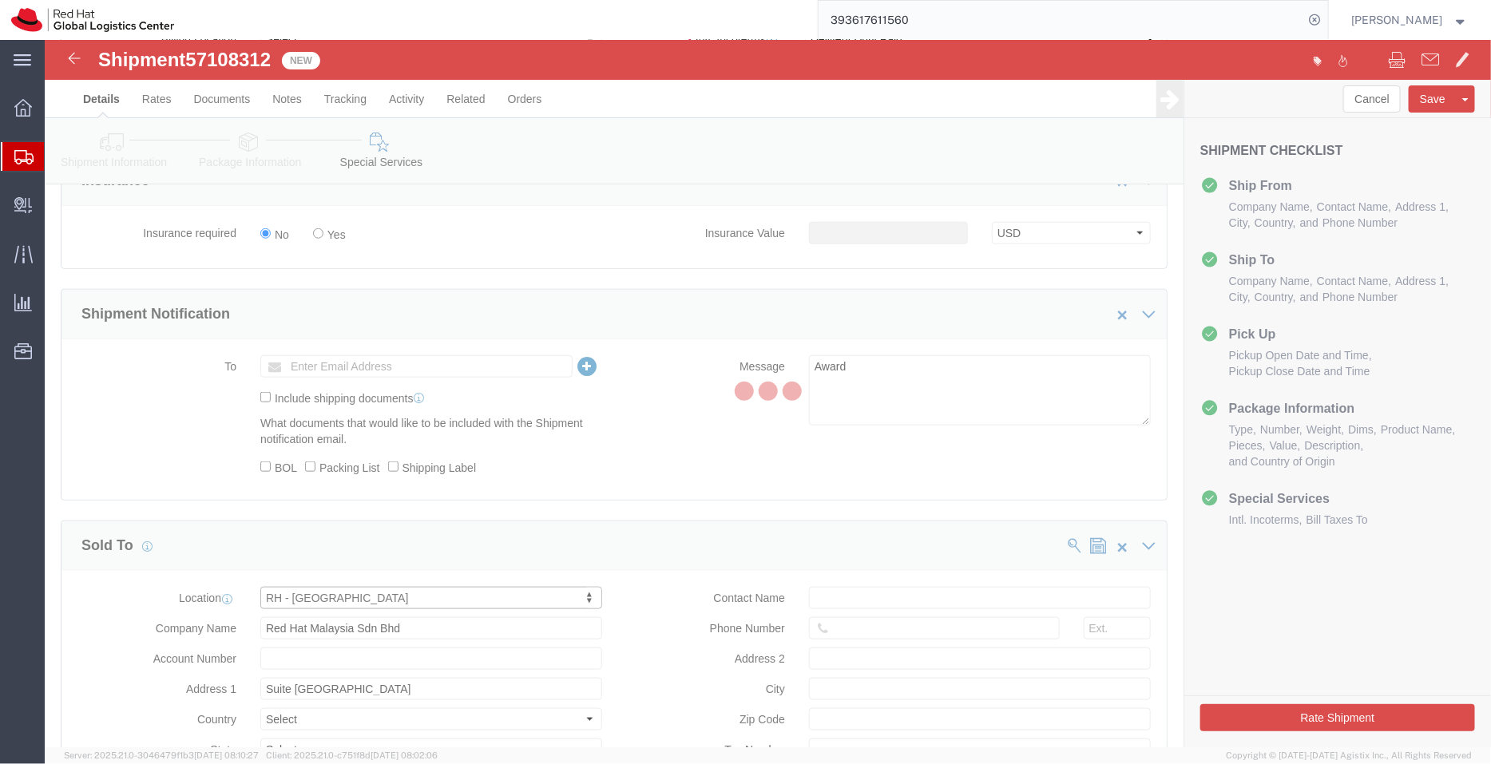
type input "KUALA LUMPUR"
type input "59200"
type input "W10-1808-31007269"
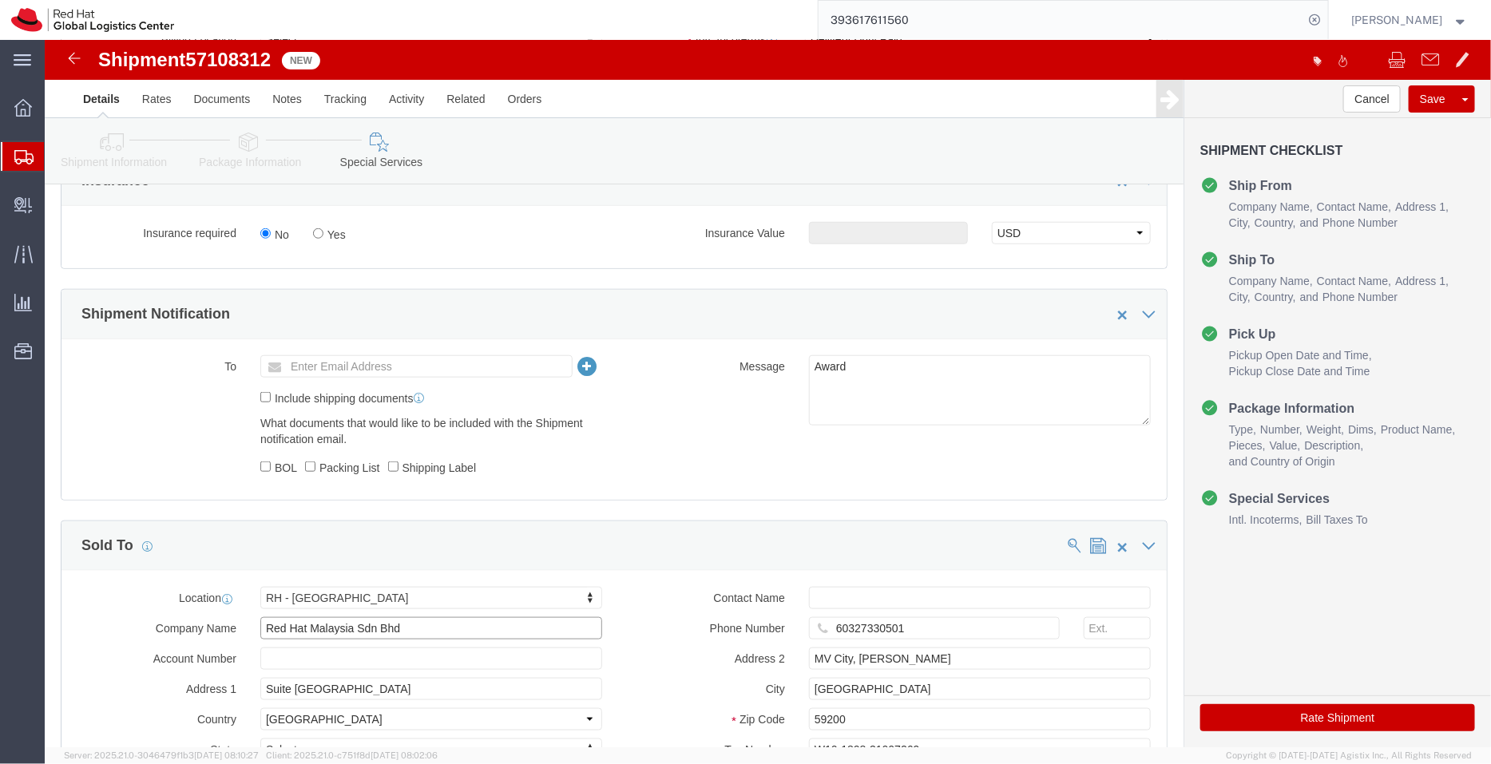
click input "Red Hat Malaysia Sdn Bhd"
paste input "REG - 201501007211"
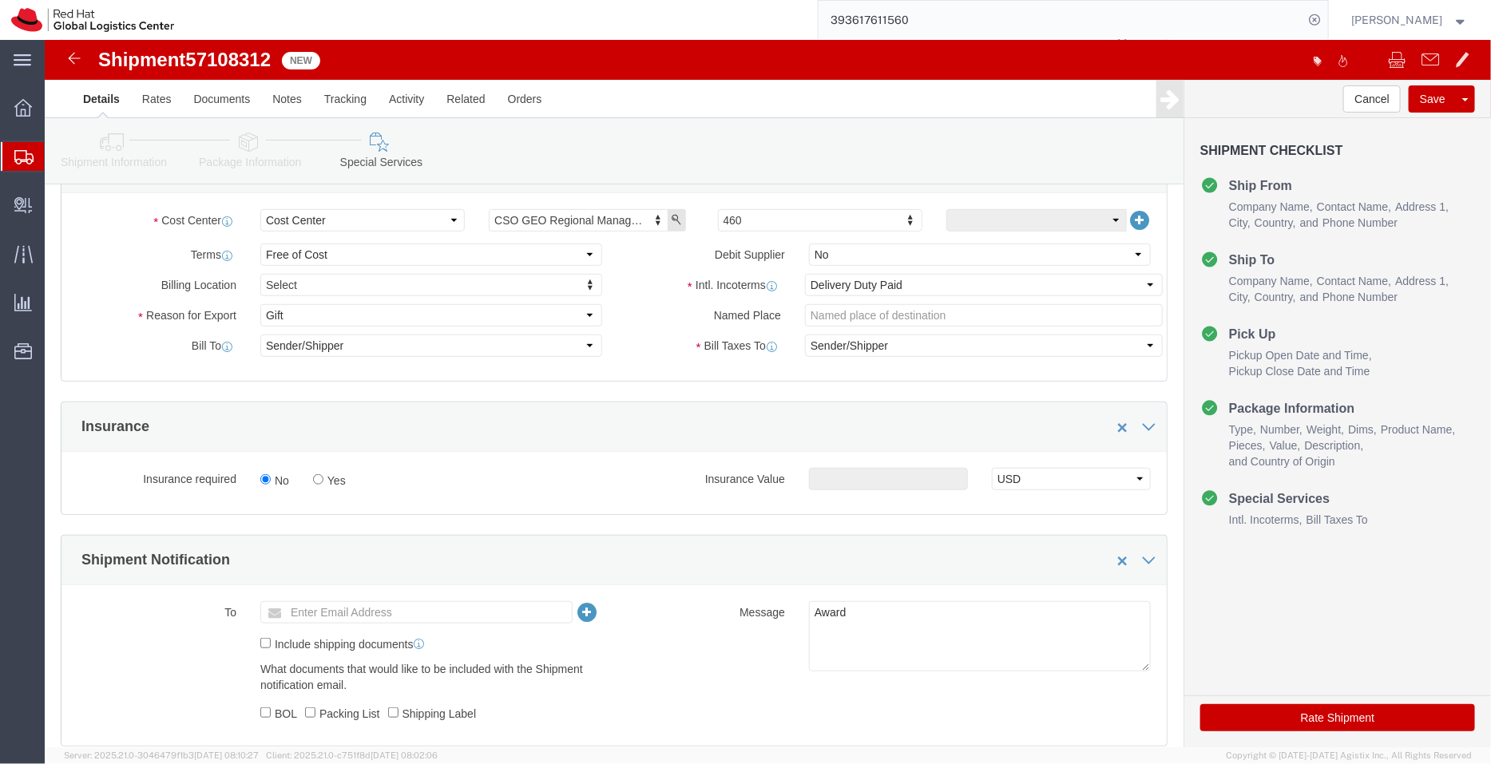
type input "Red Hat Malaysia Sdn Bhd- REG - 201501007211"
click button "Rate Shipment"
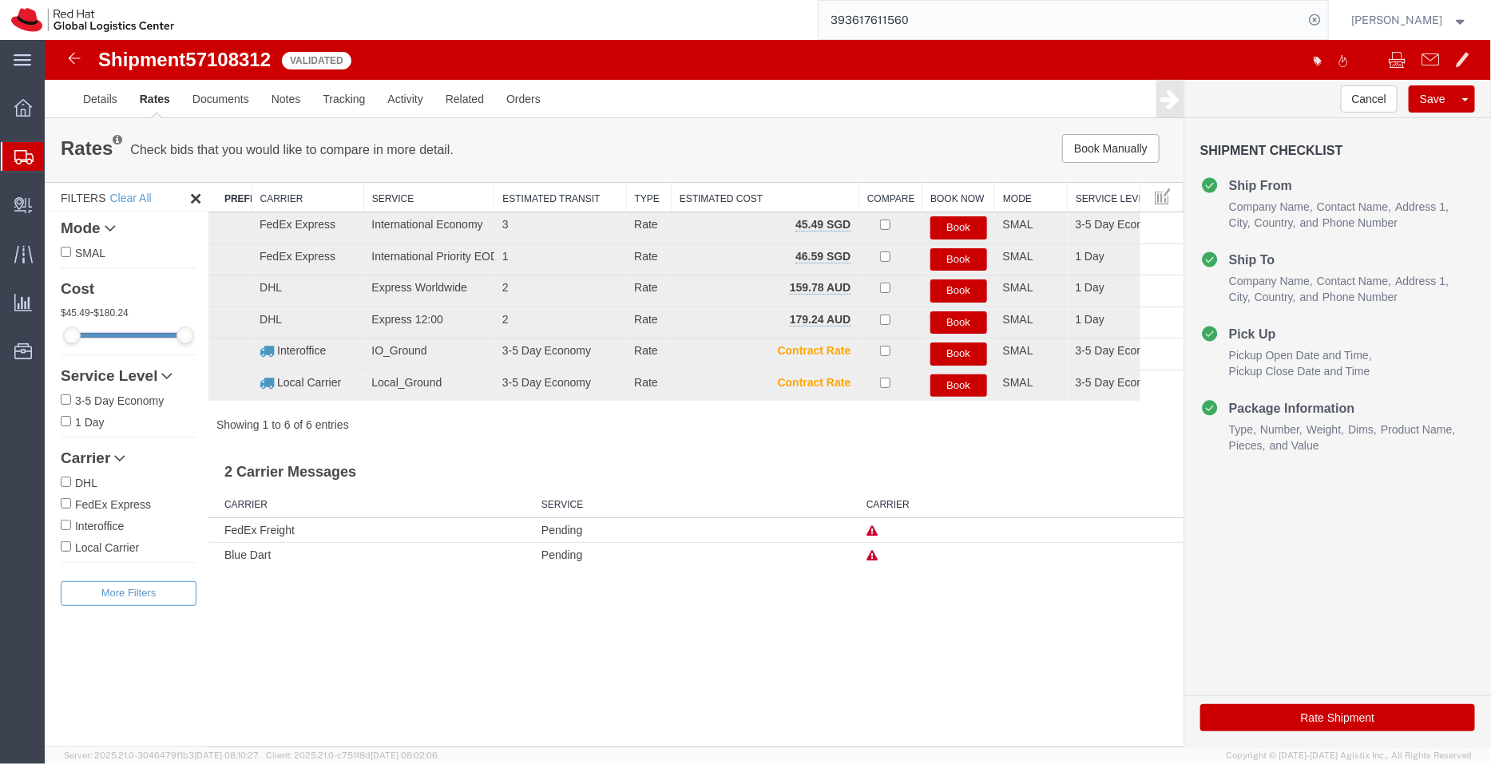
scroll to position [0, 0]
click at [963, 229] on button "Book" at bounding box center [957, 227] width 57 height 23
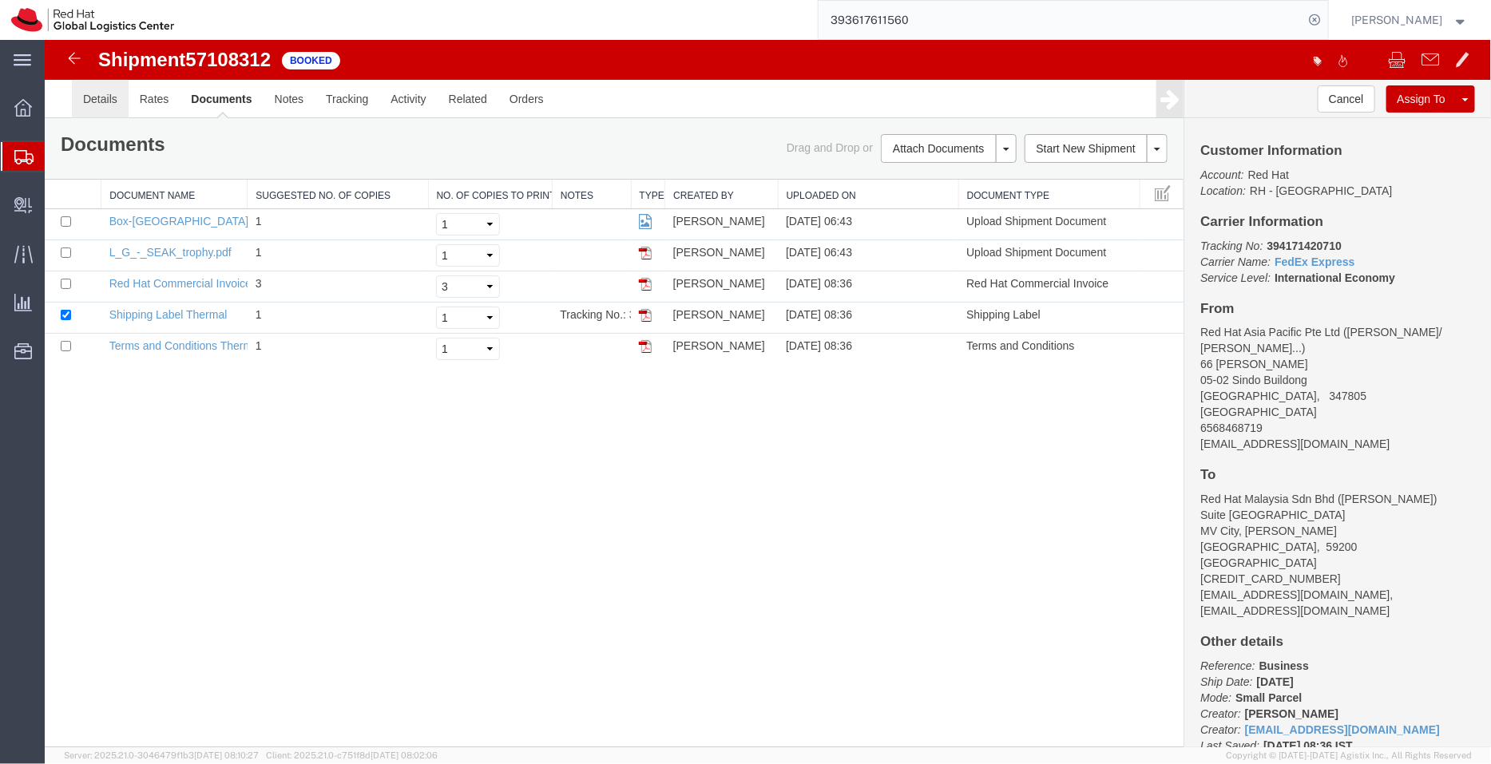
click at [105, 89] on link "Details" at bounding box center [99, 98] width 57 height 38
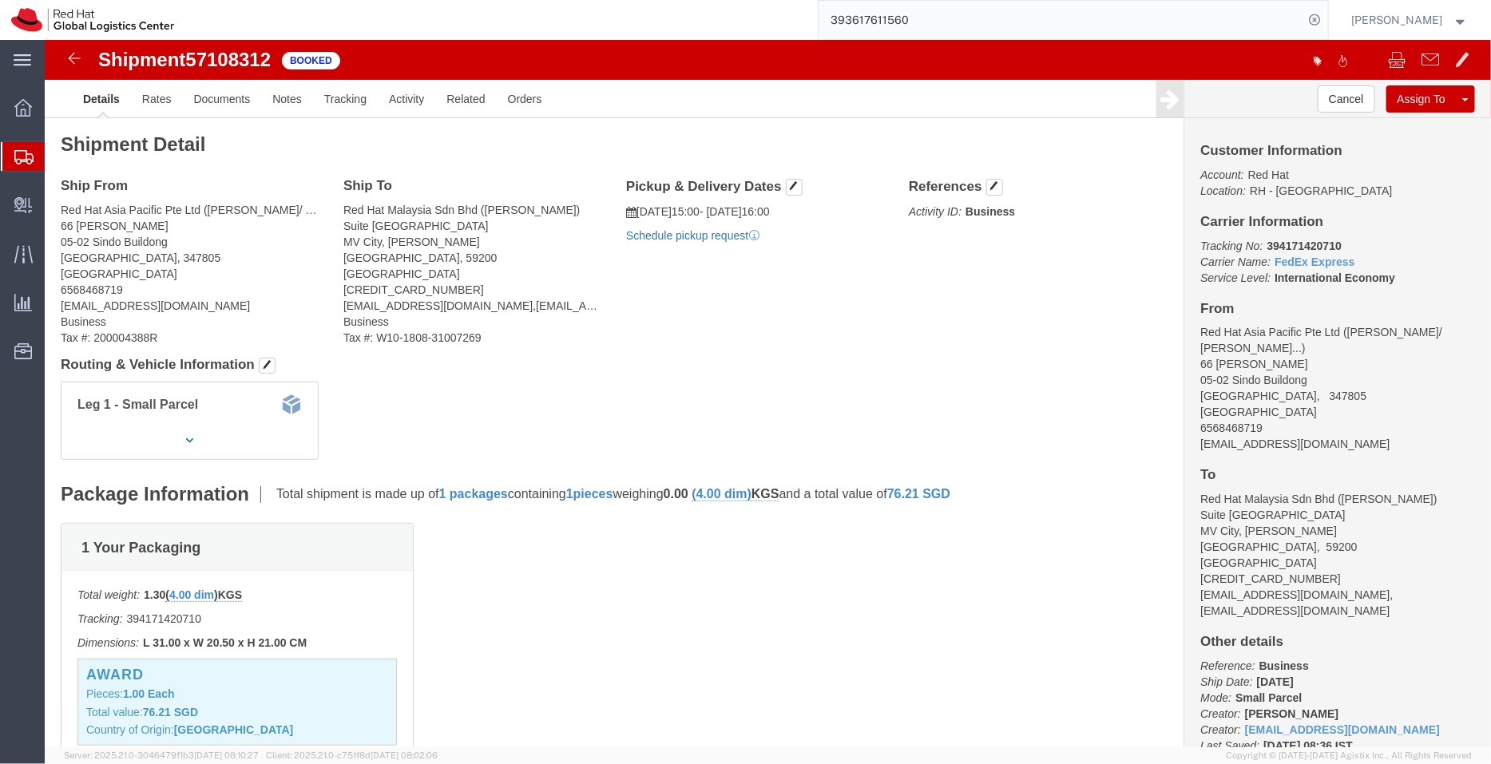
click link "Schedule pickup request"
drag, startPoint x: 702, startPoint y: 196, endPoint x: 587, endPoint y: 169, distance: 117.9
click div "Pickup & Delivery Dates 10/13/2025 15:00 - 10/13/2025 16:00 Pickup request numb…"
copy div "10/13/2025 15:00 - 10/13/2025 16:00 Pickup request number : SINA1190"
click link "Documents"
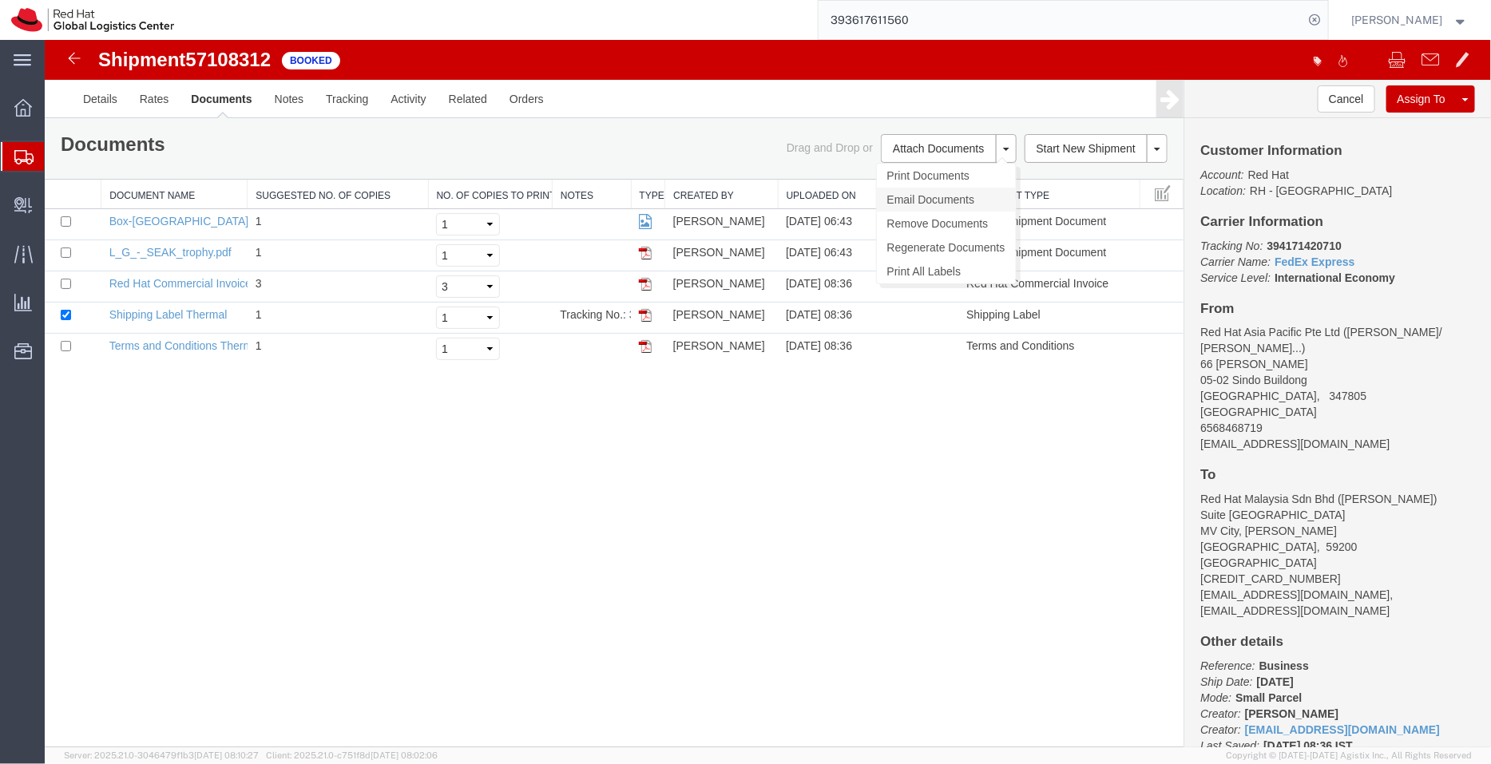
click at [910, 192] on link "Email Documents" at bounding box center [945, 199] width 139 height 24
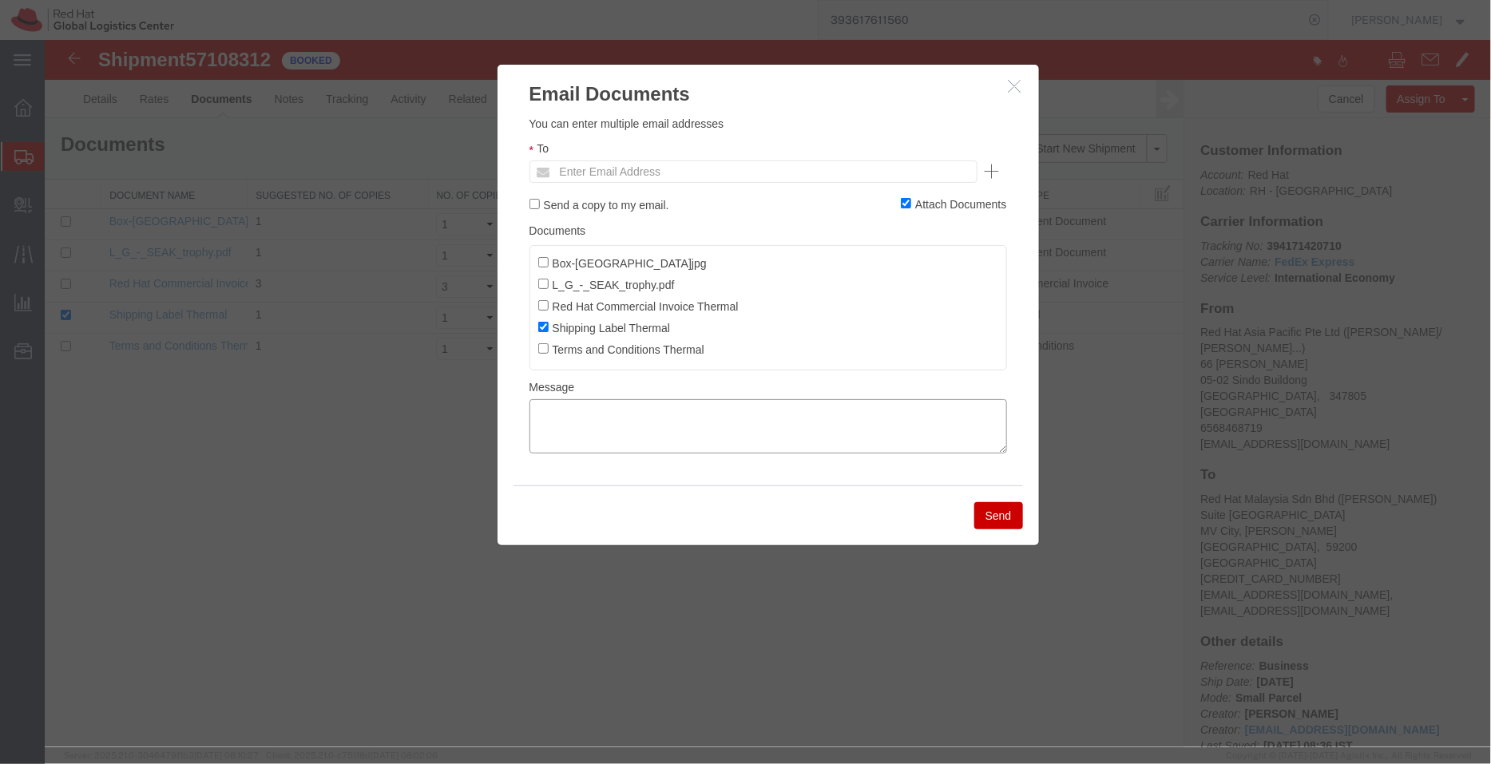
click at [720, 425] on textarea at bounding box center [767, 425] width 477 height 54
paste textarea "10/13/2025 15:00 - 10/13/2025 16:00 Pickup request number: SINA1190"
click at [533, 447] on textarea "10/13/2025 15:00 - 10/13/2025 16:00 Pickup request number: SINA1190" at bounding box center [767, 425] width 477 height 54
click at [529, 411] on textarea "10/13/2025 15:00 - 10/13/2025 16:00 FedEx Pickup request number: SINA1190" at bounding box center [767, 425] width 477 height 54
type textarea "Pickup date/time - 10/13/2025 15:00 - 10/13/2025 16:00 FedEx Pickup request num…"
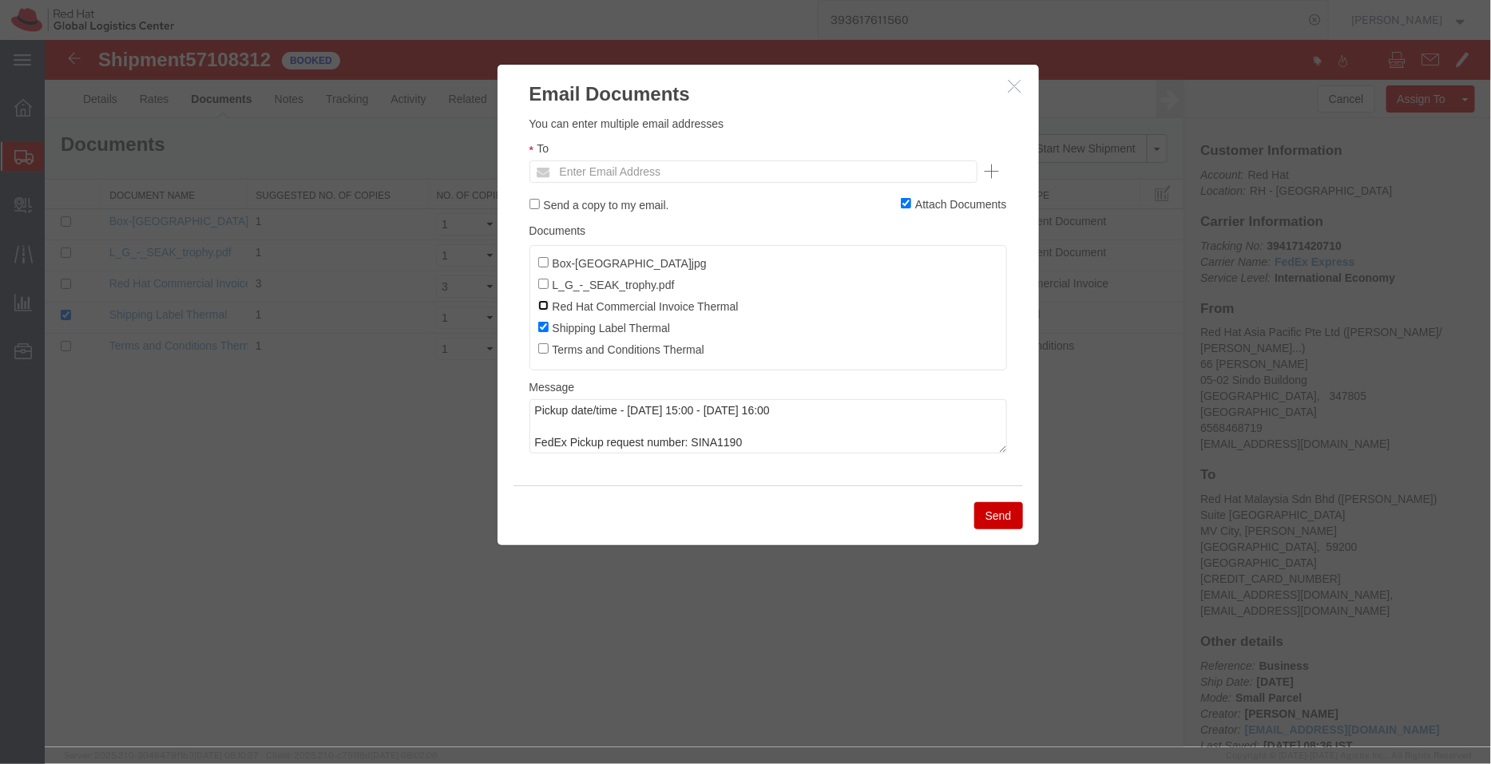
click at [540, 306] on input "Red Hat Commercial Invoice Thermal" at bounding box center [542, 304] width 10 height 10
checkbox input "true"
click at [638, 168] on input "text" at bounding box center [644, 170] width 187 height 21
type input "tthomson"
type input "tthomson@redhat.com"
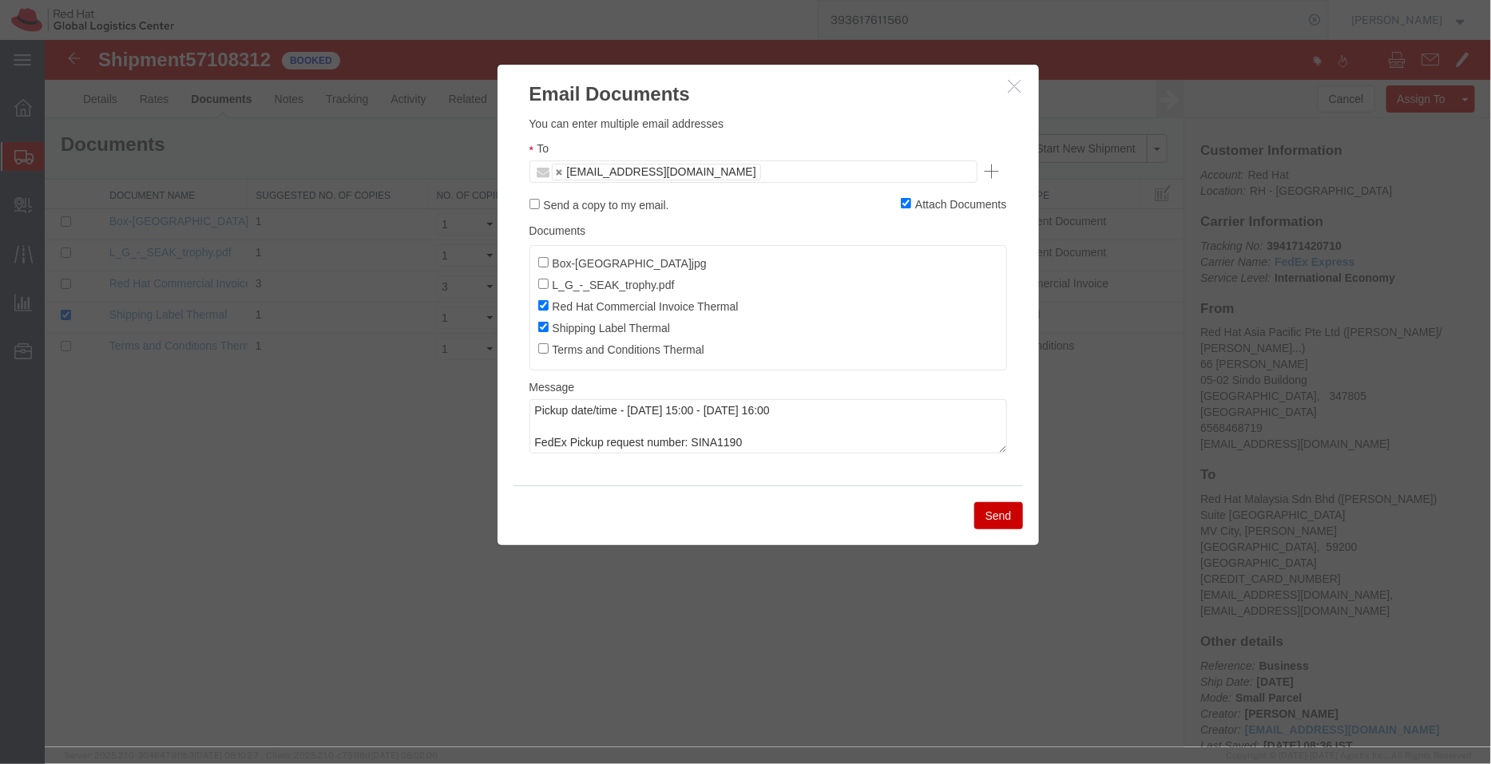
click at [997, 514] on button "Send" at bounding box center [997, 514] width 49 height 27
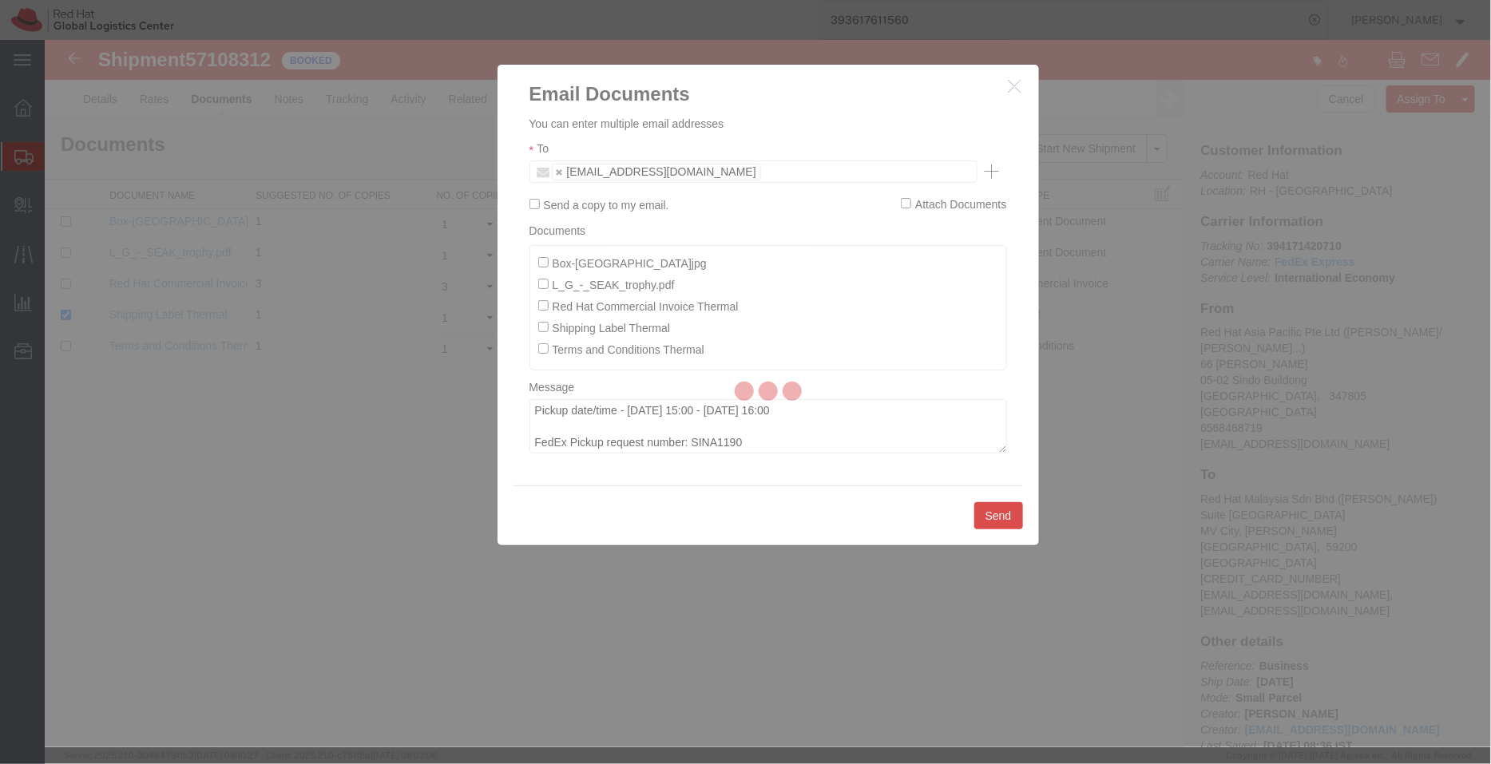
checkbox input "false"
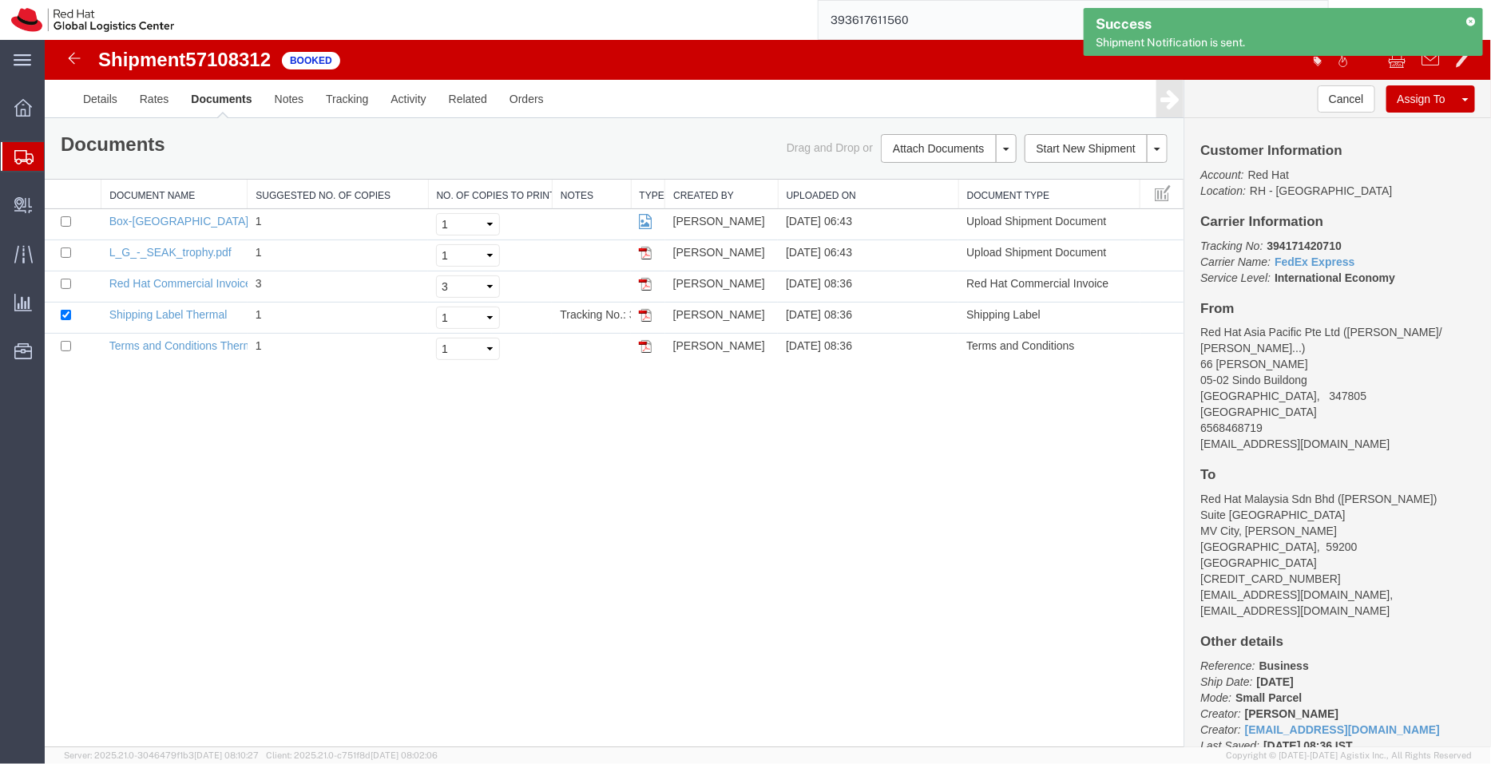
click at [0, 0] on span "Shipment Manager" at bounding box center [0, 0] width 0 height 0
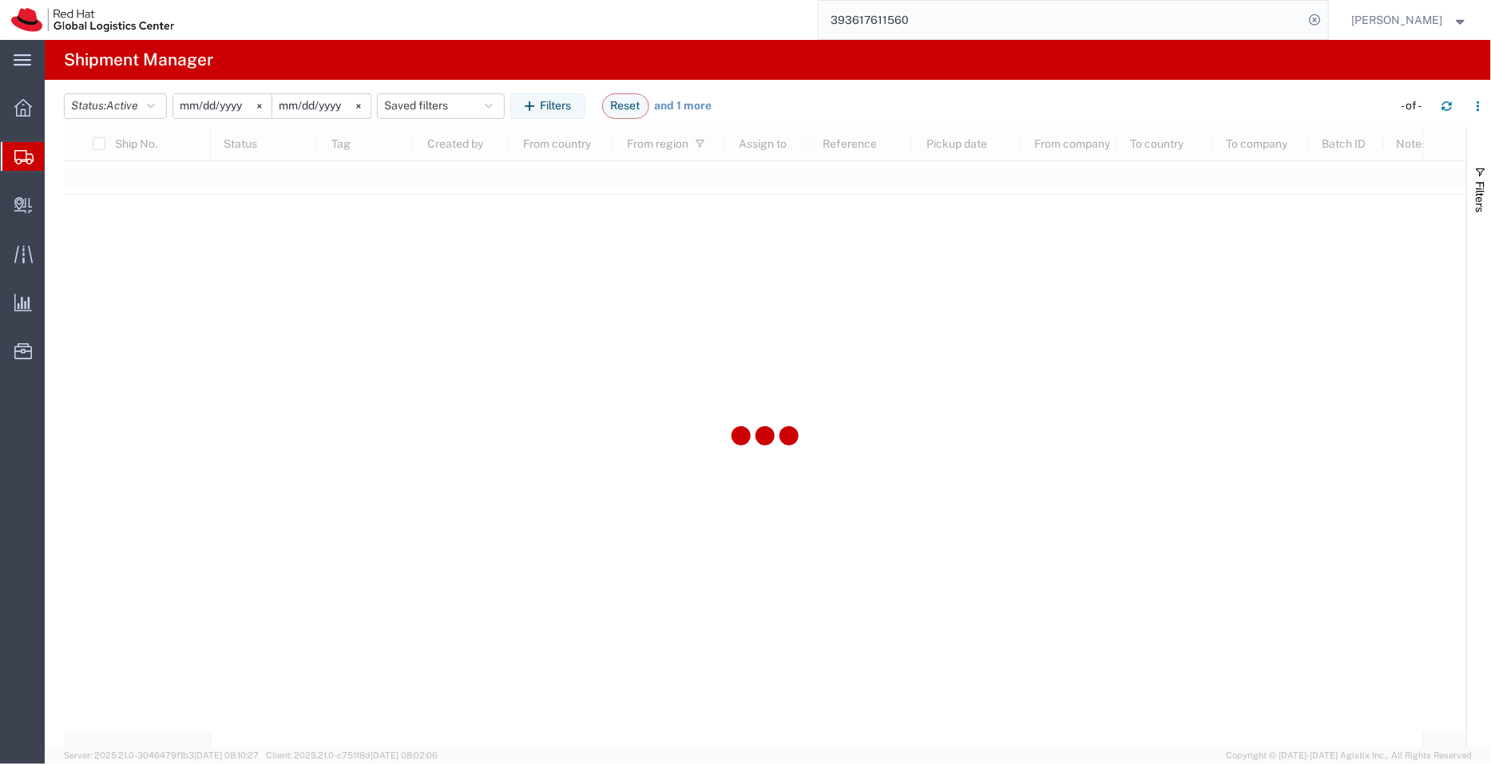
click at [387, 252] on div at bounding box center [765, 437] width 1402 height 620
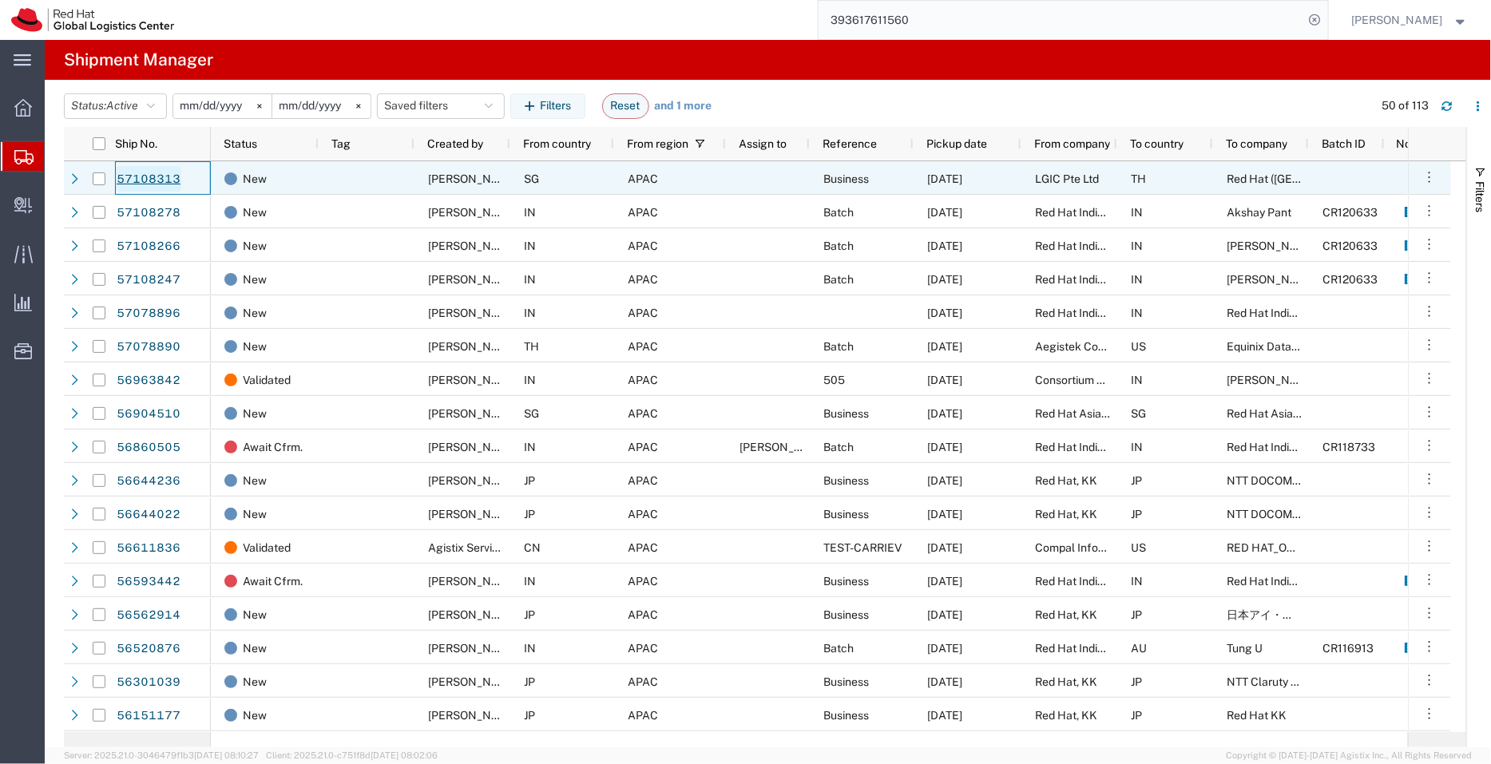
click at [148, 178] on link "57108313" at bounding box center [148, 179] width 65 height 26
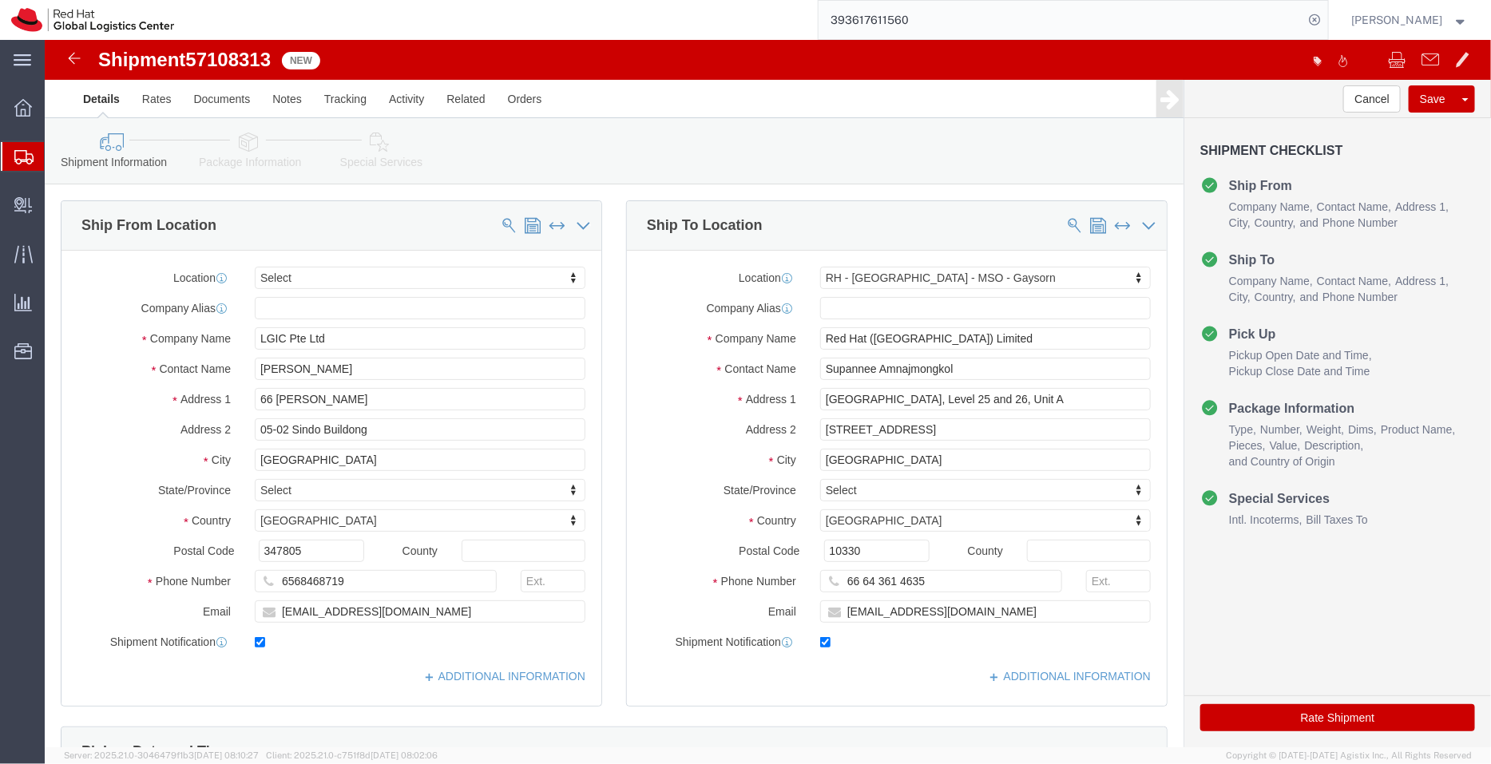
select select
select select "38856"
drag, startPoint x: 309, startPoint y: 302, endPoint x: 155, endPoint y: 286, distance: 154.9
click div "Location My Profile Location RH - Amsterdam - MSO RH - Amsterdam Data Center RH…"
paste input "Red Hat Asia Pacific"
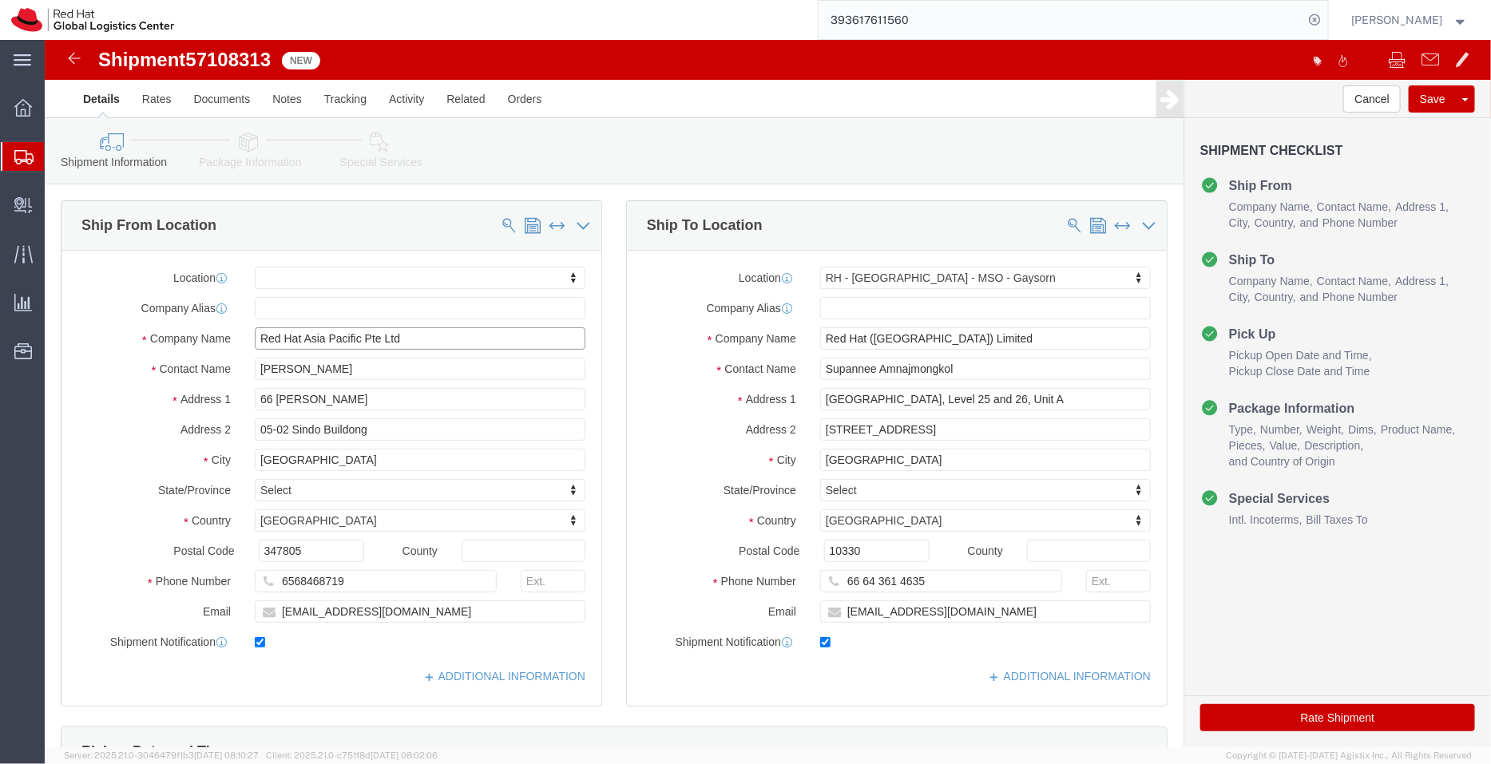
type input "Red Hat Asia Pacific Pte Ltd"
drag, startPoint x: 291, startPoint y: 332, endPoint x: 166, endPoint y: 341, distance: 124.9
click div "Location My Profile Location RH - Amsterdam - MSO RH - Amsterdam Data Center RH…"
paste input "Tracy Thomson/"
type input "Tracy Thomson/ Sally Yow"
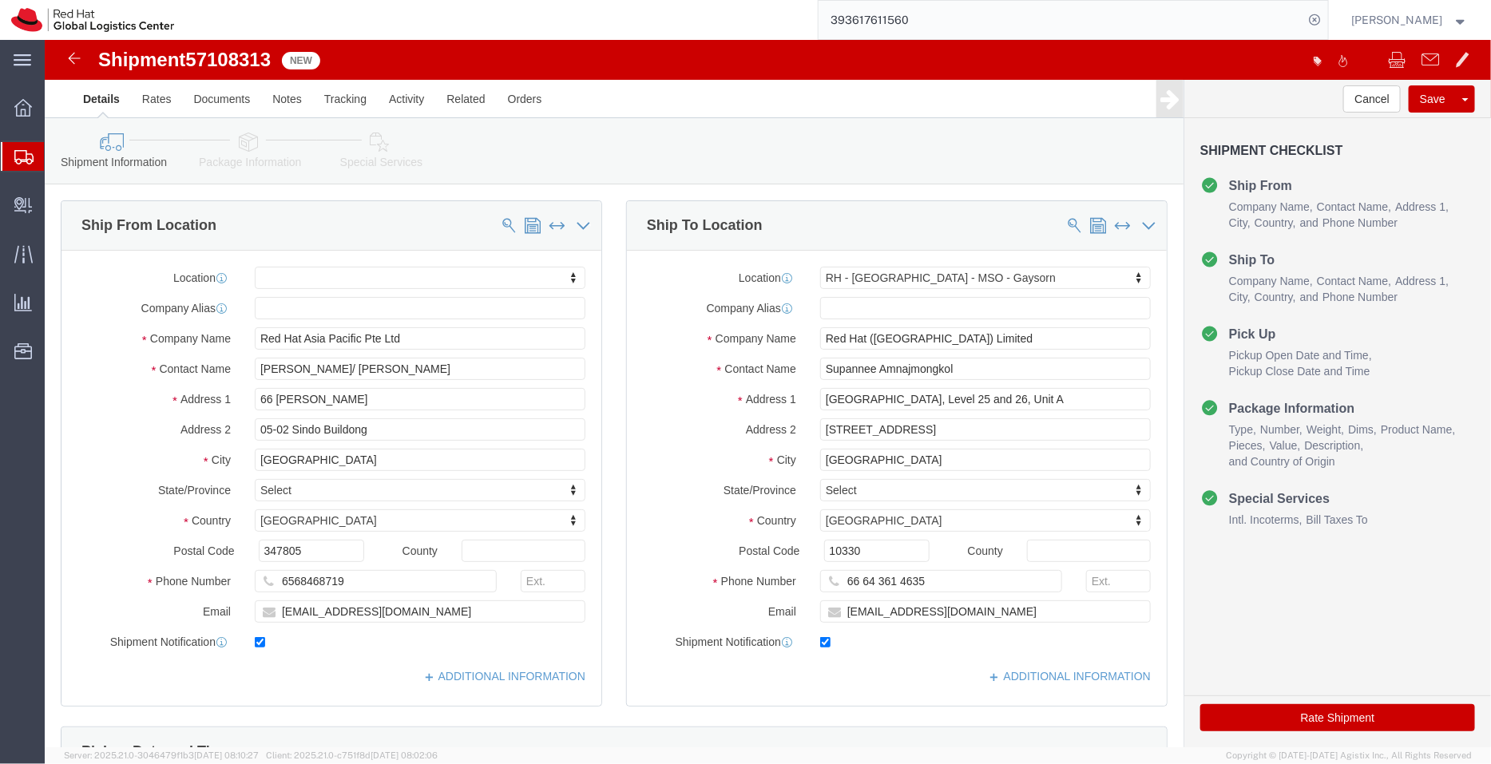
click div
click body "Shipment 57108313 New Details Rates Documents Notes Tracking Activity Related O…"
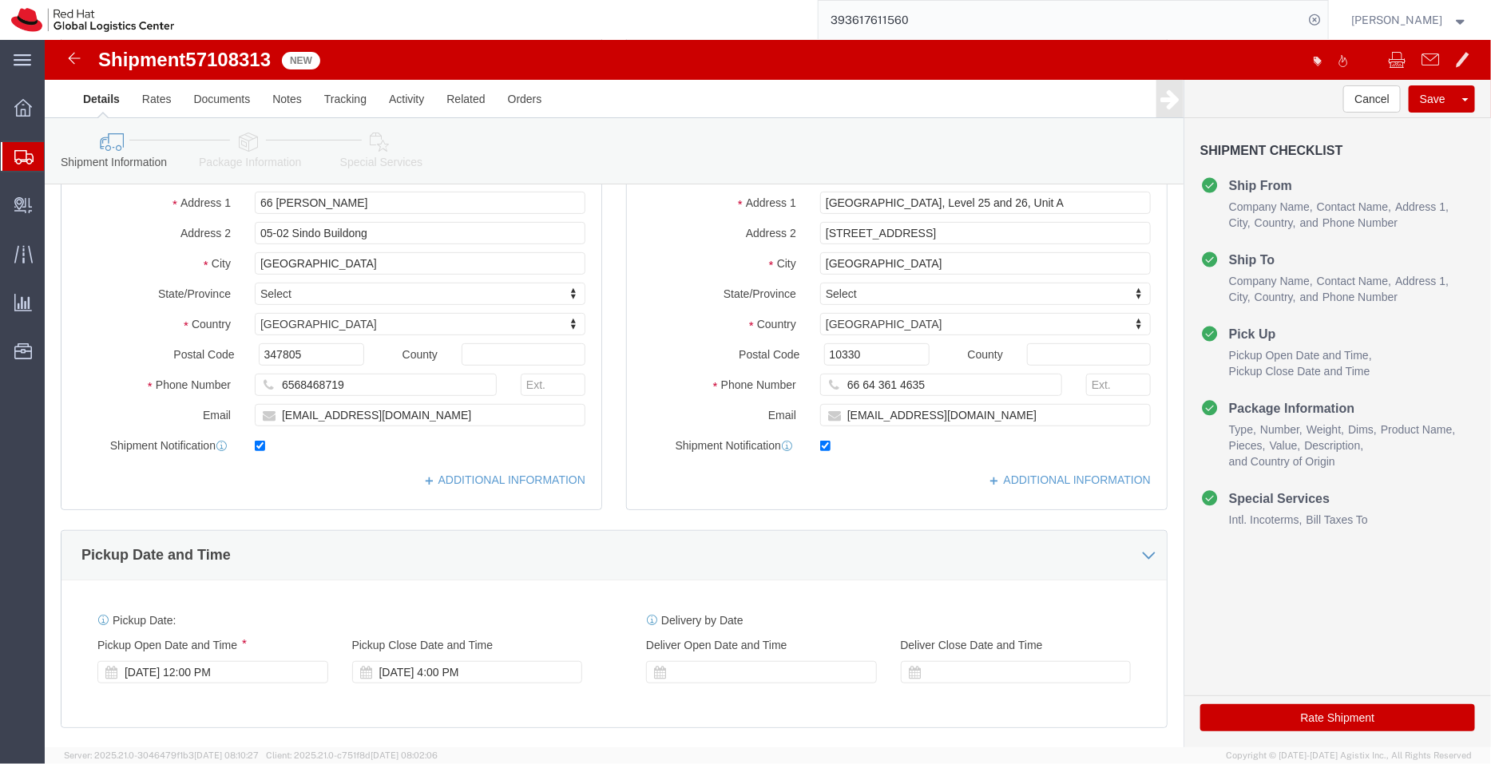
scroll to position [202, 0]
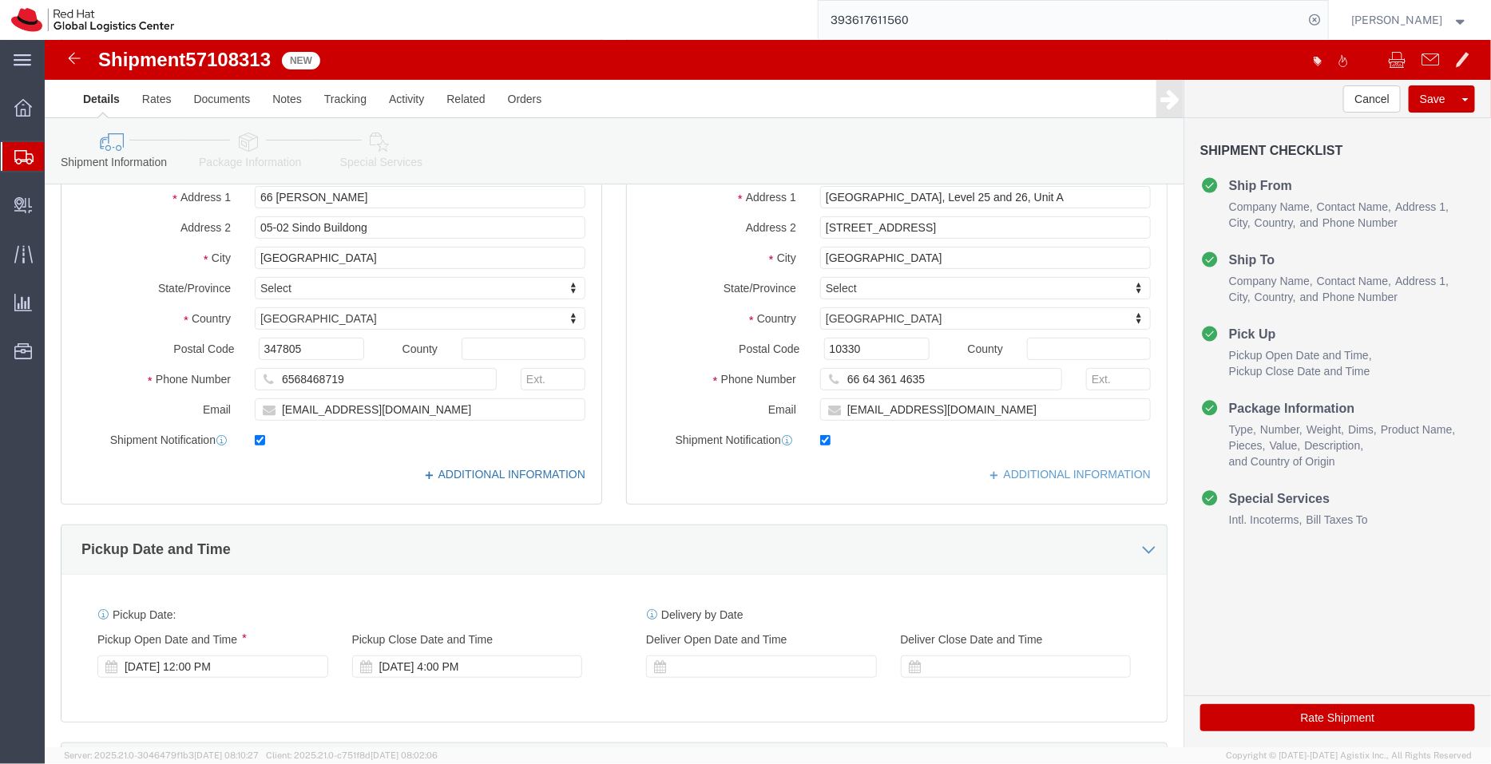
click link "ADDITIONAL INFORMATION"
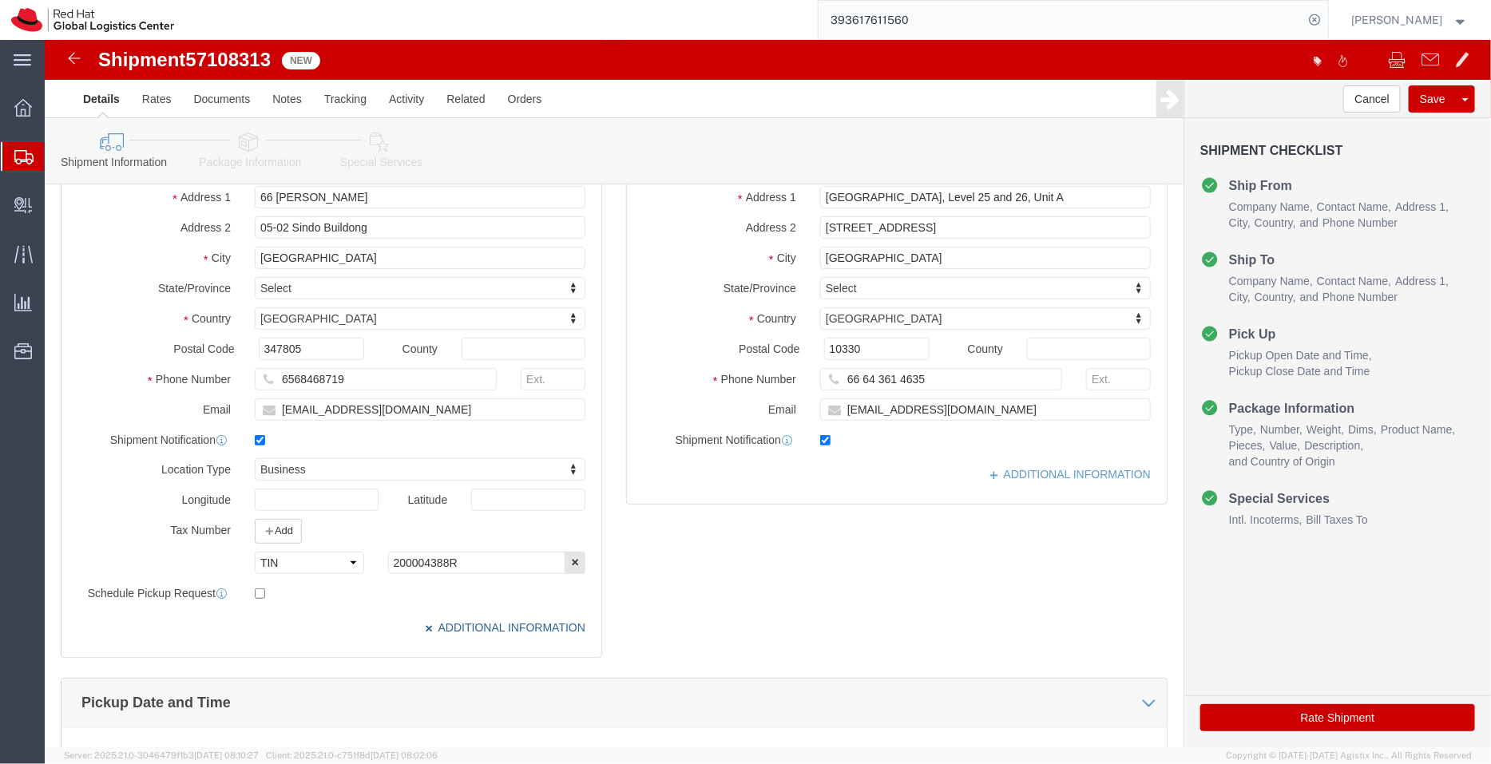
scroll to position [0, 0]
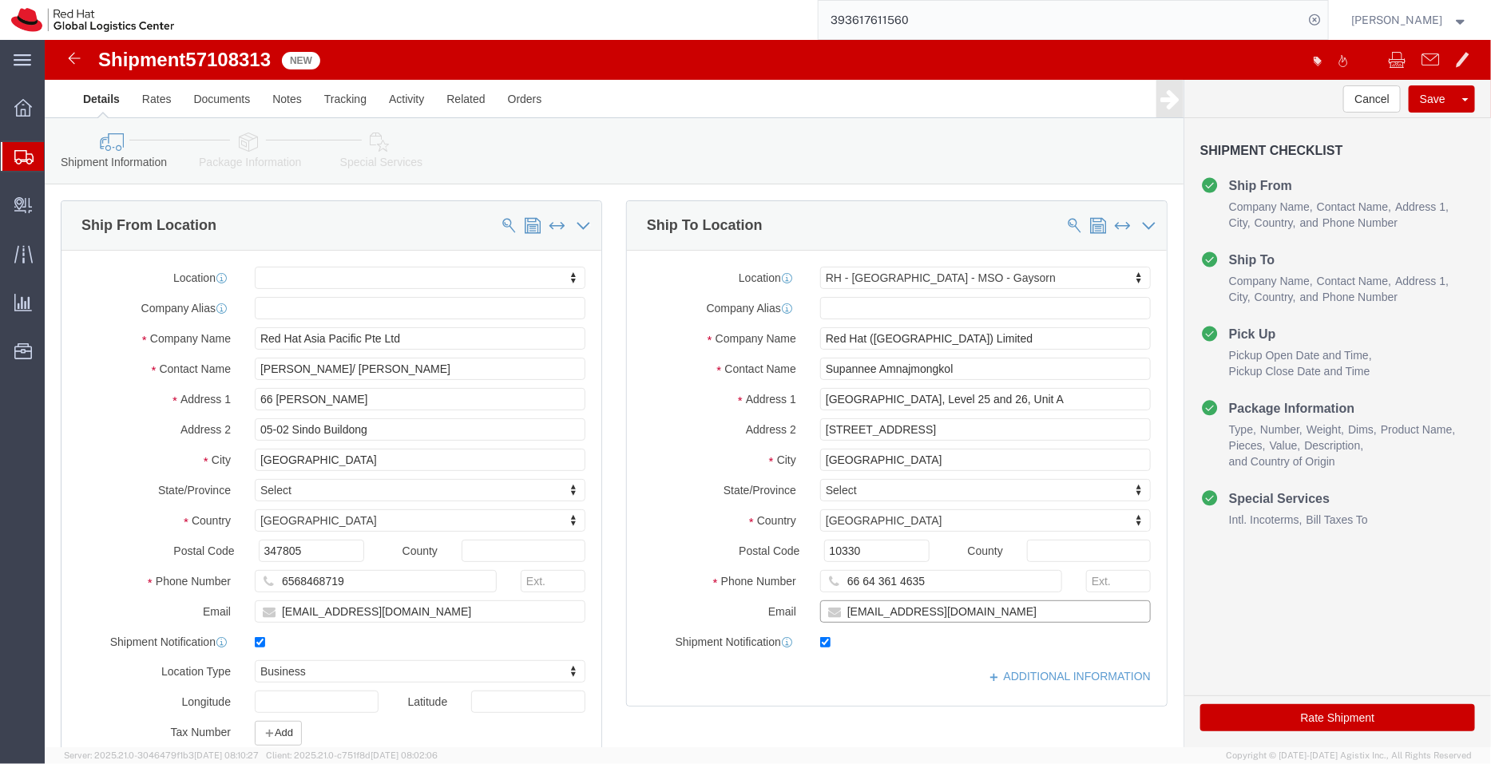
click input "samnajmo@redhat.com"
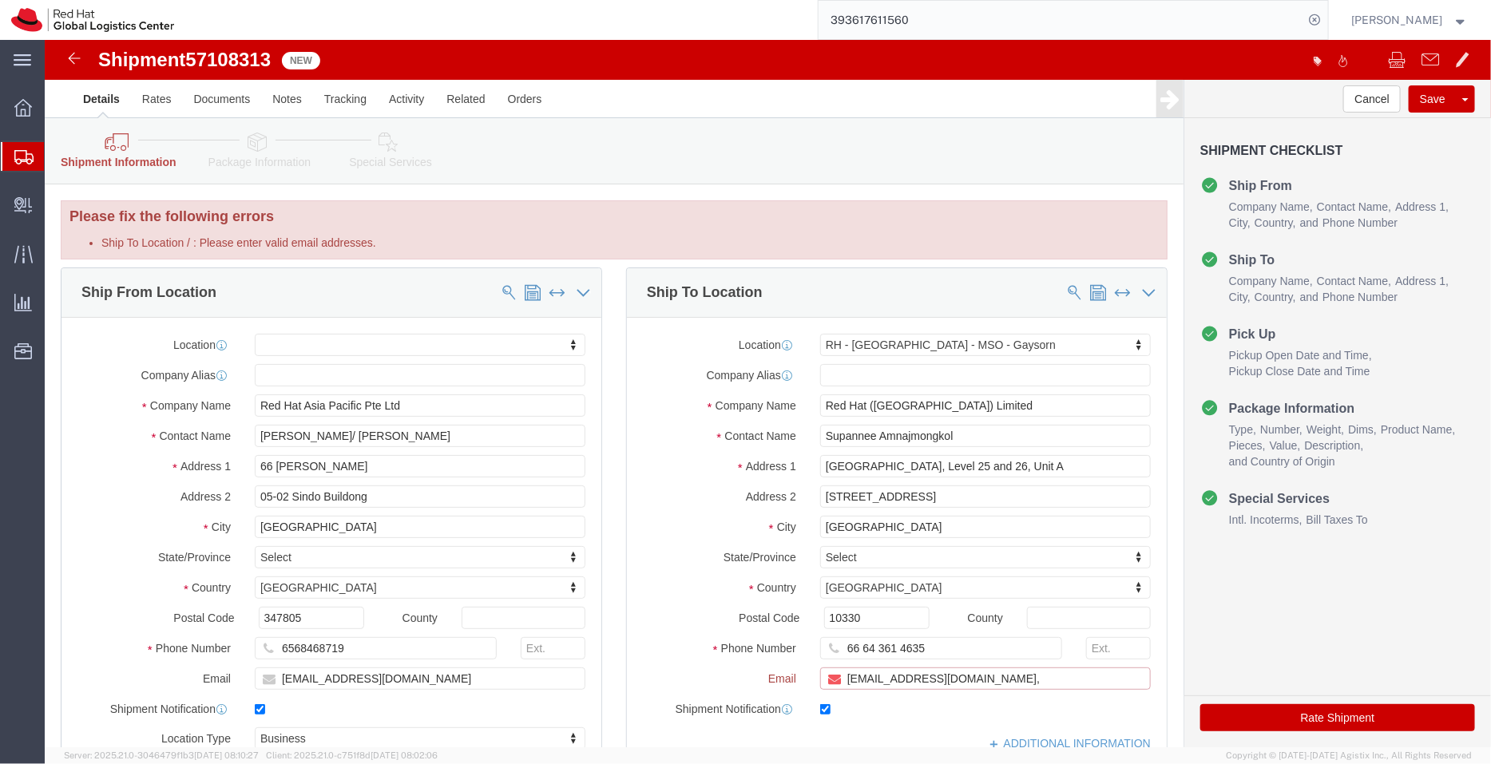
paste input "APAClogistics@redhat.com"
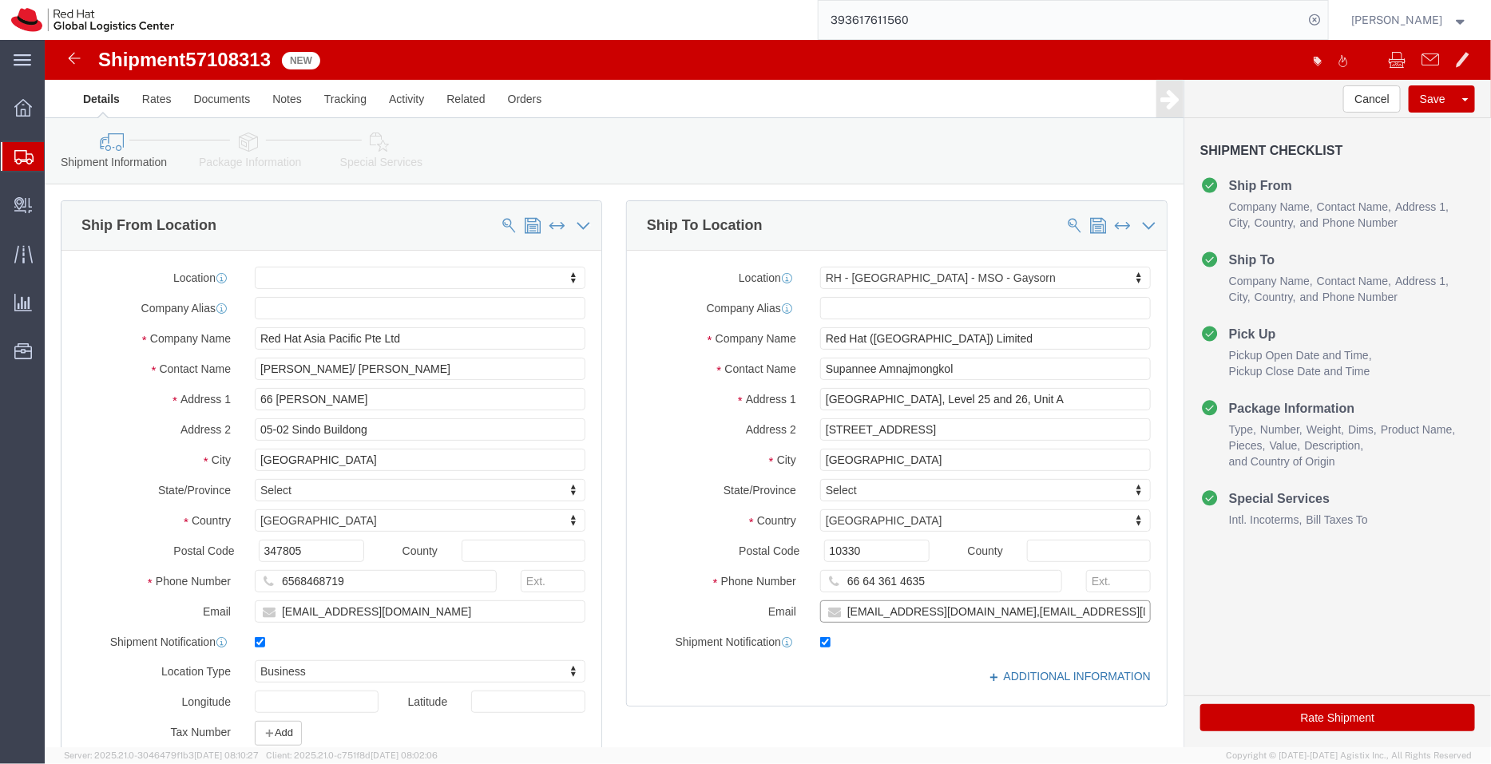
type input "samnajmo@redhat.com,APAClogistics@redhat.com"
click link "ADDITIONAL INFORMATION"
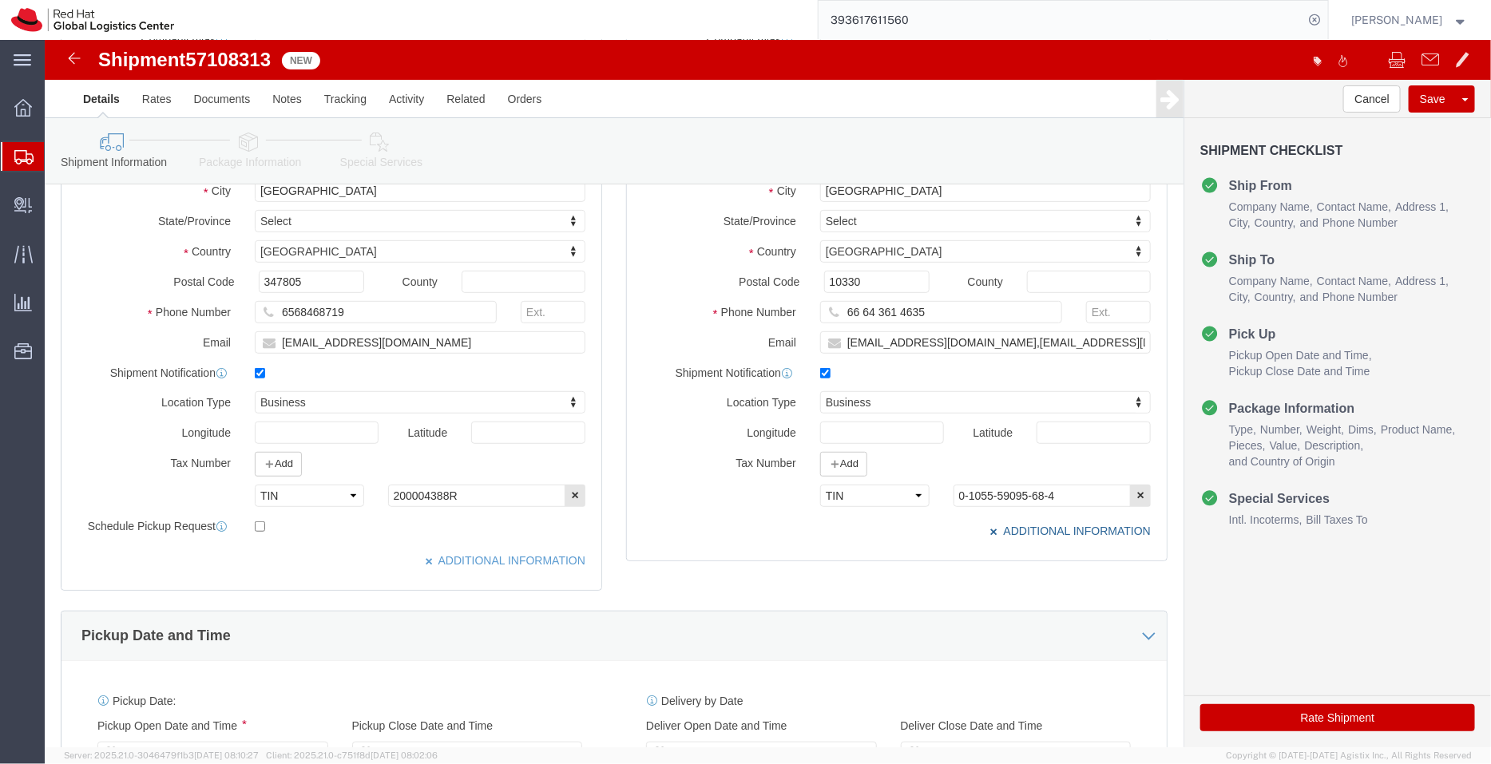
scroll to position [620, 0]
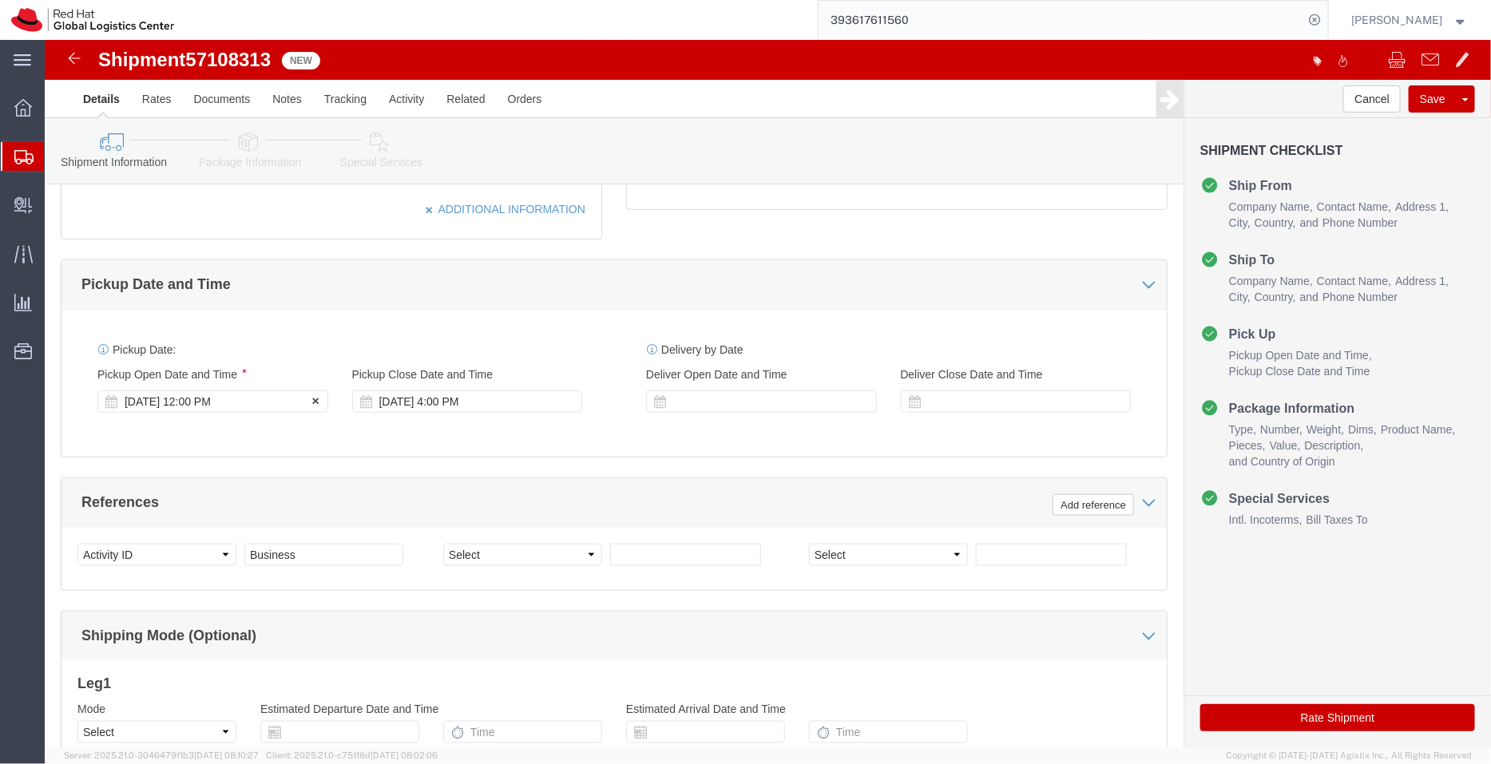
click div "Oct 13 2025 12:00 PM"
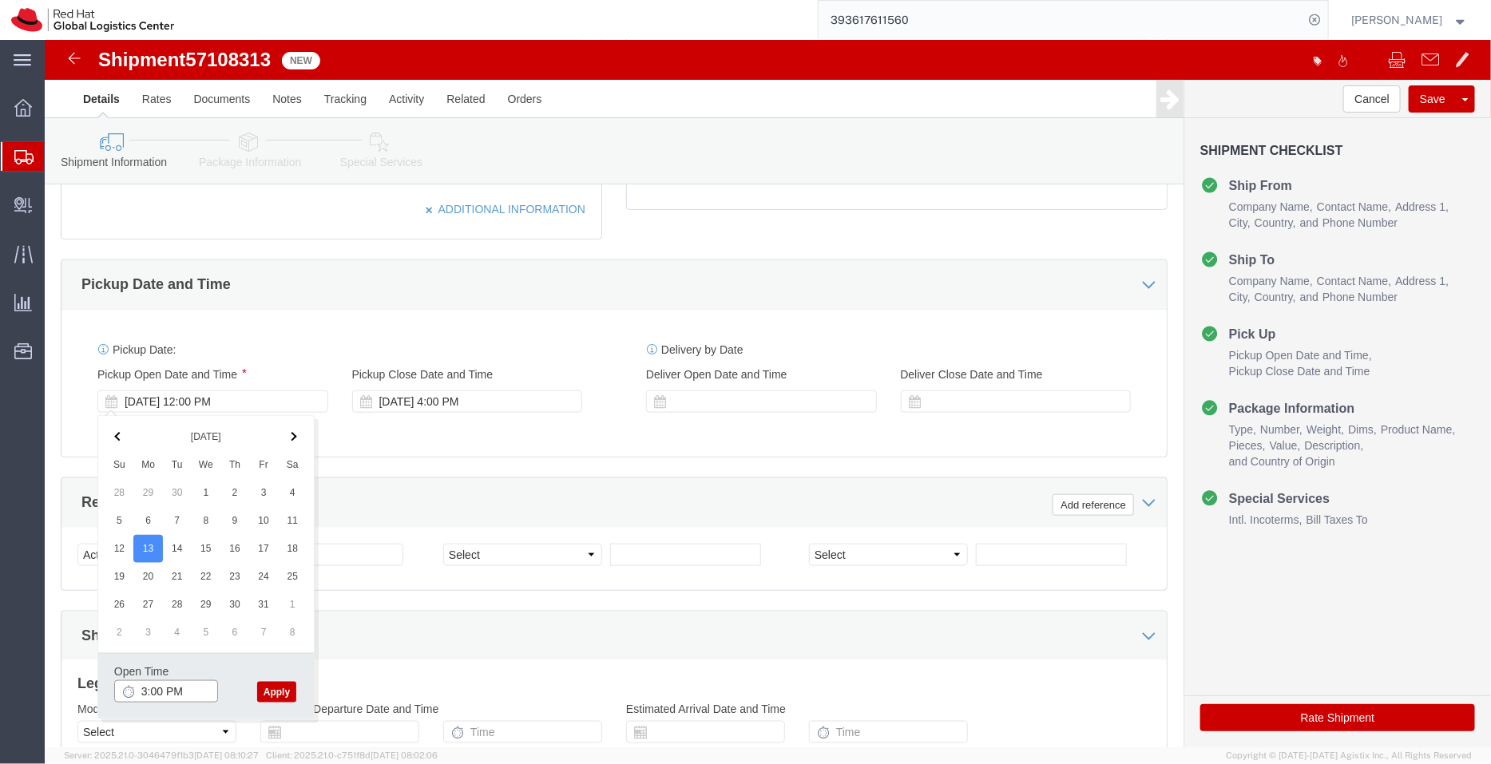
type input "3:00 PM"
click button "Apply"
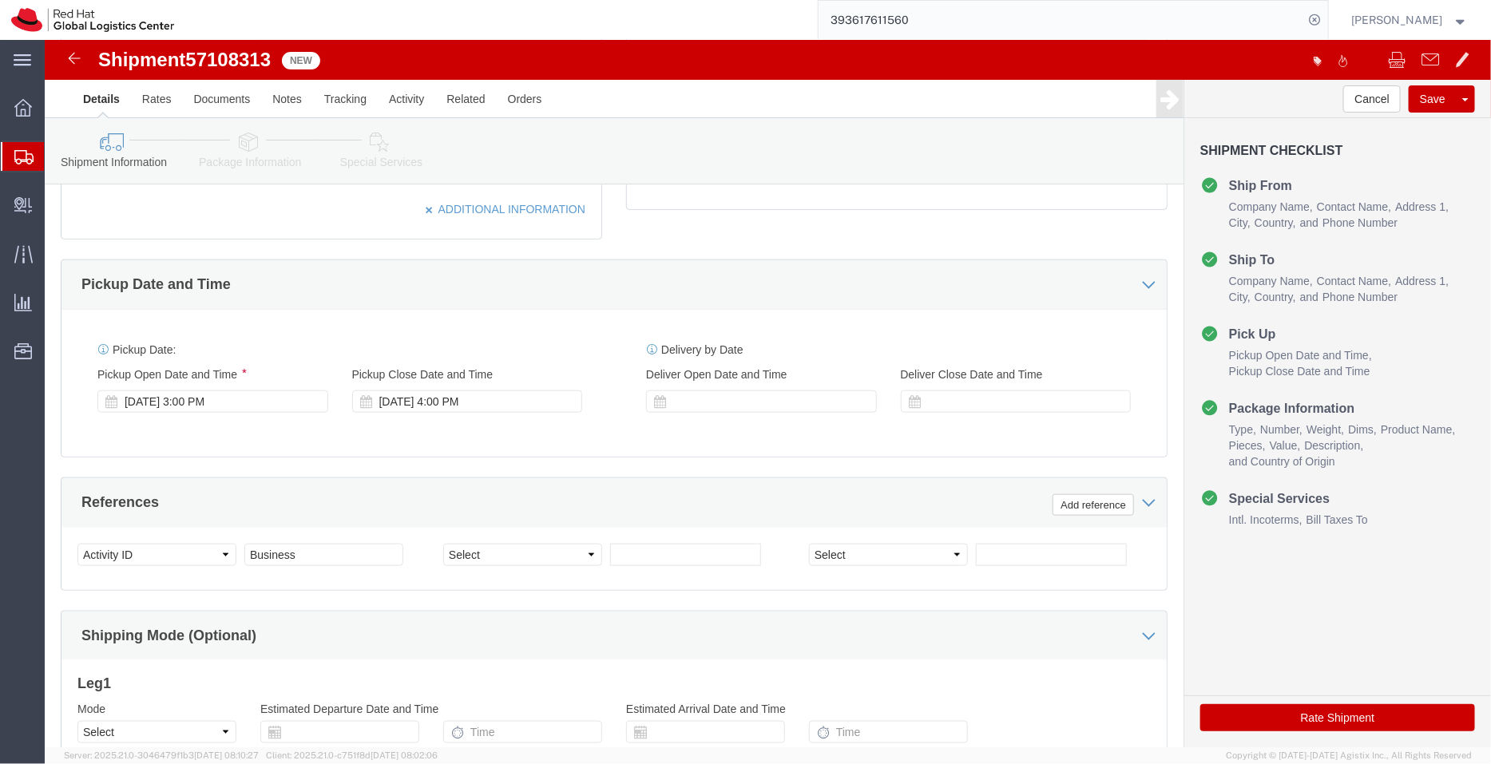
click icon
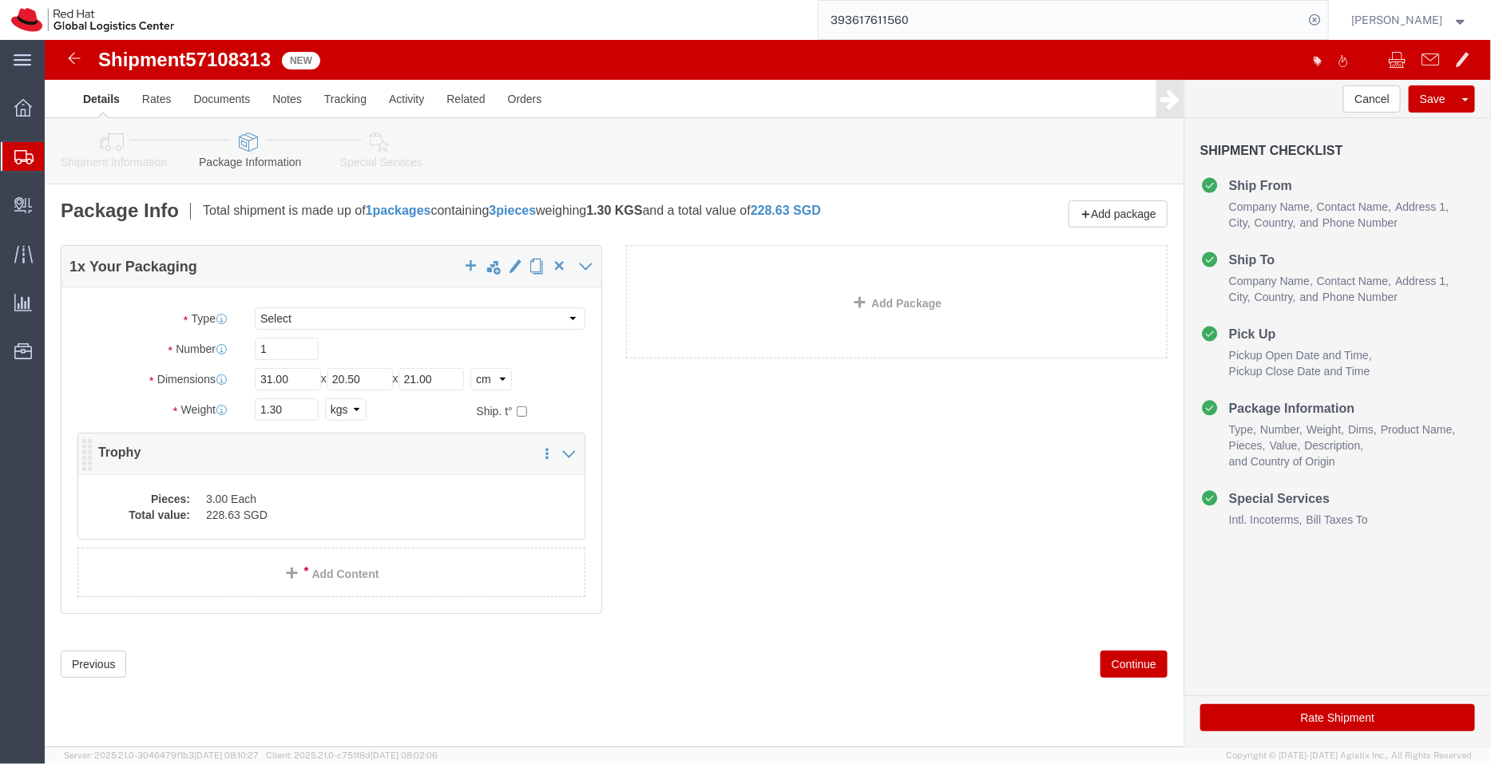
click div "Pieces: 3.00 Each Total value: 228.63 SGD"
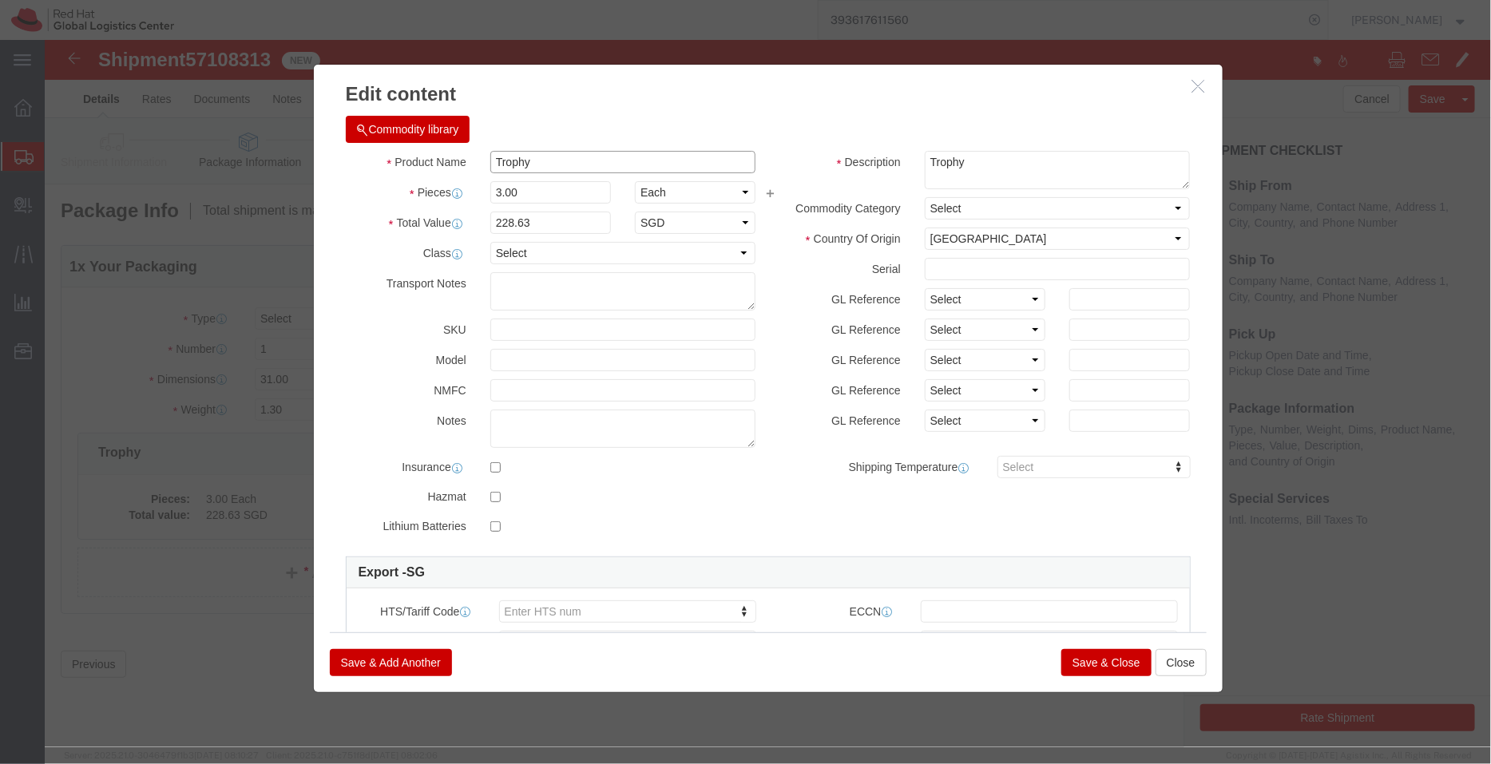
drag, startPoint x: 546, startPoint y: 165, endPoint x: 317, endPoint y: 127, distance: 232.3
click div "Product Name Trophy"
type input "Awards"
drag, startPoint x: 932, startPoint y: 129, endPoint x: 796, endPoint y: 95, distance: 140.8
click div "Commodity library Product Name Awards Pieces 3.00 Select Bag Barrels 100Board F…"
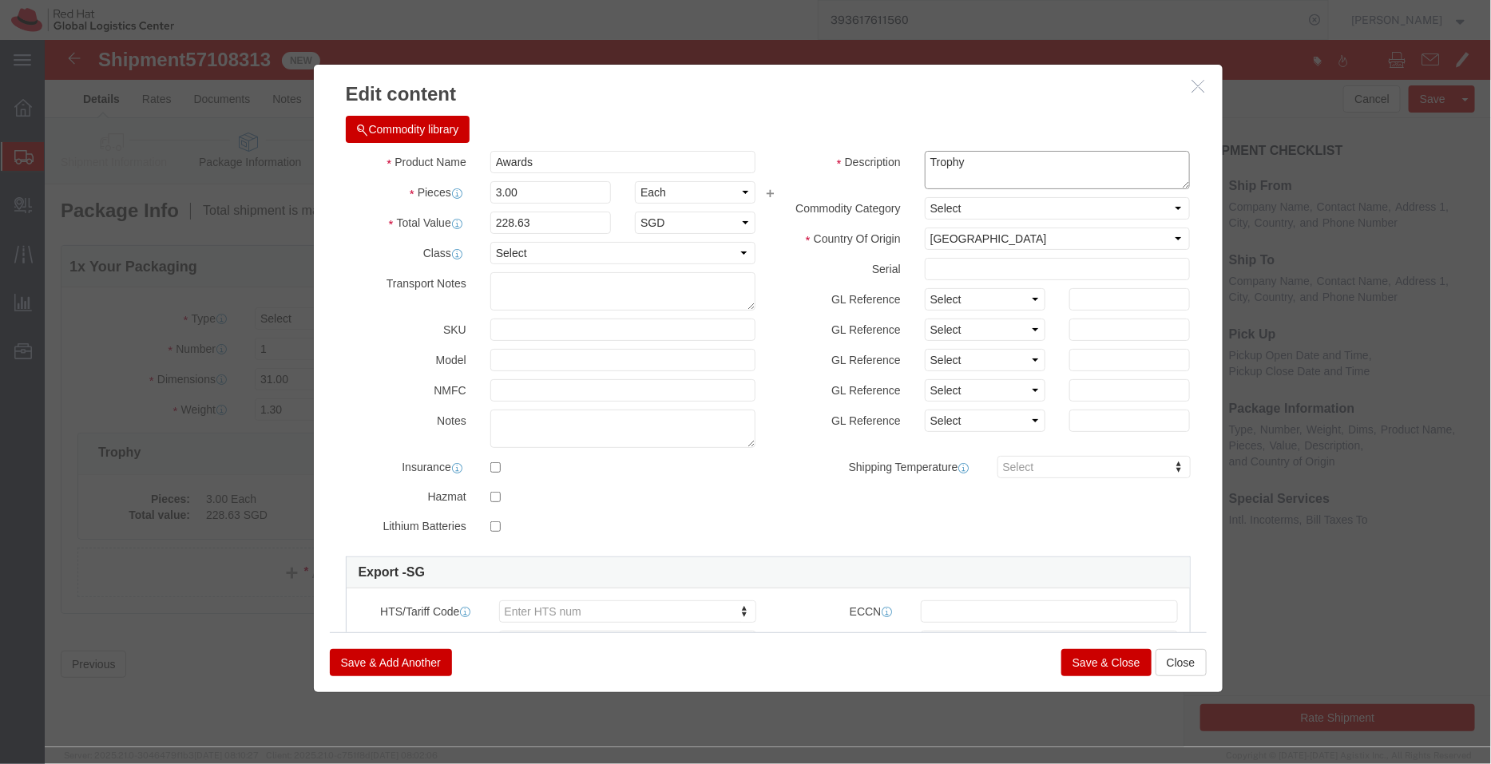
paste textarea "- with Metal nameplate (gifts - not for resale, value for customs purpose only)"
type textarea "- with Metal nameplate (gifts - not for resale, value for customs purpose only)"
type input "8306000000"
click button "Save & Close"
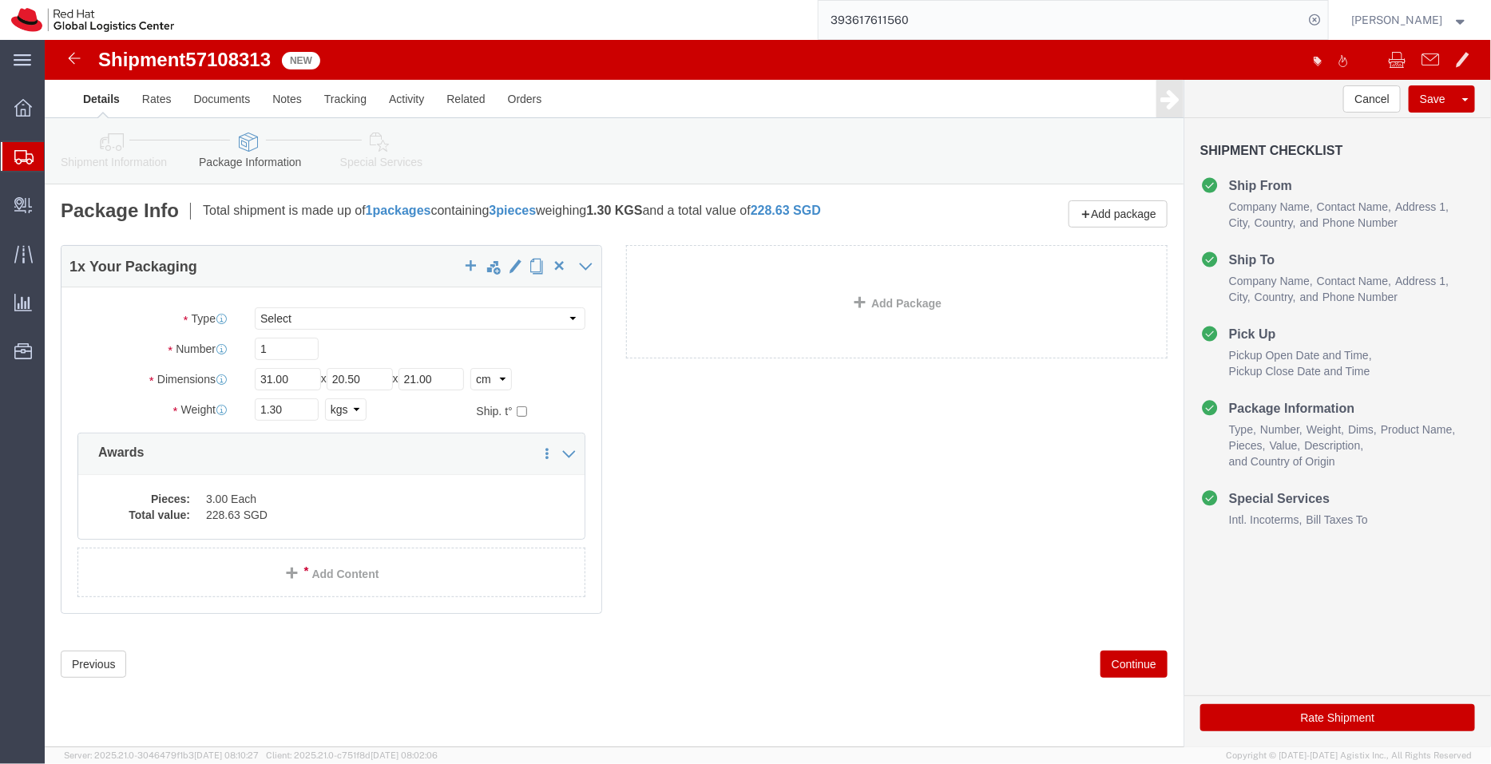
click icon
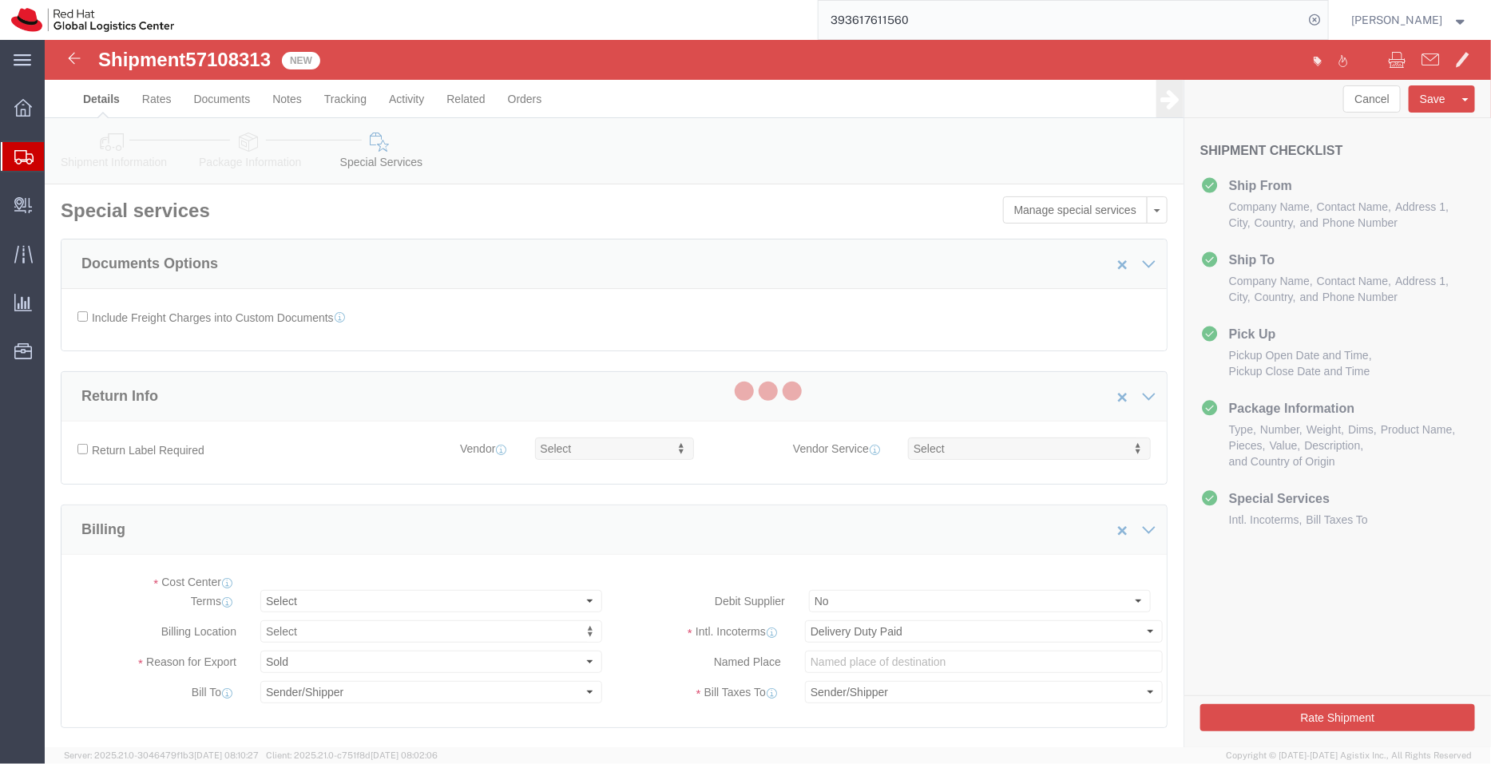
select select "COSTCENTER"
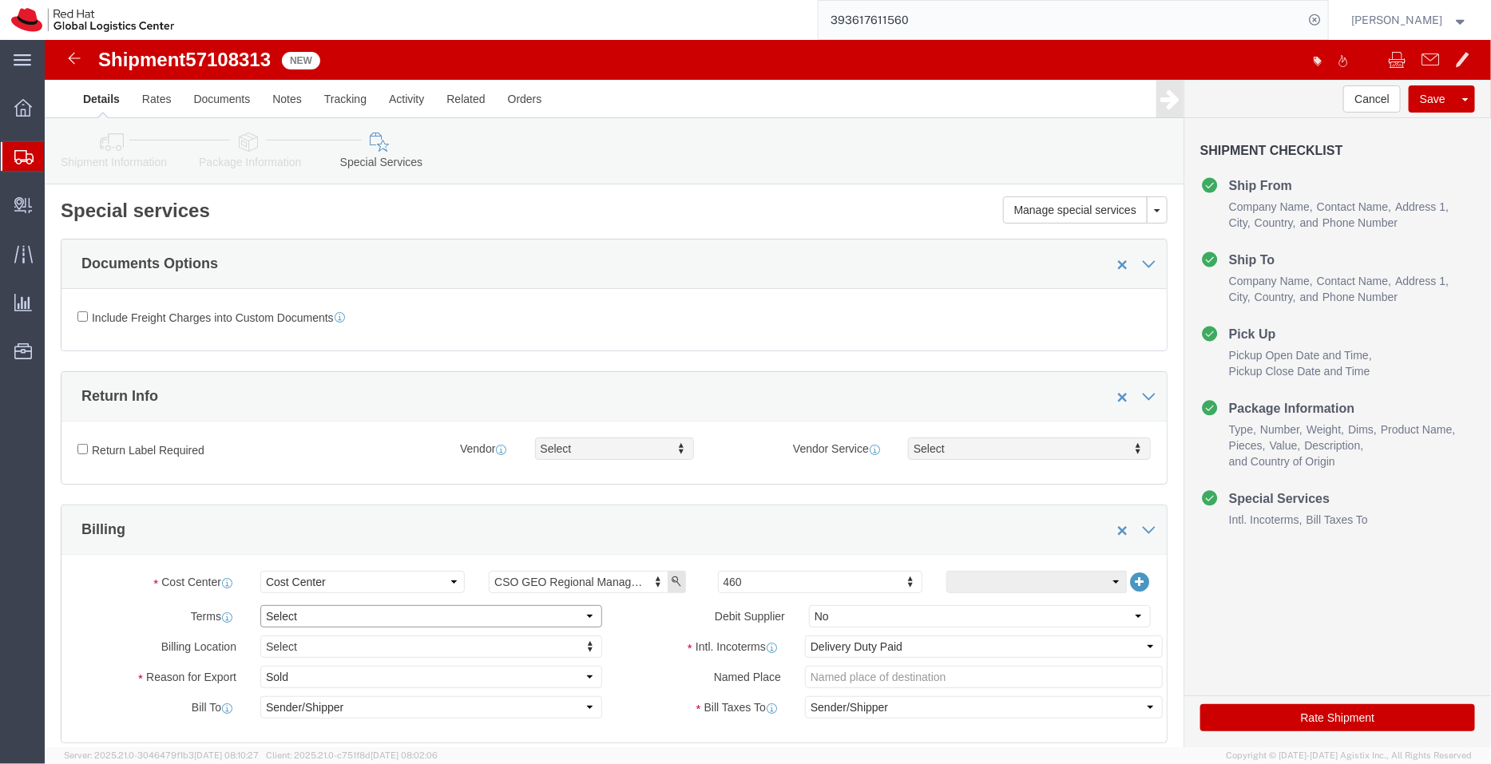
click select "Select Free of Charge Free of Cost NET 30 NET 45 NET 60 See Comment"
select select "FREE_OF_COST"
click select "Select Free of Charge Free of Cost NET 30 NET 45 NET 60 See Comment"
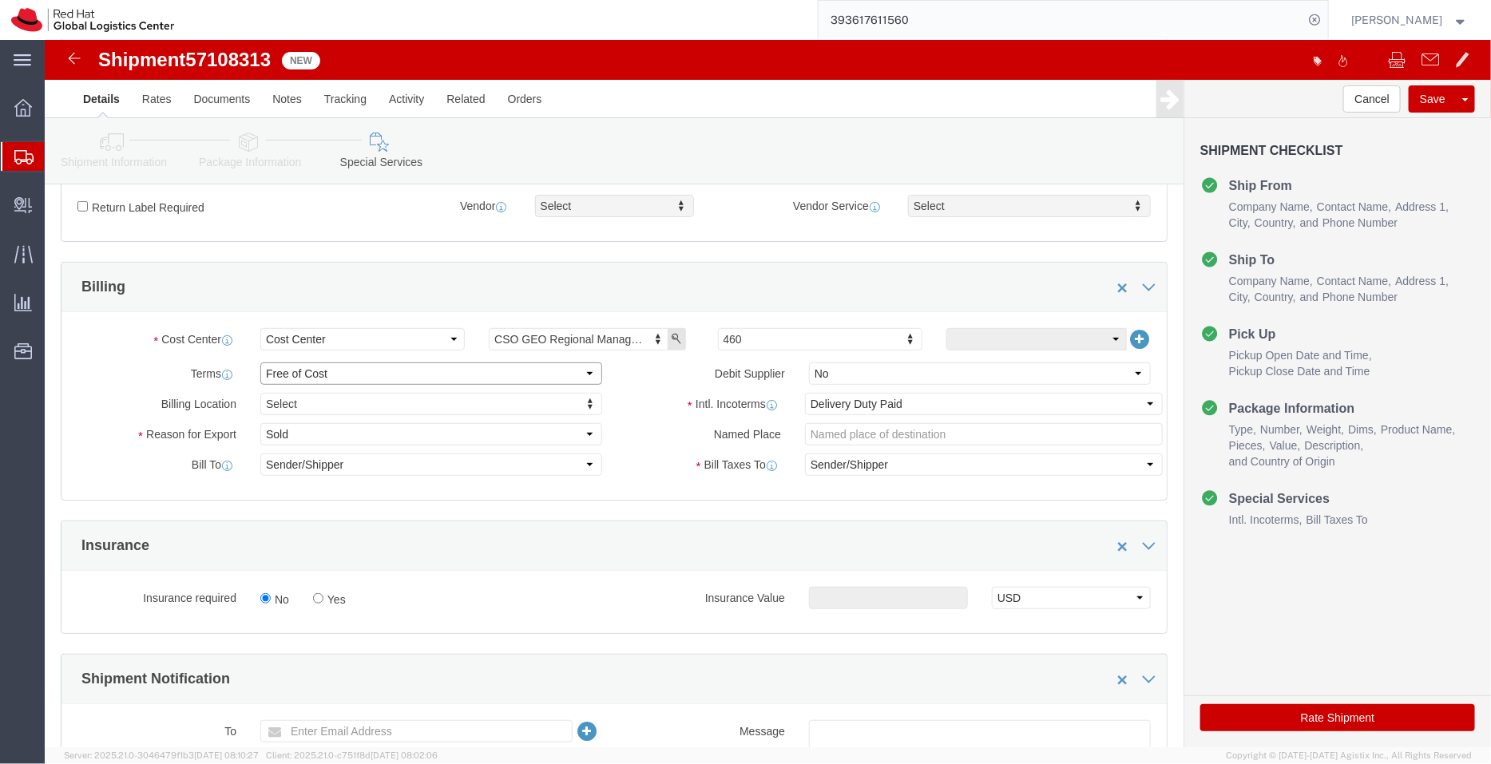
scroll to position [261, 0]
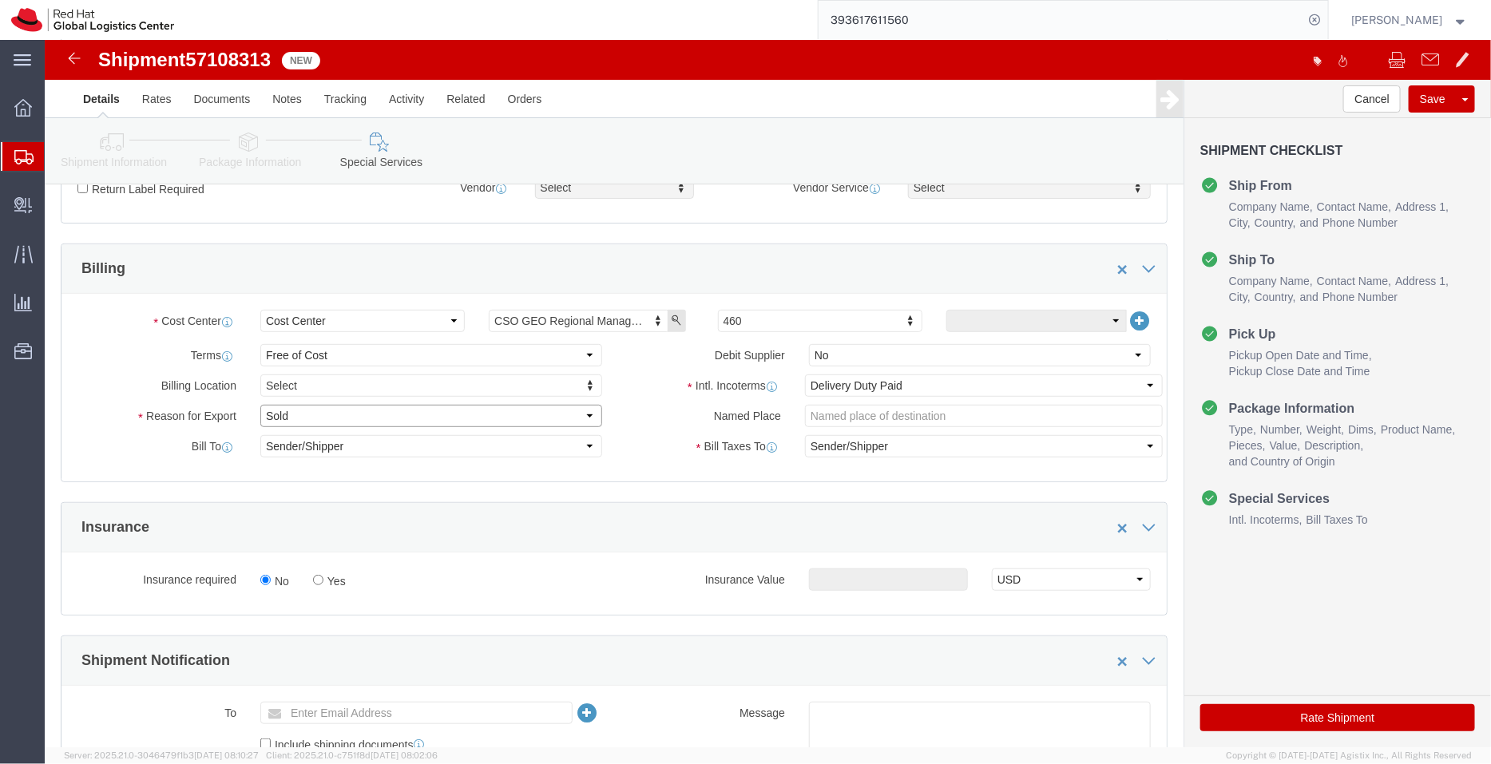
click select "Select Gift Personal Effects Repair/Warranty Return Sample Sold Temporary/Not S…"
select select "GIFT"
click select "Select Gift Personal Effects Repair/Warranty Return Sample Sold Temporary/Not S…"
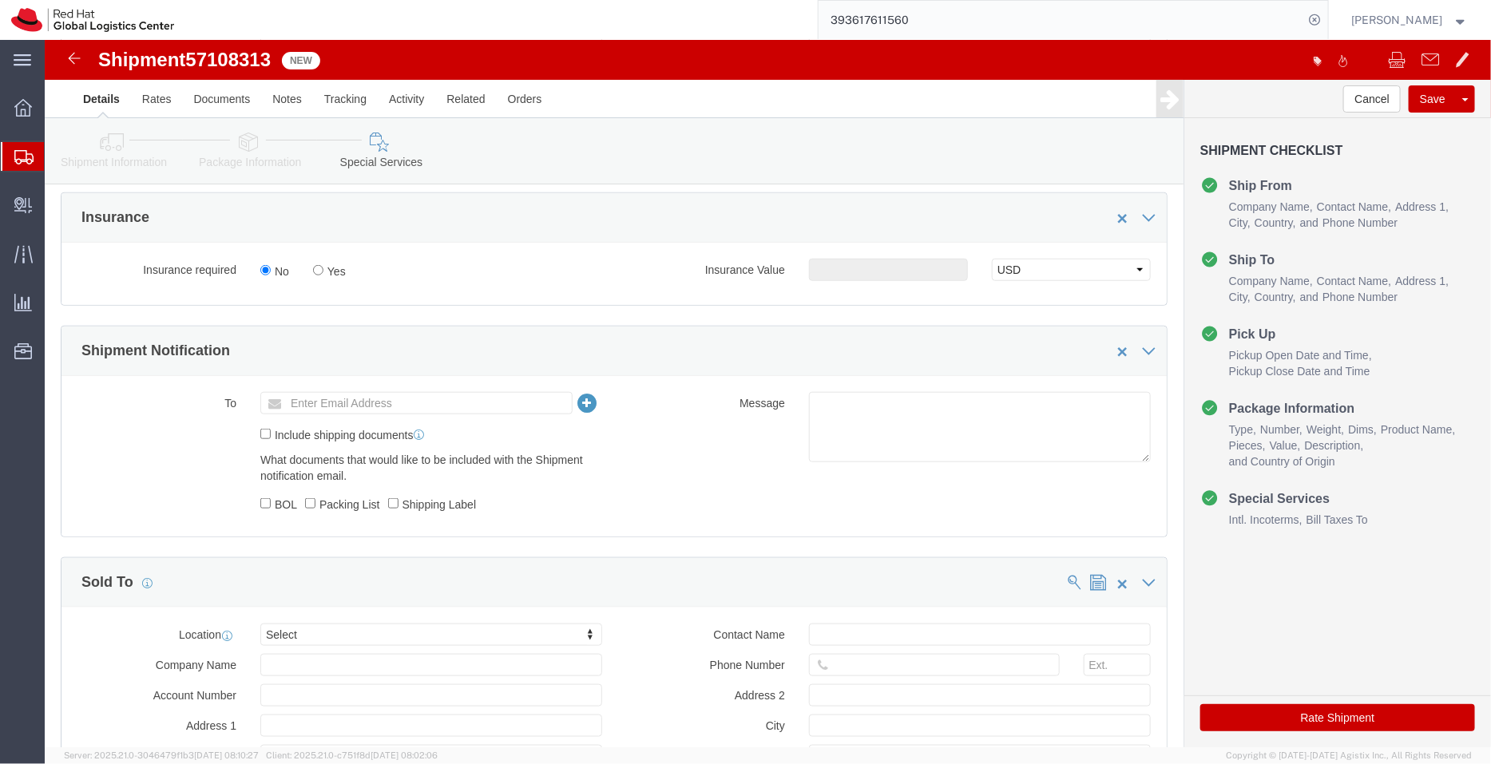
scroll to position [586, 0]
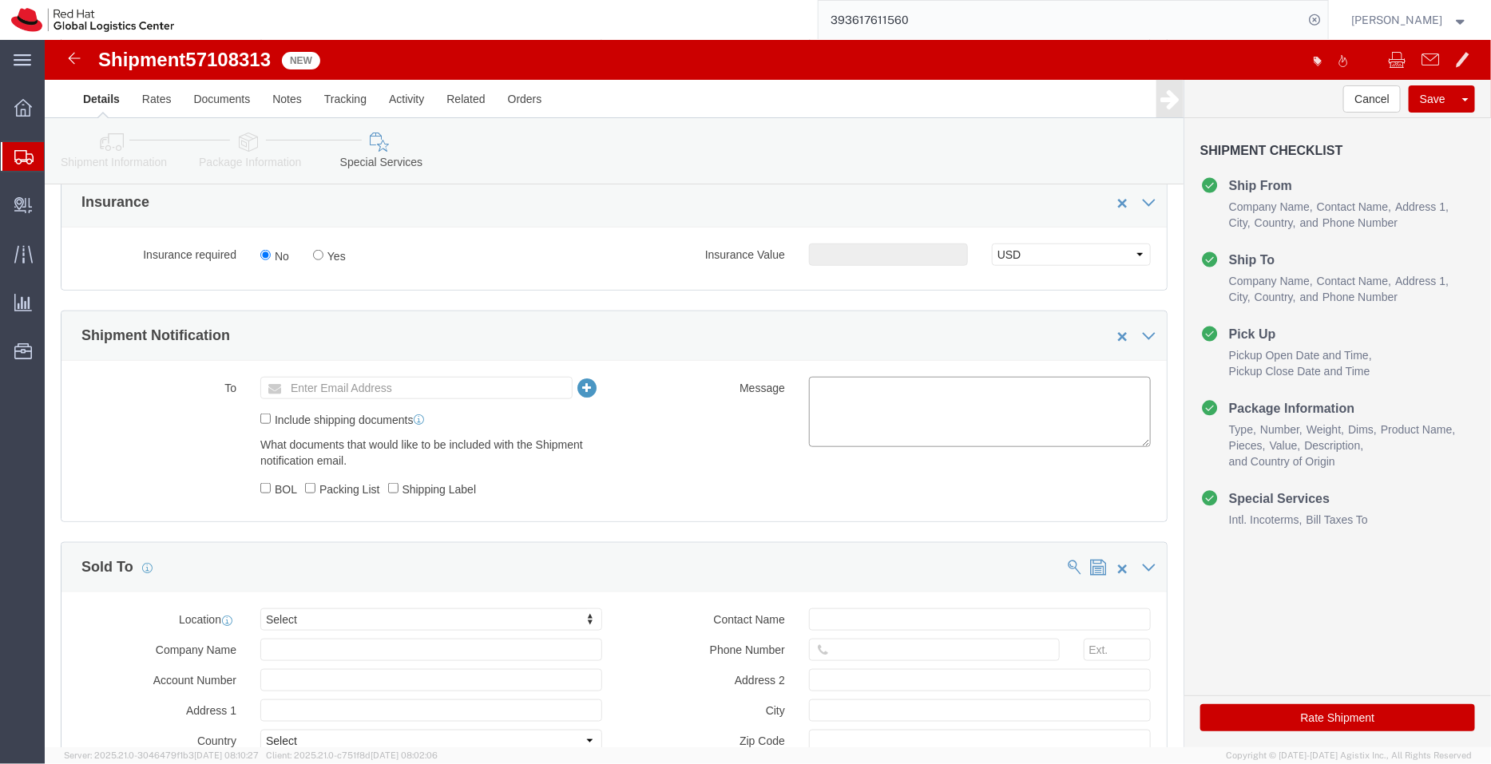
click textarea
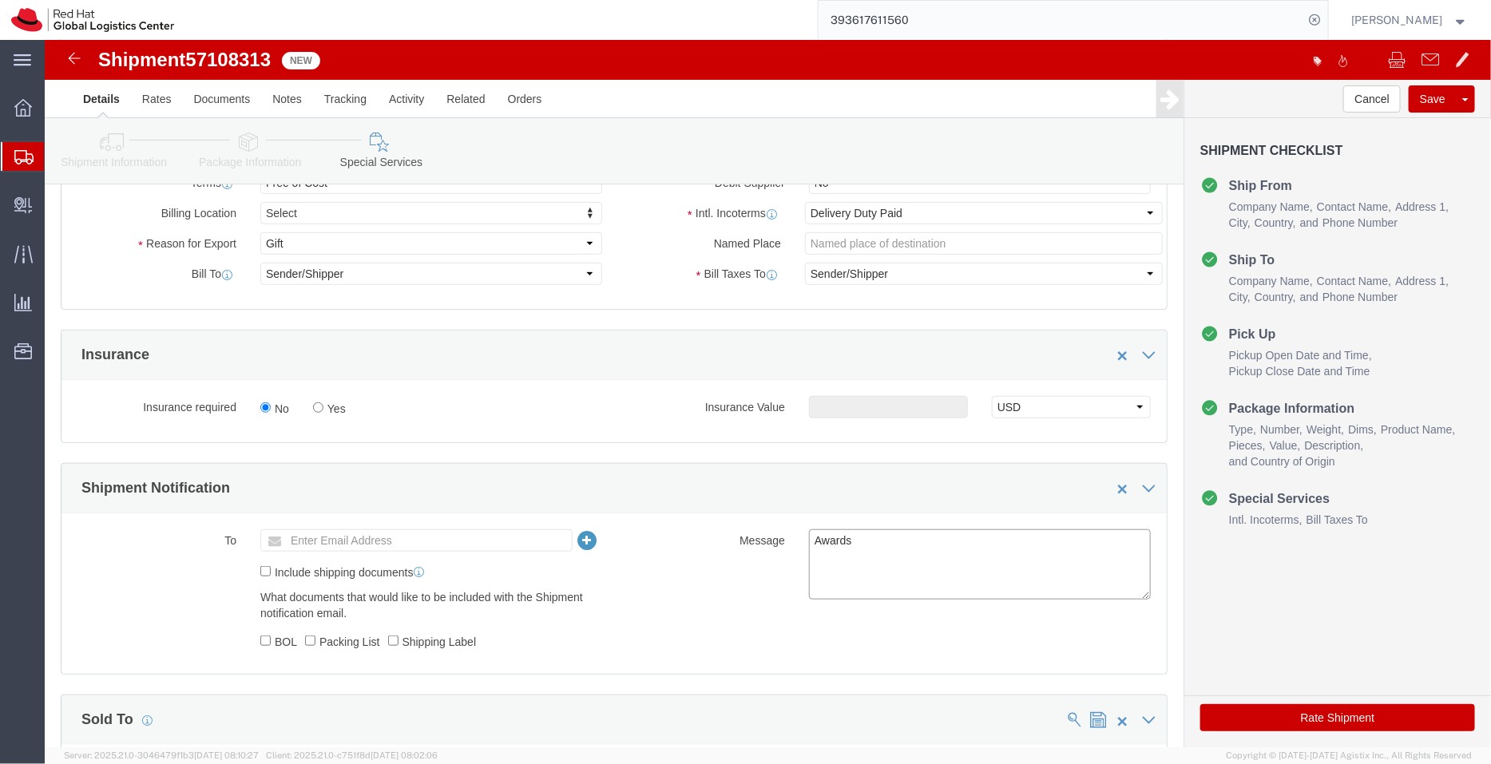
scroll to position [483, 0]
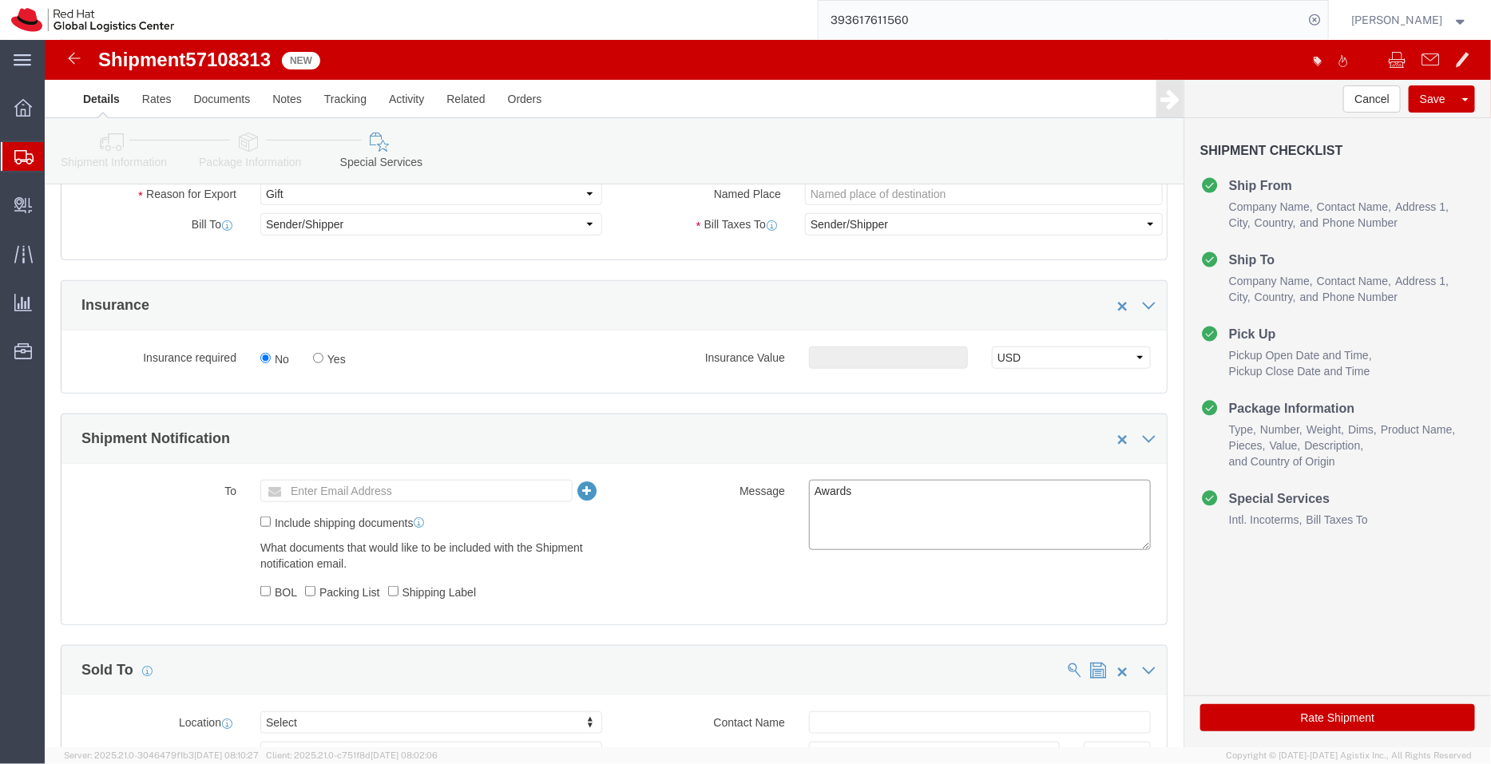
type textarea "Awards"
click icon
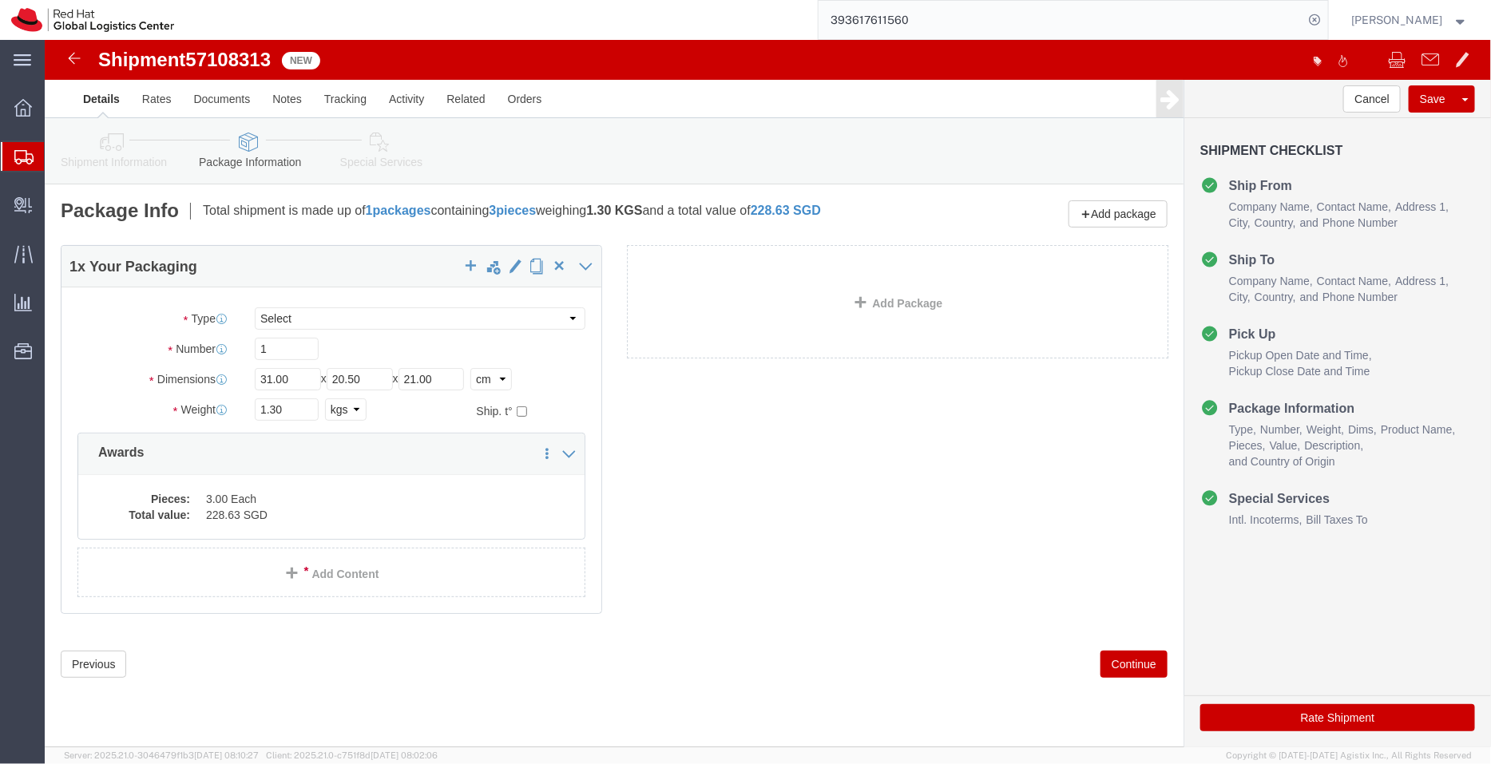
click button "Rate Shipment"
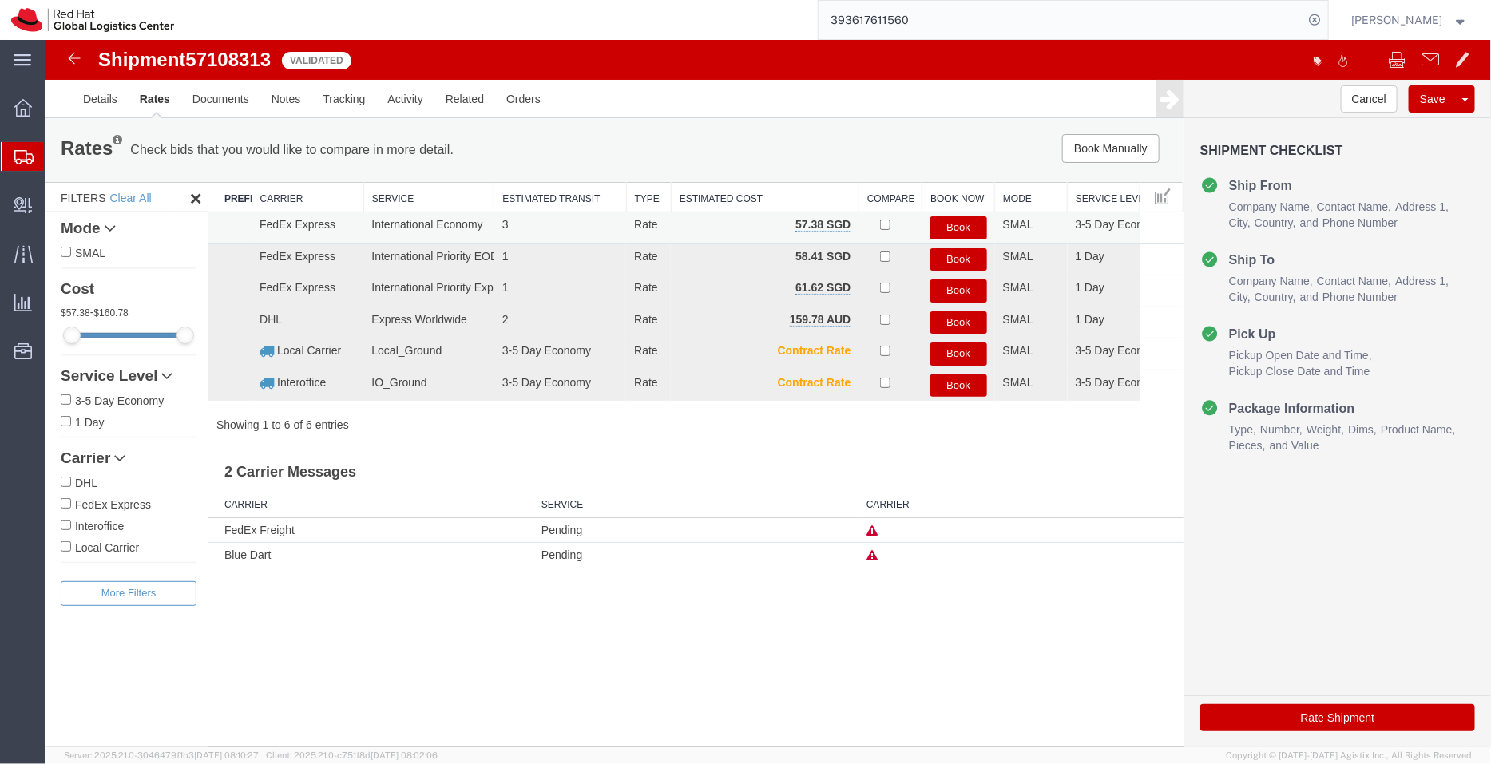
click at [972, 218] on button "Book" at bounding box center [957, 227] width 57 height 23
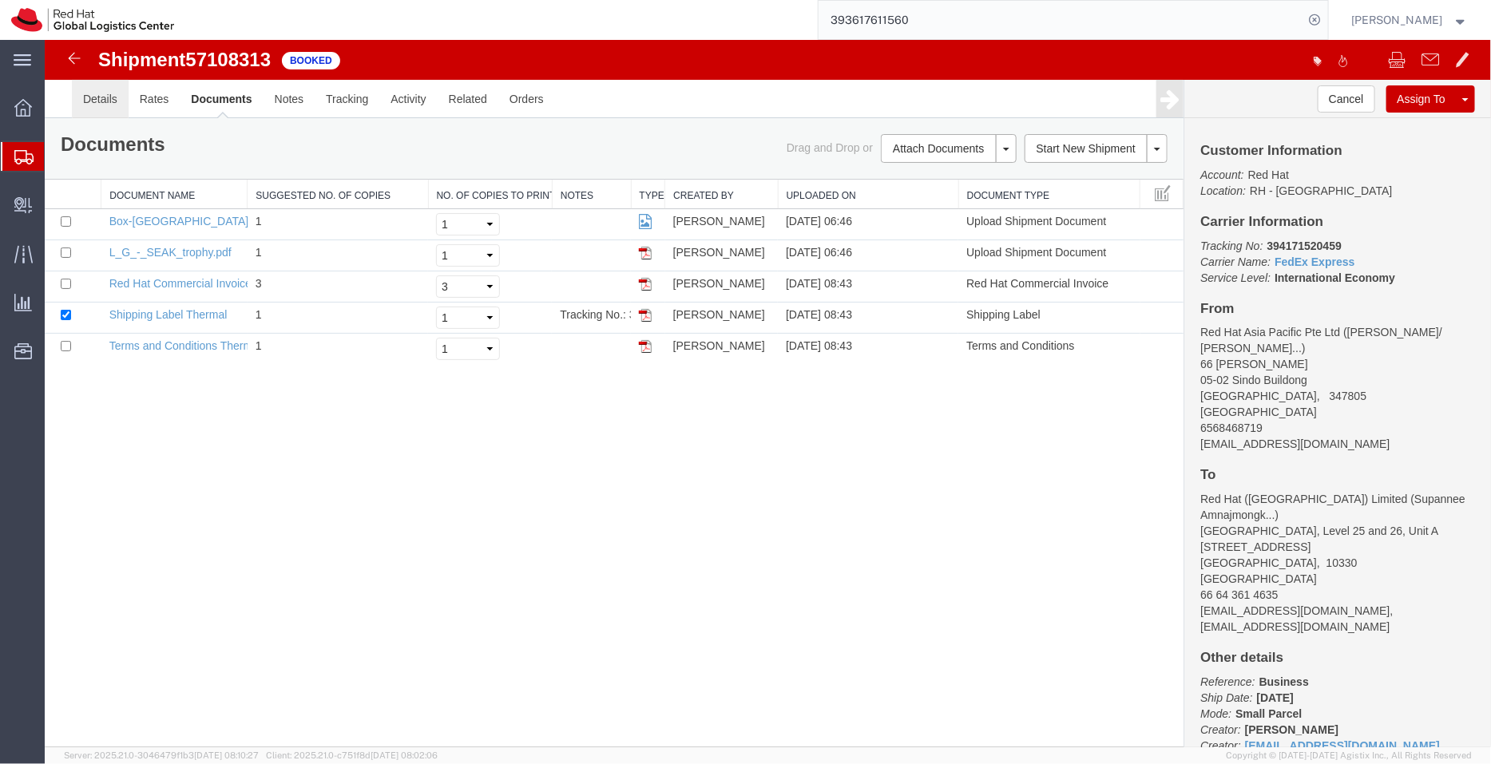
click at [105, 97] on link "Details" at bounding box center [99, 98] width 57 height 38
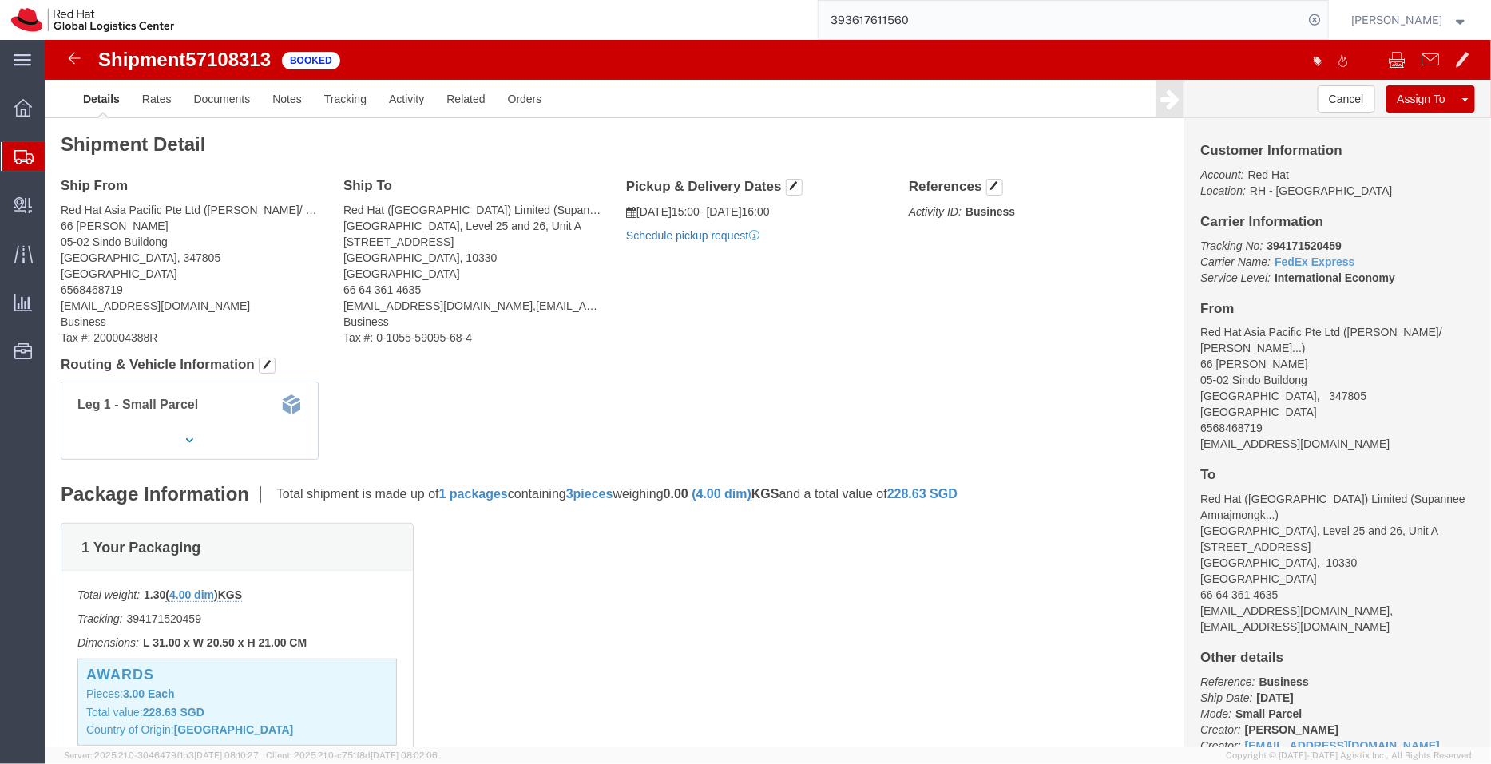
click link "Schedule pickup request"
drag, startPoint x: 768, startPoint y: 197, endPoint x: 589, endPoint y: 166, distance: 181.5
click div "Pickup & Delivery Dates 10/13/2025 15:00 - 10/13/2025 16:00 Pickup request numb…"
copy div "10/13/2025 15:00 - 10/13/2025 16:00 Pickup request number : SINA1243"
click link "Documents"
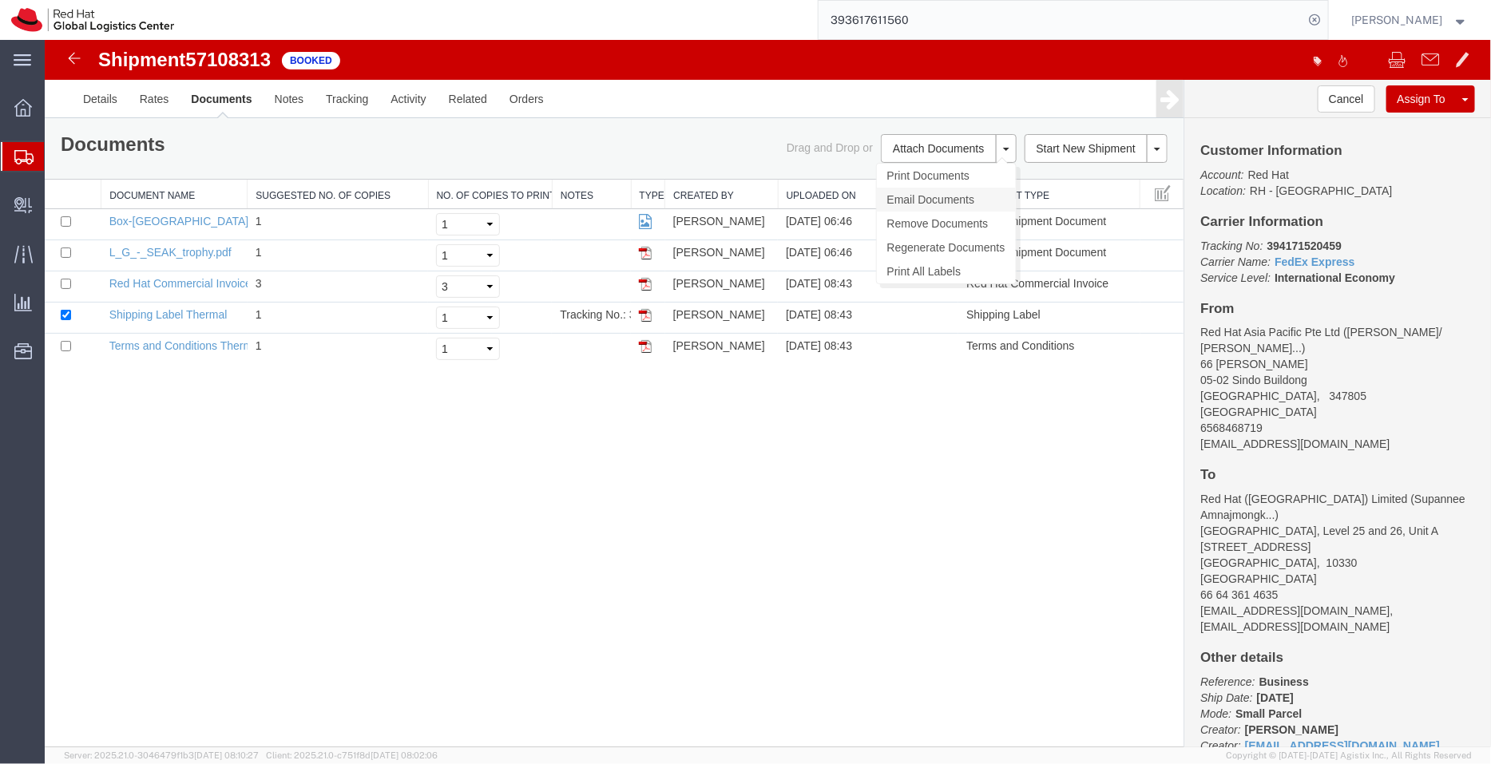
click at [939, 192] on link "Email Documents" at bounding box center [945, 199] width 139 height 24
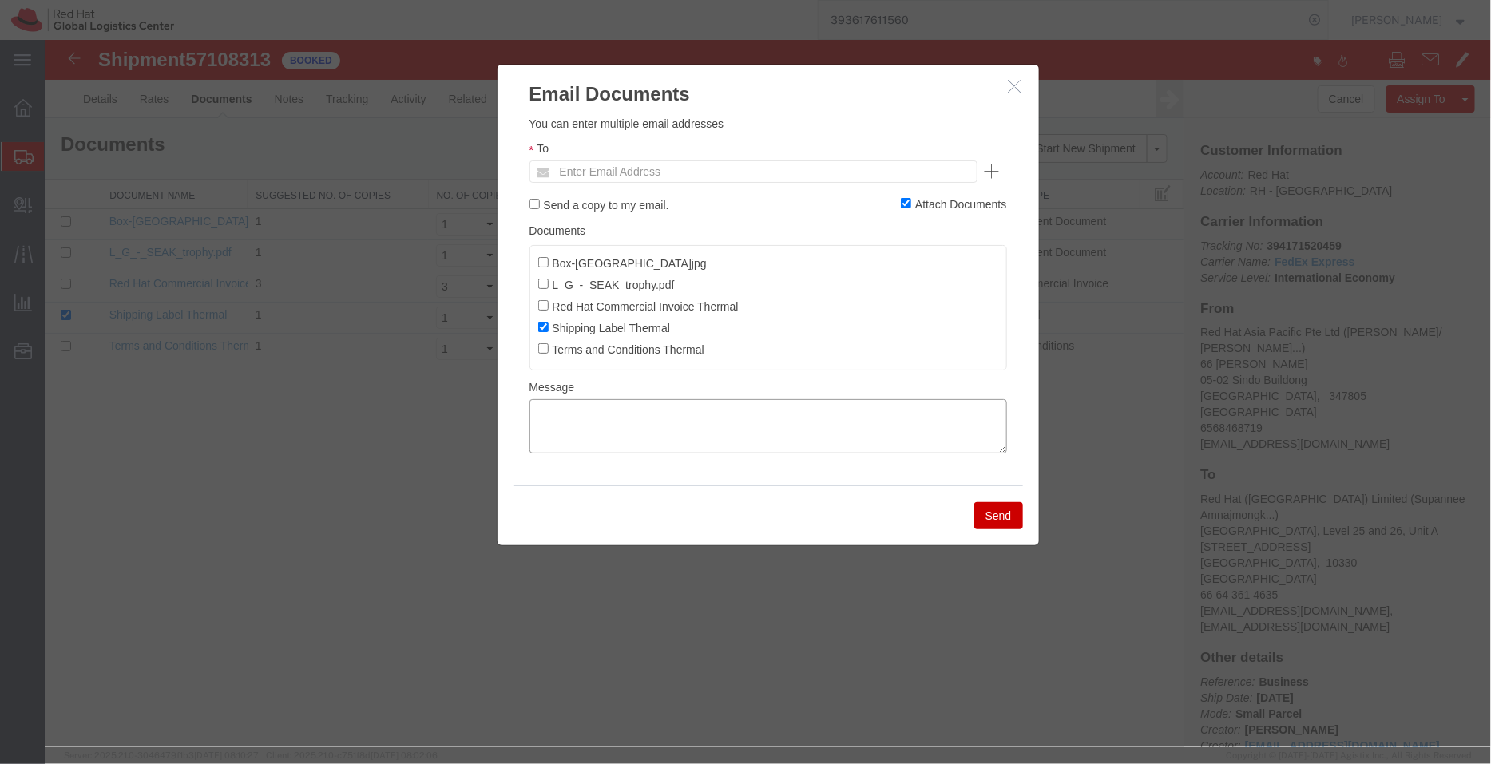
click at [650, 440] on textarea at bounding box center [767, 425] width 477 height 54
paste textarea "10/13/2025 15:00 - 10/13/2025 16:00 Pickup request number: SINA1243"
click at [530, 441] on textarea "10/13/2025 15:00 - 10/13/2025 16:00 Pickup request number: SINA1243" at bounding box center [767, 425] width 477 height 54
click at [529, 412] on textarea "10/13/2025 15:00 - 10/13/2025 16:00 FedEx Pickup request number: SINA1243" at bounding box center [767, 425] width 477 height 54
type textarea "Pickup date/time -10/13/2025 15:00 - 10/13/2025 16:00 FedEx Pickup request numb…"
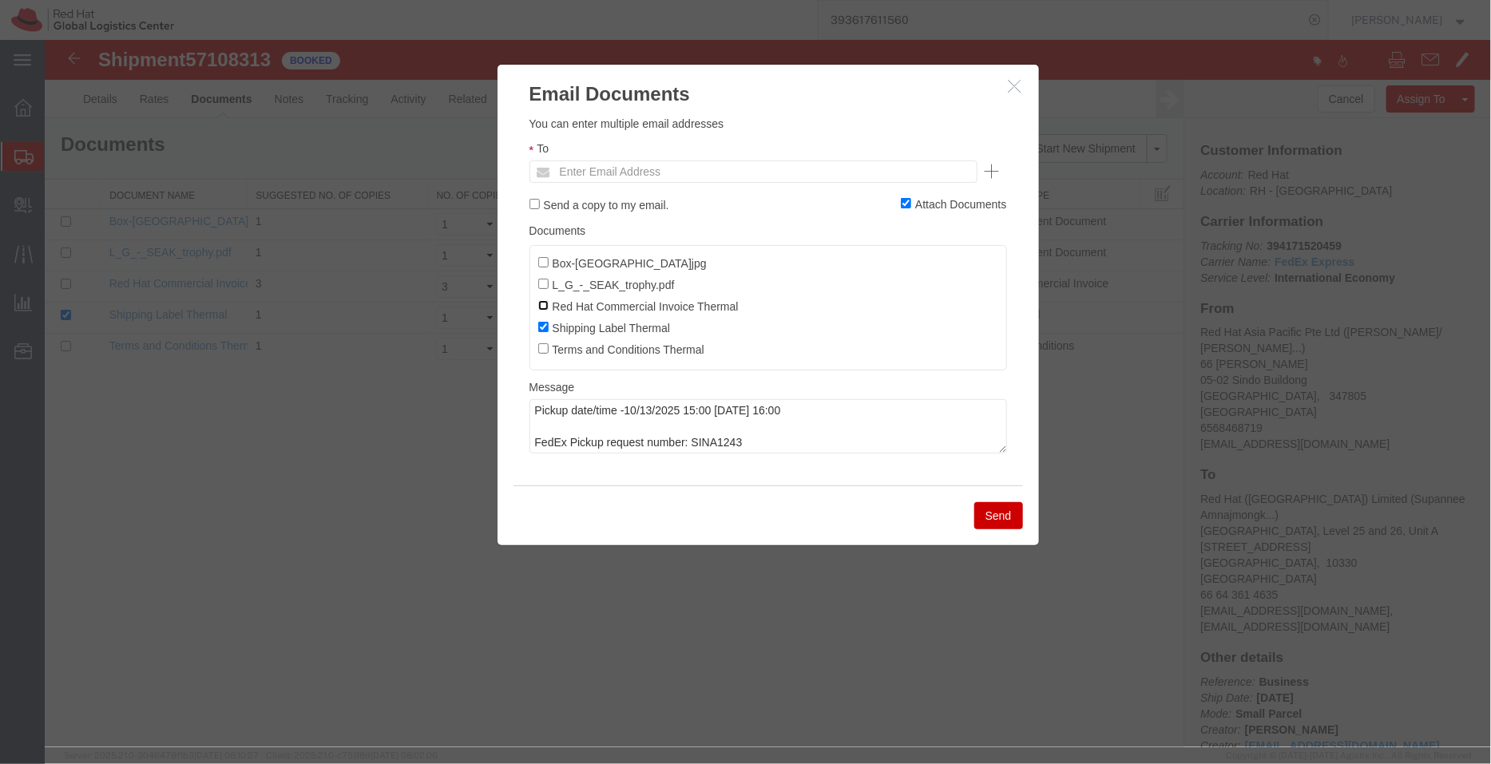
click at [540, 304] on input "Red Hat Commercial Invoice Thermal" at bounding box center [542, 304] width 10 height 10
checkbox input "true"
click at [589, 164] on input "text" at bounding box center [644, 170] width 187 height 21
type input "tthomson"
type input "tthomson@redhat.com"
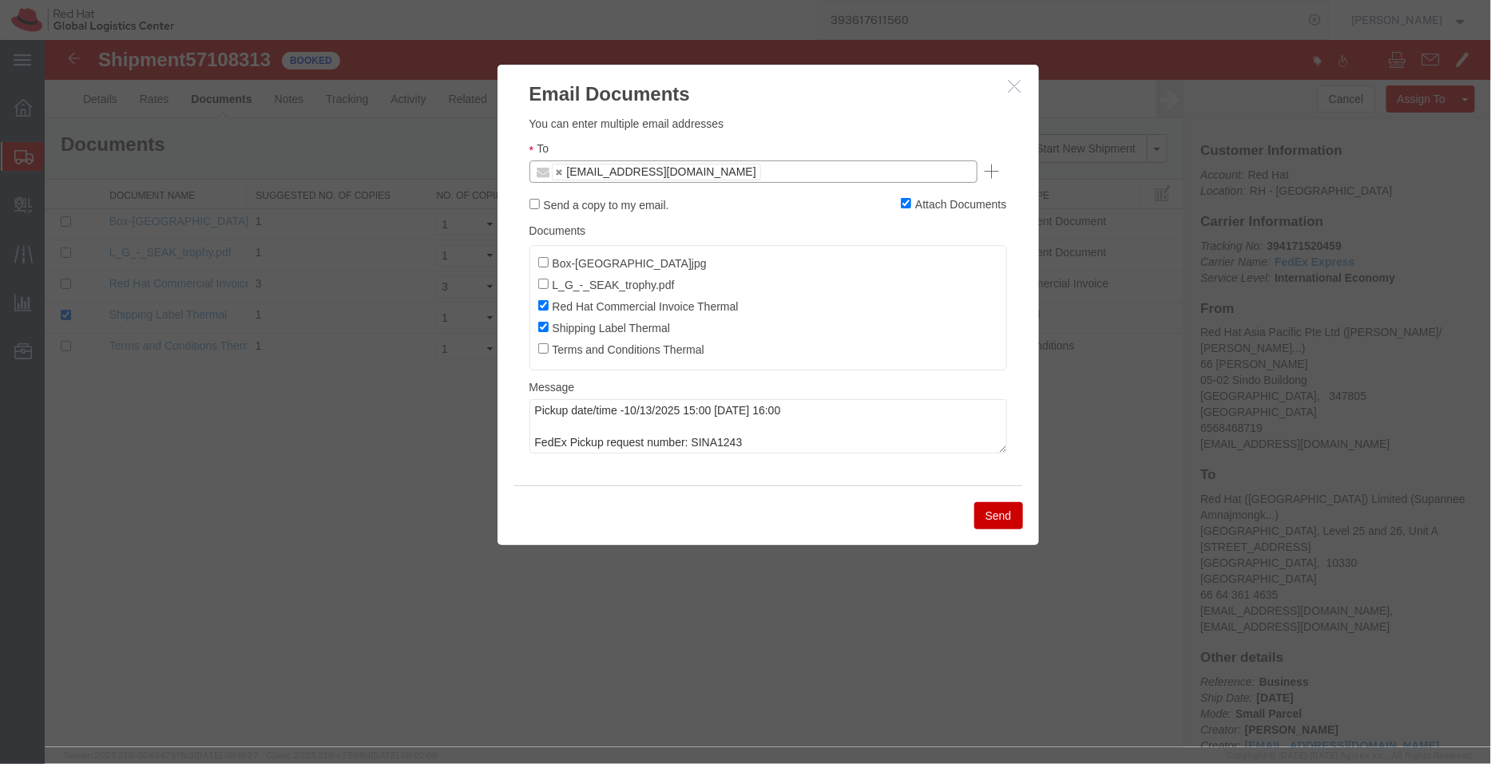
click at [1000, 522] on button "Send" at bounding box center [997, 514] width 49 height 27
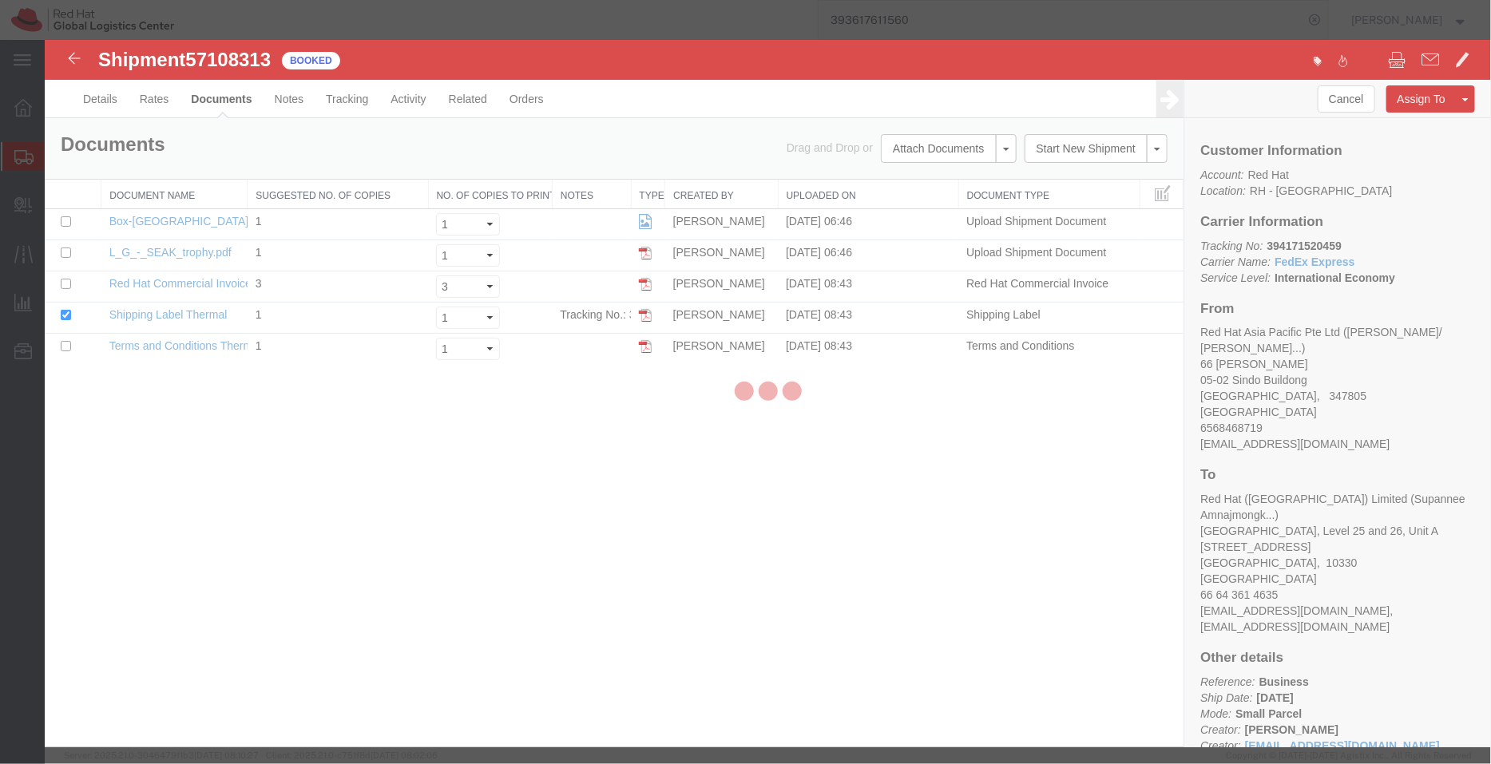
checkbox input "false"
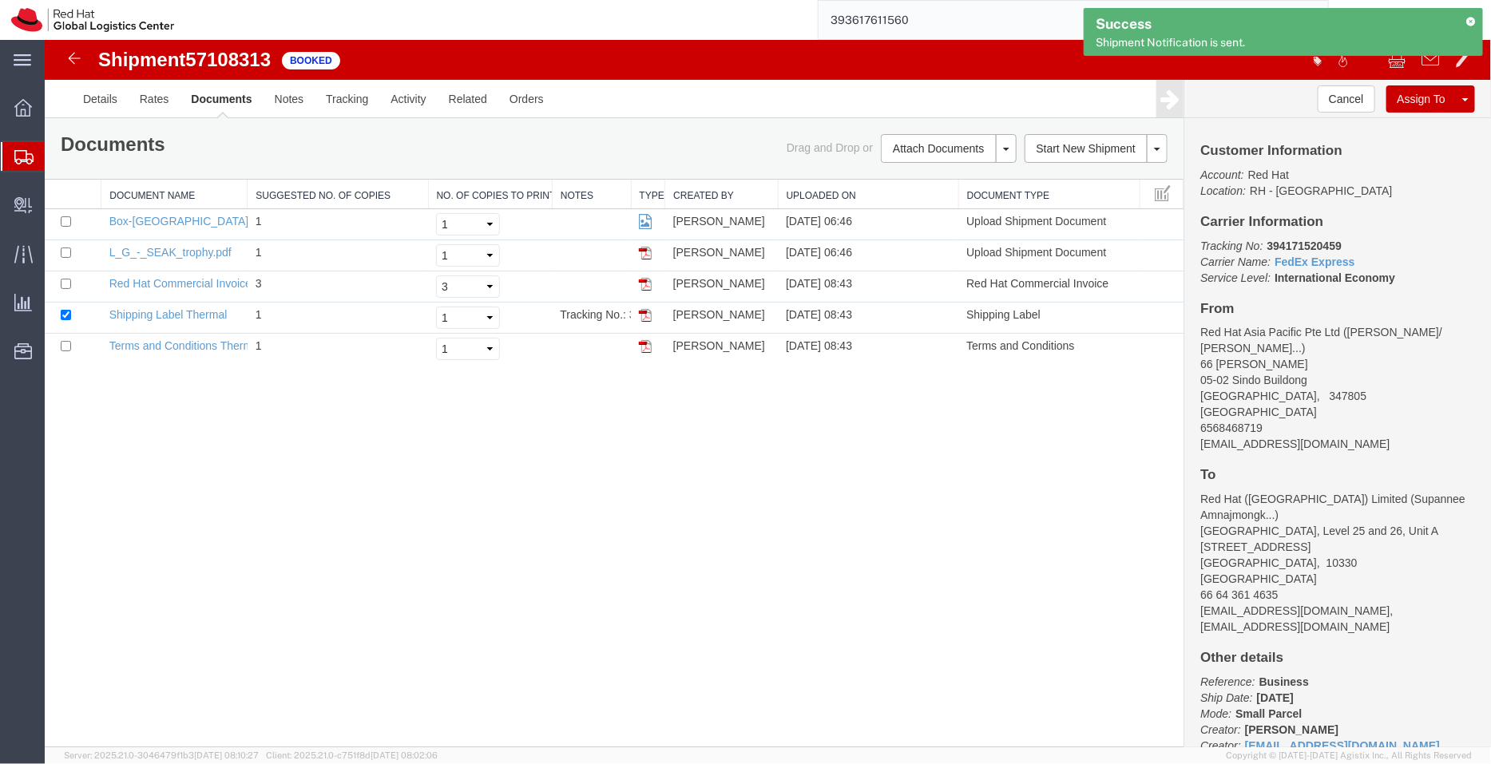
click at [0, 0] on span "Shipment Manager" at bounding box center [0, 0] width 0 height 0
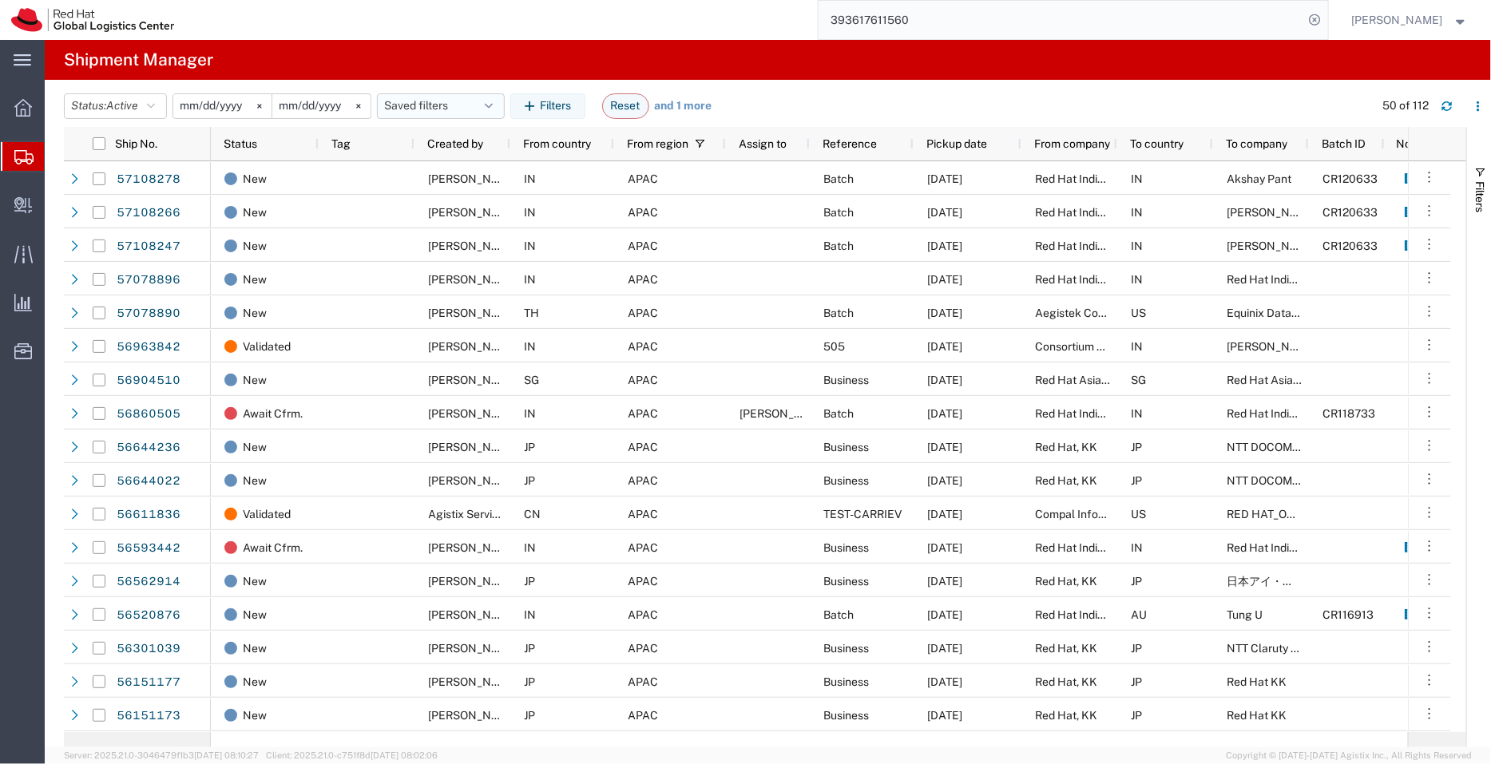
click at [419, 113] on button "Saved filters" at bounding box center [441, 106] width 128 height 26
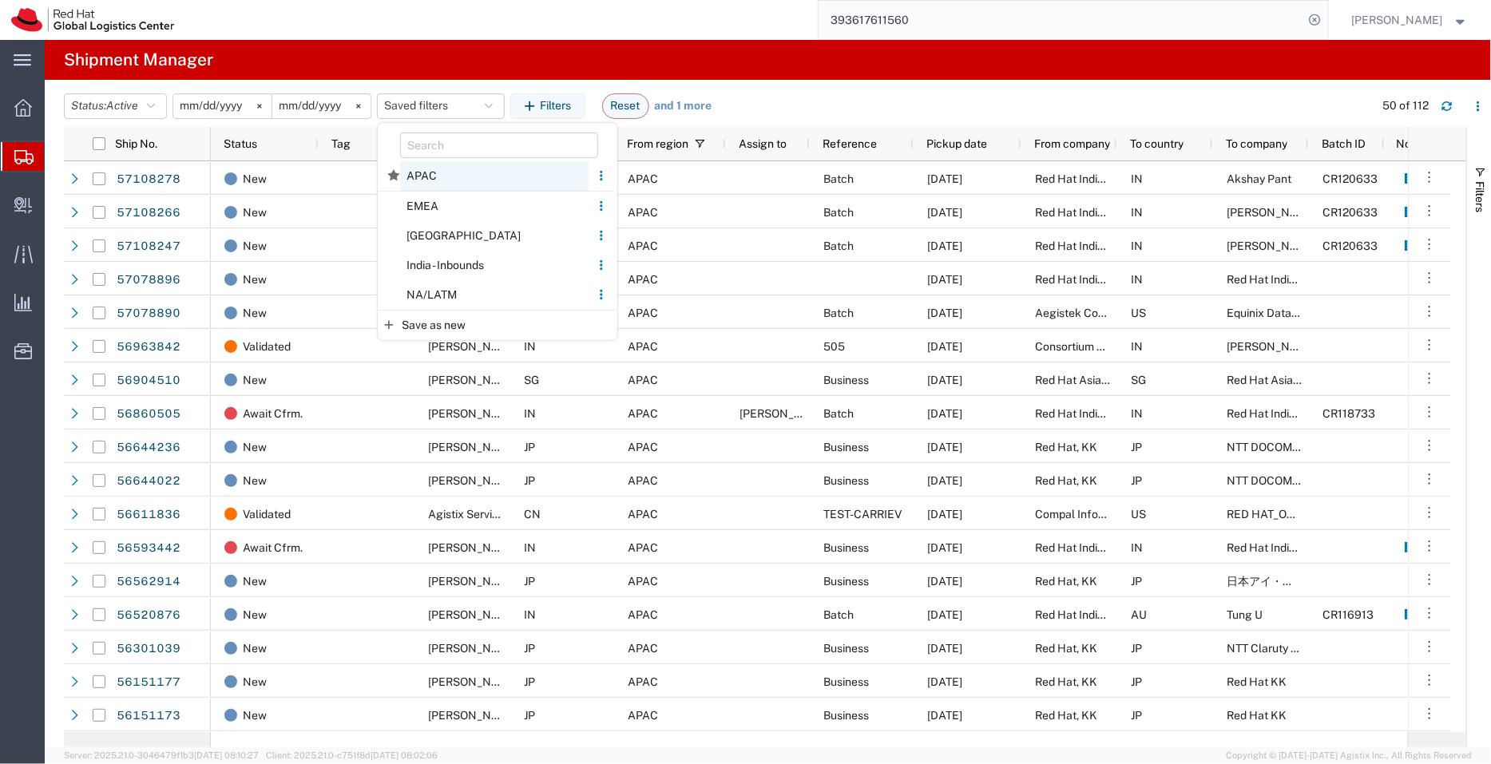
click at [431, 175] on span "APAC" at bounding box center [494, 176] width 188 height 30
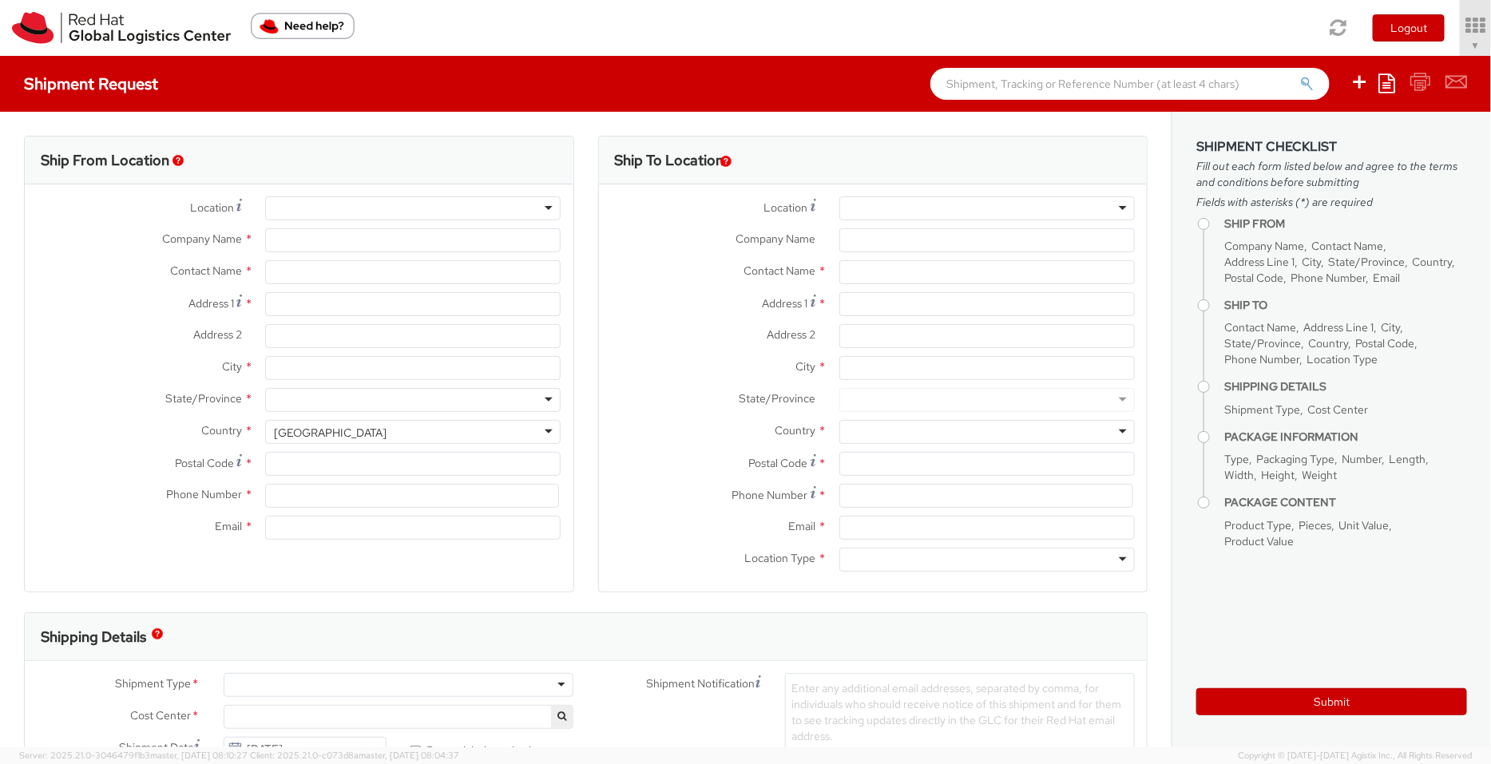
select select "901"
type input "Red Hat India Private Limited"
type input "[PERSON_NAME]"
type input "[STREET_ADDRESS]"
type input "[GEOGRAPHIC_DATA], [GEOGRAPHIC_DATA]"
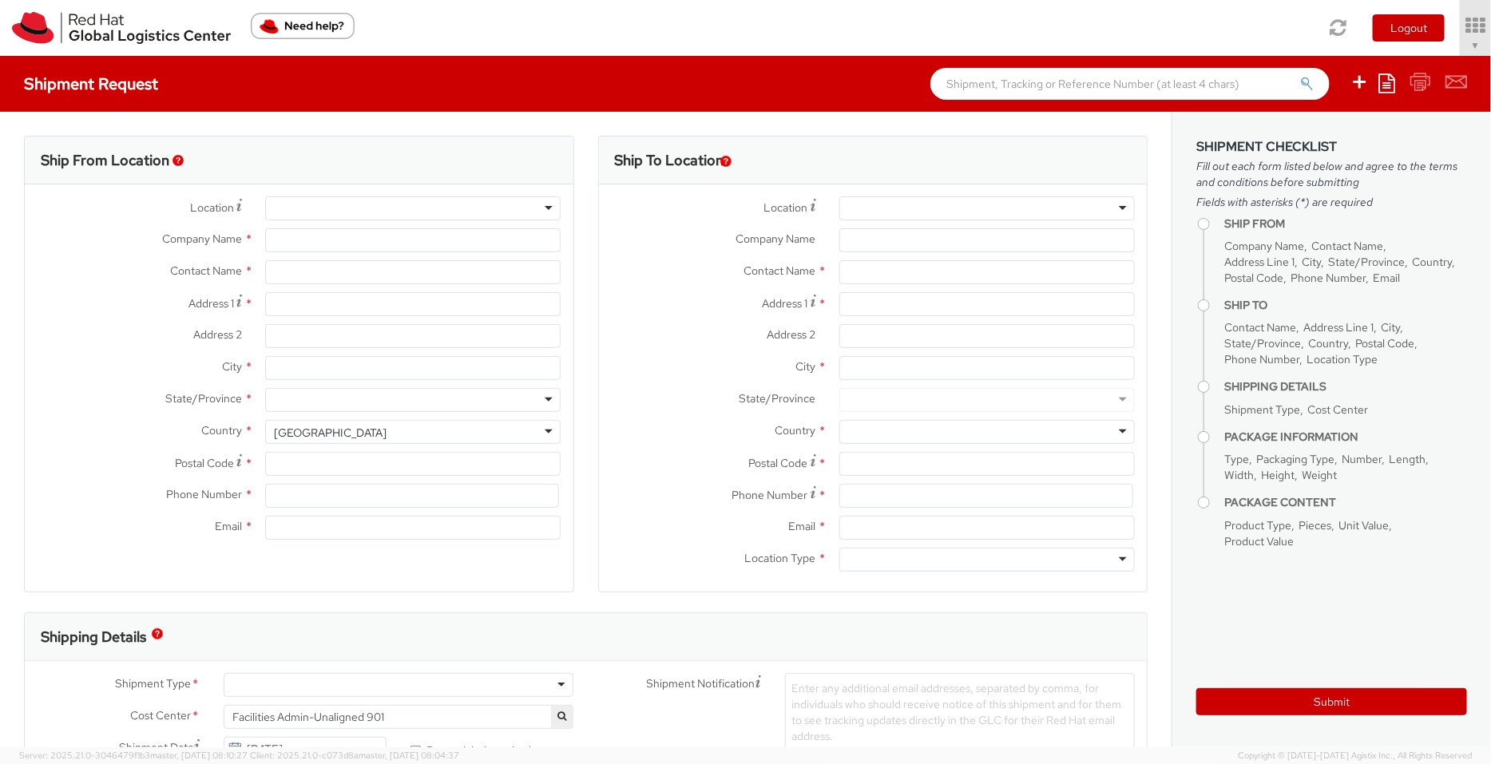
type input "[GEOGRAPHIC_DATA]"
type input "411013"
type input "912066817076"
type input "[EMAIL_ADDRESS][DOMAIN_NAME]"
select select "CM"
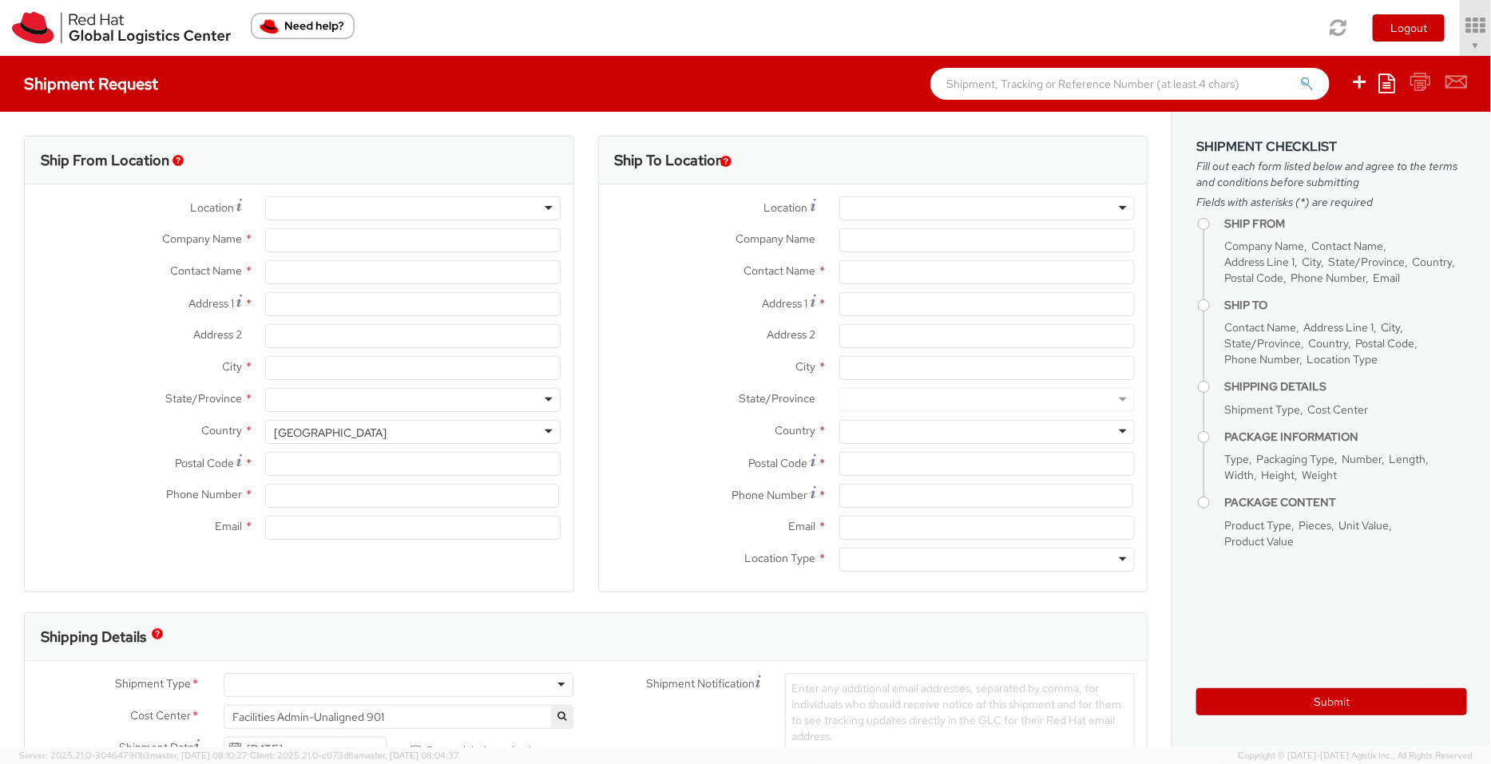
select select "KGS"
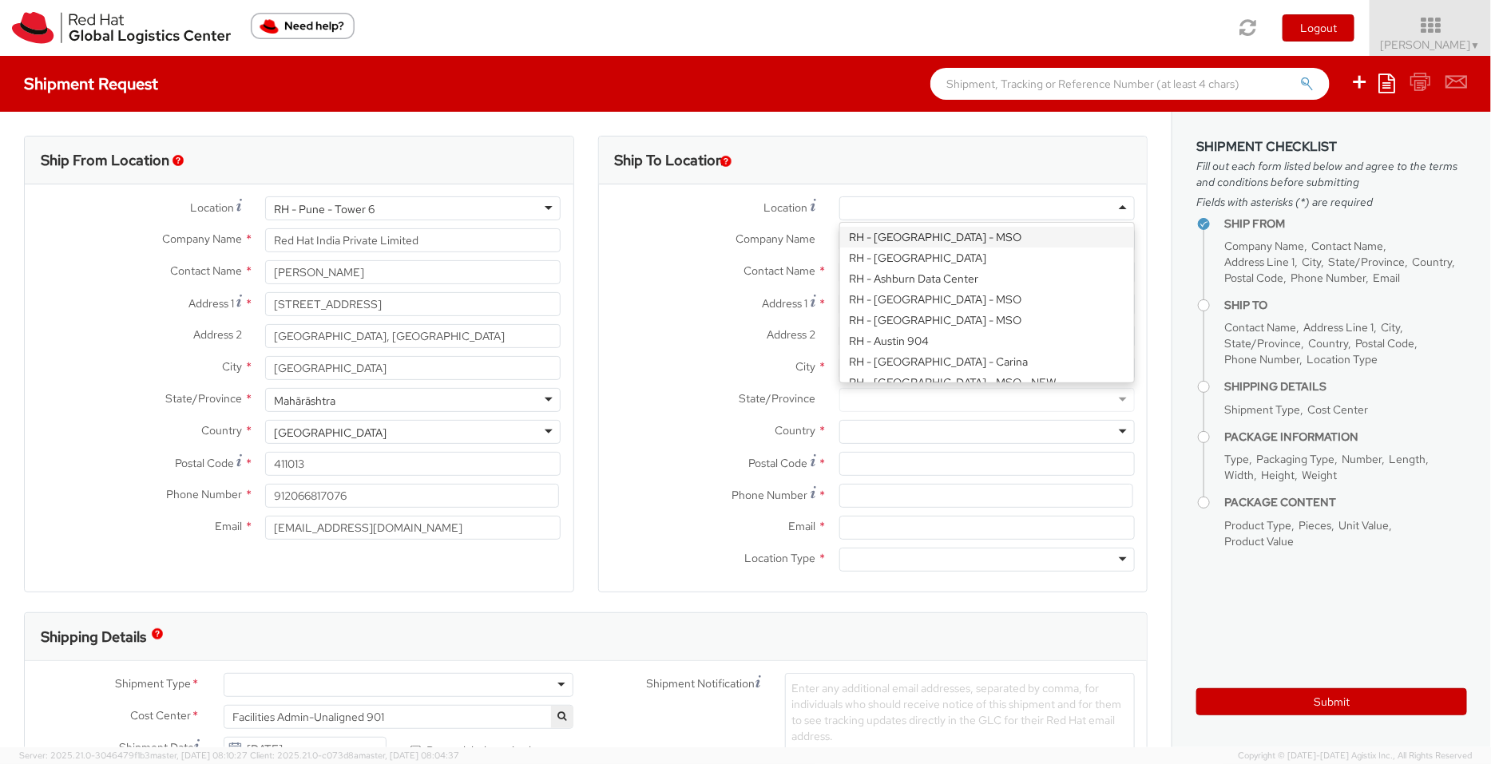
click at [901, 203] on div at bounding box center [986, 208] width 295 height 24
select select
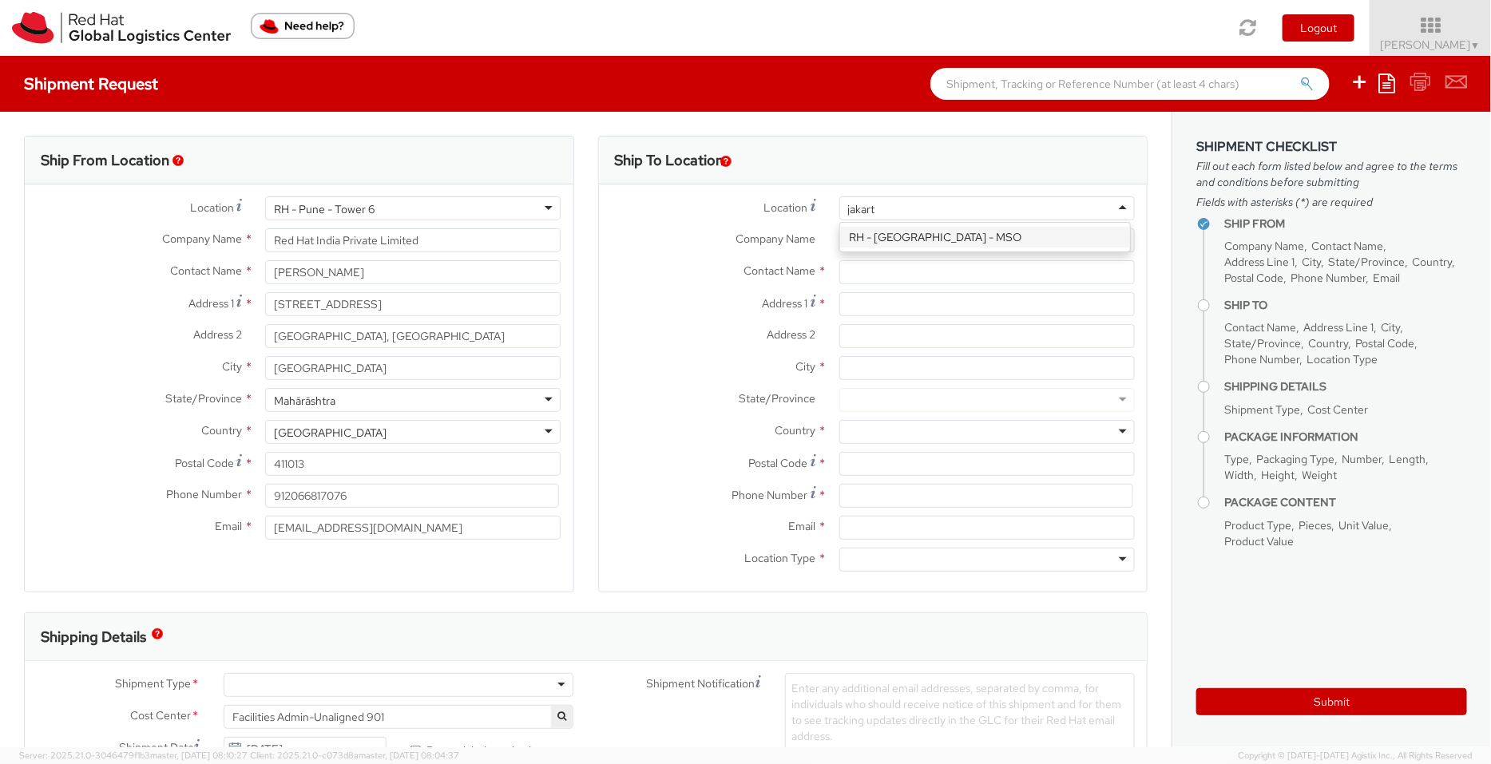
type input "[GEOGRAPHIC_DATA]"
type input "PT. Red Hat Indonesia"
type input "Scbd, Jl. Jend. Sudirman No.52-53"
type input "Kebayoran Baru"
type input "[GEOGRAPHIC_DATA]"
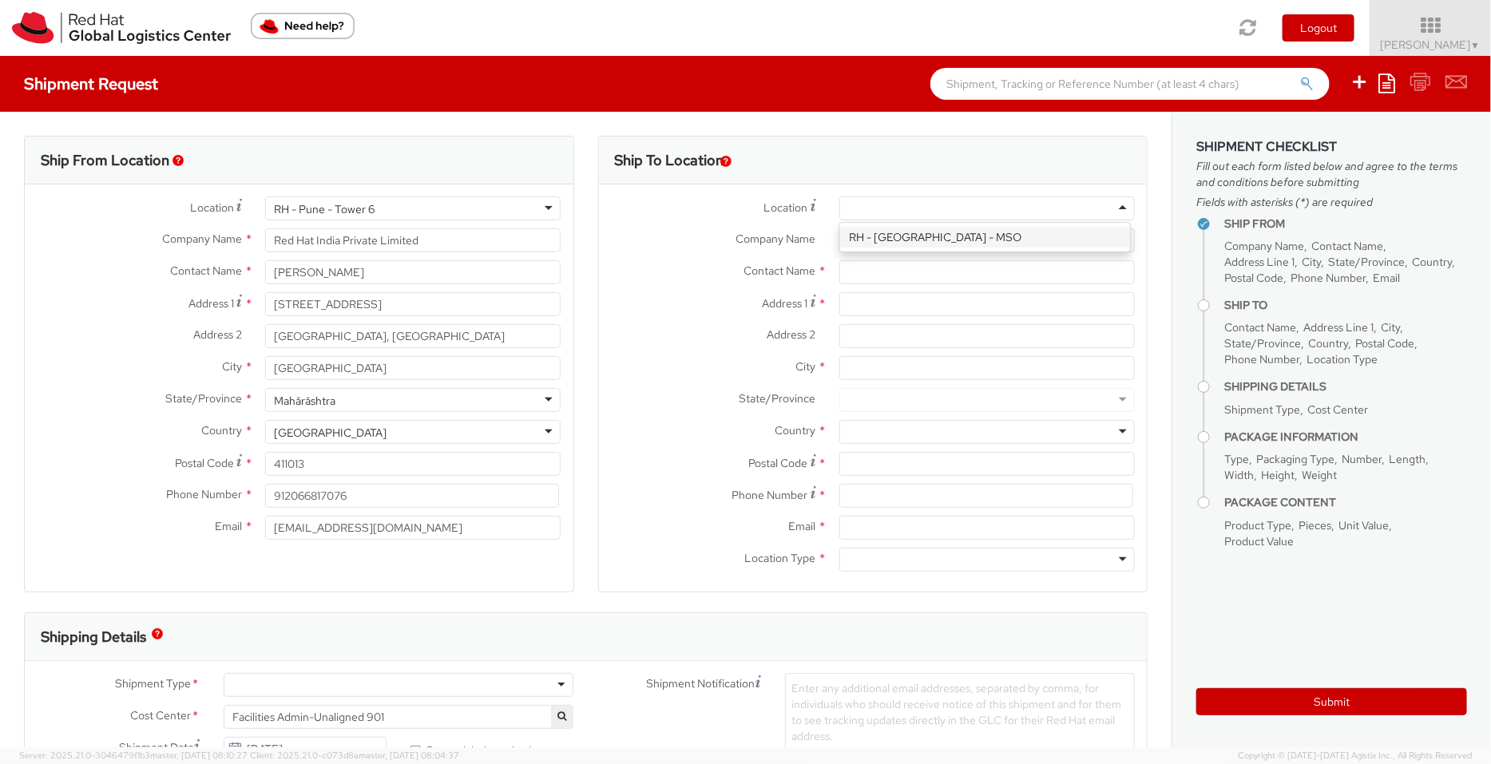
type input "12190"
type input "[PHONE_NUMBER]"
